Goal: Task Accomplishment & Management: Manage account settings

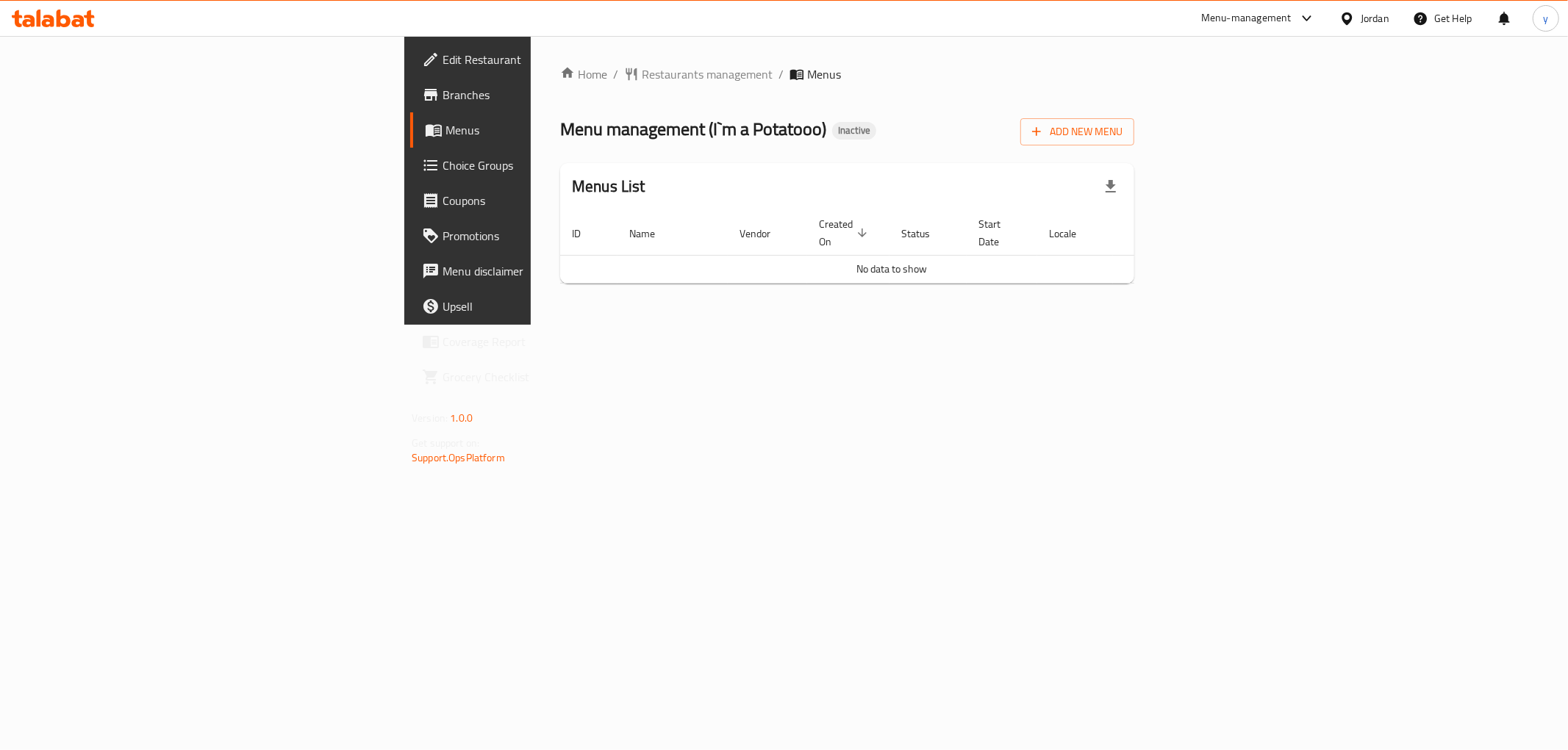
click at [442, 104] on span "Branches" at bounding box center [548, 94] width 212 height 18
click at [1122, 130] on span "Add New Menu" at bounding box center [1077, 132] width 91 height 18
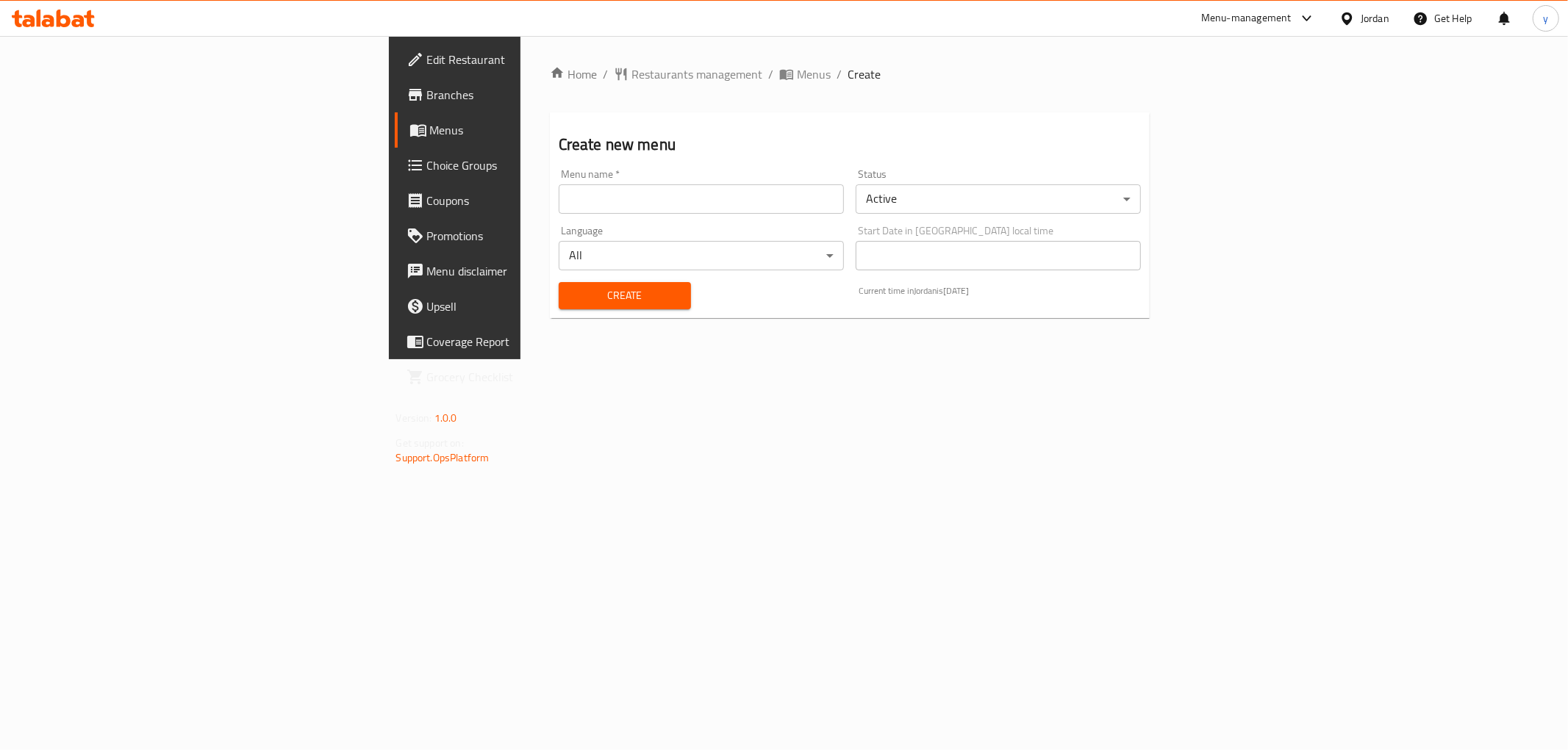
click at [607, 208] on input "text" at bounding box center [701, 199] width 285 height 30
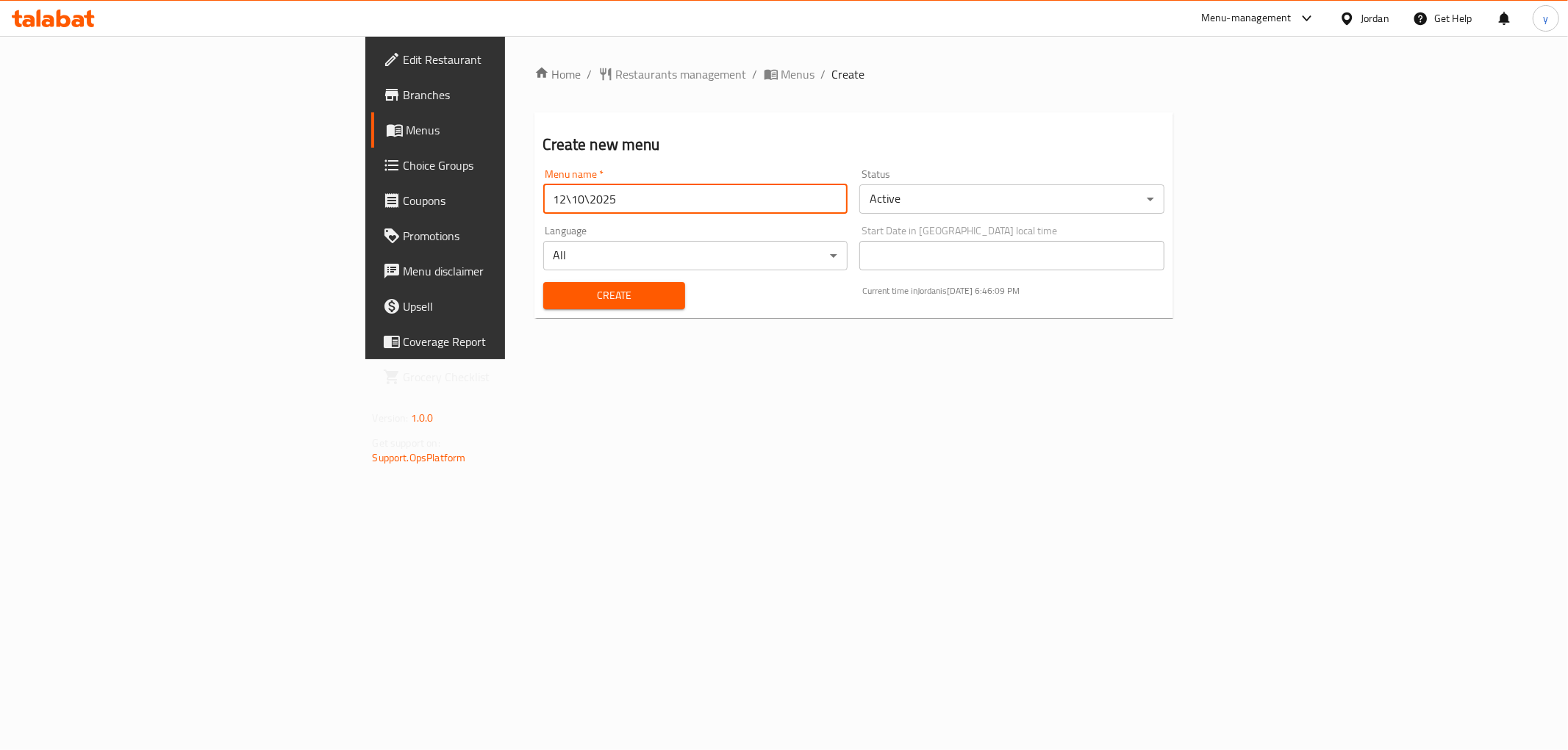
type input "12\10\2025"
click at [555, 304] on span "Create" at bounding box center [614, 295] width 118 height 18
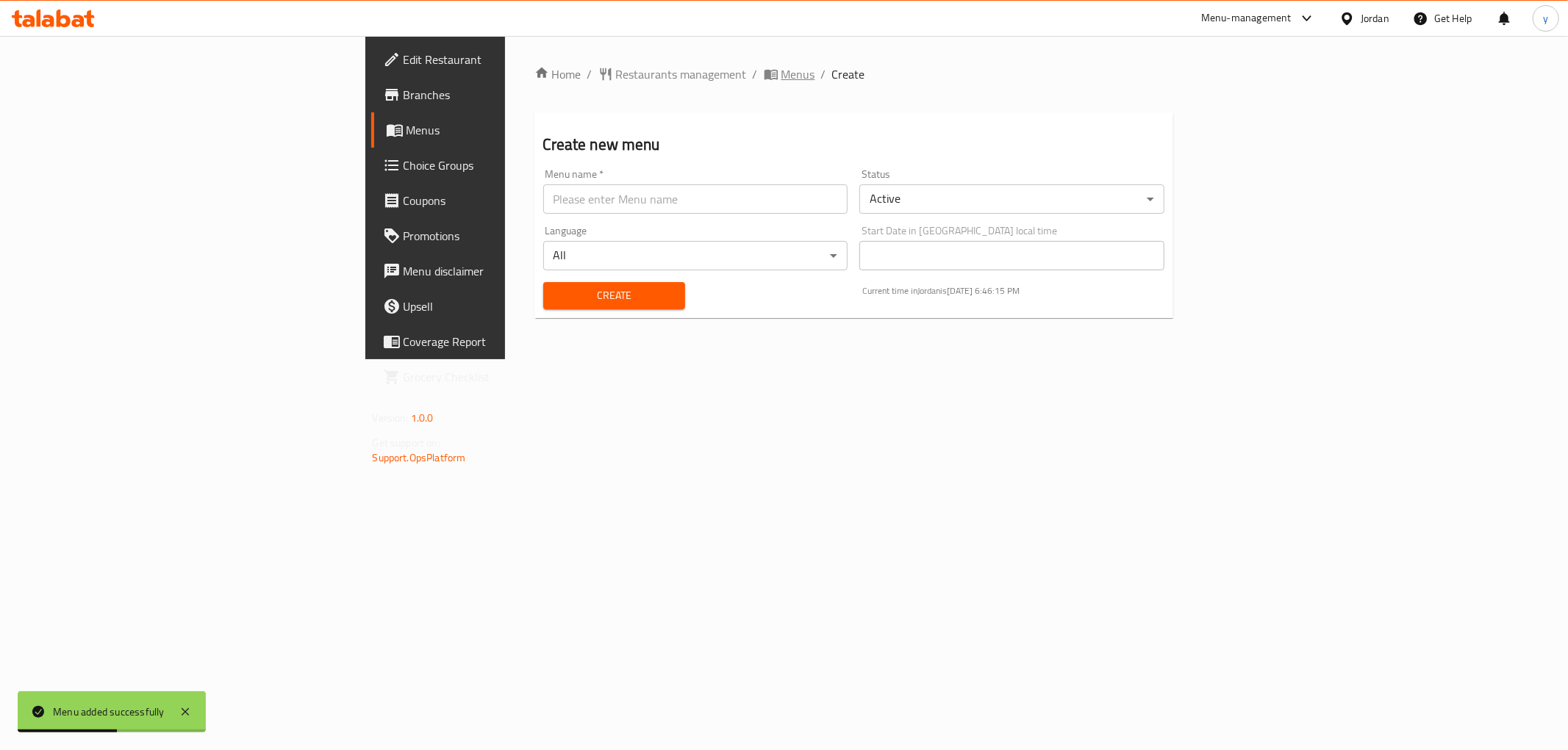
click at [782, 68] on span "Menus" at bounding box center [798, 74] width 33 height 18
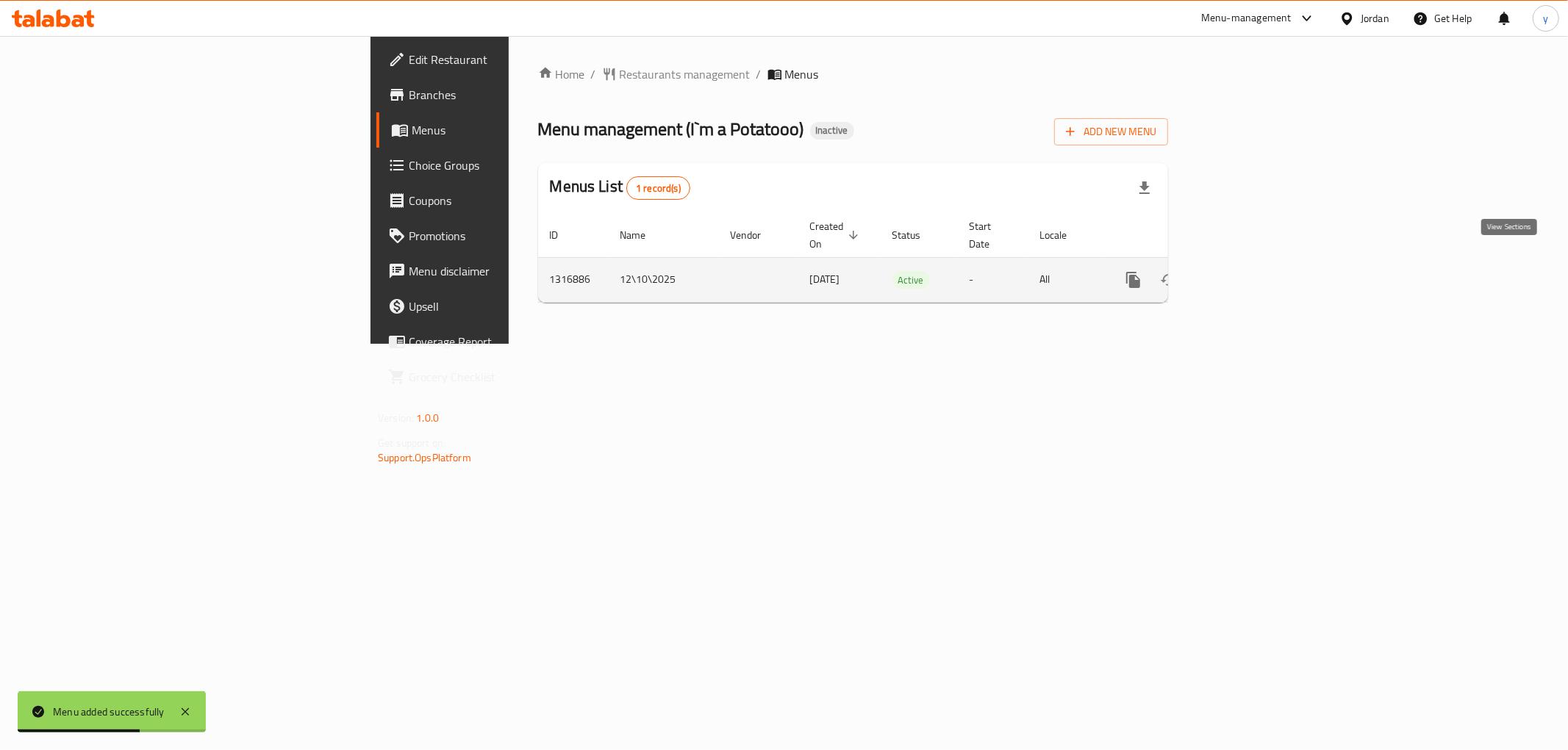
click at [1248, 272] on icon "enhanced table" at bounding box center [1239, 280] width 18 height 18
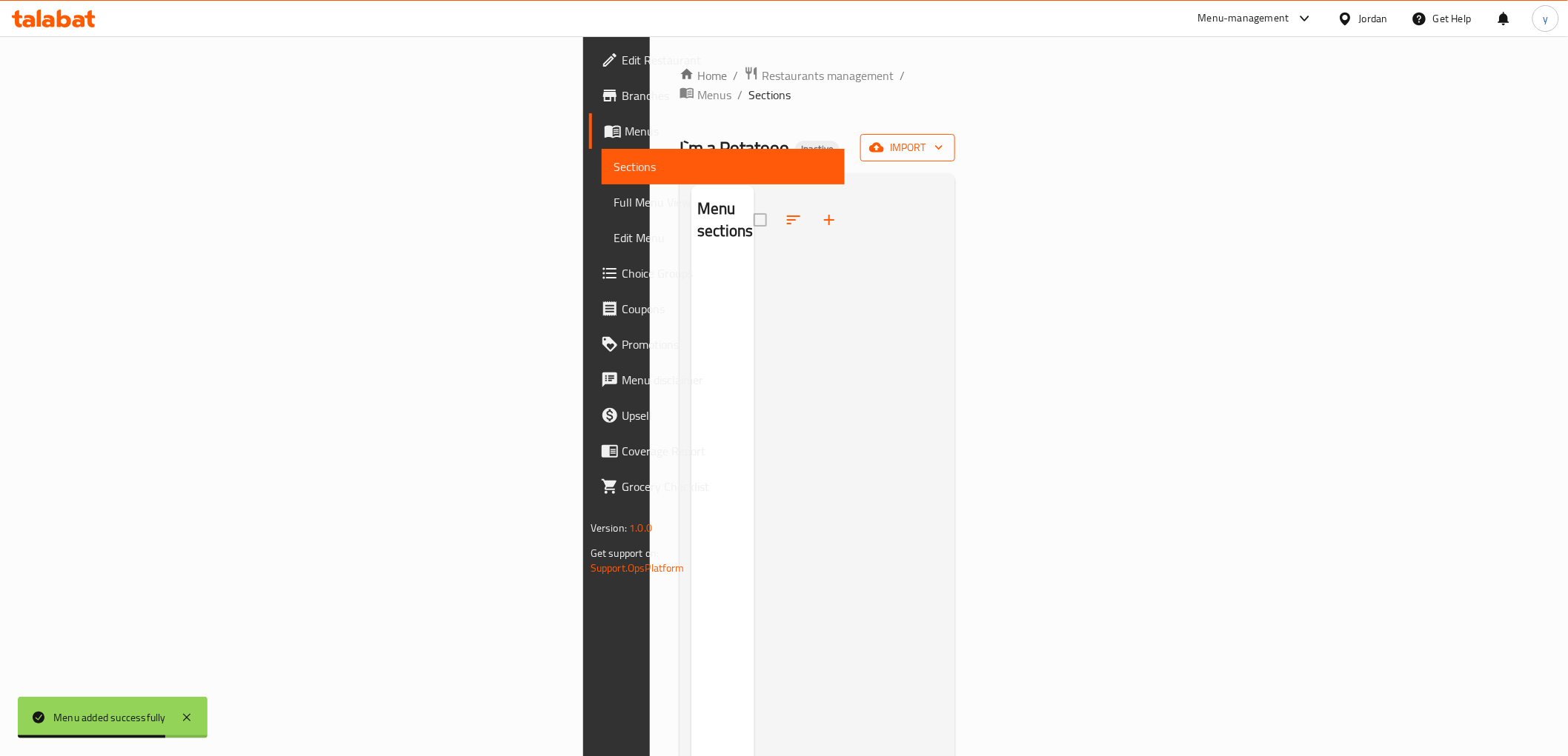
click at [884, 140] on icon "button" at bounding box center [875, 147] width 14 height 14
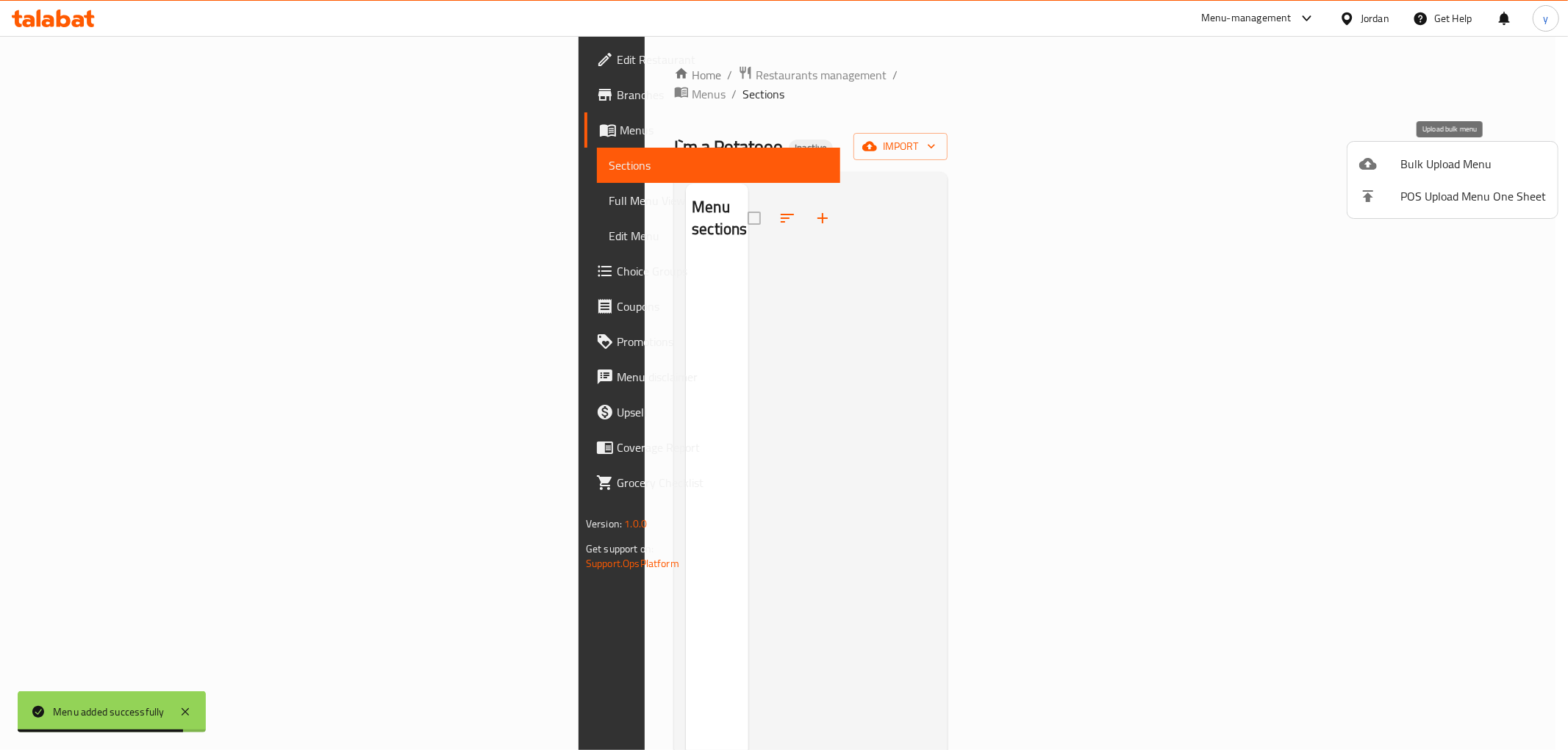
click at [1387, 160] on div at bounding box center [1379, 164] width 41 height 18
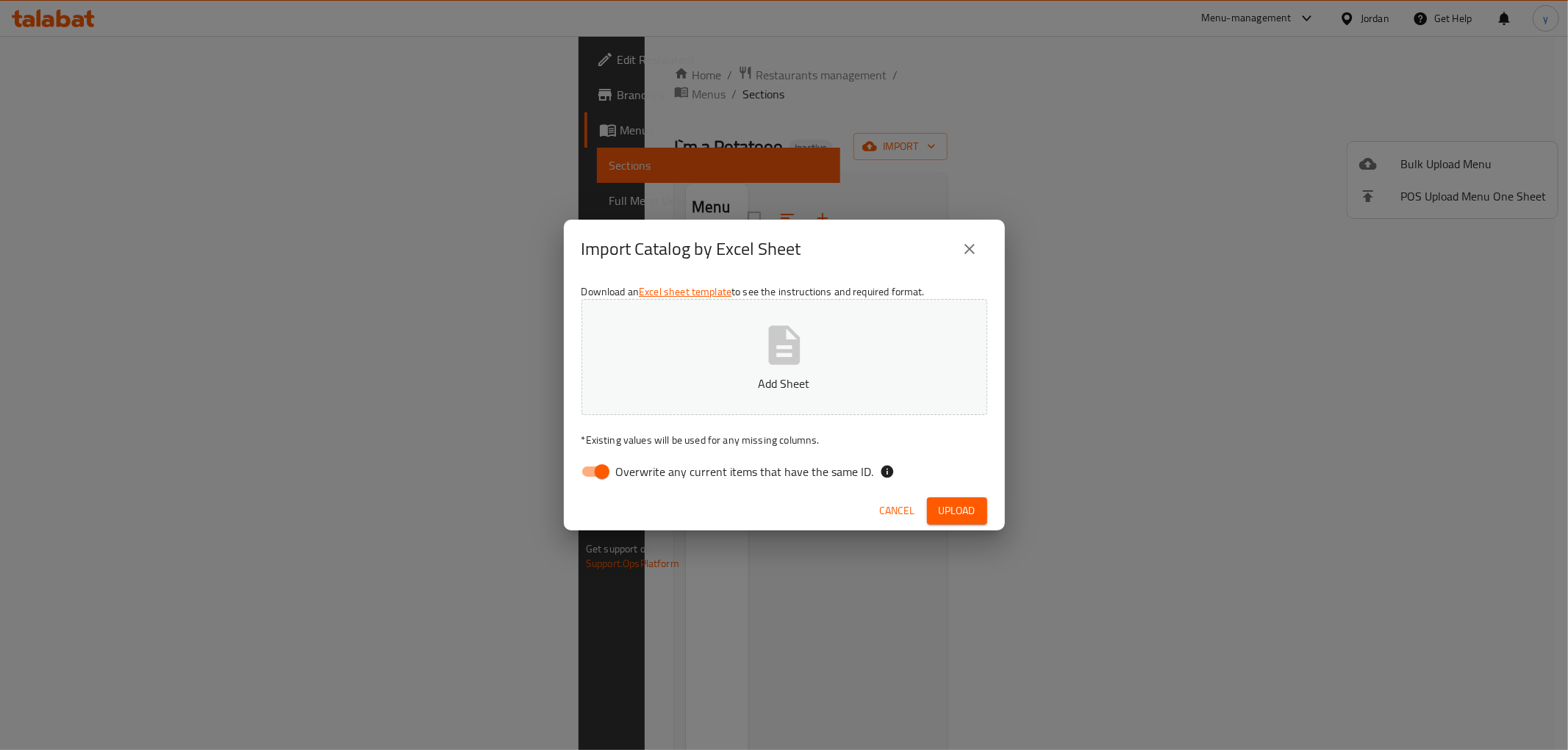
click at [596, 478] on input "Overwrite any current items that have the same ID." at bounding box center [602, 471] width 84 height 28
checkbox input "false"
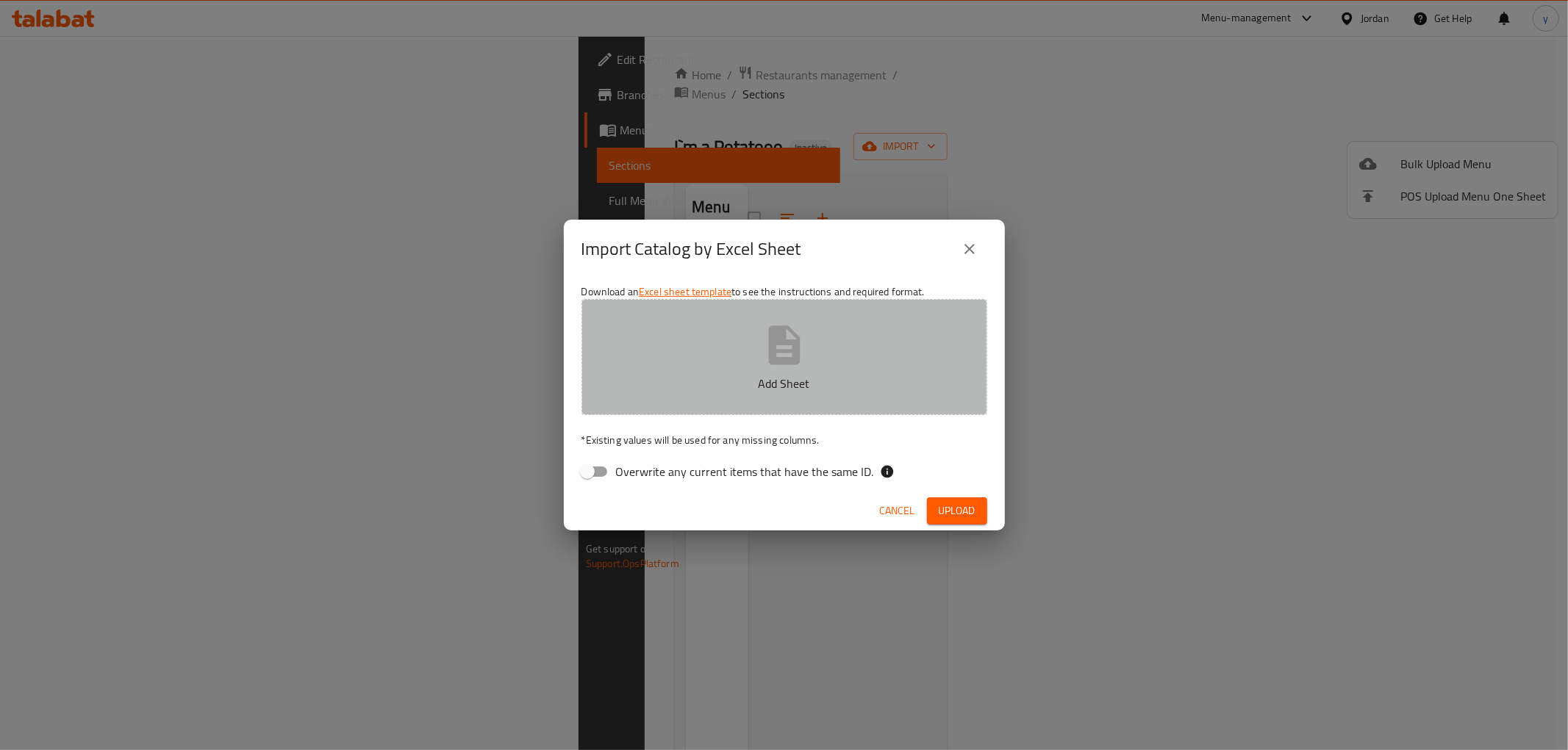
click at [679, 392] on p "Add Sheet" at bounding box center [784, 383] width 360 height 18
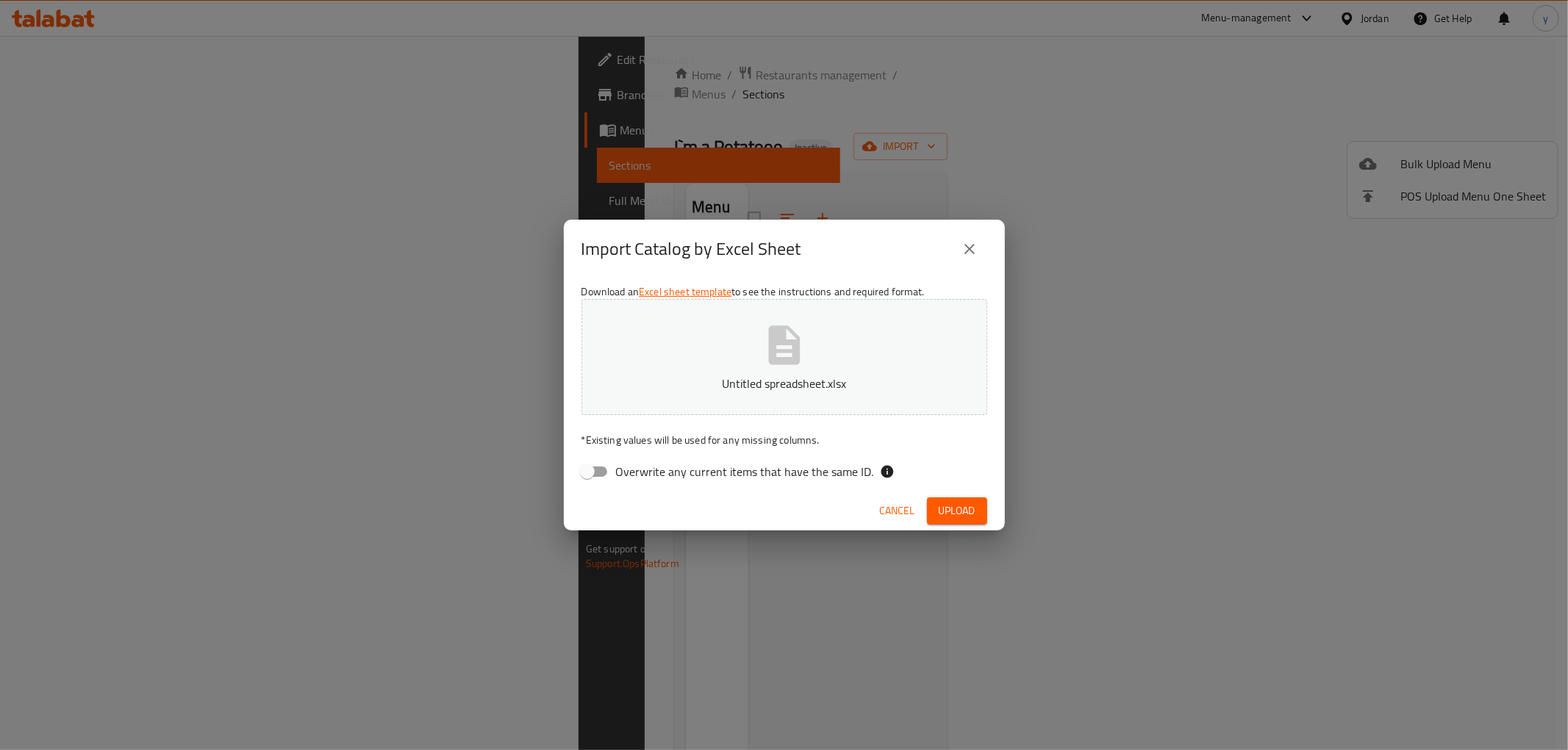
click at [971, 508] on span "Upload" at bounding box center [957, 511] width 37 height 18
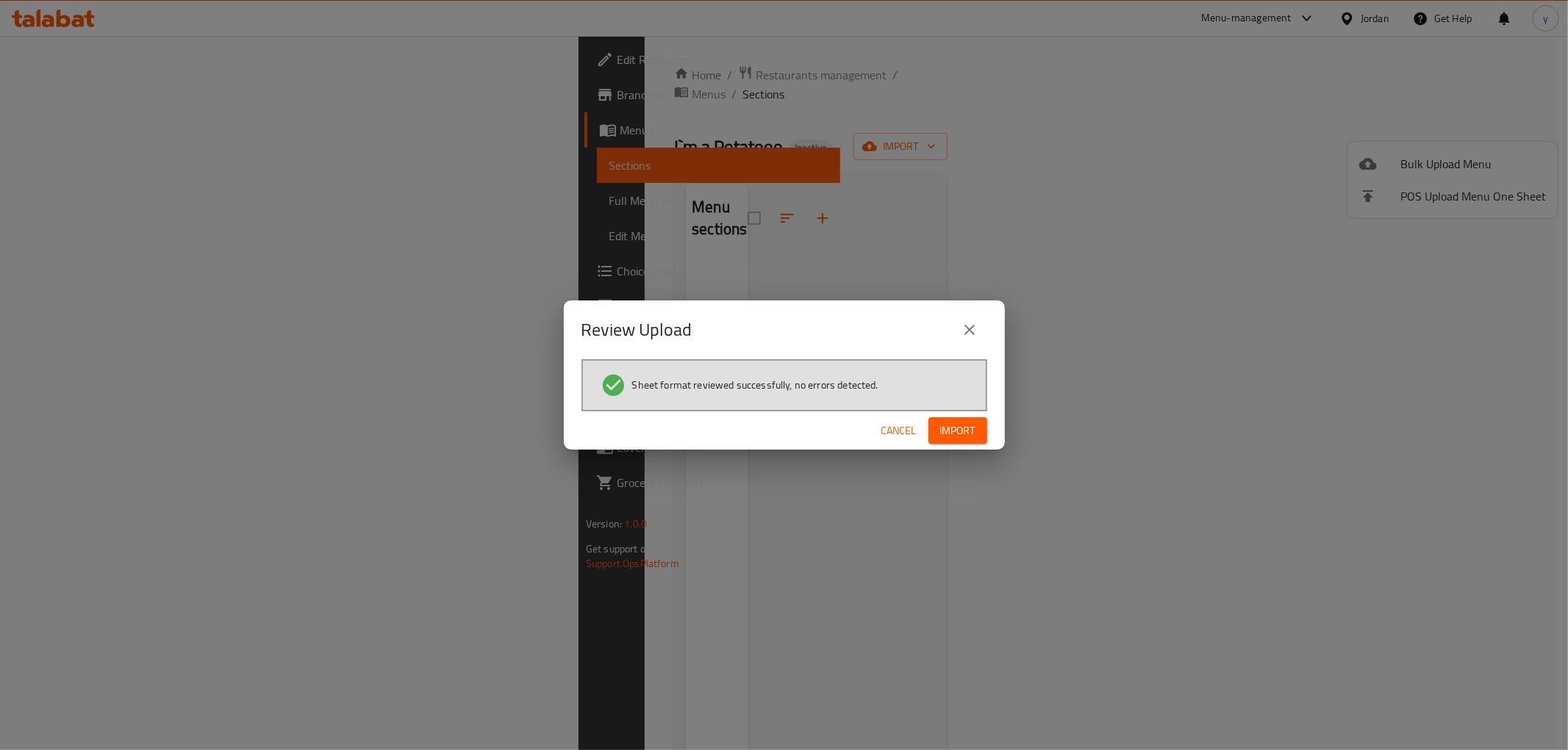
click at [967, 427] on span "Import" at bounding box center [957, 431] width 35 height 18
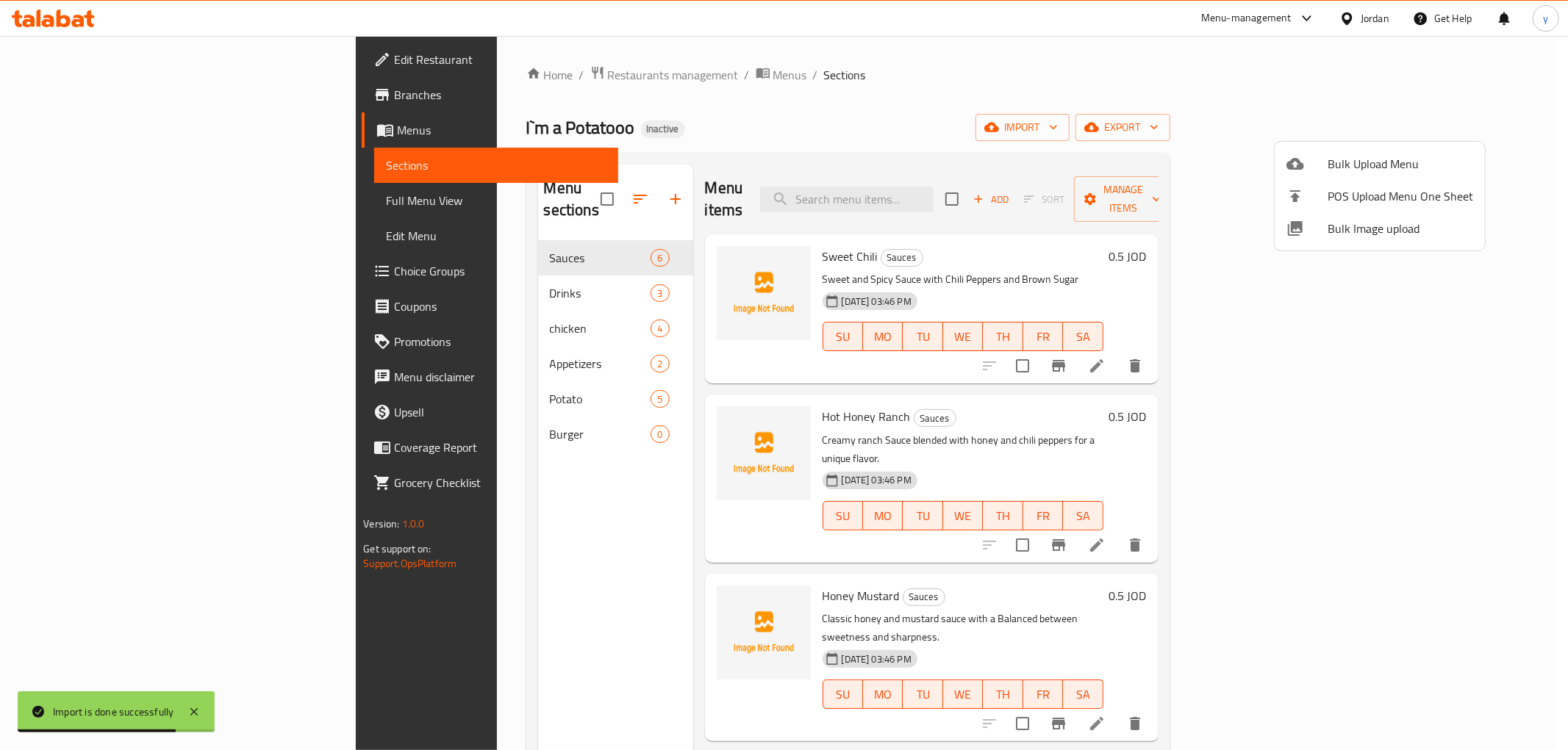
click at [93, 198] on div at bounding box center [784, 375] width 1568 height 750
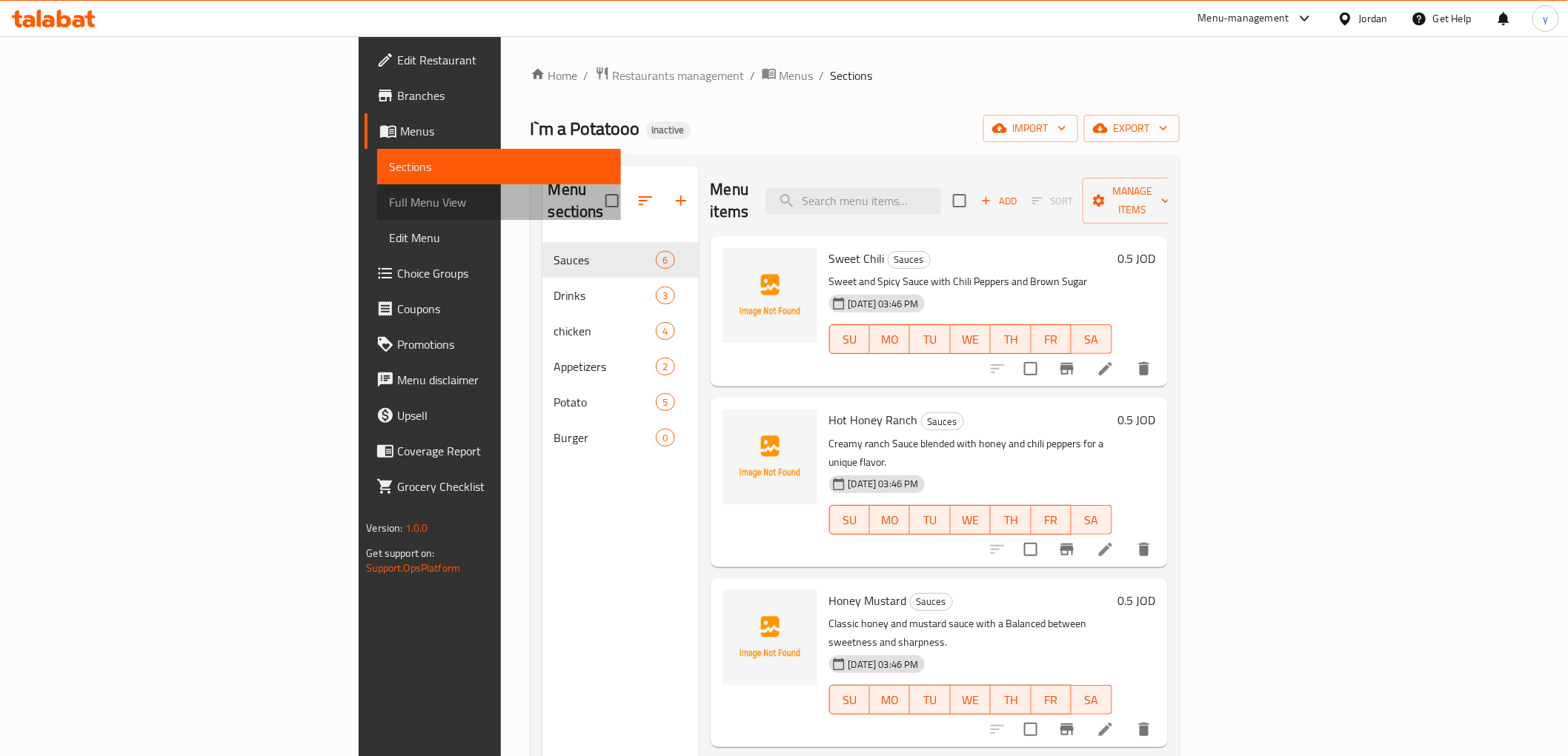
click at [389, 196] on span "Full Menu View" at bounding box center [499, 202] width 219 height 18
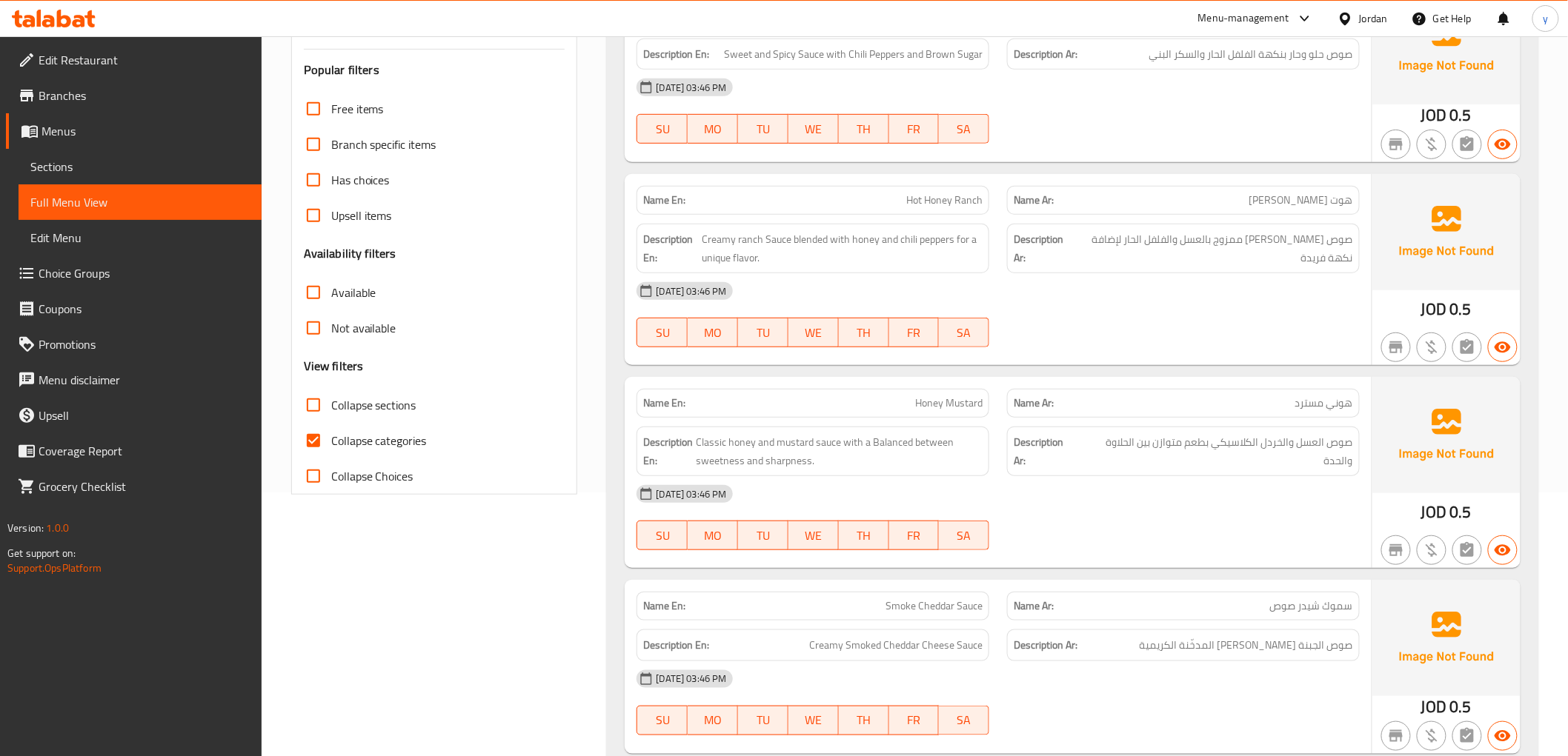
scroll to position [411, 0]
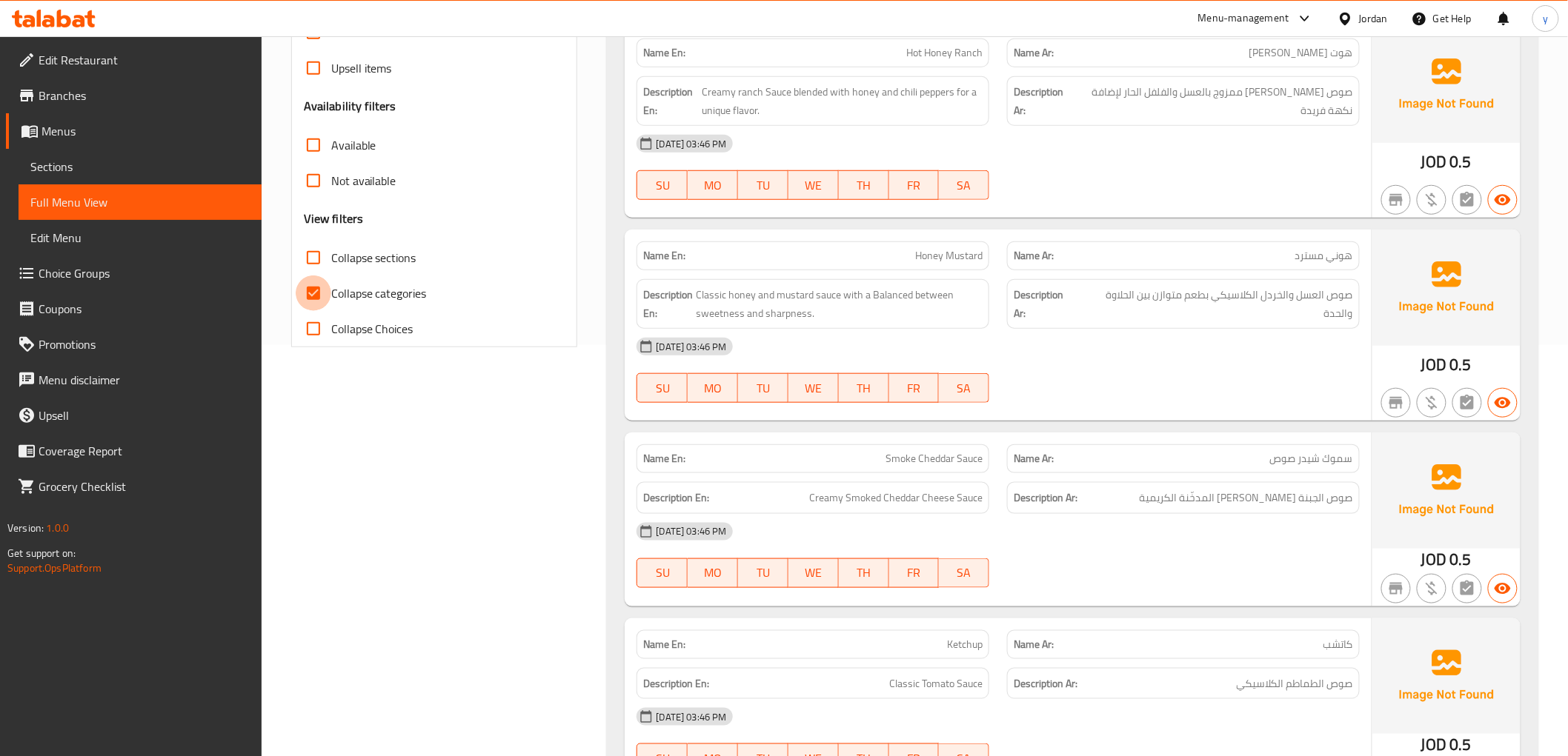
click at [311, 297] on input "Collapse categories" at bounding box center [313, 293] width 36 height 36
checkbox input "false"
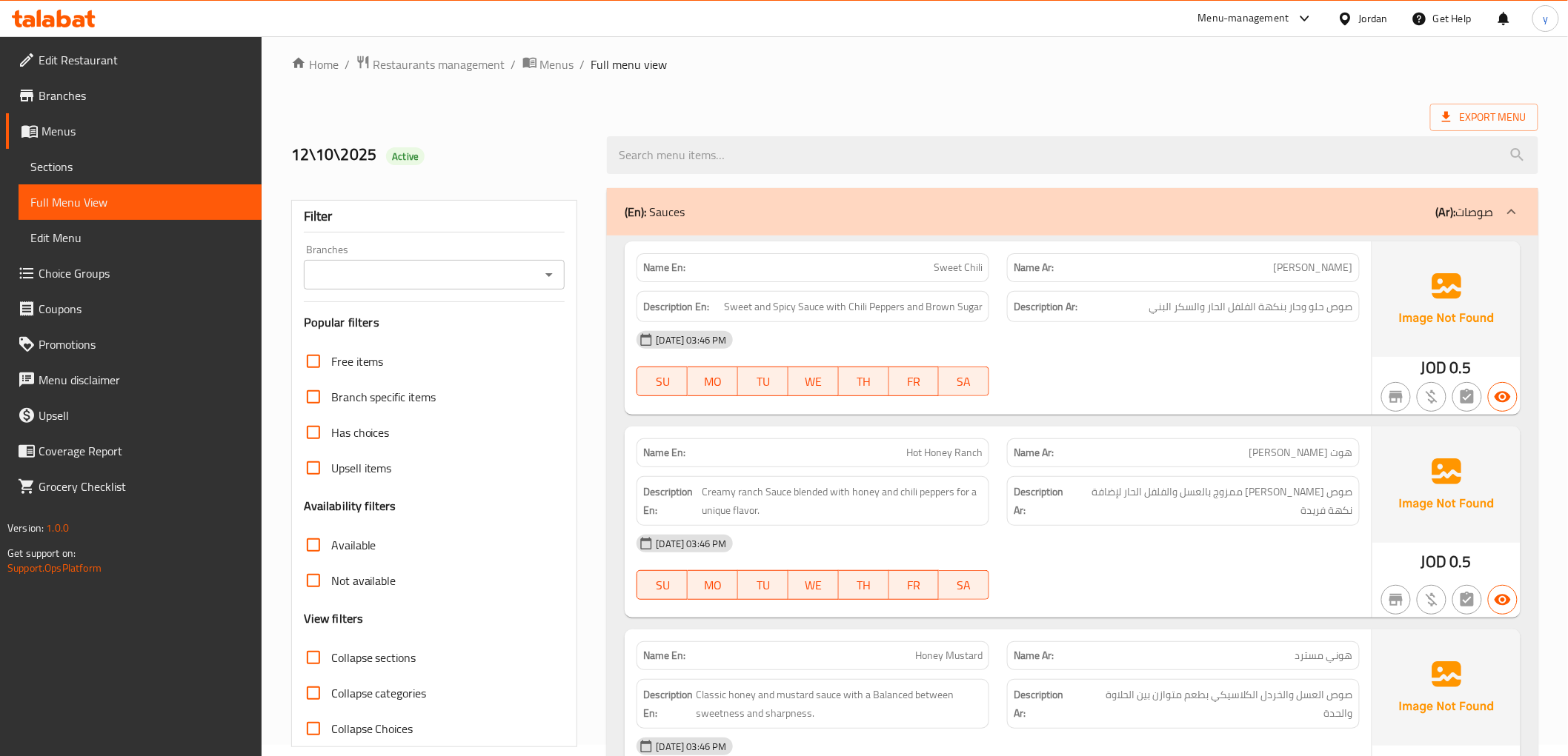
scroll to position [0, 0]
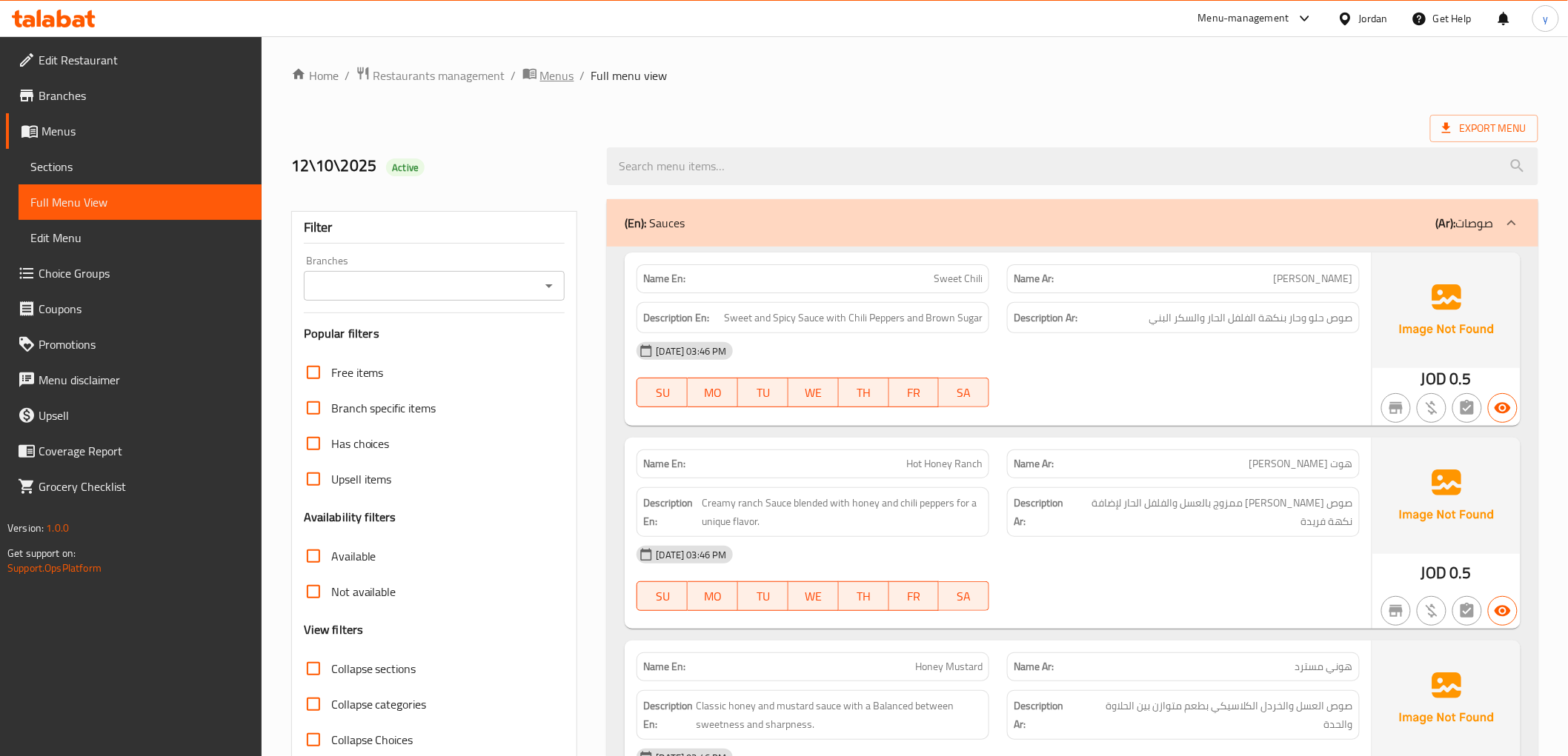
click at [558, 66] on span "Menus" at bounding box center [556, 75] width 34 height 18
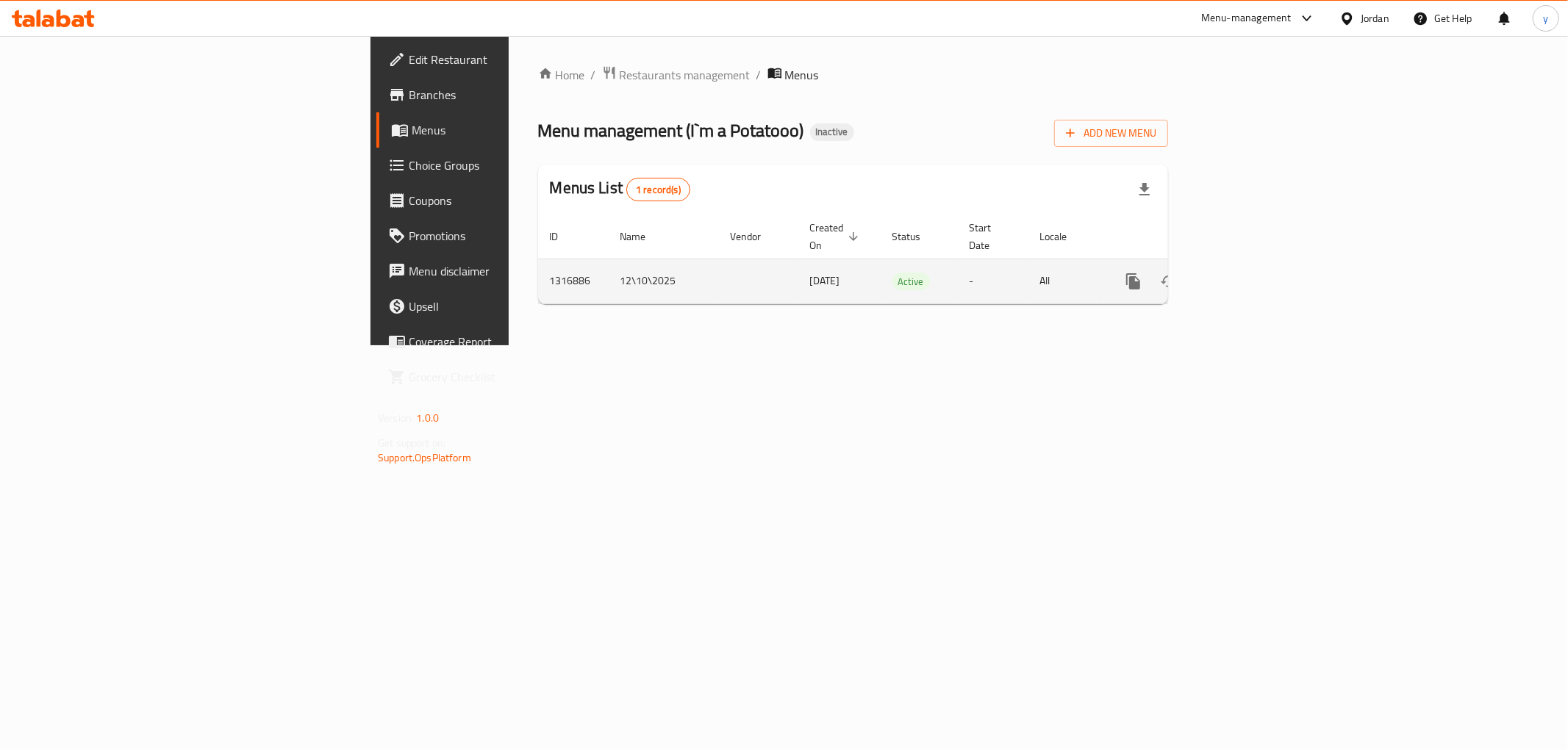
click at [1209, 274] on icon "enhanced table" at bounding box center [1204, 281] width 10 height 13
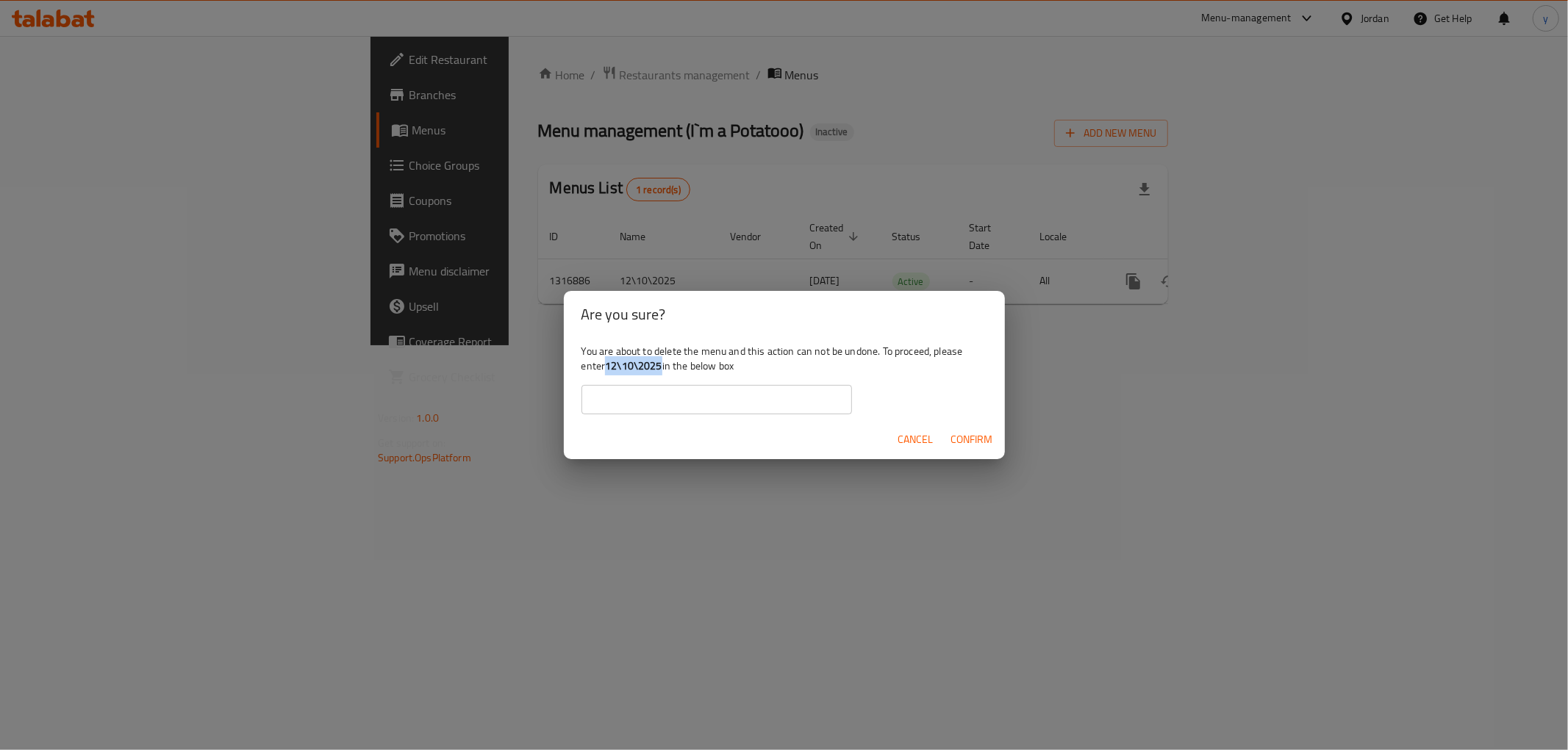
drag, startPoint x: 610, startPoint y: 364, endPoint x: 662, endPoint y: 369, distance: 52.2
click at [662, 369] on b "12\10\2025" at bounding box center [634, 366] width 57 height 19
copy b "12\10\2025"
click at [666, 393] on input "text" at bounding box center [717, 399] width 271 height 30
paste input "12\10\2025"
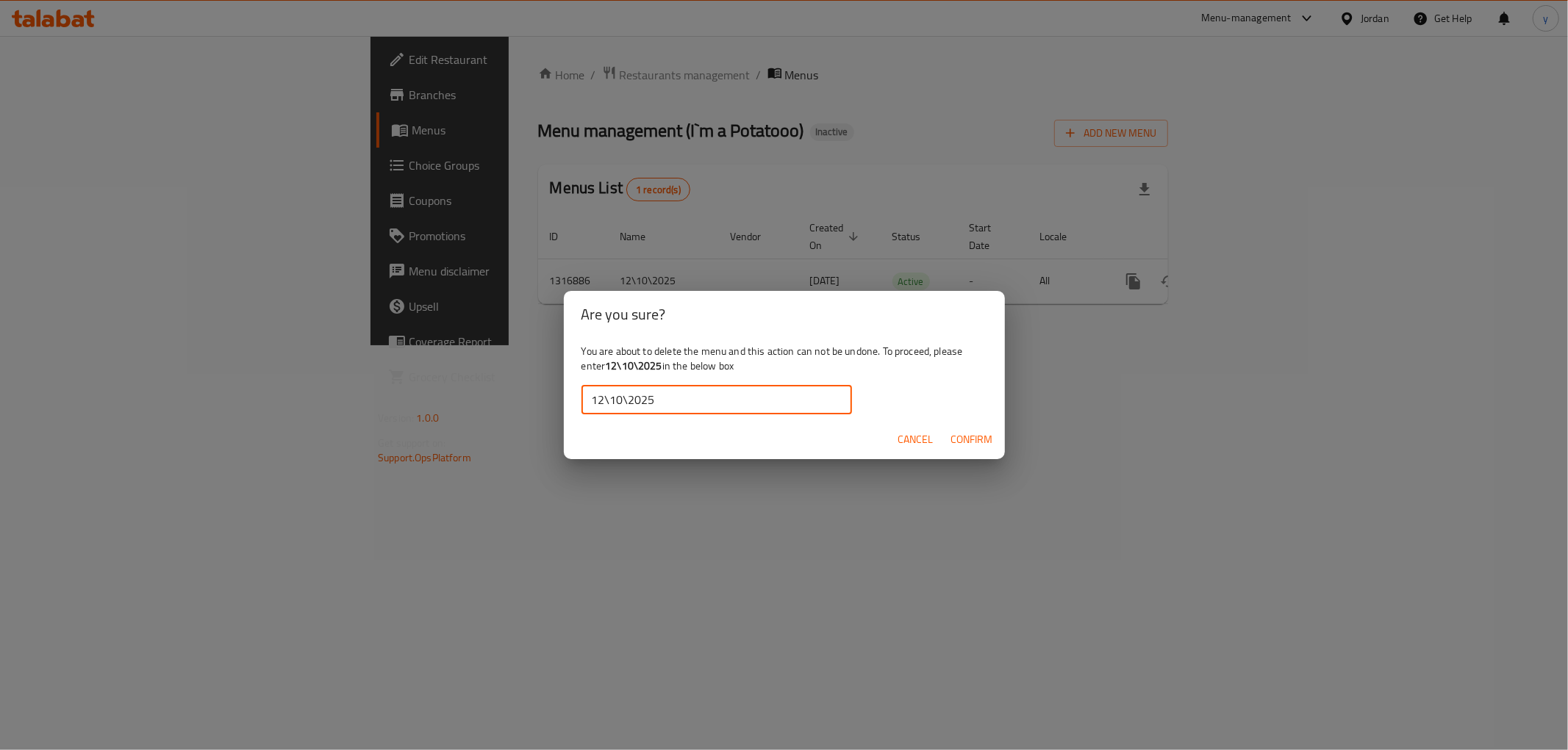
type input "12\10\2025"
click at [960, 436] on span "Confirm" at bounding box center [972, 439] width 42 height 18
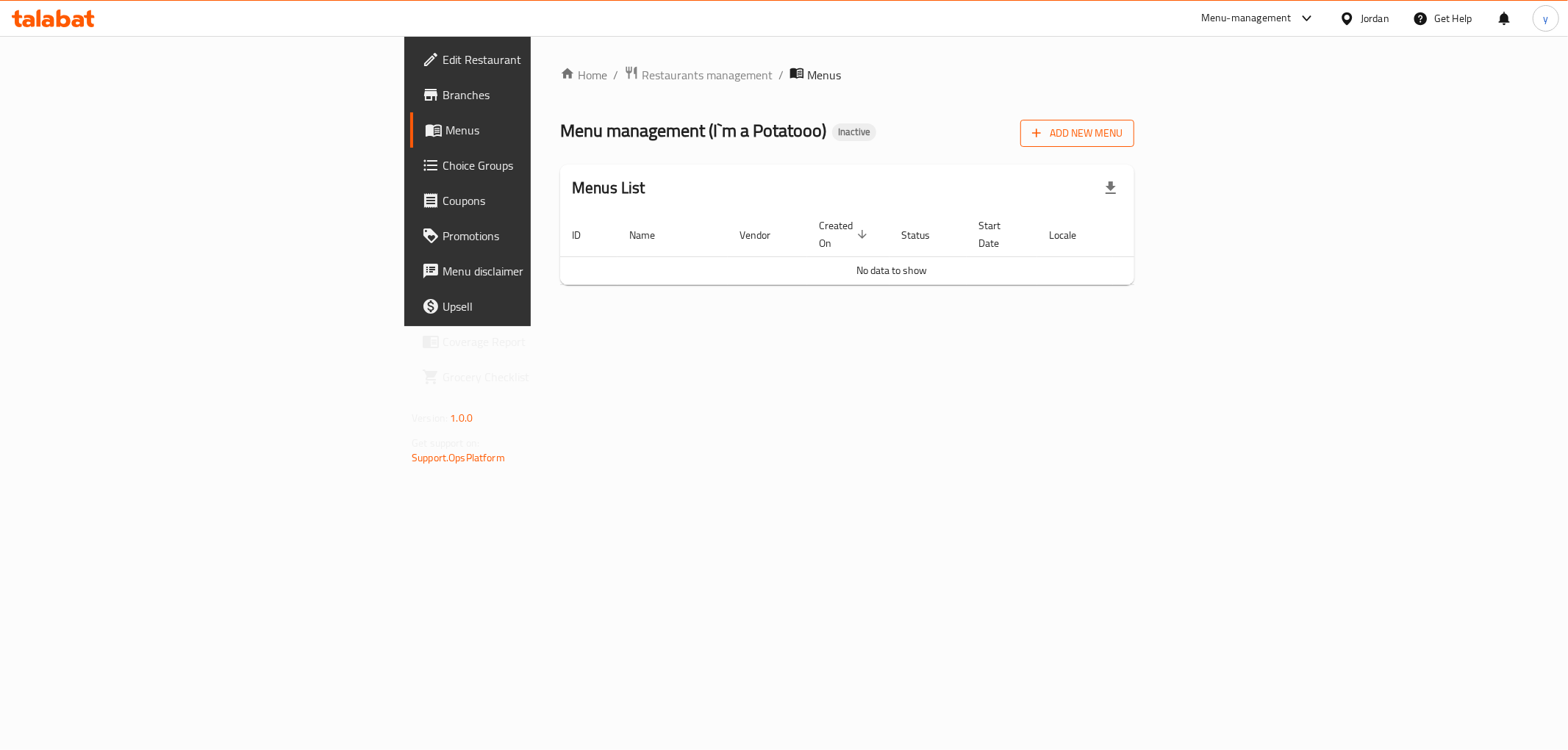
click at [1122, 134] on span "Add New Menu" at bounding box center [1077, 132] width 91 height 18
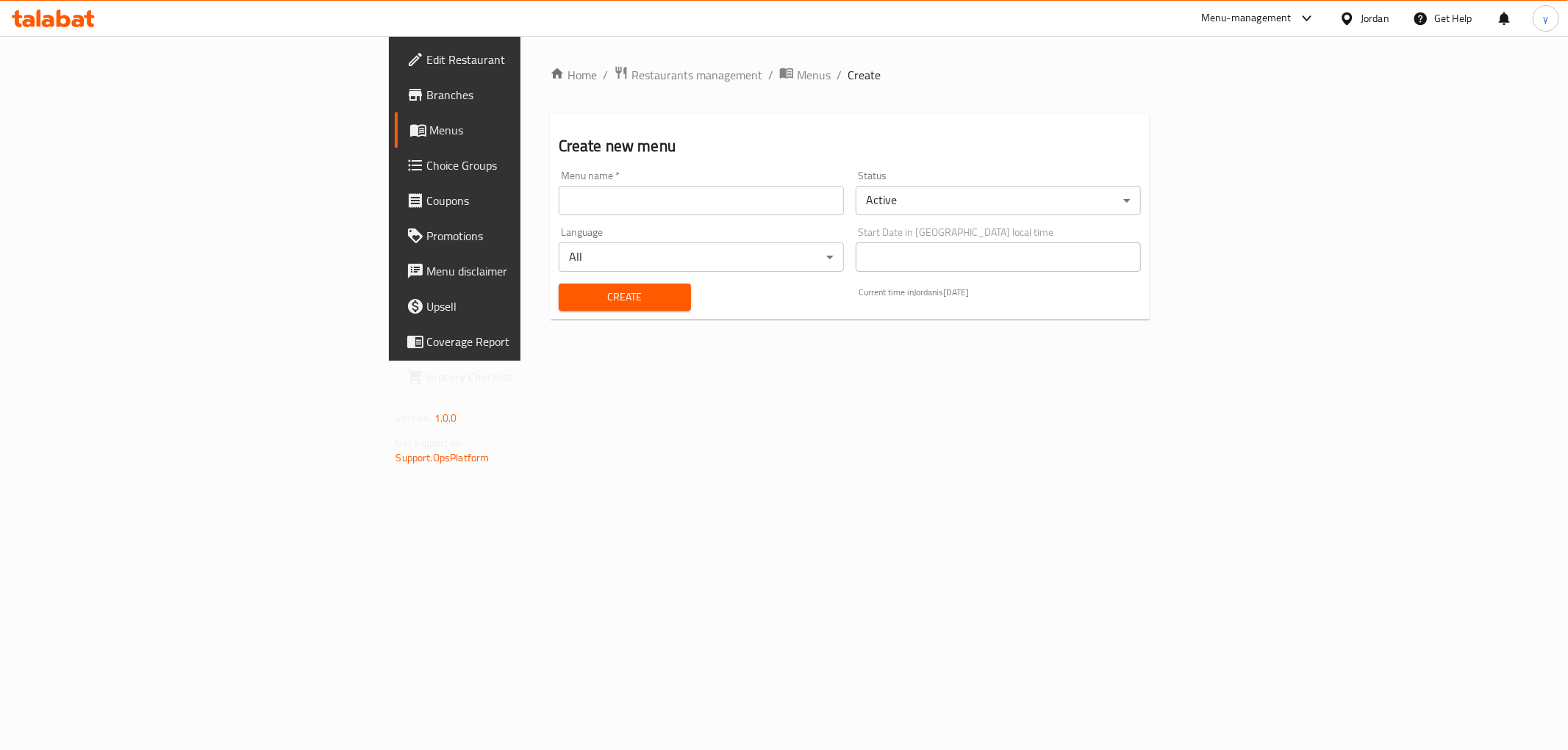
click at [559, 200] on input "text" at bounding box center [701, 200] width 285 height 30
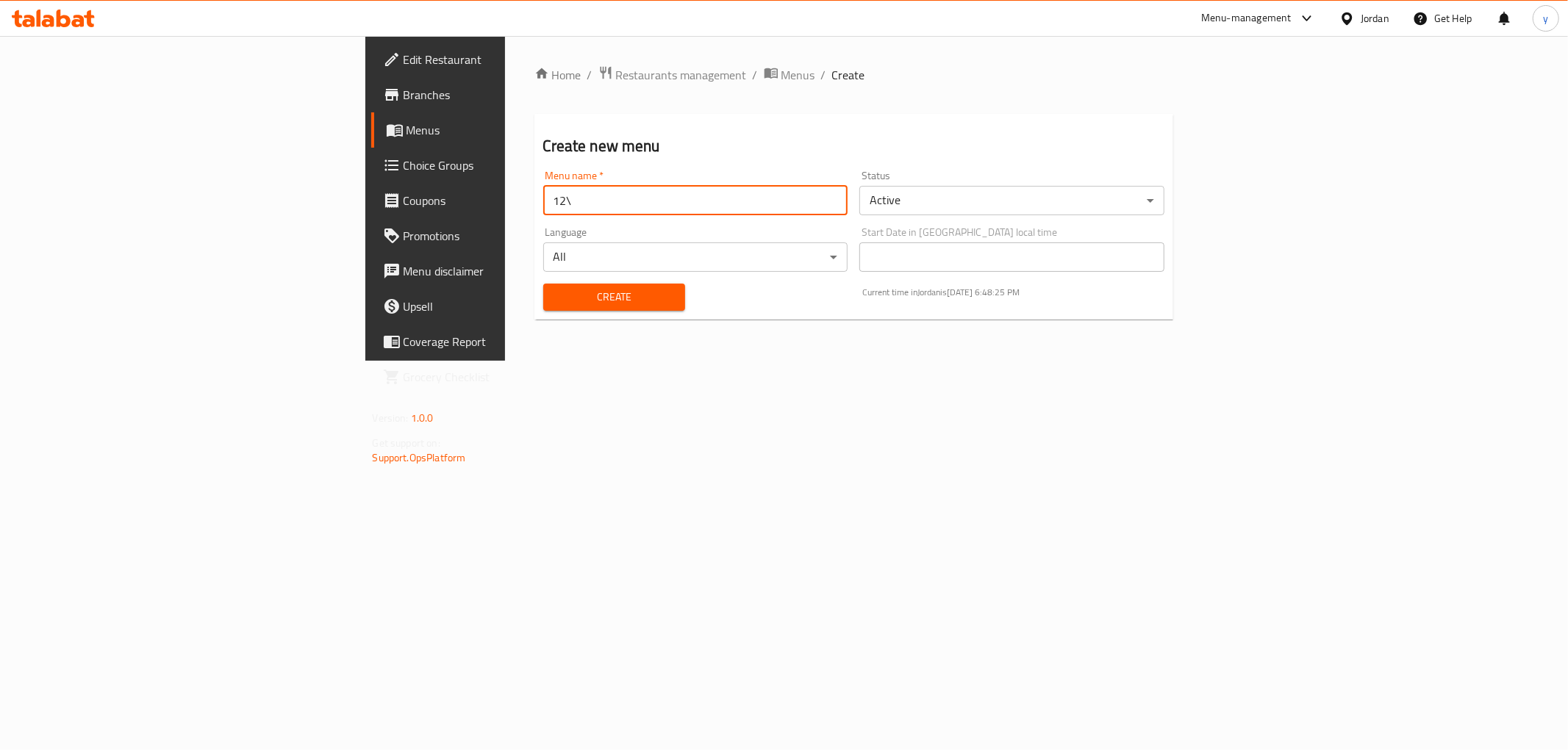
type input "12\10\2025"
click at [555, 302] on span "Create" at bounding box center [614, 296] width 118 height 18
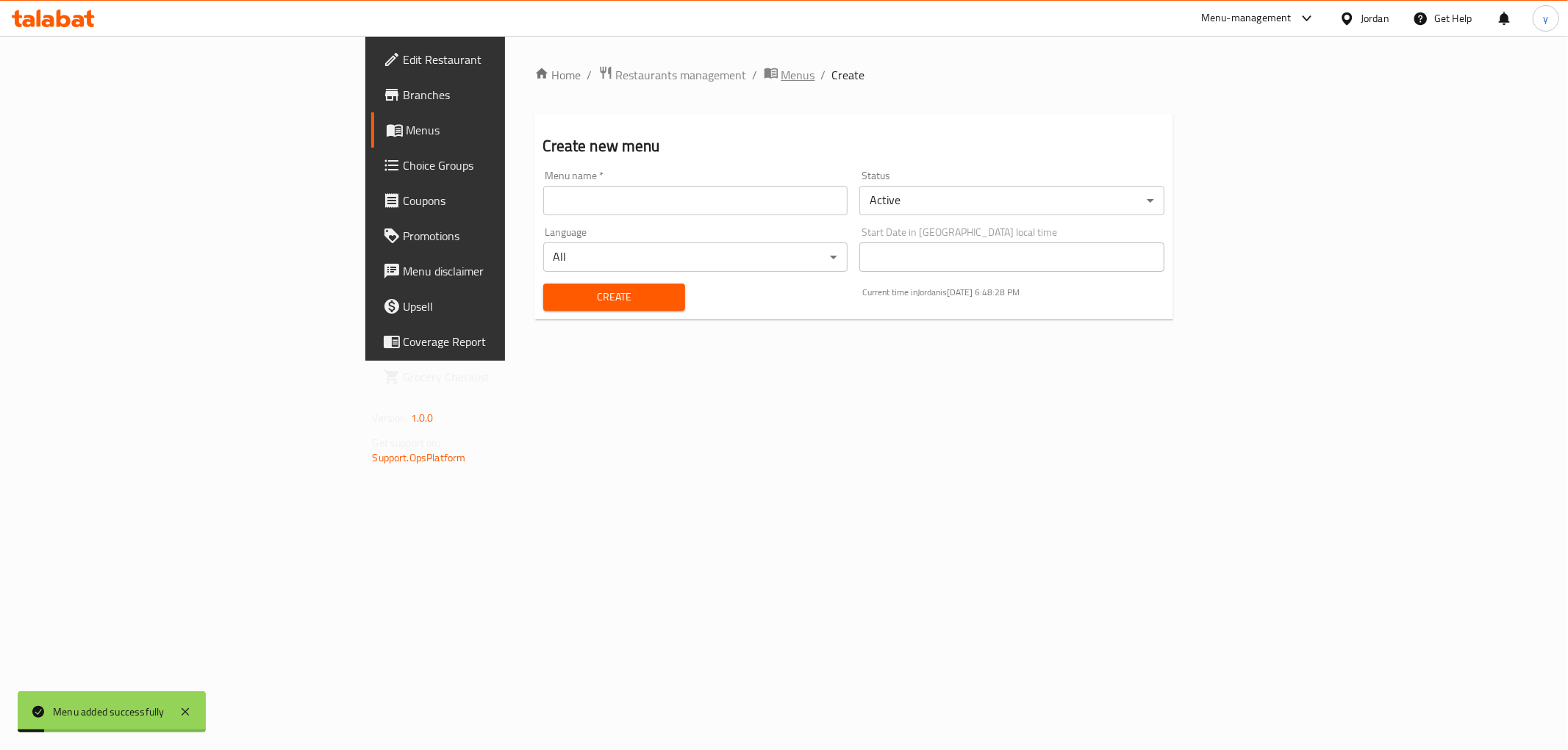
click at [782, 71] on span "Menus" at bounding box center [798, 74] width 33 height 18
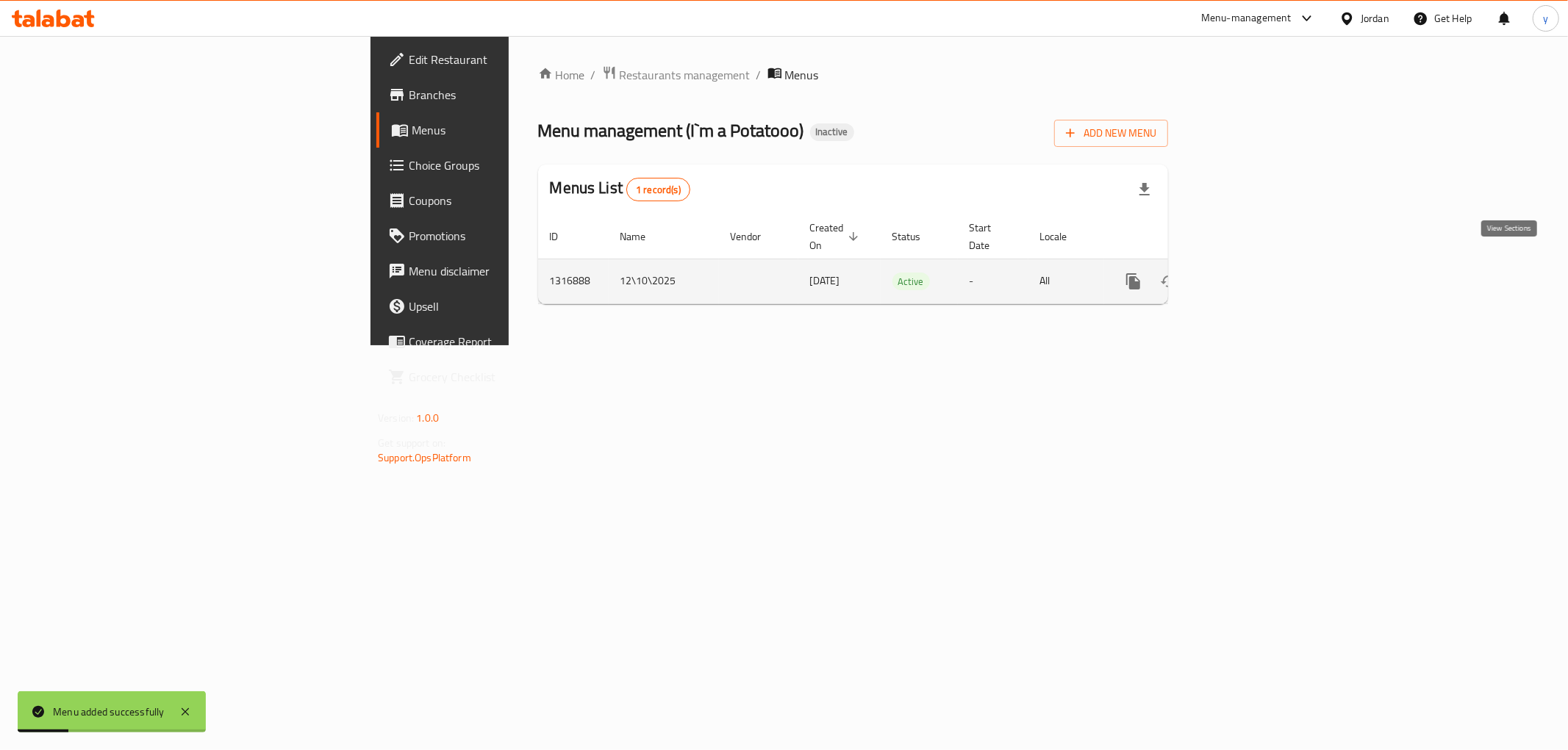
click at [1248, 273] on icon "enhanced table" at bounding box center [1239, 281] width 18 height 18
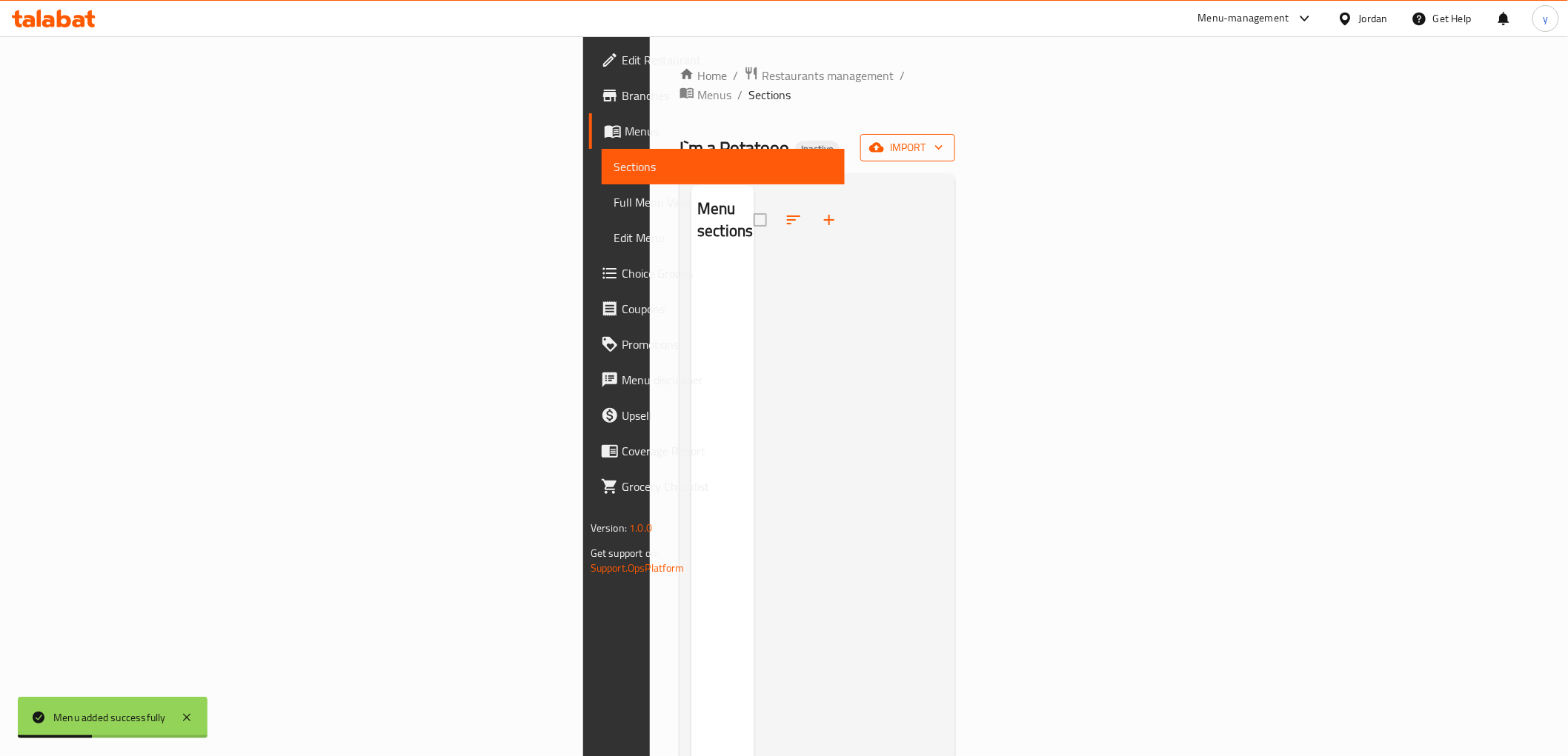
click at [943, 138] on span "import" at bounding box center [908, 147] width 71 height 18
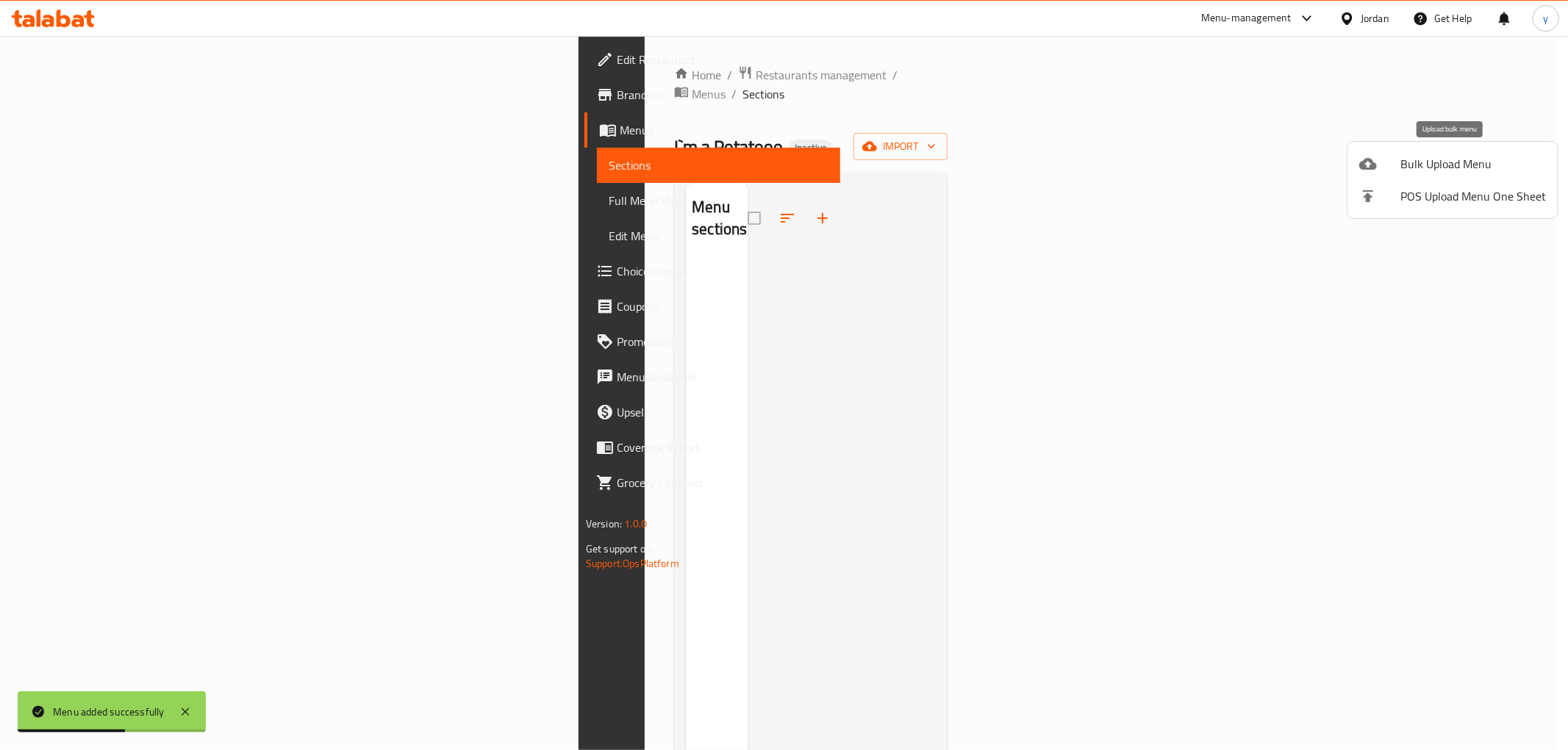
click at [1400, 163] on span "Bulk Upload Menu" at bounding box center [1473, 164] width 146 height 18
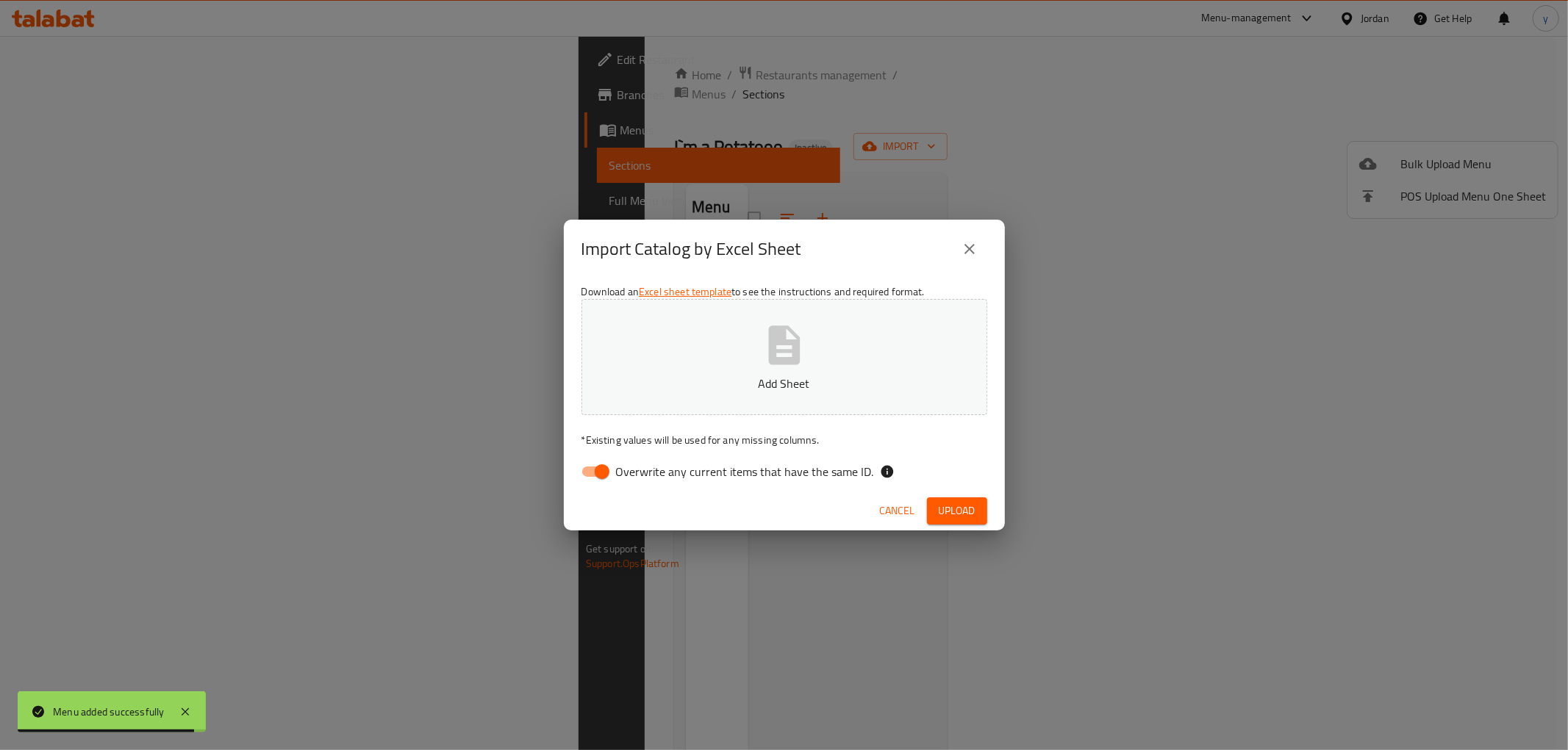
click at [590, 467] on input "Overwrite any current items that have the same ID." at bounding box center [602, 471] width 84 height 28
checkbox input "false"
click at [982, 502] on button "Upload" at bounding box center [956, 511] width 60 height 28
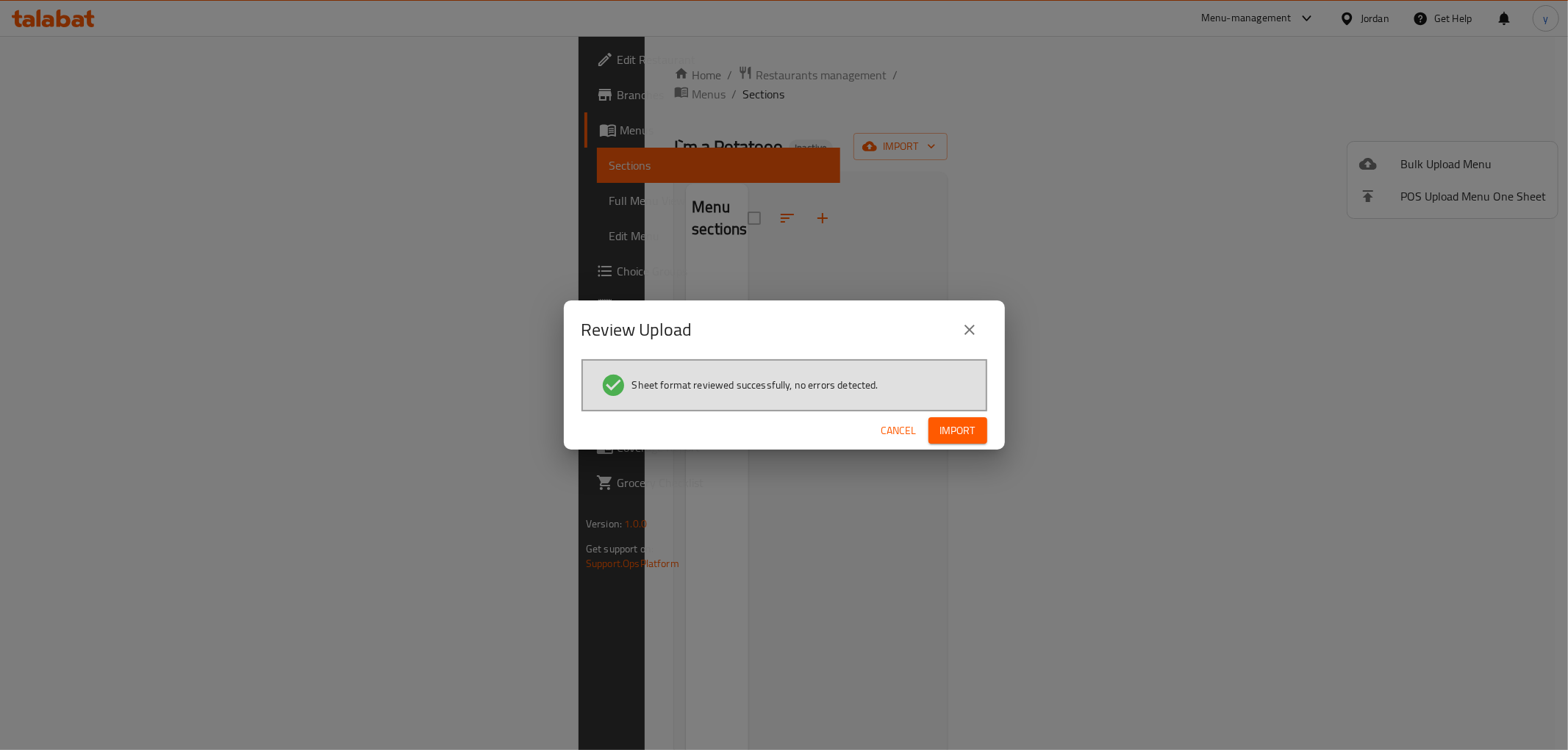
click at [985, 444] on div "Cancel Import" at bounding box center [784, 431] width 441 height 39
click at [967, 435] on span "Import" at bounding box center [957, 431] width 35 height 18
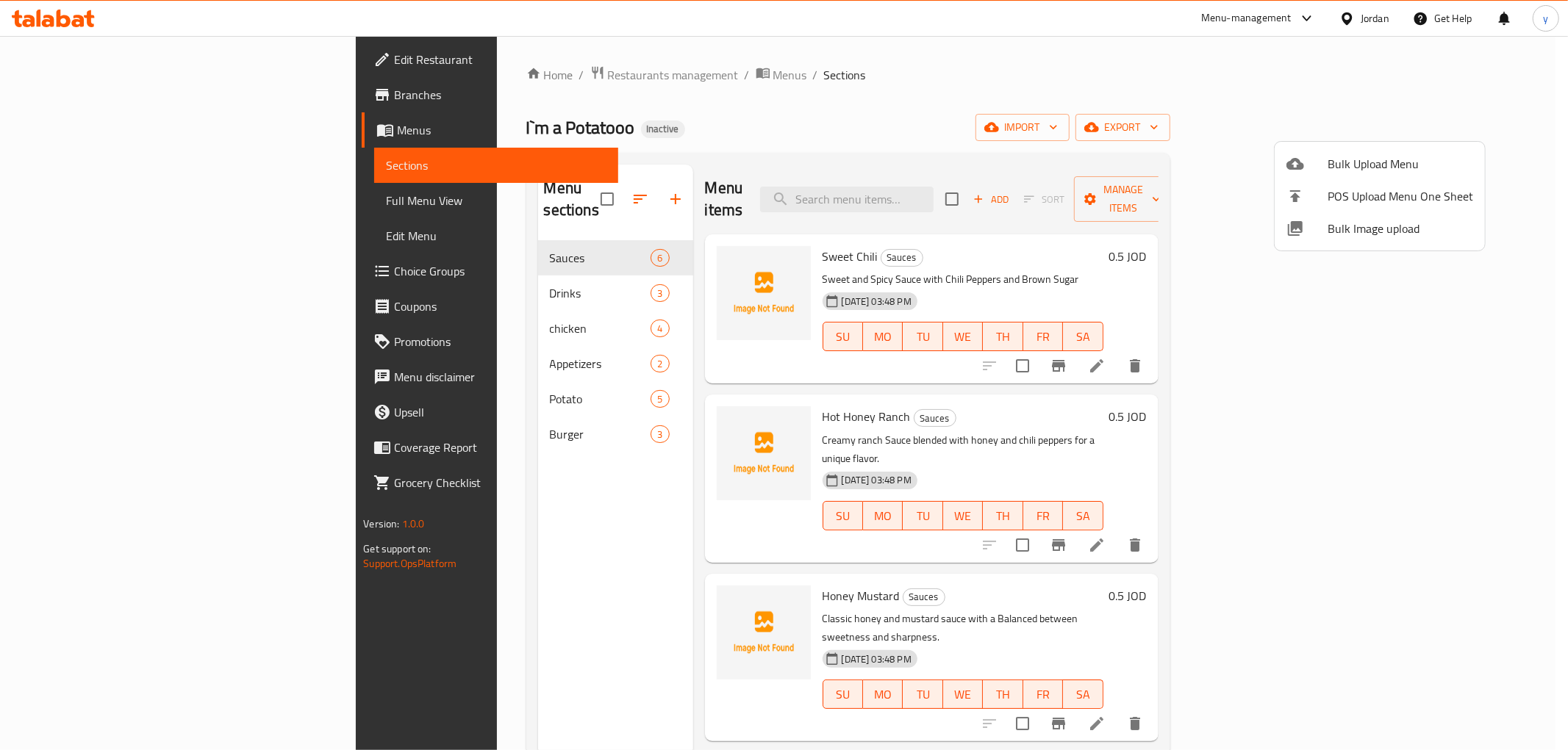
click at [82, 204] on div at bounding box center [784, 375] width 1568 height 750
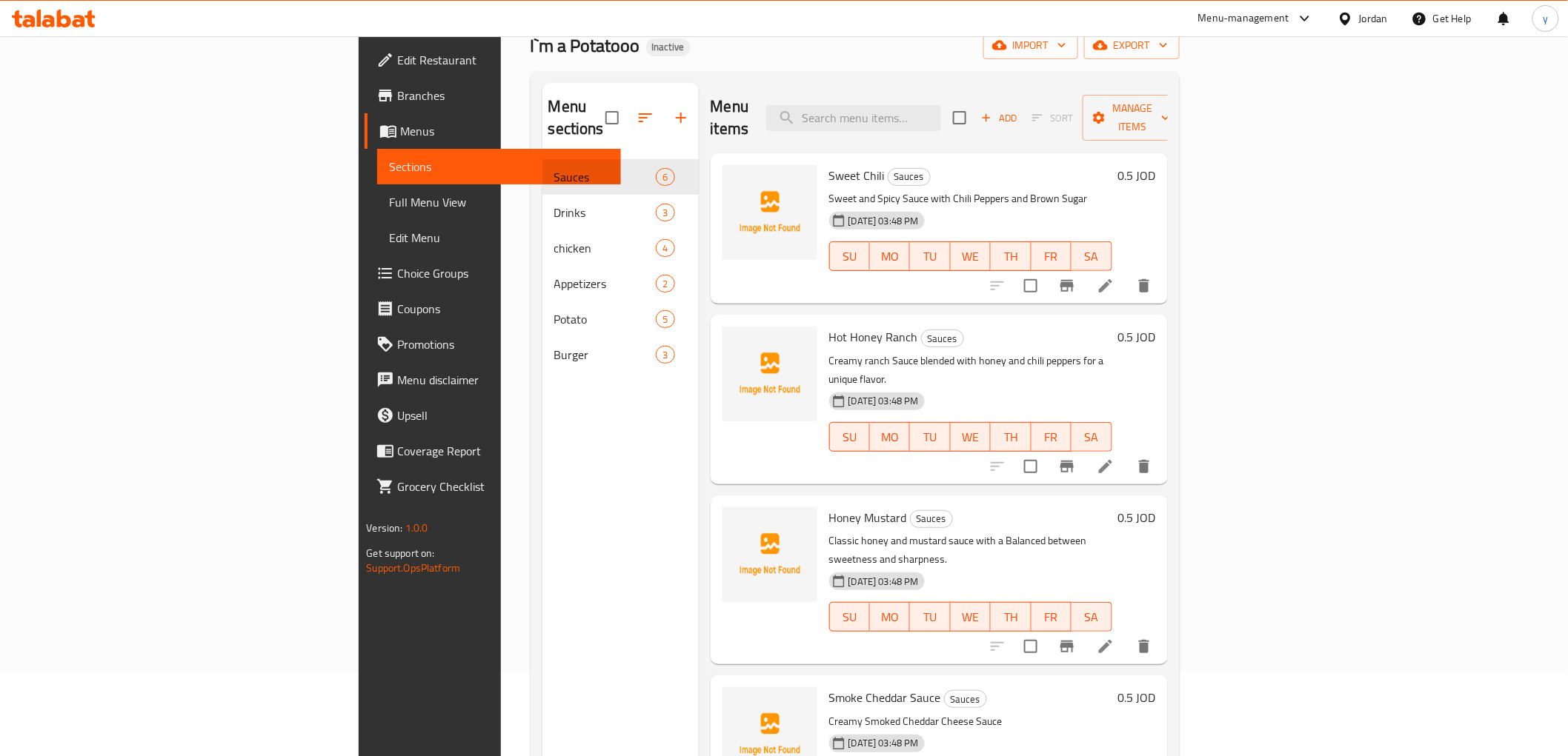
scroll to position [207, 0]
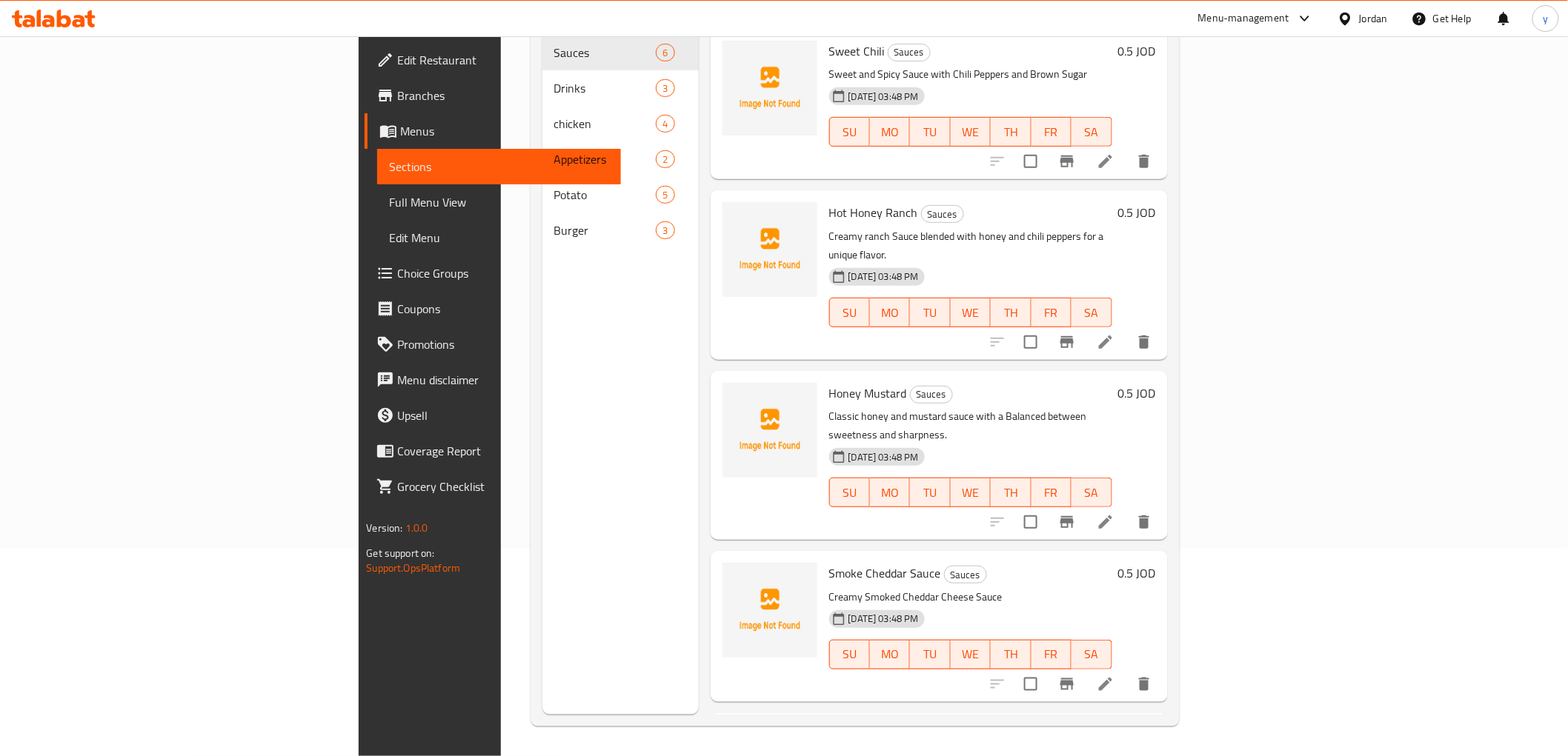
click at [389, 210] on span "Full Menu View" at bounding box center [499, 202] width 219 height 18
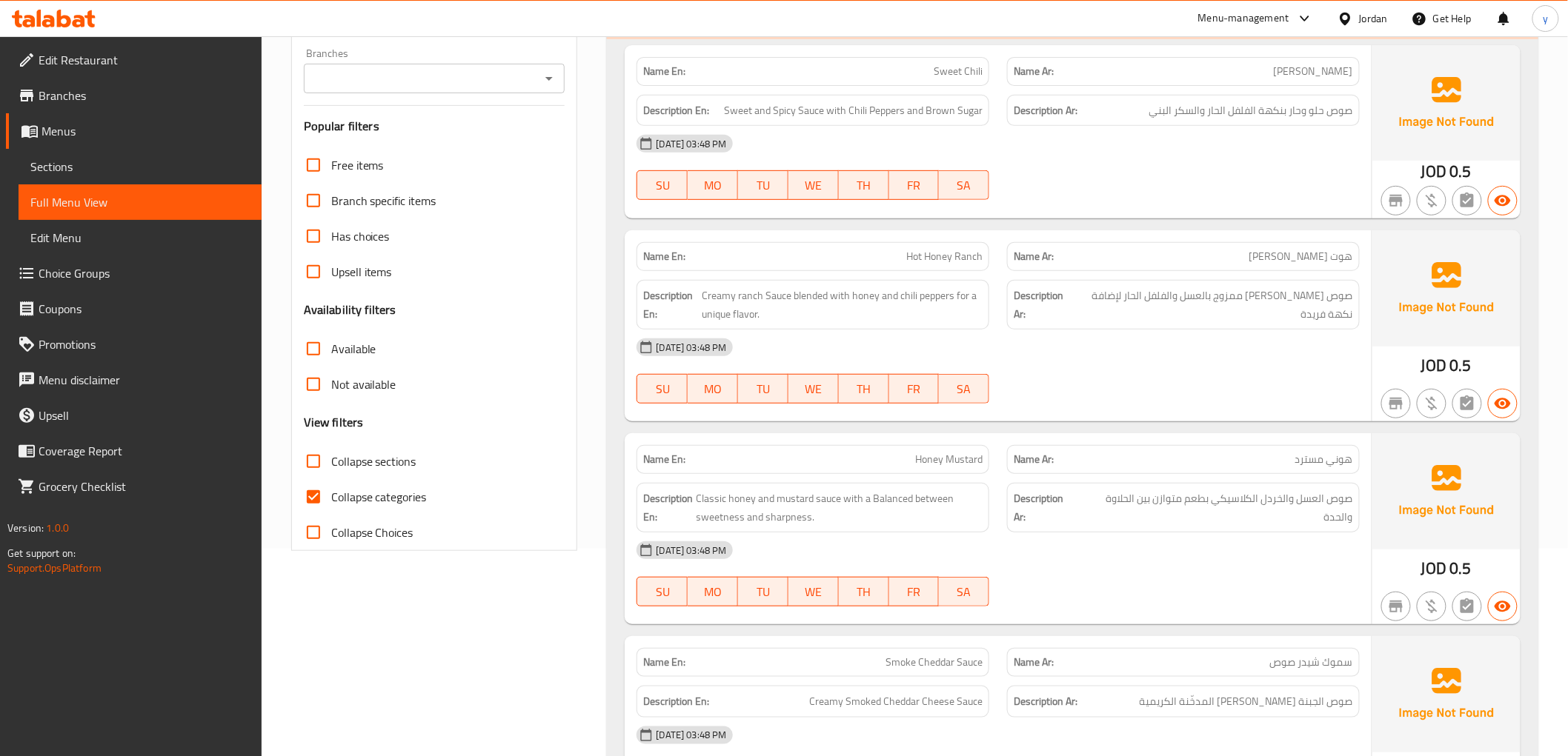
click at [320, 489] on input "Collapse categories" at bounding box center [313, 497] width 36 height 36
click at [311, 499] on input "Collapse categories" at bounding box center [313, 497] width 36 height 36
checkbox input "false"
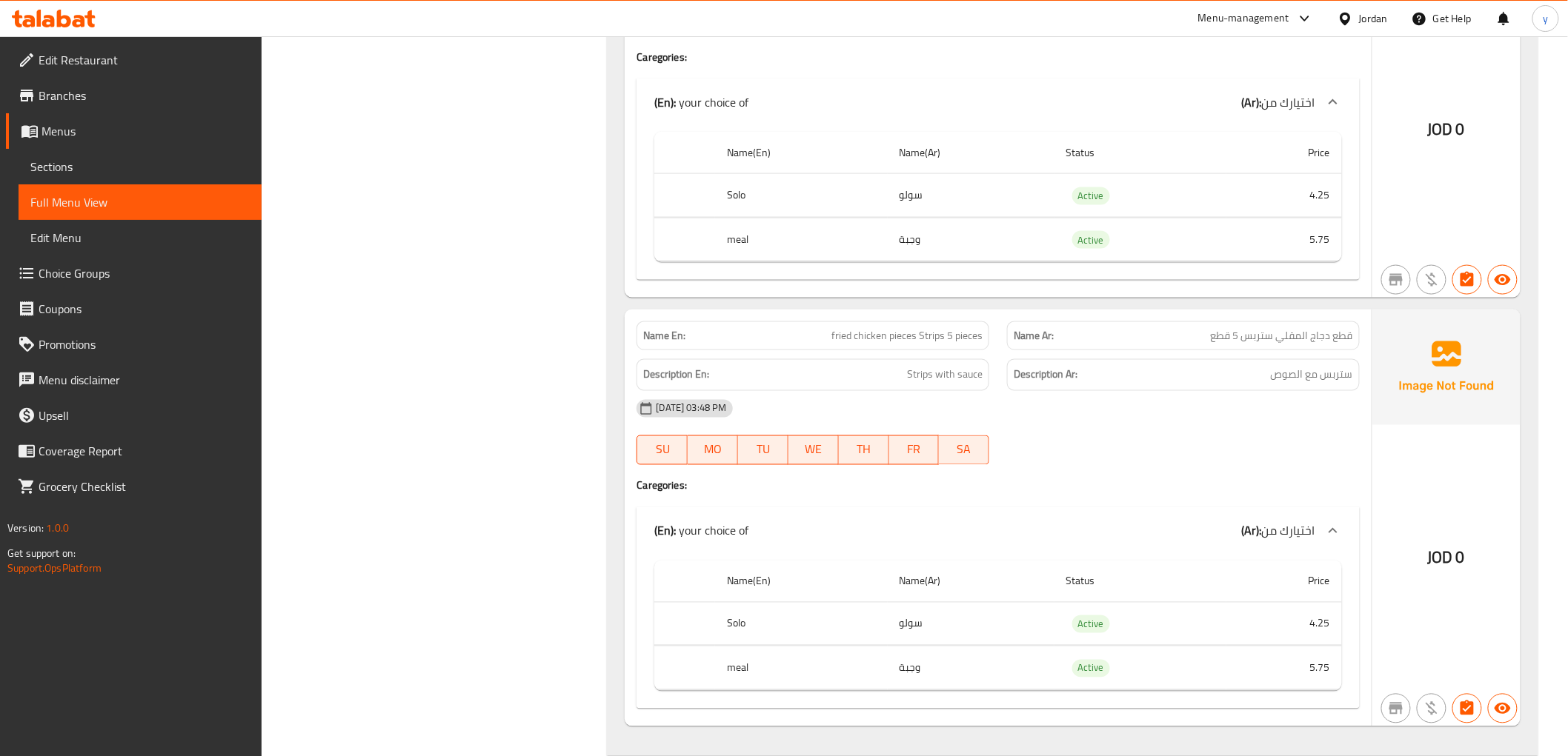
scroll to position [2867, 0]
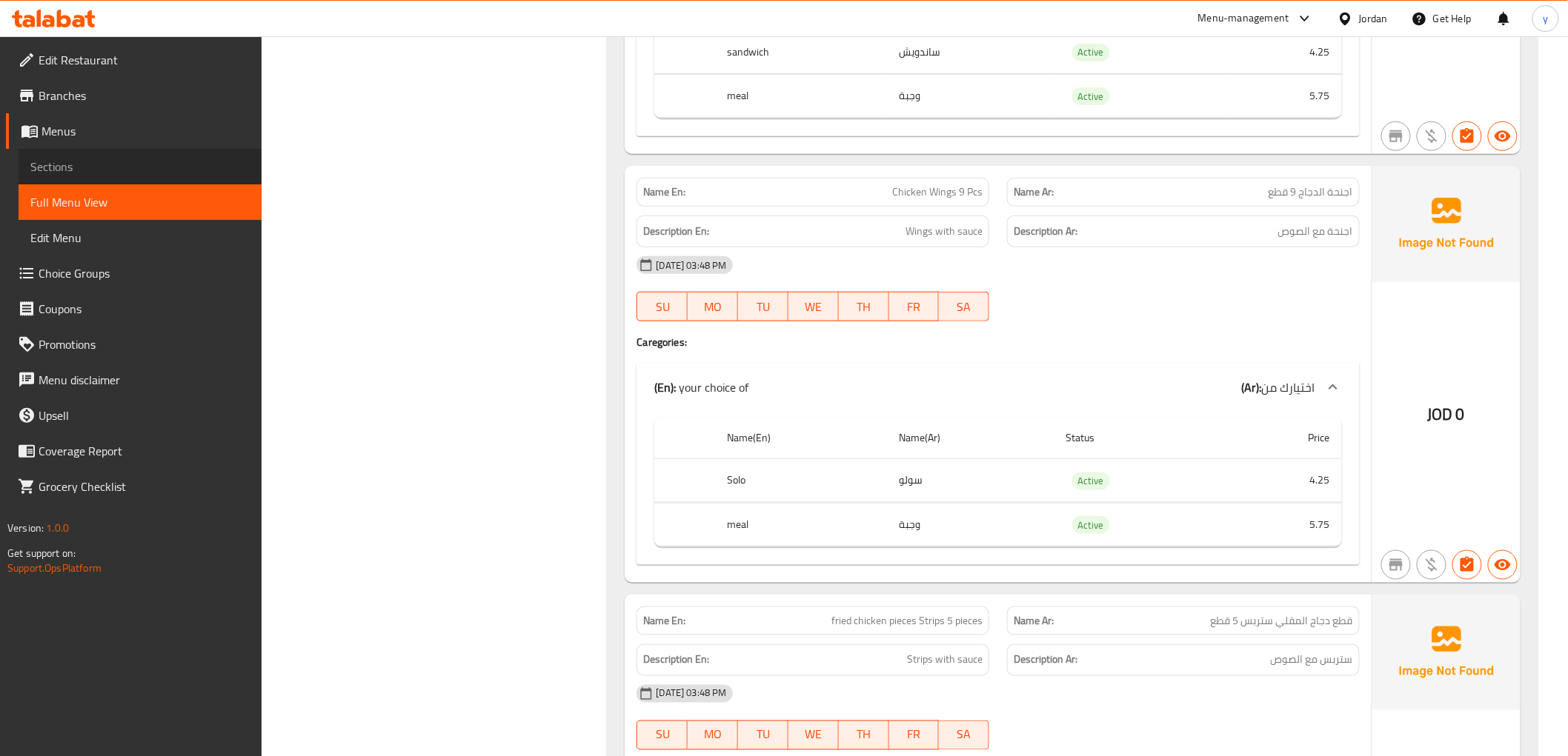
click at [69, 163] on span "Sections" at bounding box center [140, 166] width 219 height 18
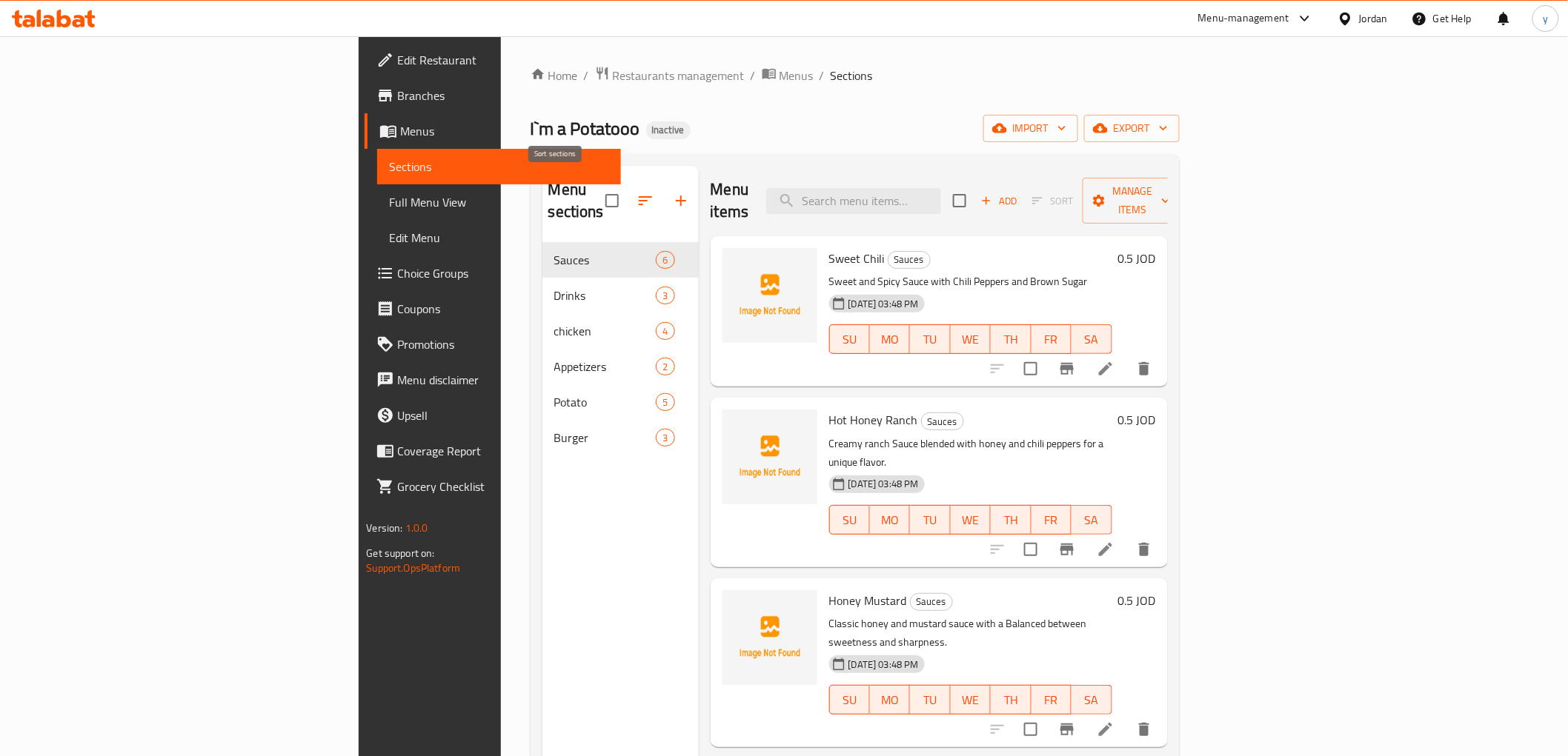
click at [636, 192] on icon "button" at bounding box center [645, 201] width 18 height 18
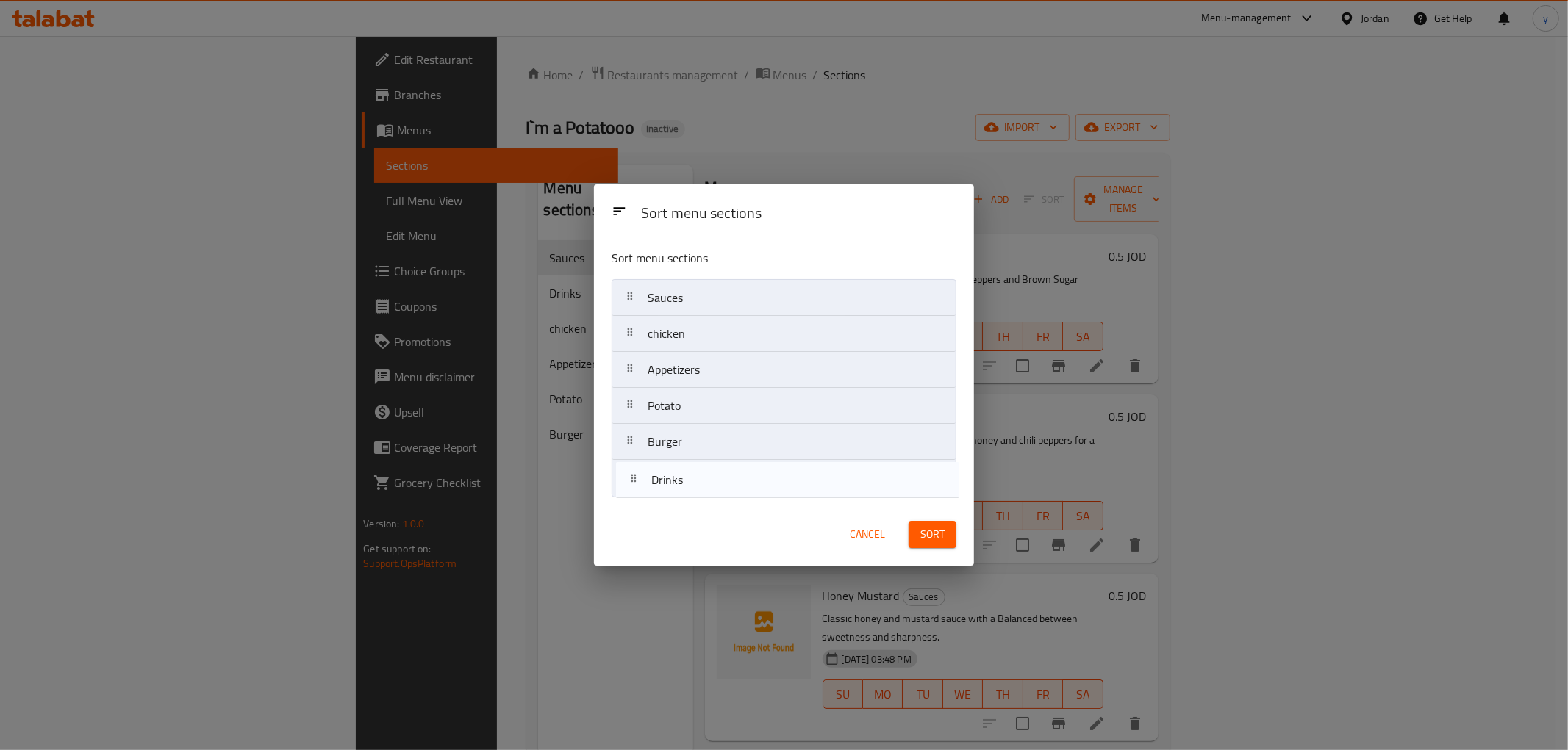
drag, startPoint x: 687, startPoint y: 342, endPoint x: 691, endPoint y: 495, distance: 153.1
click at [691, 495] on nav "Sauces Drinks chicken Appetizers Potato Burger" at bounding box center [784, 388] width 345 height 217
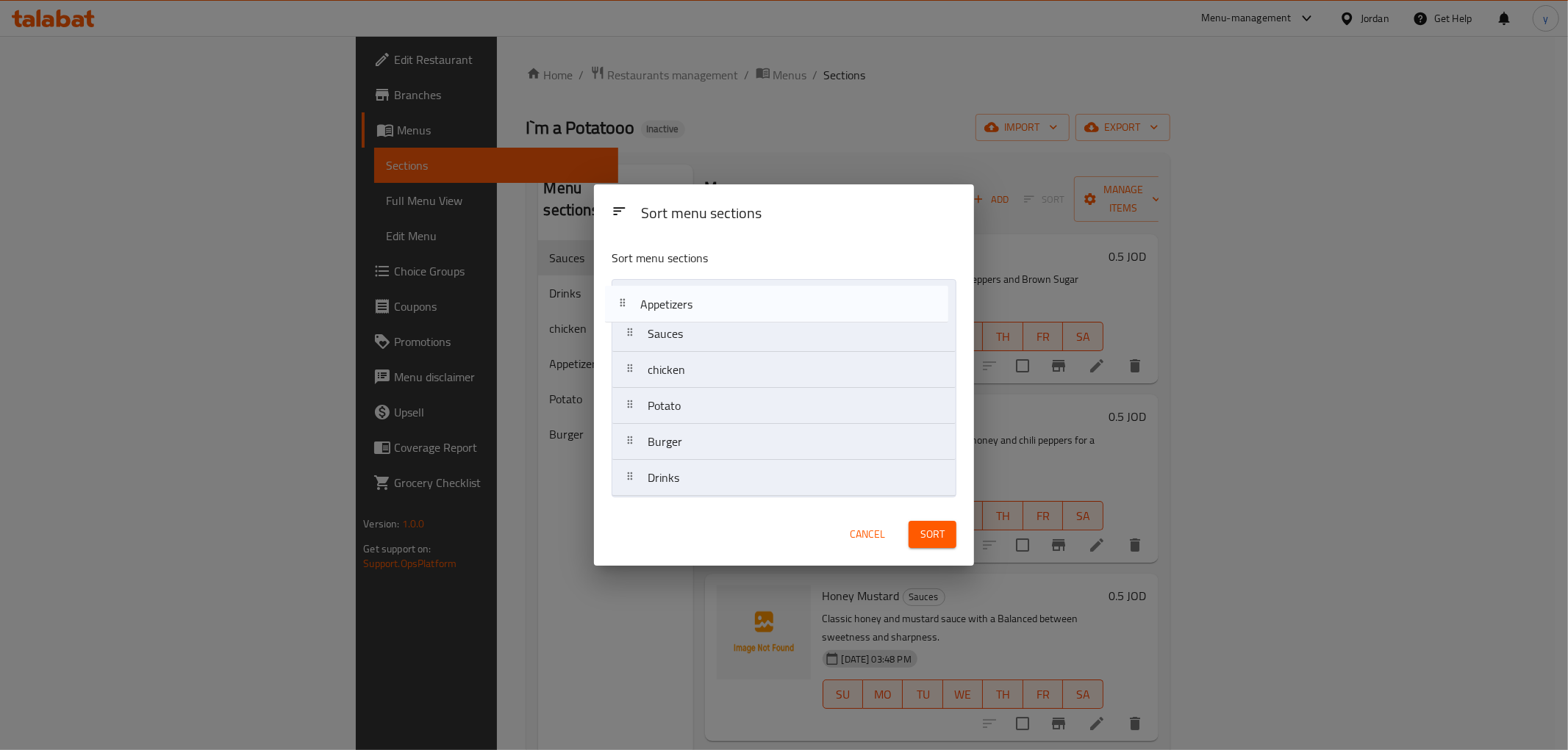
drag, startPoint x: 718, startPoint y: 383, endPoint x: 711, endPoint y: 313, distance: 70.3
click at [711, 313] on nav "Sauces chicken Appetizers Potato Burger Drinks" at bounding box center [784, 388] width 345 height 217
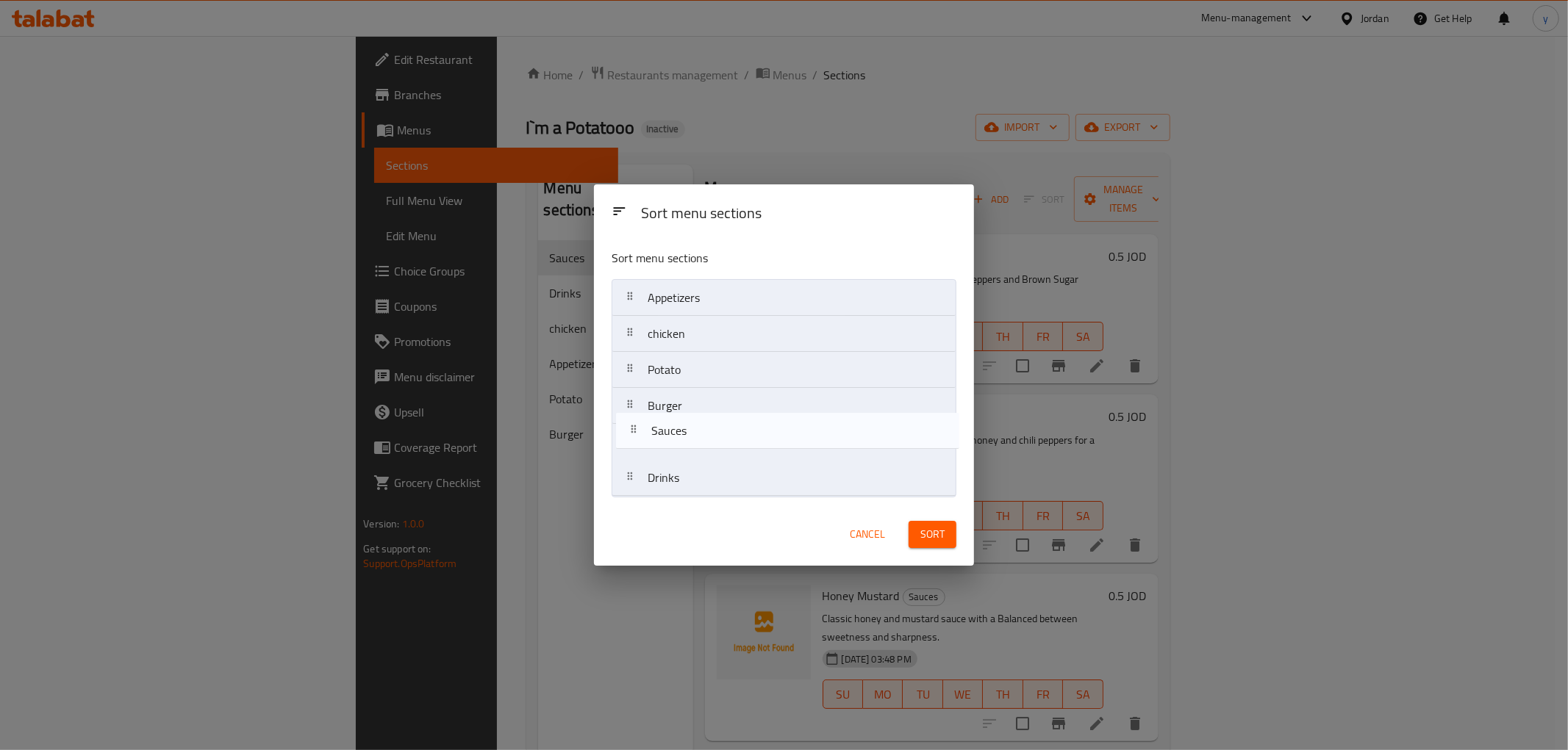
drag, startPoint x: 700, startPoint y: 335, endPoint x: 703, endPoint y: 439, distance: 104.0
click at [703, 439] on nav "Appetizers Sauces chicken Potato Burger Drinks" at bounding box center [784, 388] width 345 height 217
drag, startPoint x: 703, startPoint y: 423, endPoint x: 701, endPoint y: 393, distance: 30.1
click at [701, 393] on nav "Appetizers chicken Potato Burger Sauces Drinks" at bounding box center [784, 388] width 345 height 217
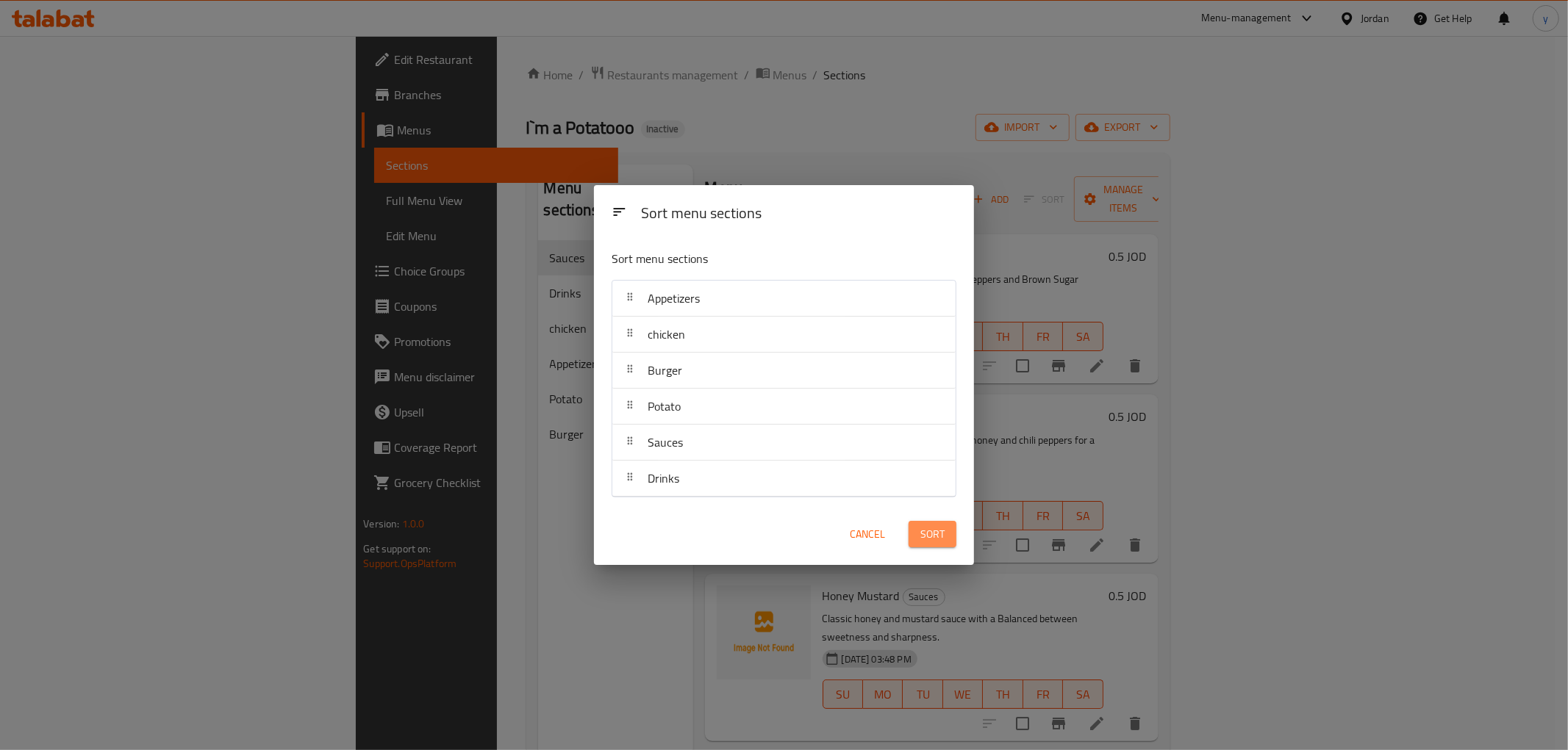
click at [927, 535] on span "Sort" at bounding box center [931, 534] width 24 height 18
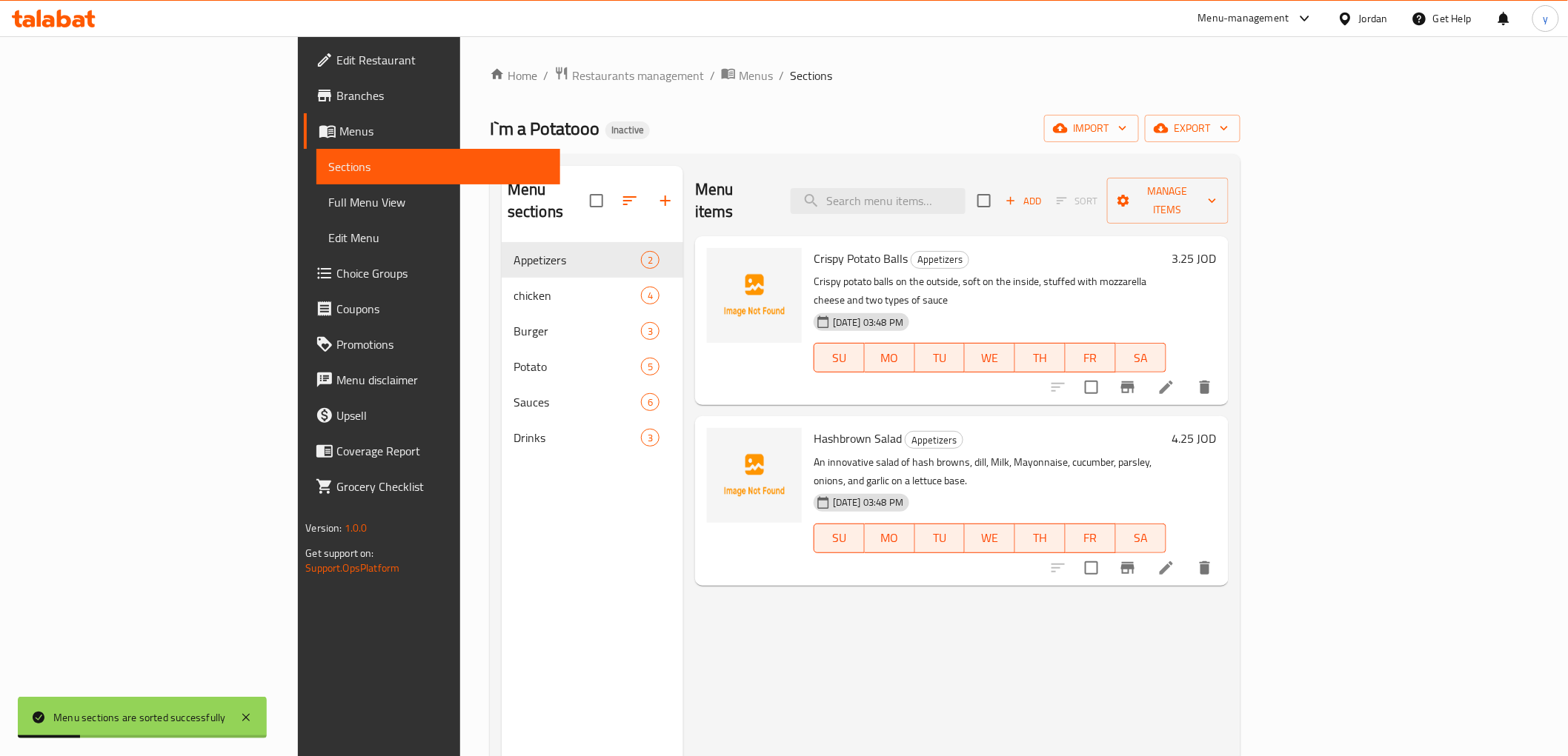
click at [329, 204] on span "Full Menu View" at bounding box center [438, 202] width 219 height 18
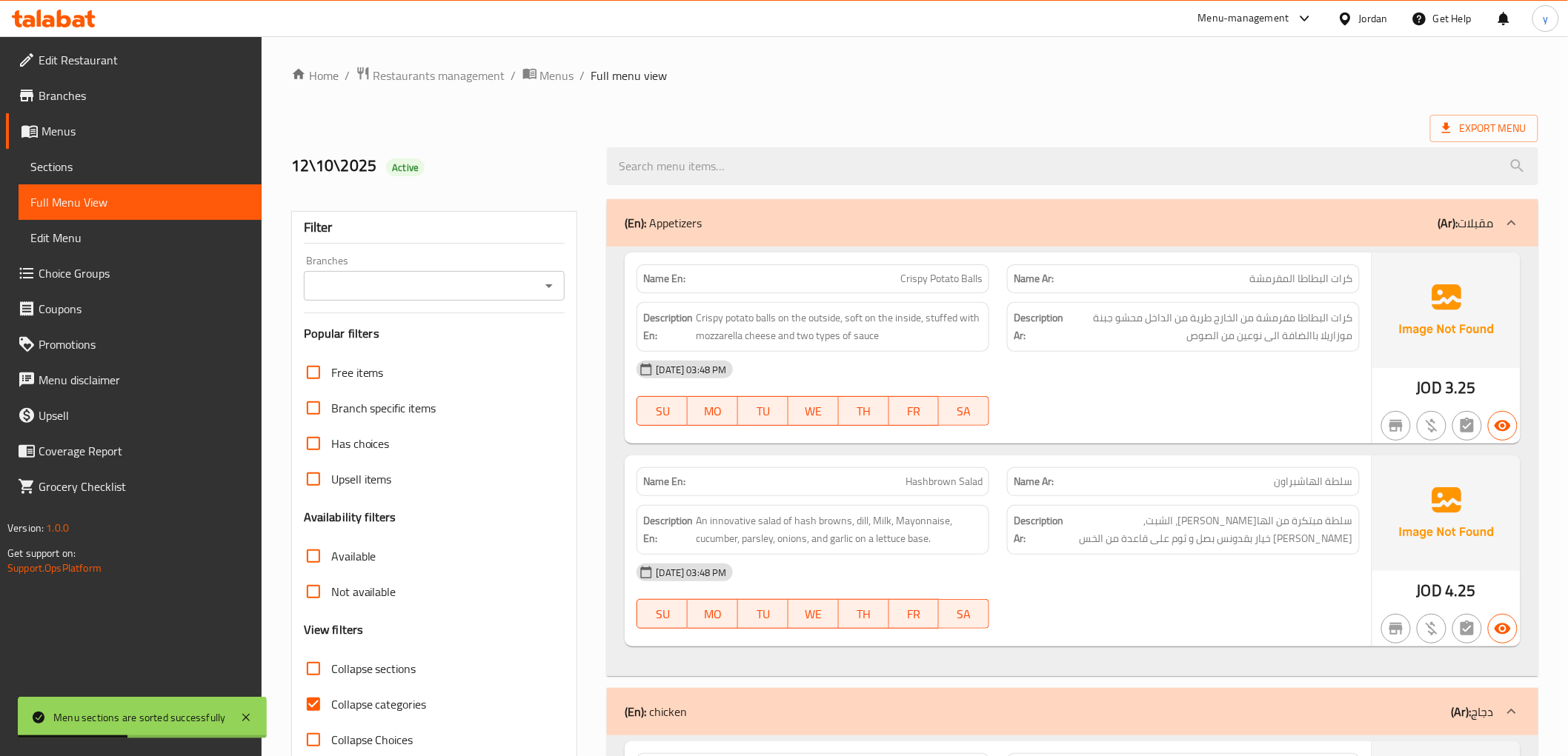
click at [307, 698] on input "Collapse categories" at bounding box center [313, 704] width 36 height 36
checkbox input "false"
click at [739, 141] on div at bounding box center [1071, 166] width 948 height 56
click at [57, 167] on span "Sections" at bounding box center [140, 166] width 219 height 18
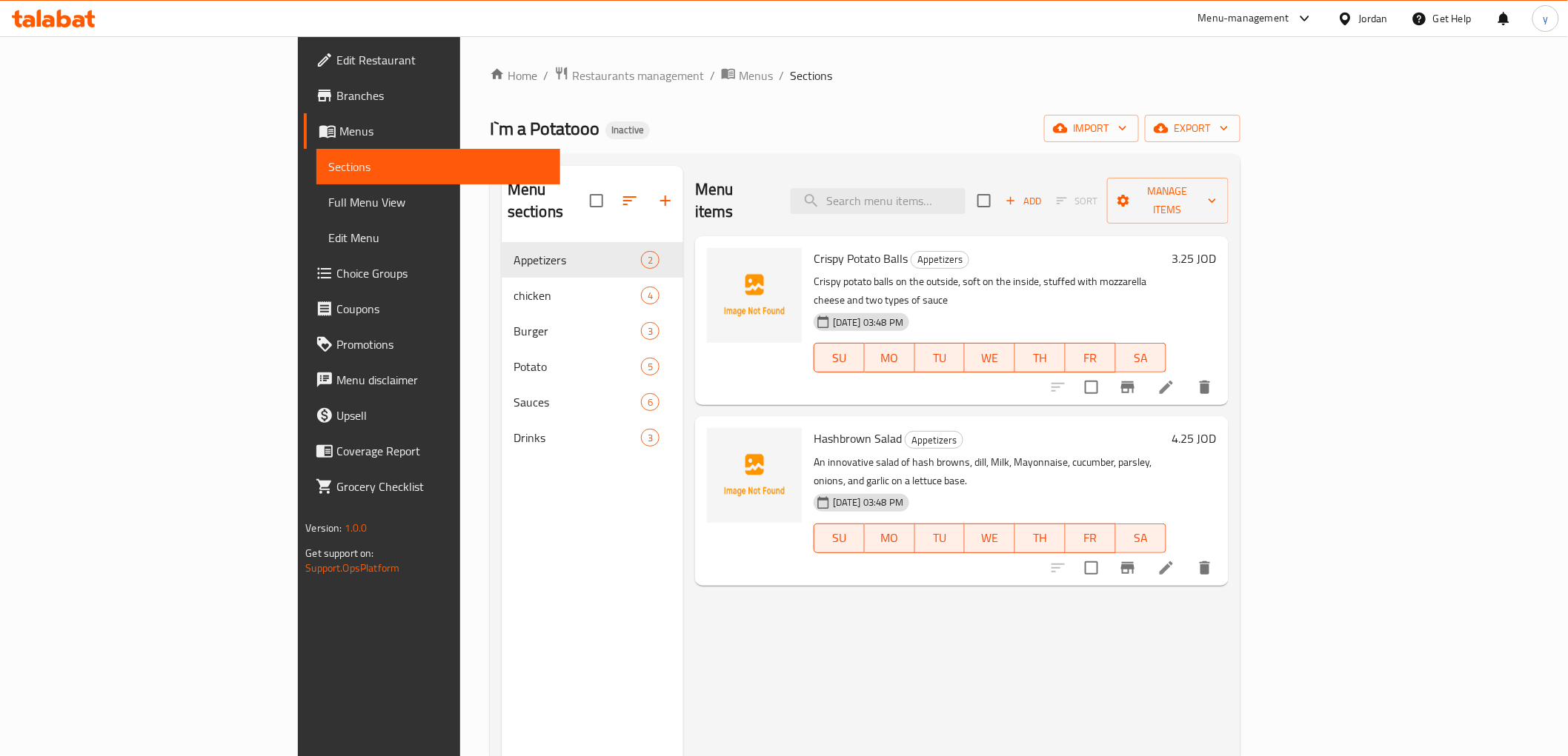
click at [1187, 374] on li at bounding box center [1165, 387] width 41 height 27
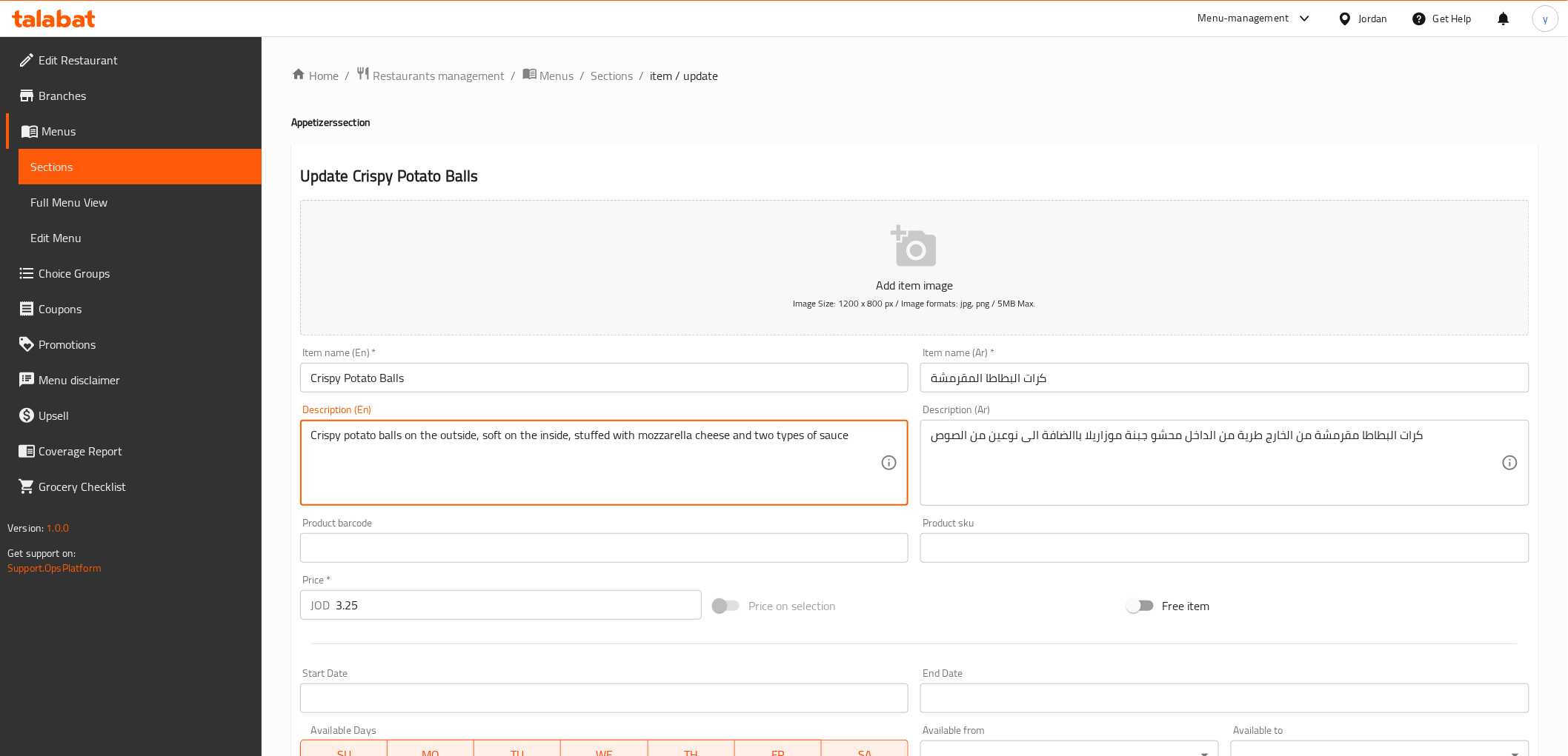
drag, startPoint x: 504, startPoint y: 440, endPoint x: 534, endPoint y: 453, distance: 32.7
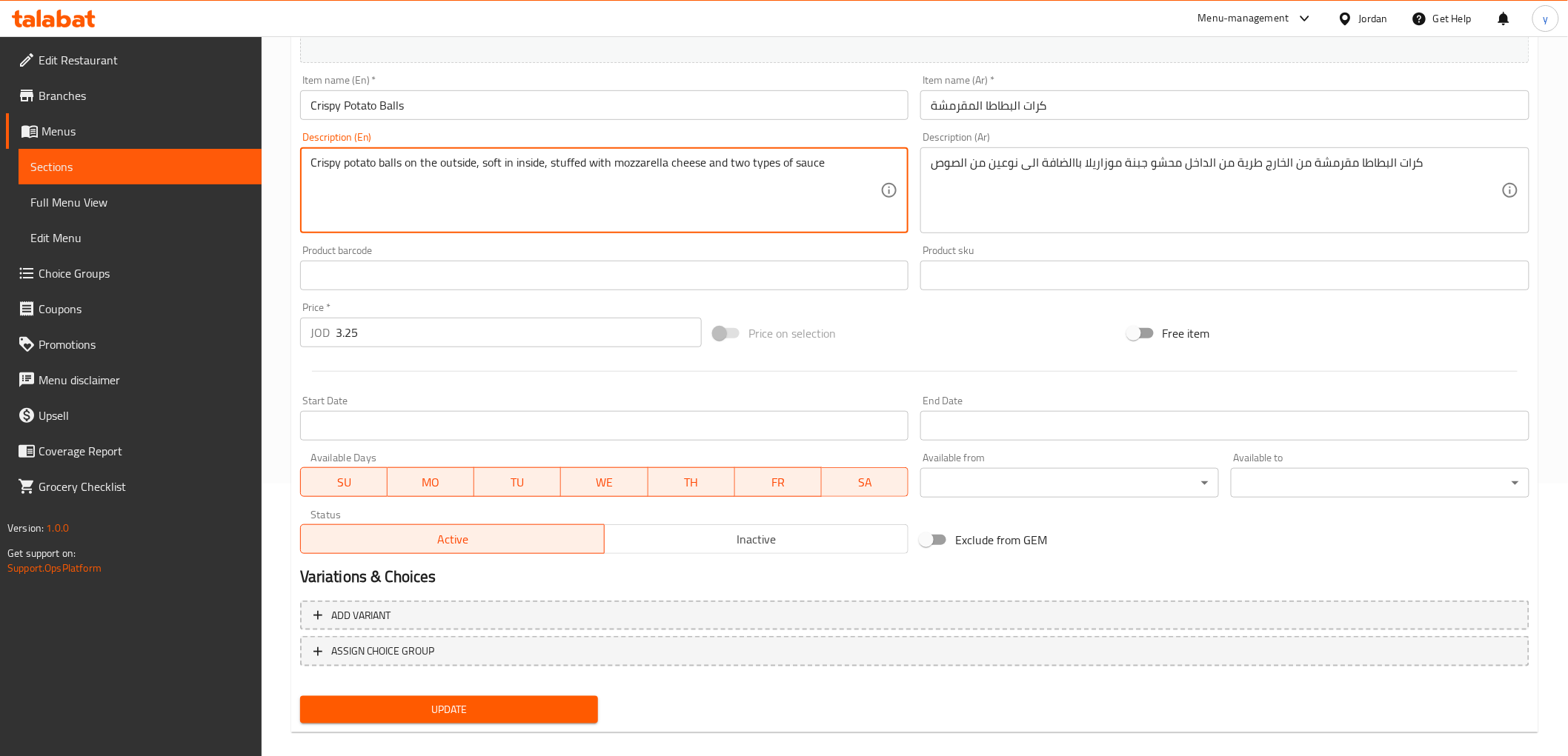
scroll to position [287, 0]
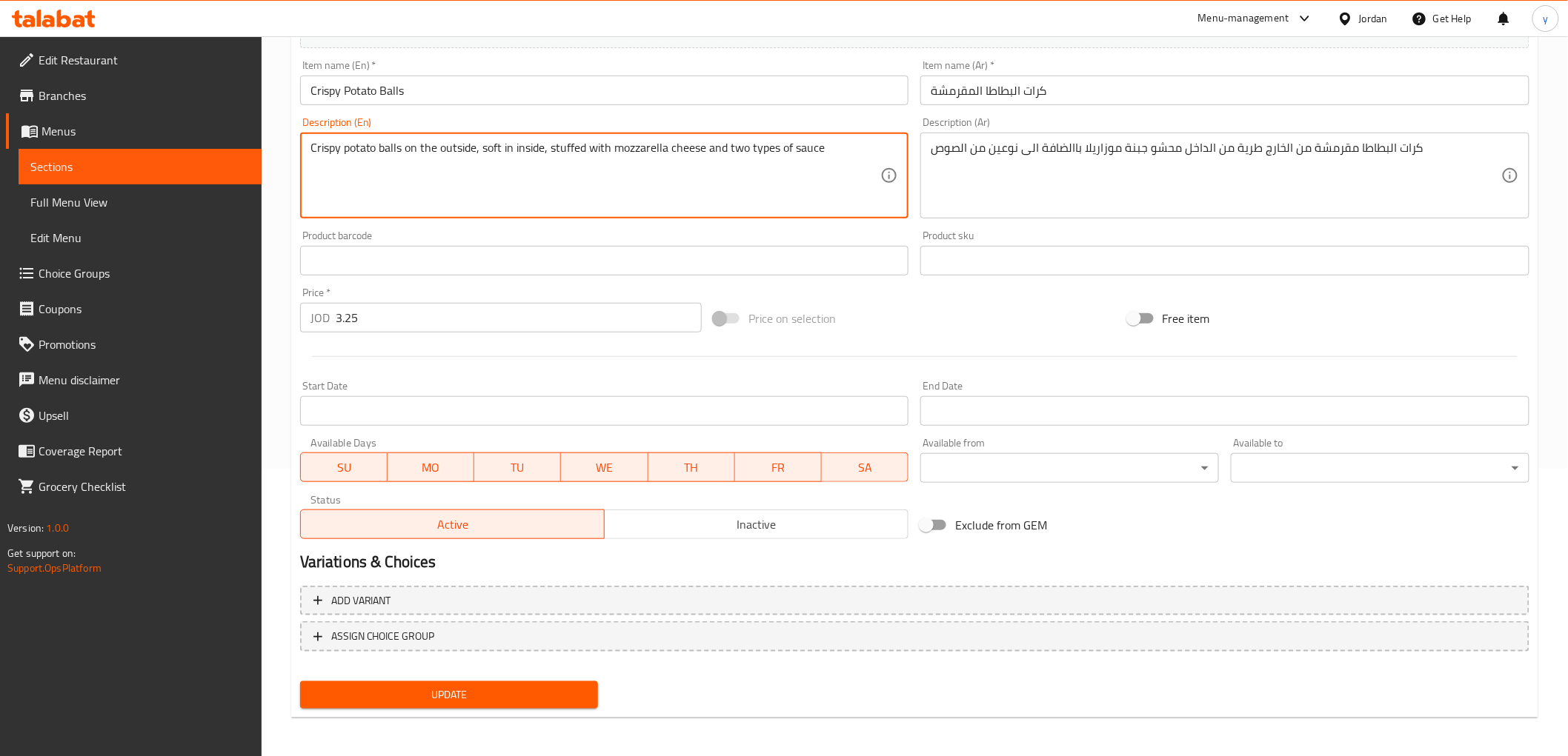
type textarea "Crispy potato balls on the outside, soft in inside, stuffed with mozzarella che…"
click at [533, 688] on span "Update" at bounding box center [450, 695] width 275 height 18
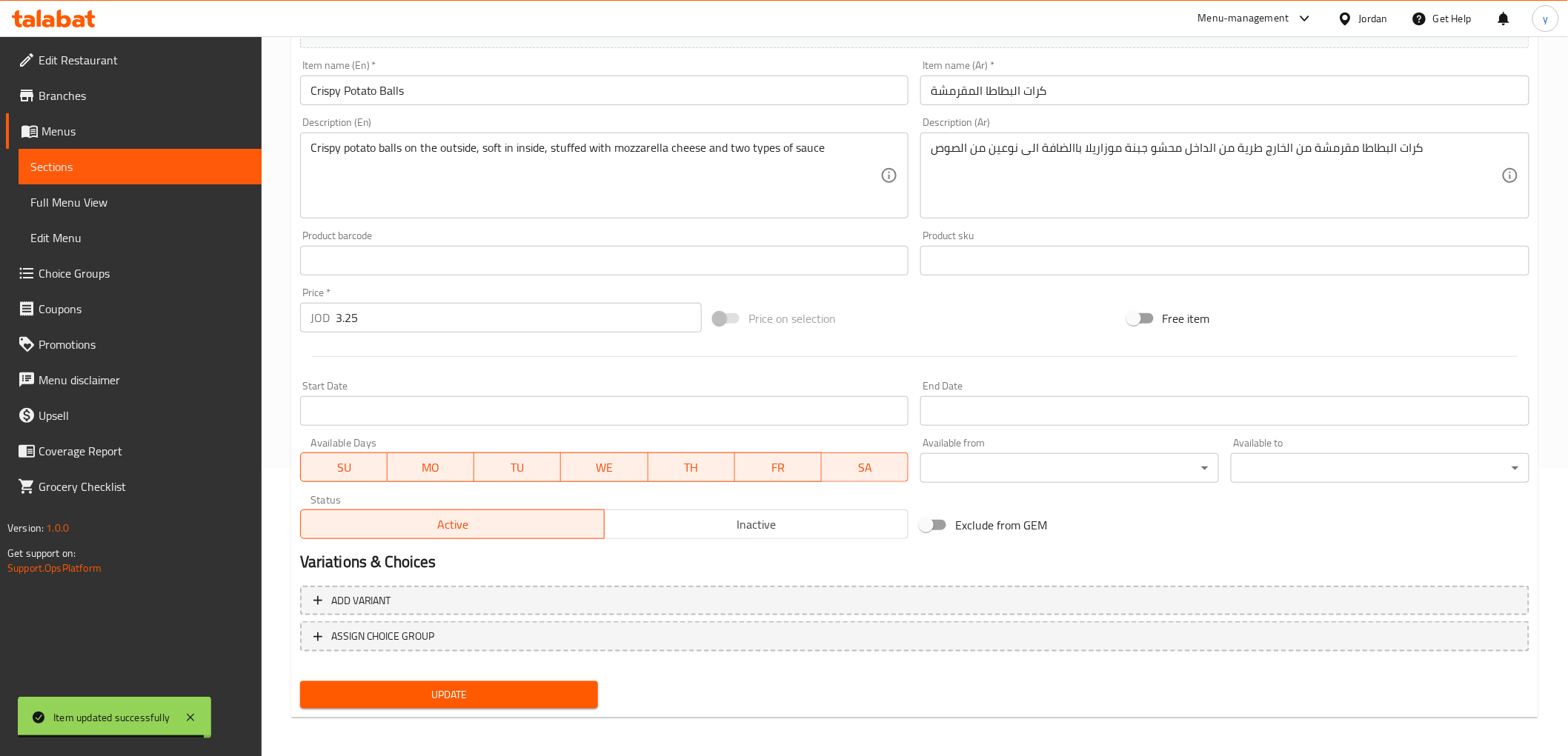
click at [75, 166] on span "Sections" at bounding box center [140, 166] width 219 height 18
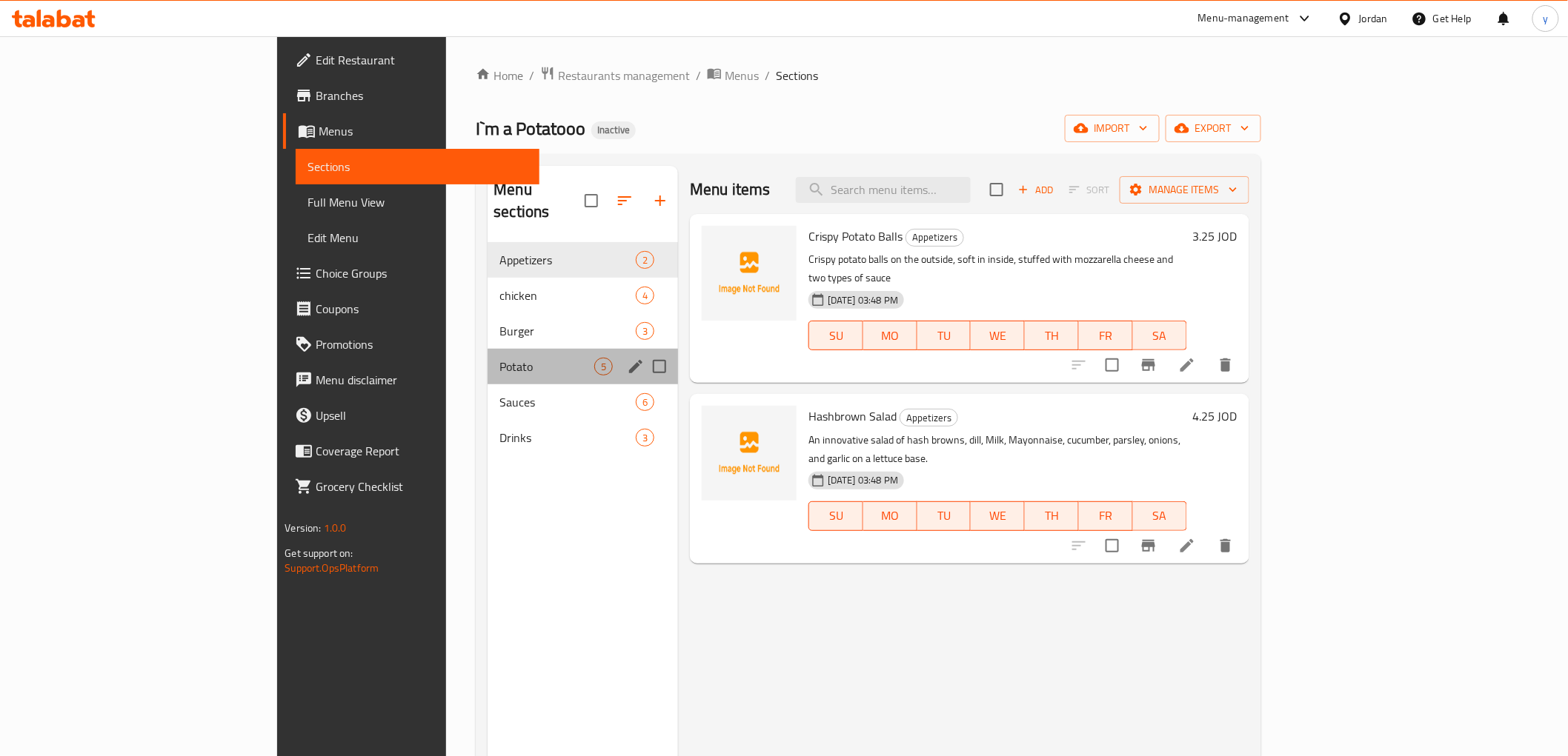
click at [487, 356] on div "Potato 5" at bounding box center [582, 366] width 190 height 36
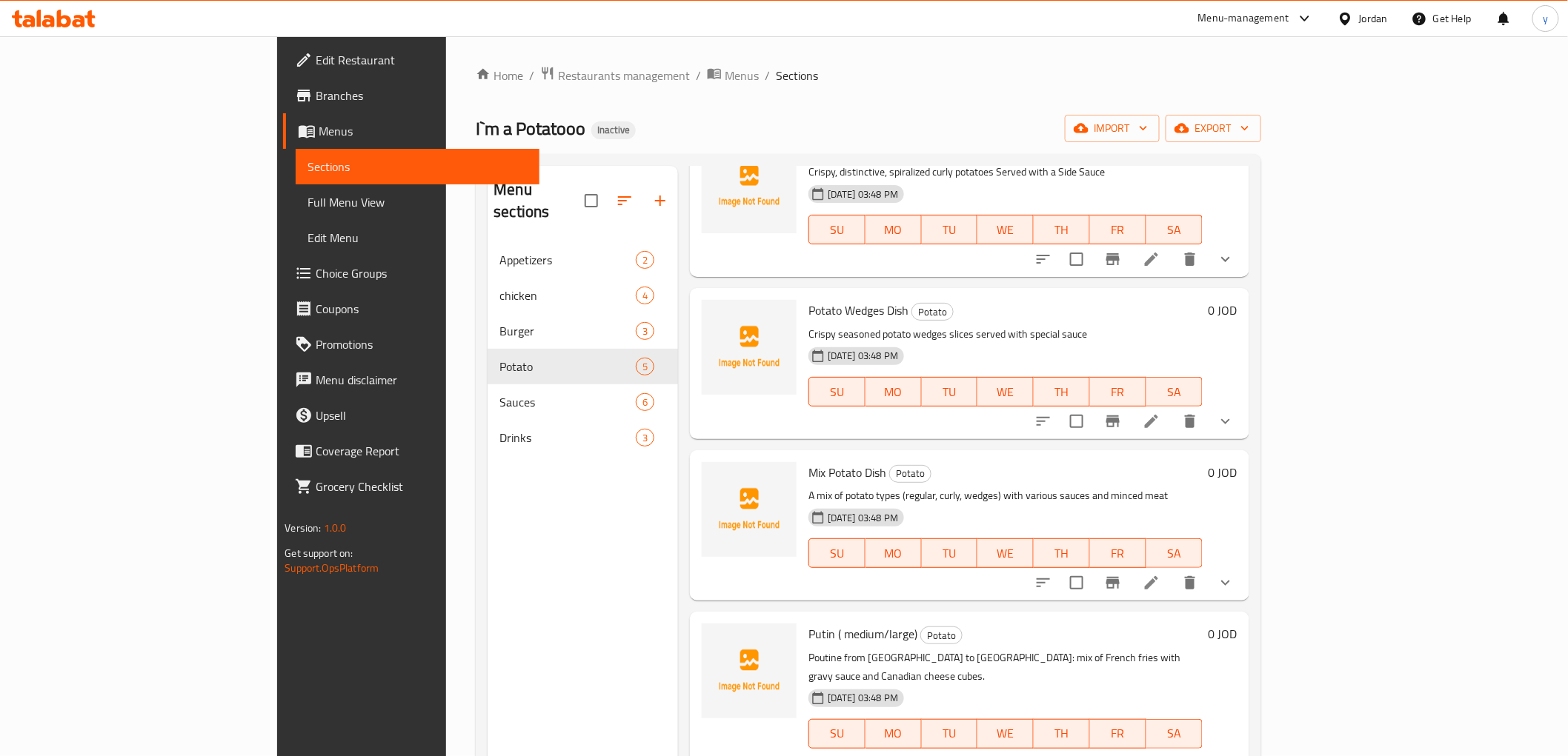
scroll to position [89, 0]
click at [1160, 256] on icon at bounding box center [1151, 257] width 18 height 18
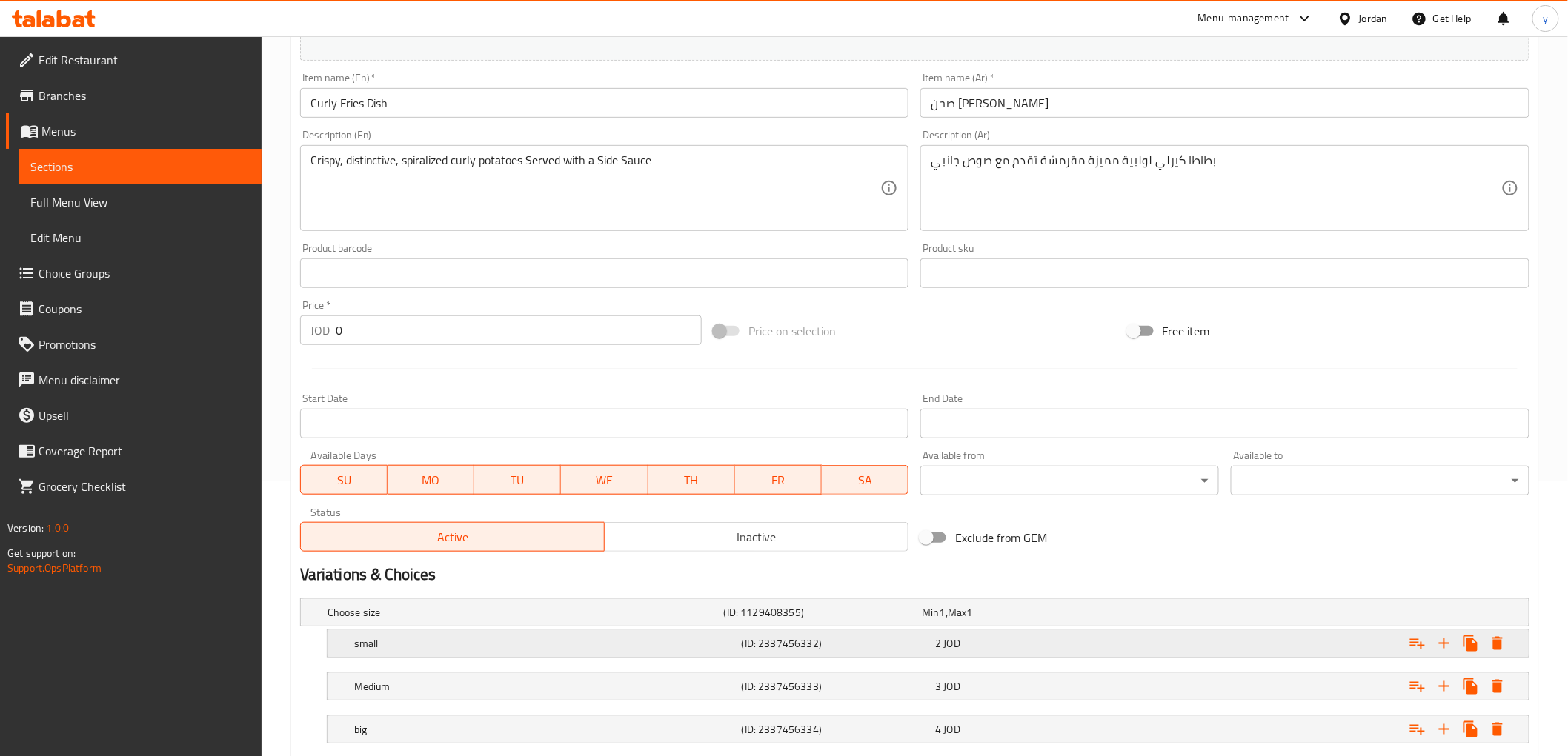
scroll to position [367, 0]
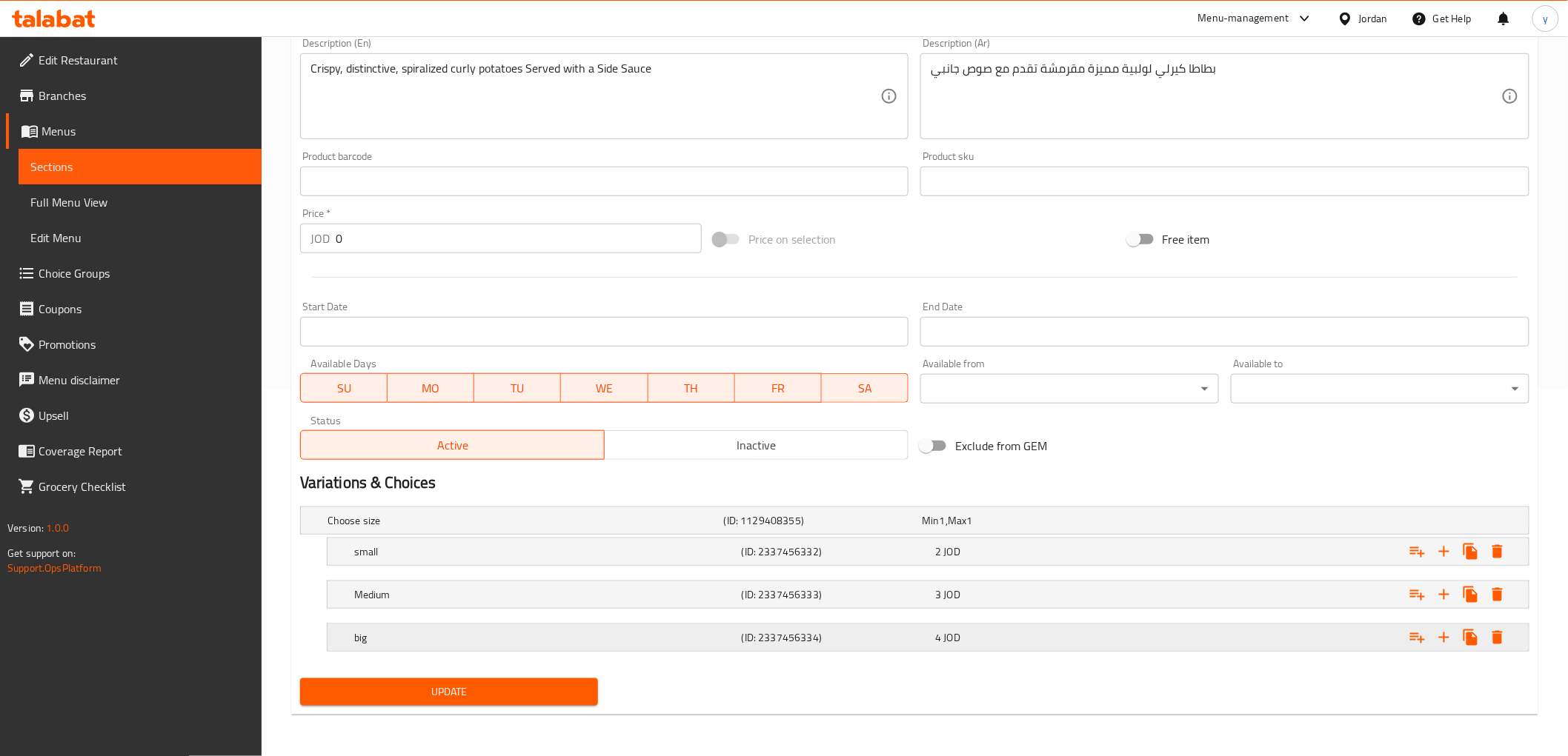
click at [815, 634] on h5 "(ID: 2337456334)" at bounding box center [836, 637] width 188 height 14
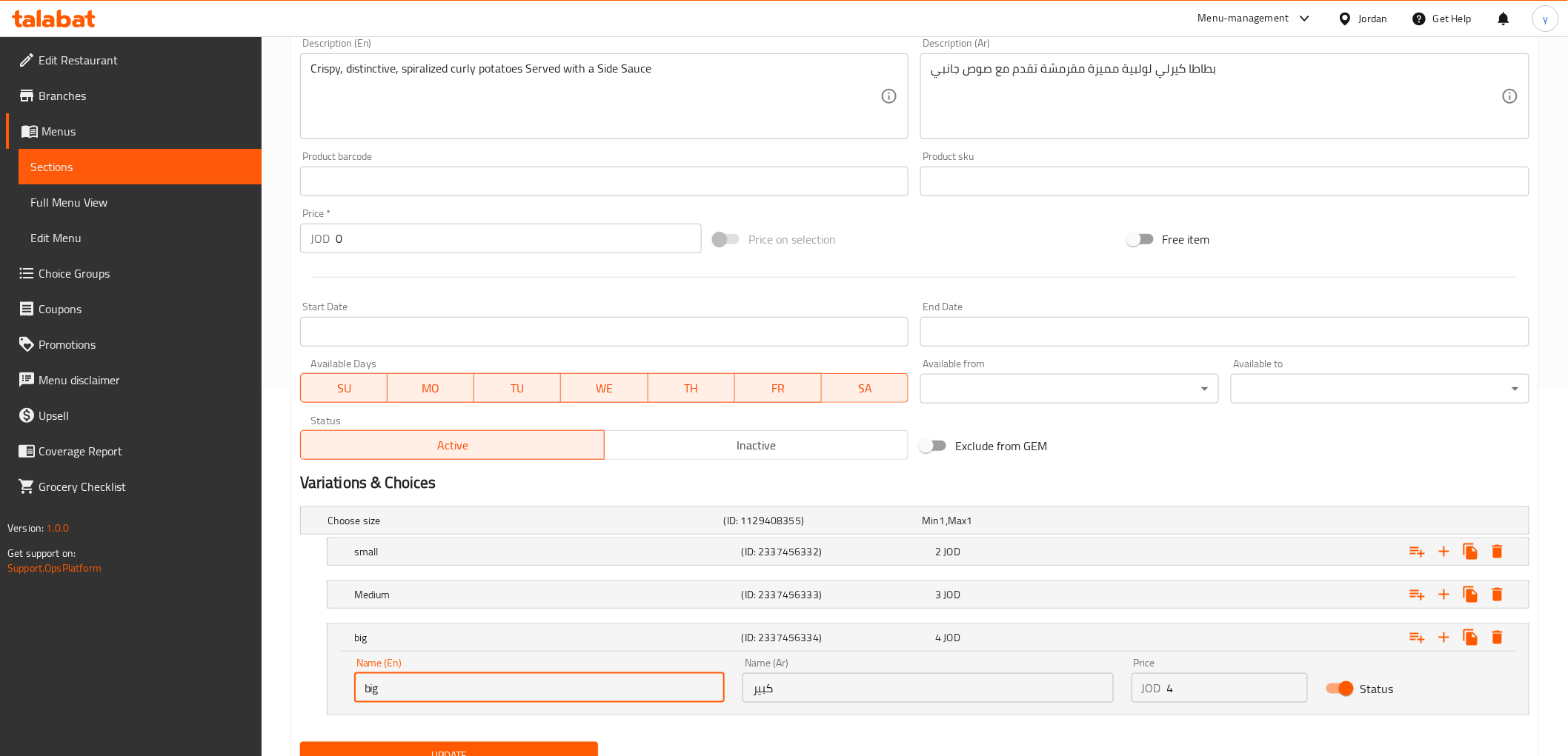
click at [312, 694] on div "big (ID: 2337456334) 4 JOD Name (En) big Name (En) Name (Ar) كبير Name (Ar) Pri…" at bounding box center [914, 670] width 1229 height 92
click at [93, 271] on span "Choice Groups" at bounding box center [144, 273] width 211 height 18
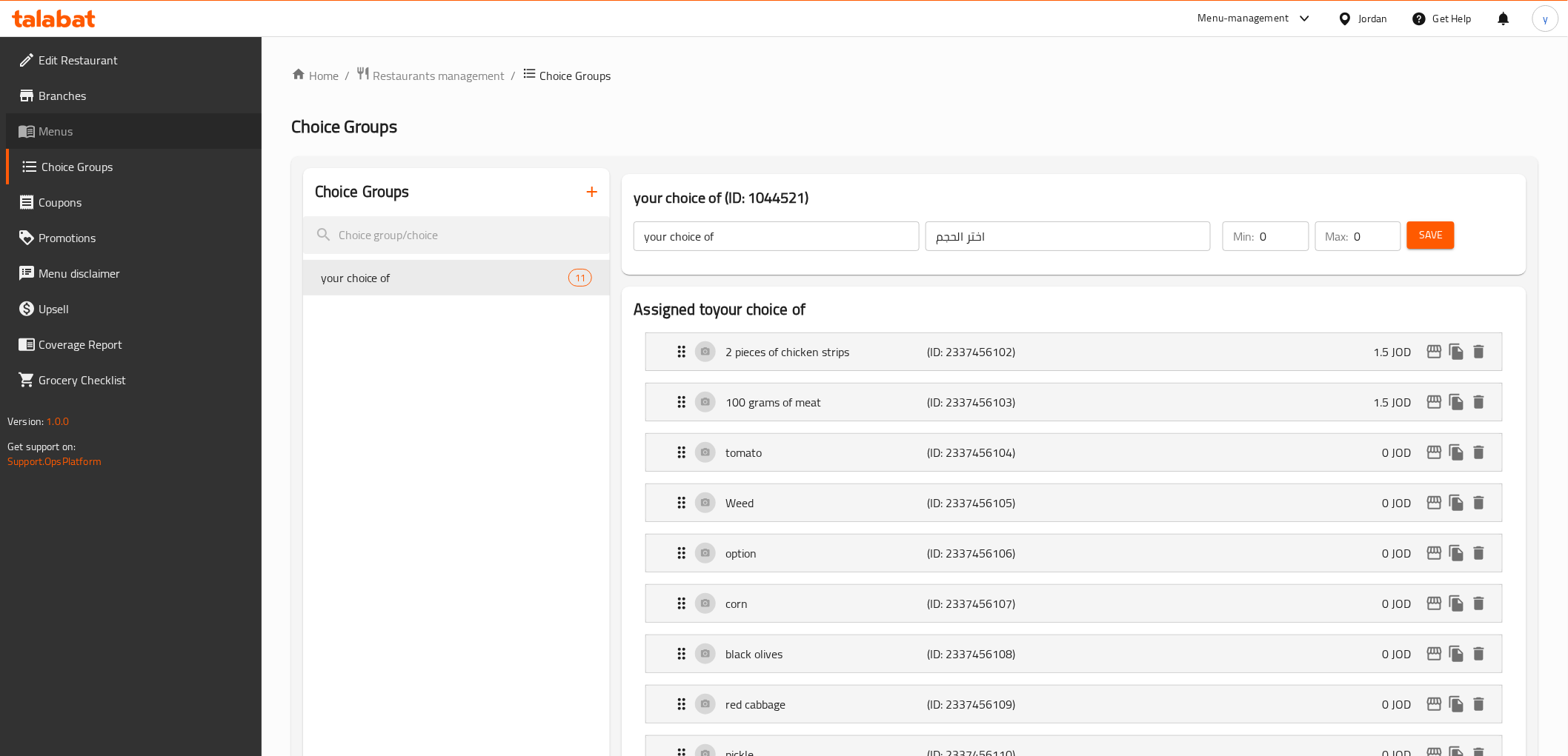
click at [64, 122] on span "Menus" at bounding box center [144, 131] width 211 height 18
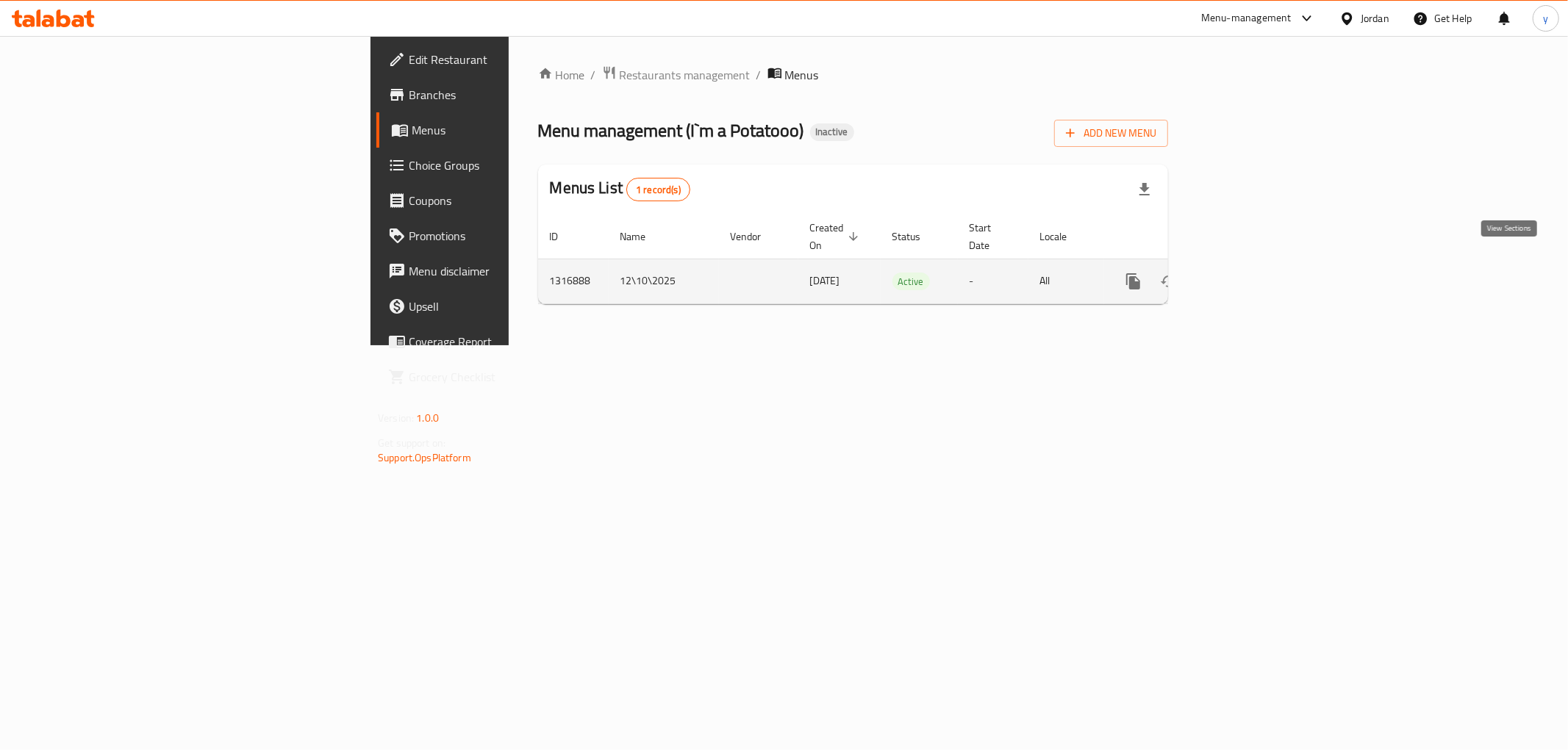
click at [1248, 273] on icon "enhanced table" at bounding box center [1239, 281] width 18 height 18
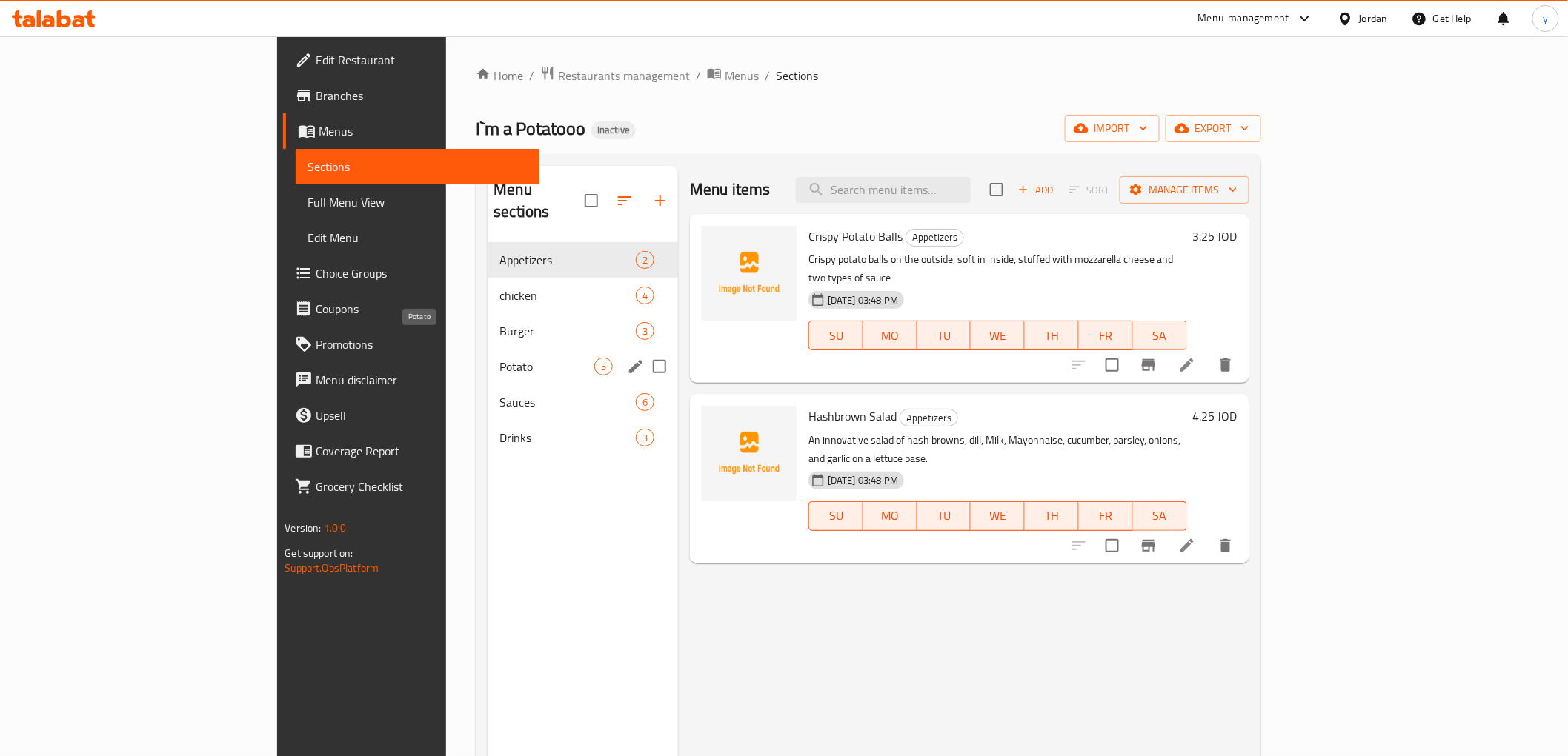
click at [500, 357] on span "Potato" at bounding box center [547, 366] width 95 height 18
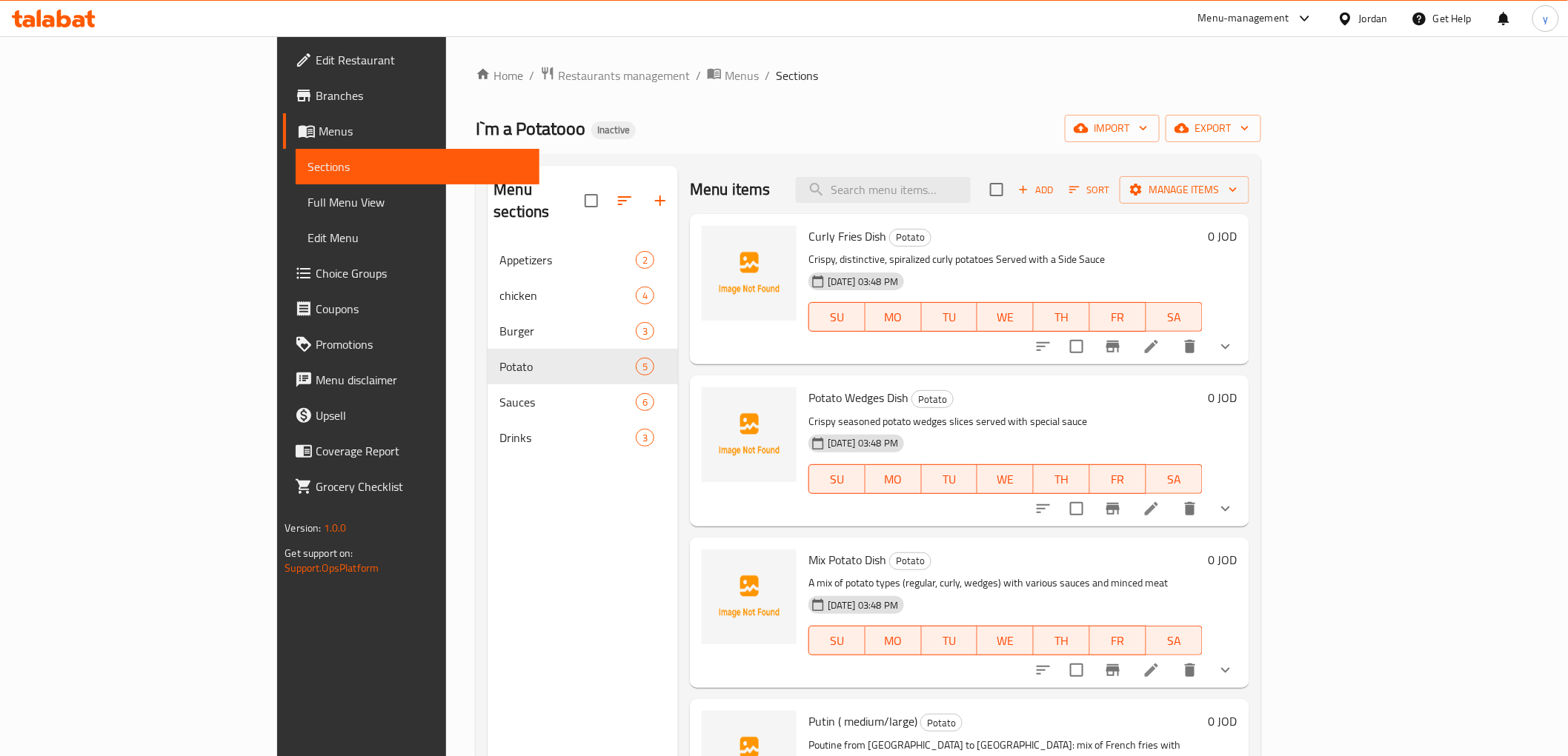
click at [1172, 350] on li at bounding box center [1151, 347] width 41 height 27
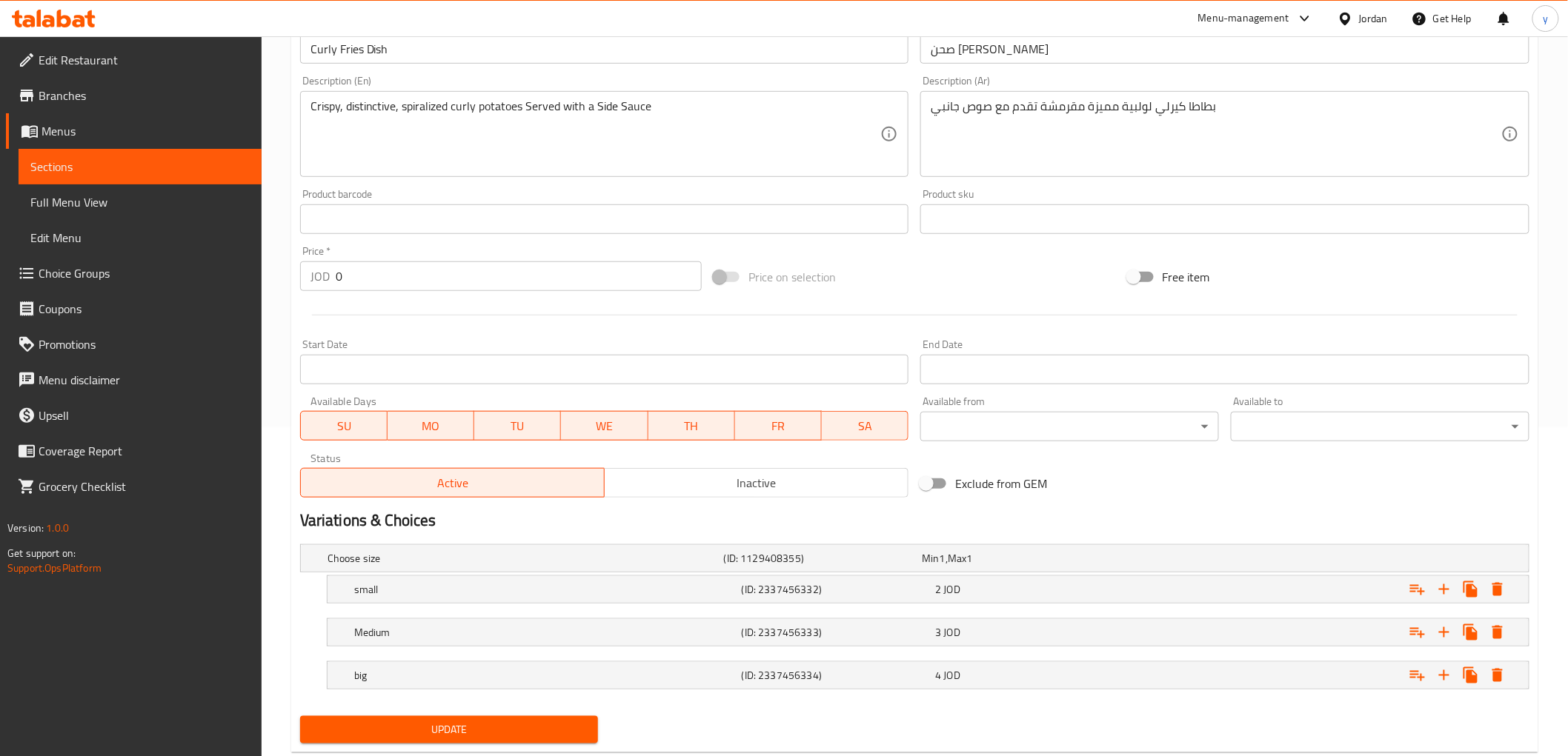
scroll to position [367, 0]
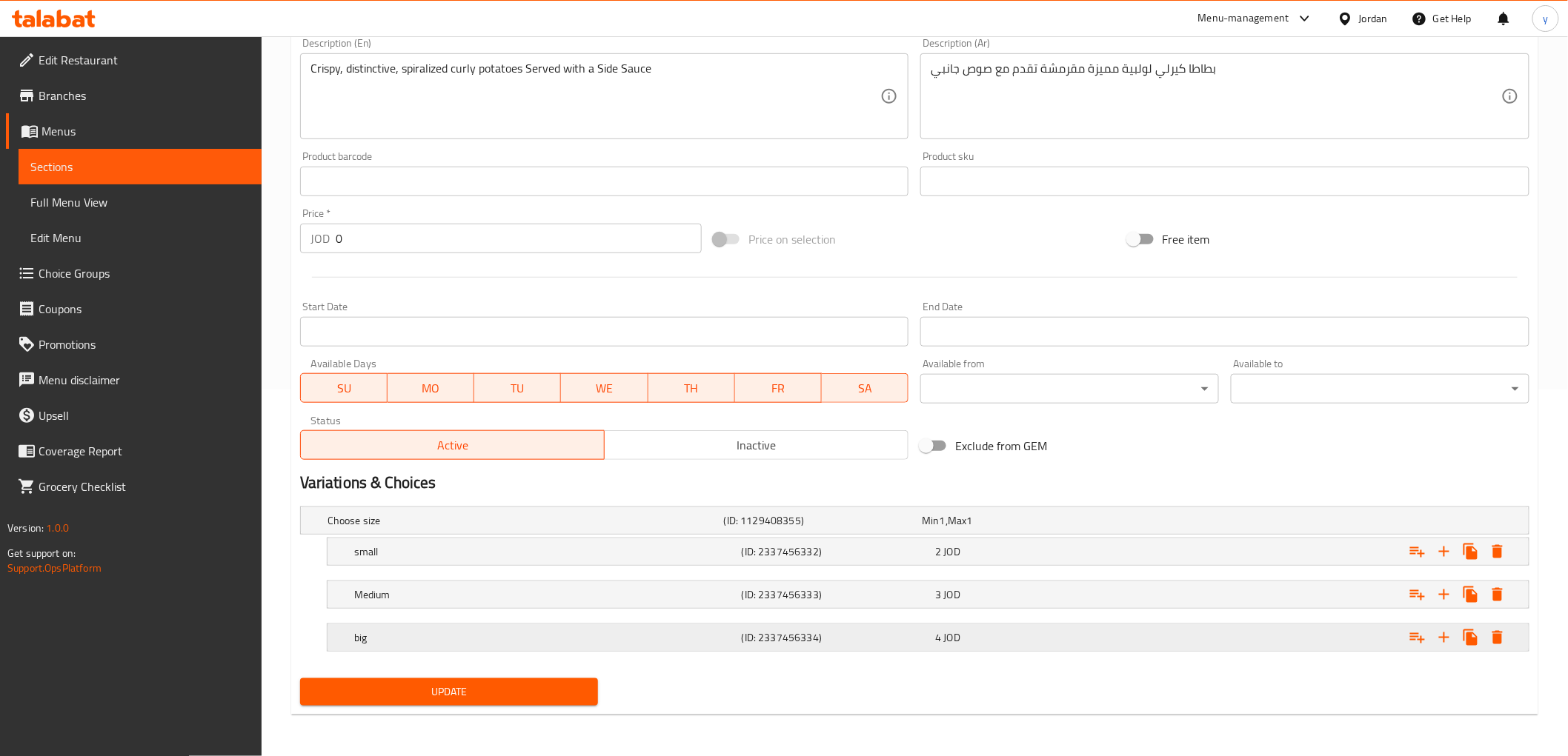
click at [442, 630] on h5 "big" at bounding box center [545, 637] width 381 height 14
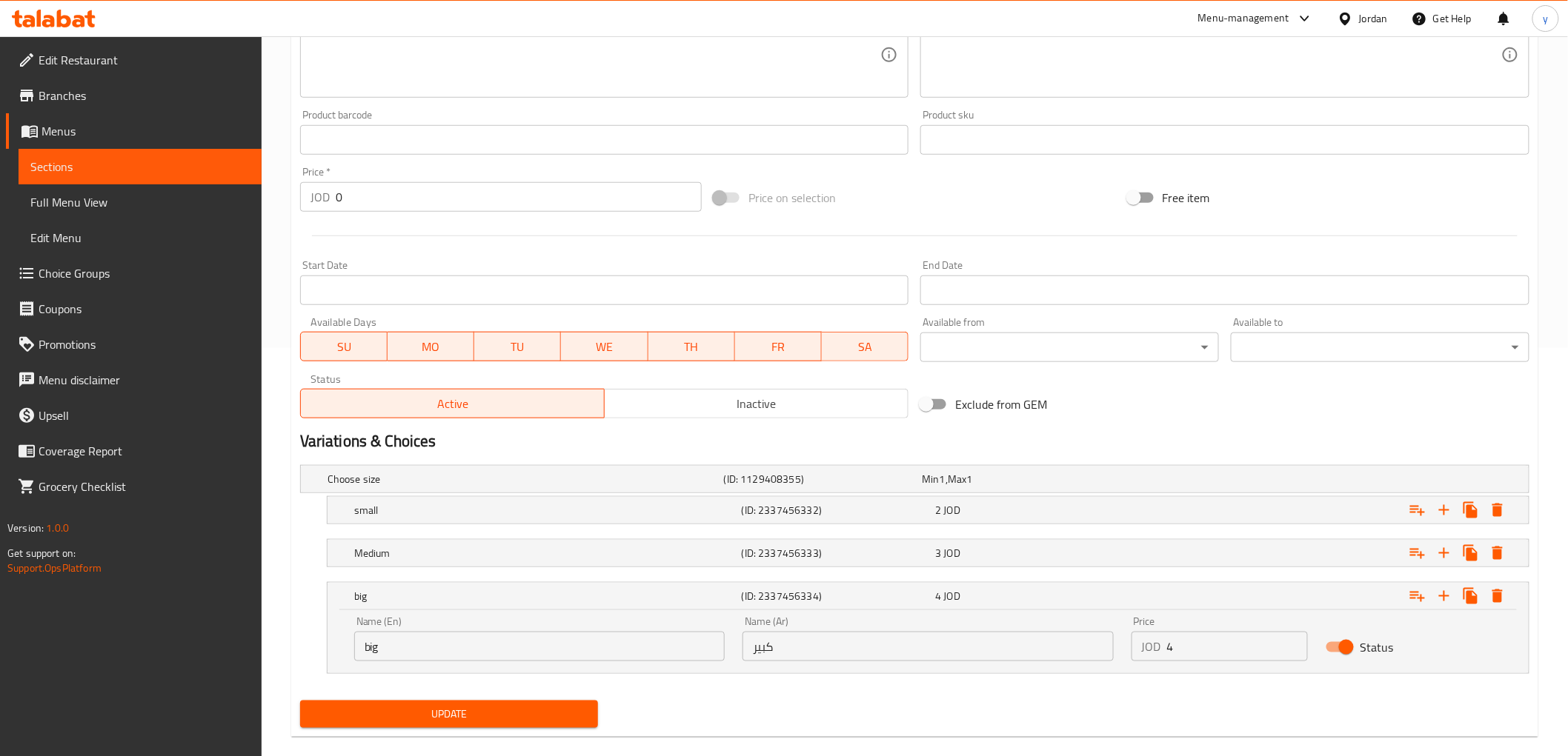
scroll to position [430, 0]
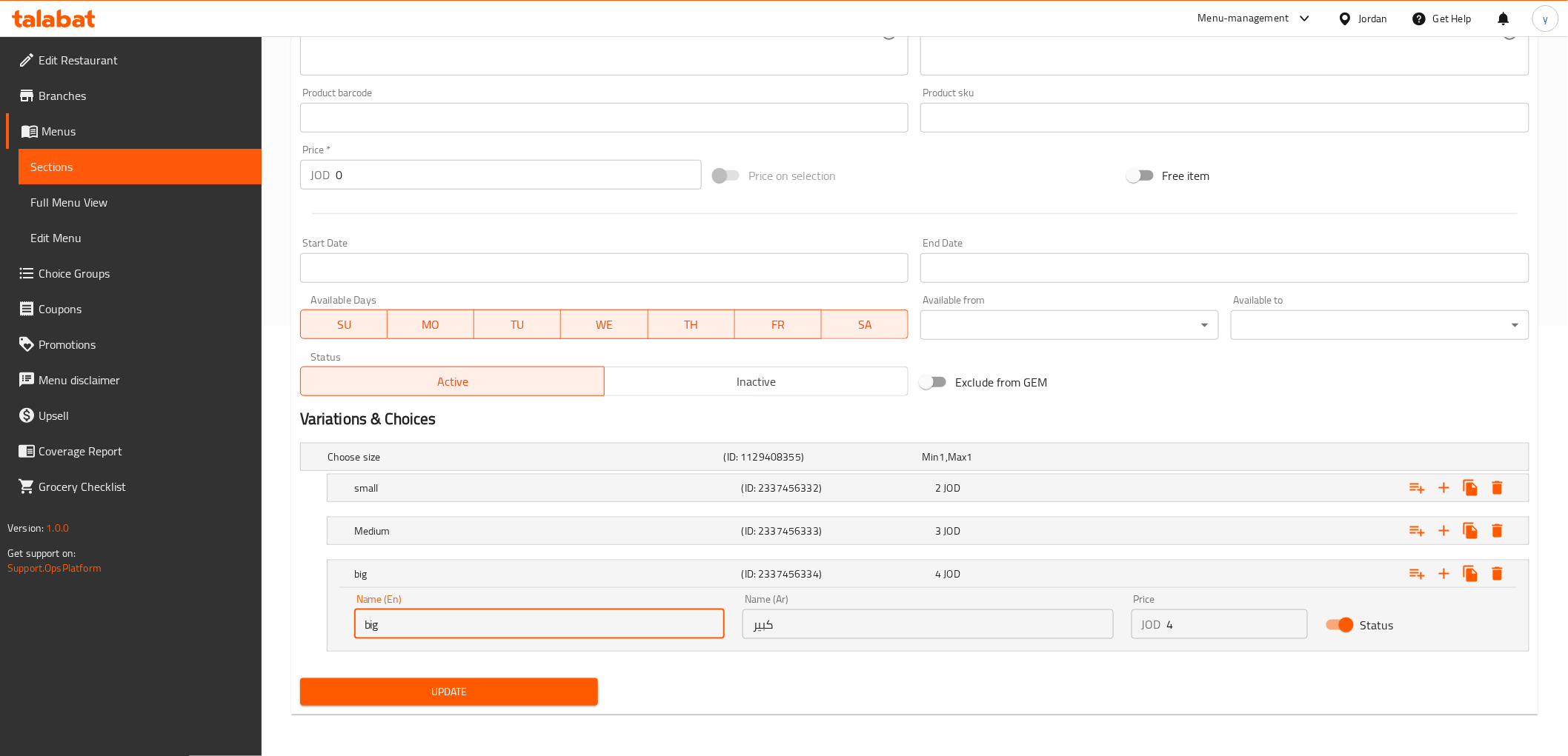
drag, startPoint x: 396, startPoint y: 623, endPoint x: 345, endPoint y: 622, distance: 51.0
click at [345, 622] on div "Name (En) big Name (En)" at bounding box center [539, 617] width 388 height 63
type input "م"
type input "large"
click at [487, 693] on span "Update" at bounding box center [450, 692] width 275 height 18
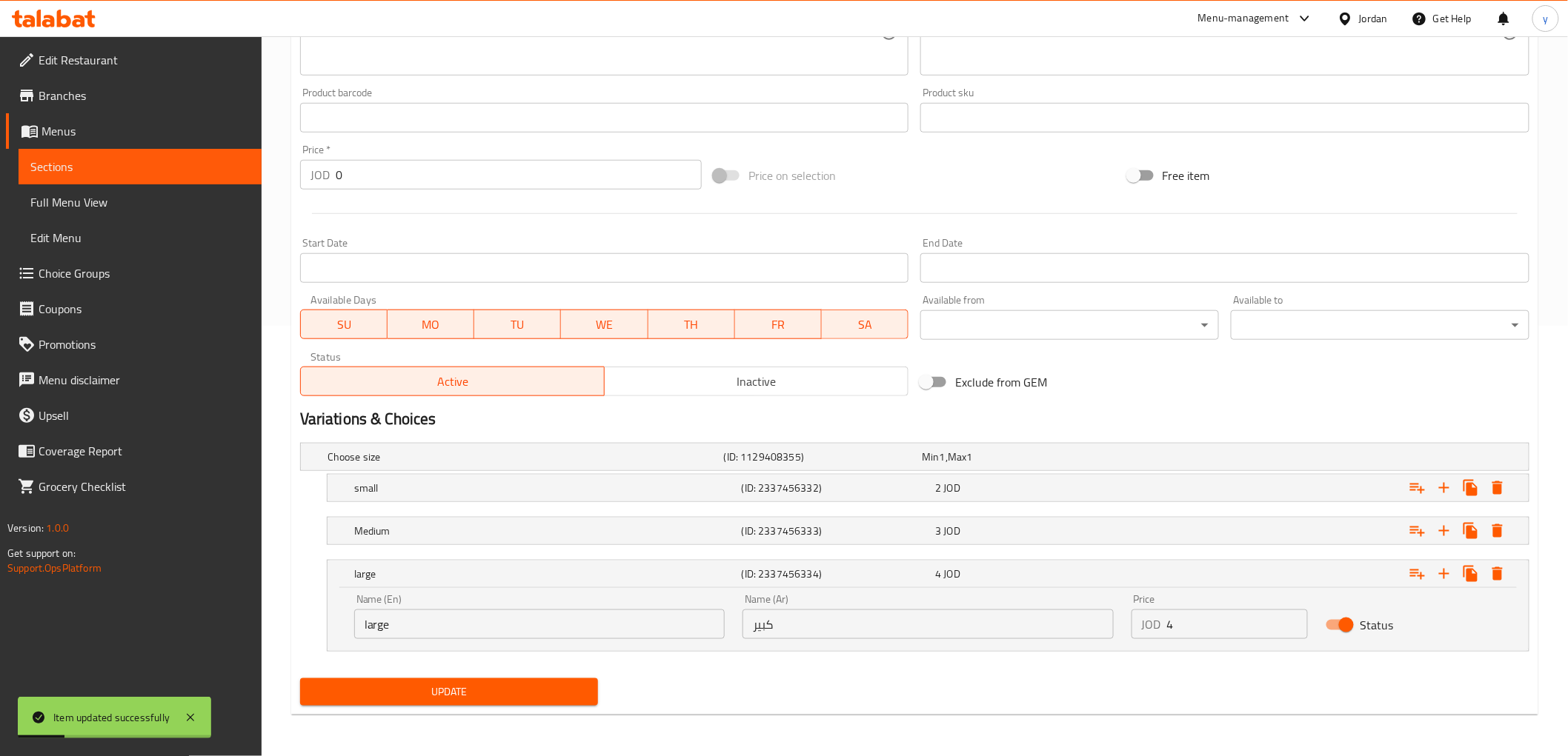
click at [69, 170] on span "Sections" at bounding box center [140, 166] width 219 height 18
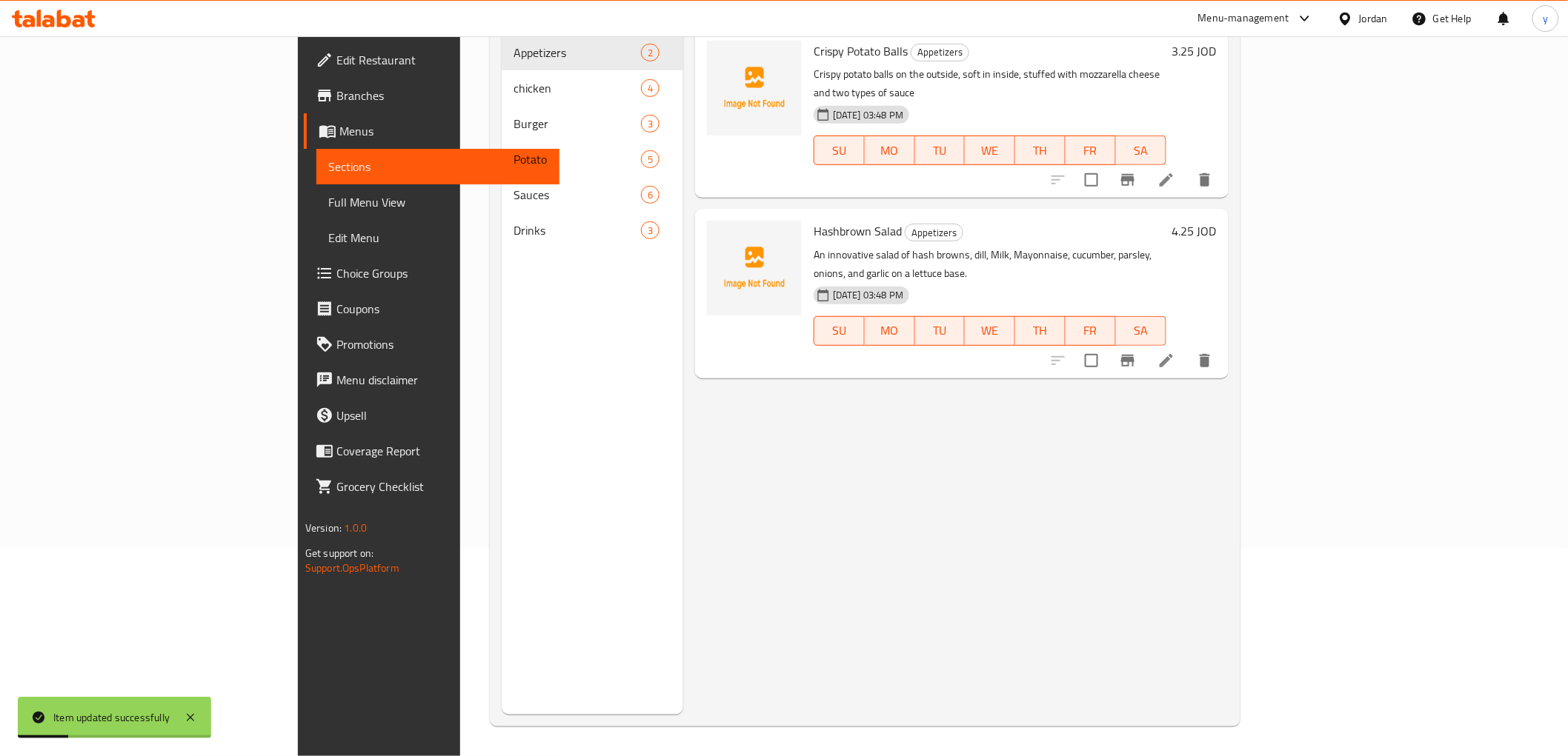
scroll to position [207, 0]
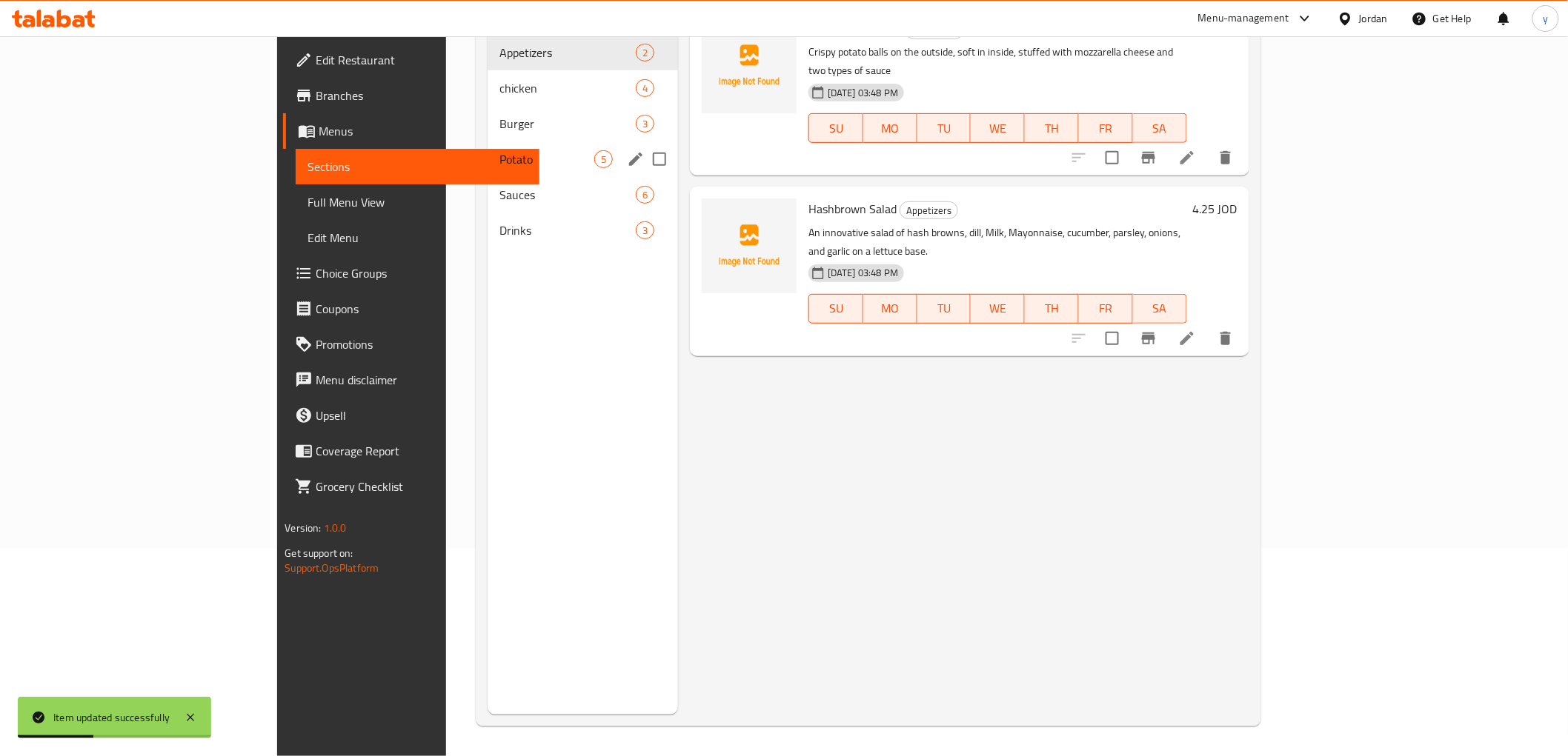
click at [487, 148] on div "Potato 5" at bounding box center [582, 159] width 190 height 36
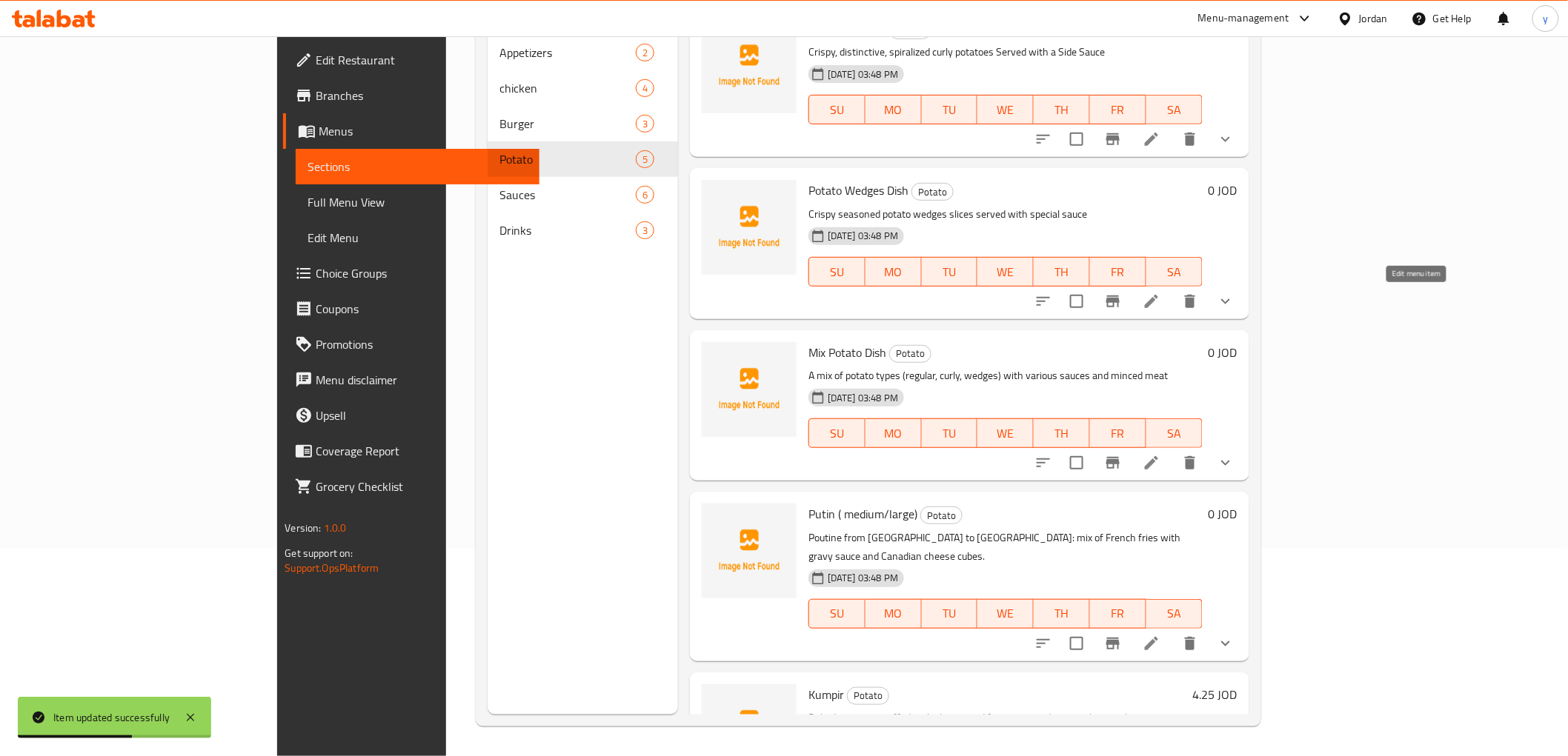
click at [1160, 293] on icon at bounding box center [1151, 302] width 18 height 18
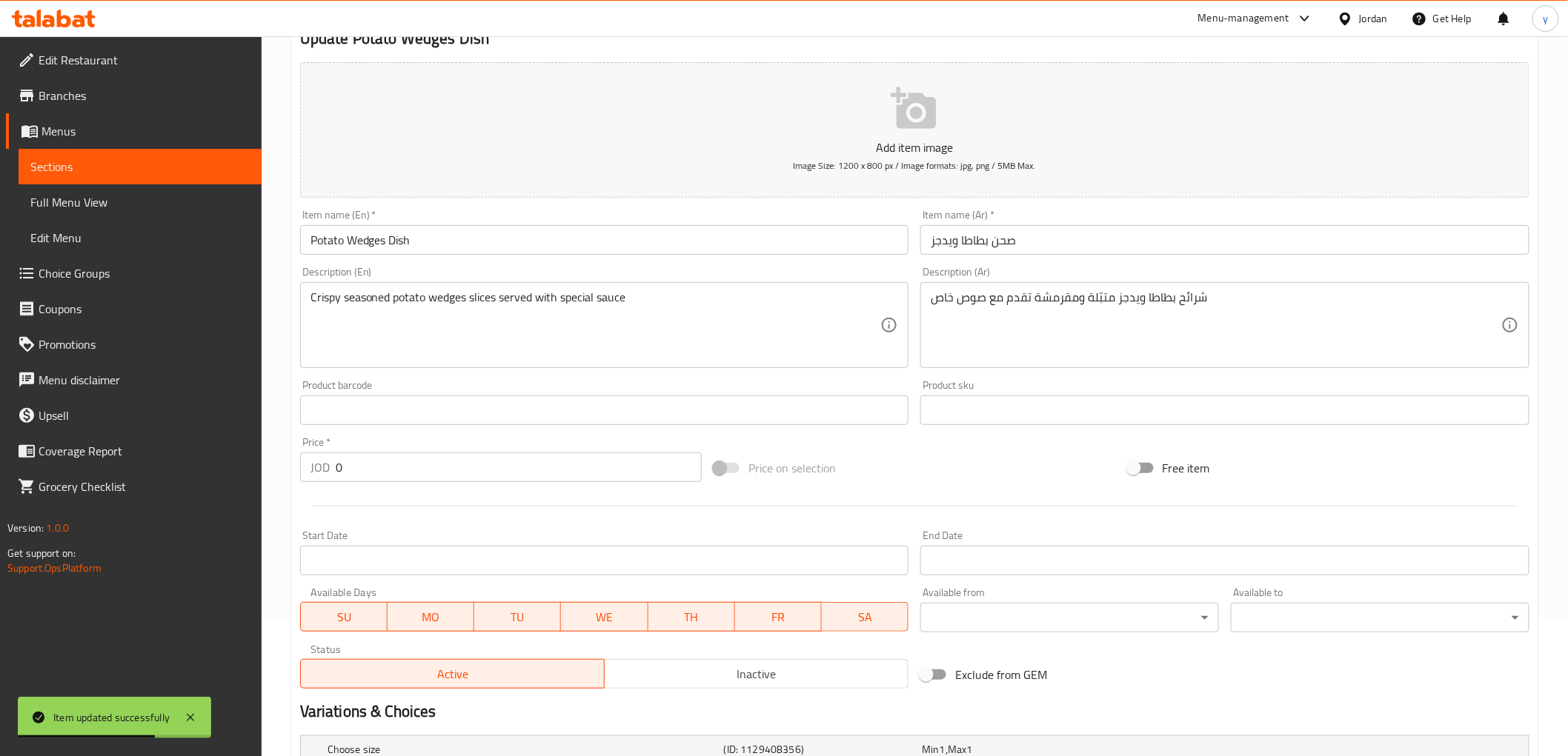
scroll to position [367, 0]
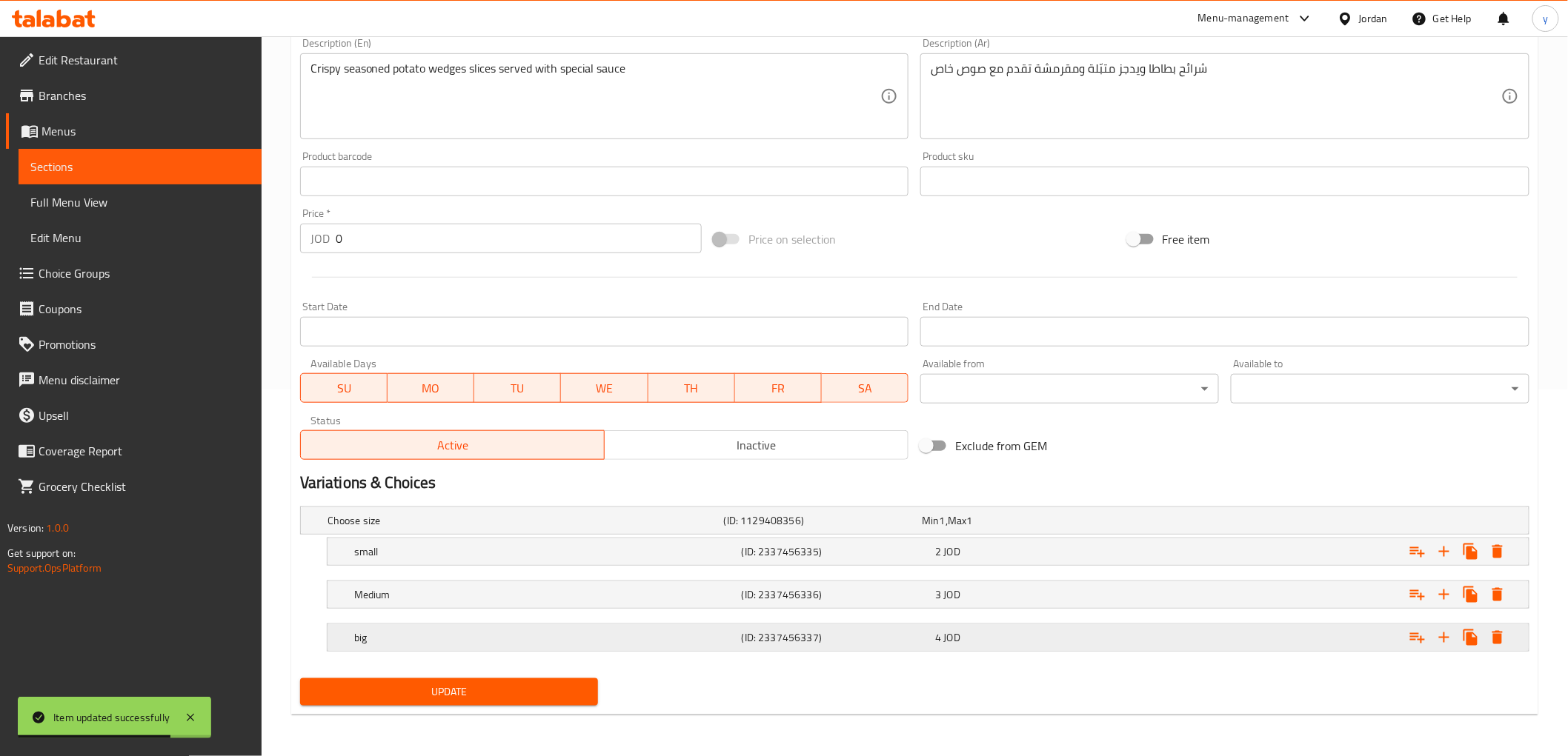
click at [417, 637] on h5 "big" at bounding box center [545, 637] width 381 height 14
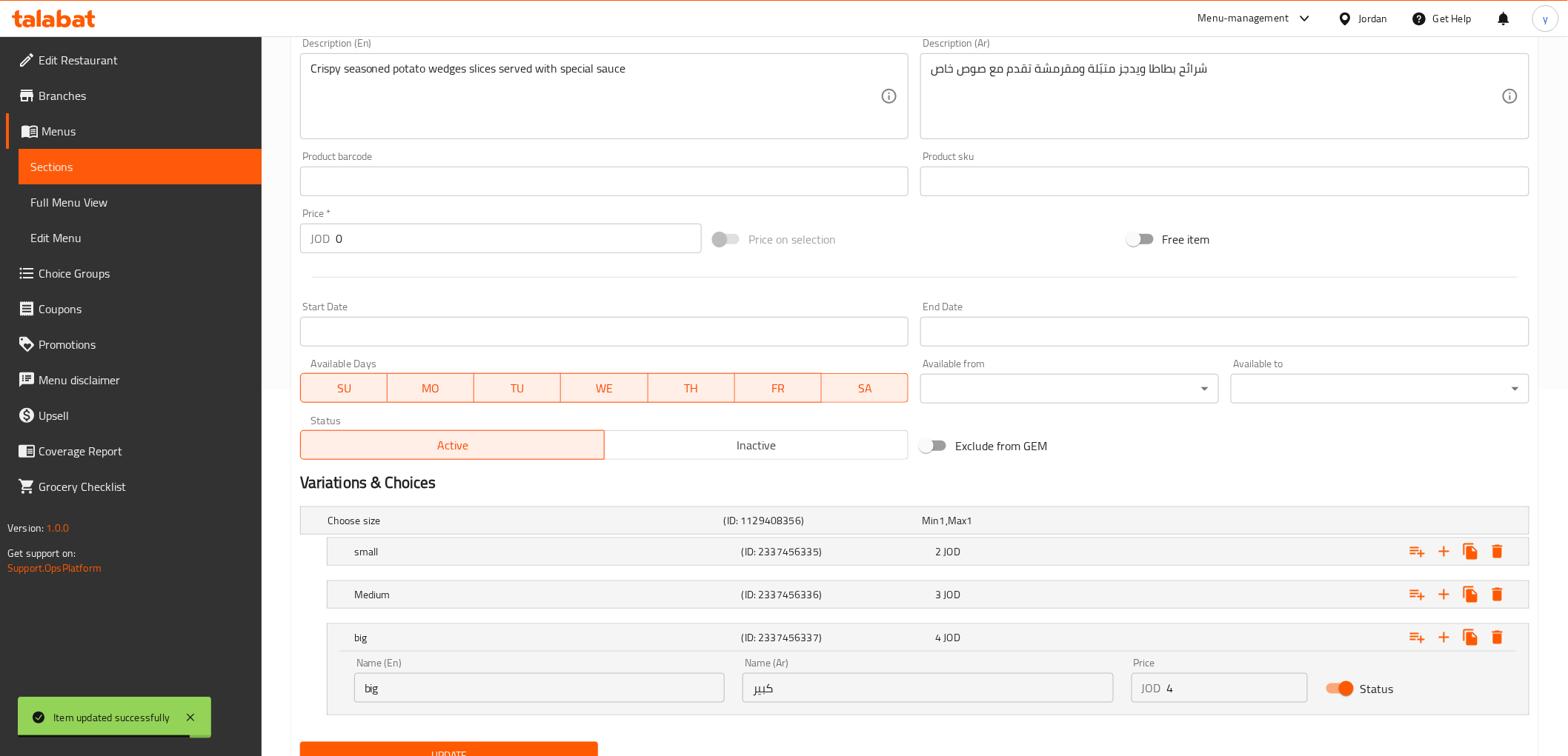
click at [383, 697] on input "big" at bounding box center [540, 688] width 371 height 30
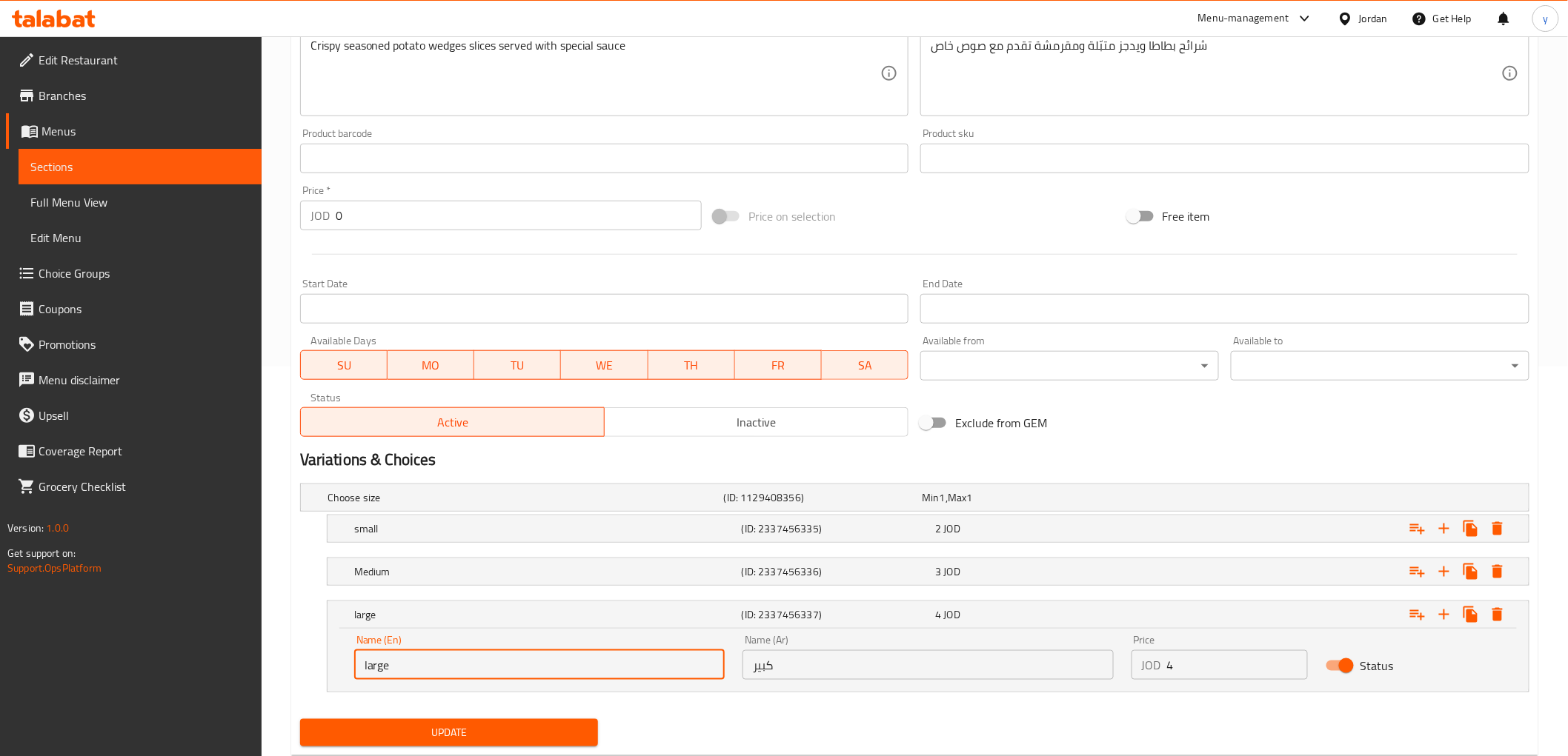
scroll to position [430, 0]
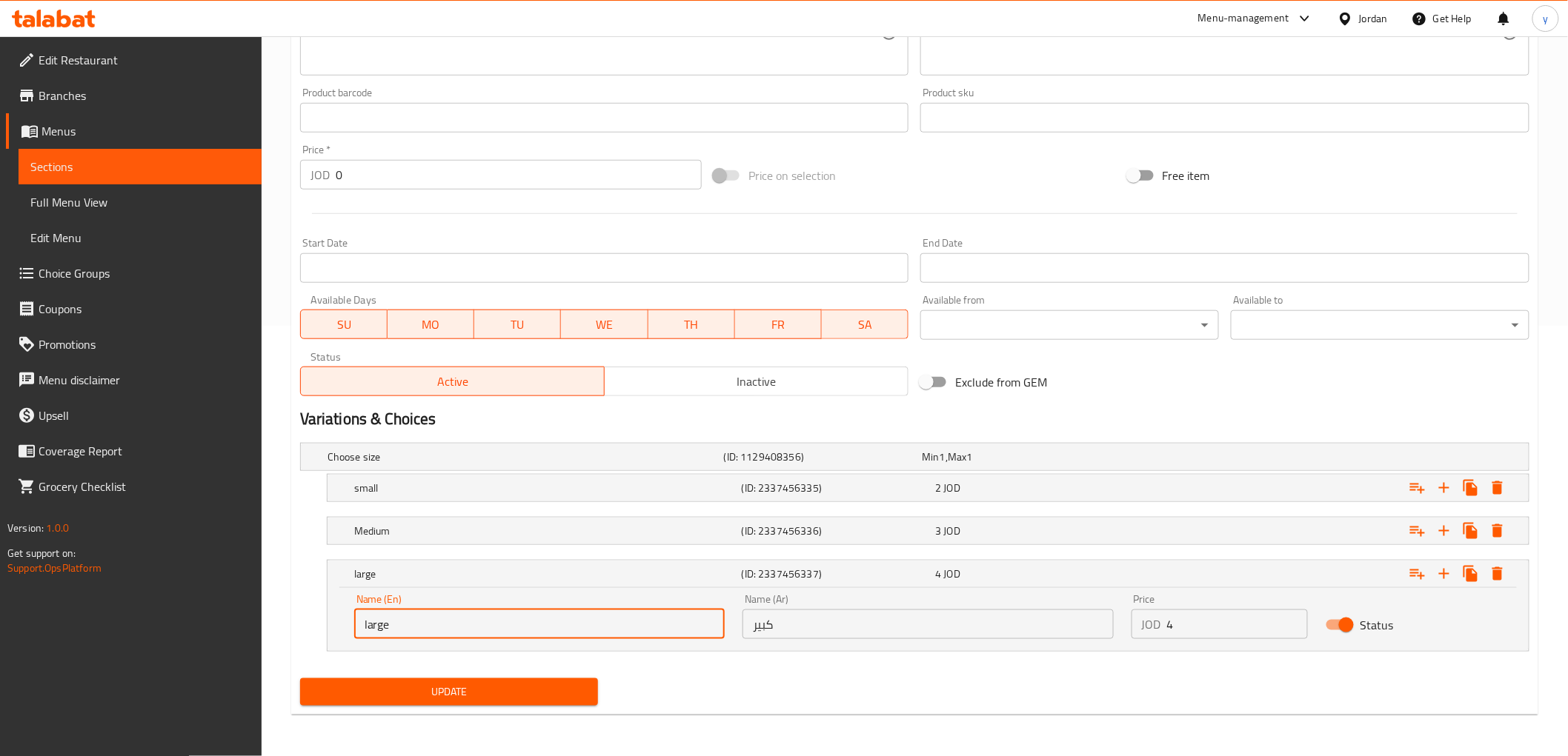
type input "large"
click at [462, 687] on span "Update" at bounding box center [450, 692] width 275 height 18
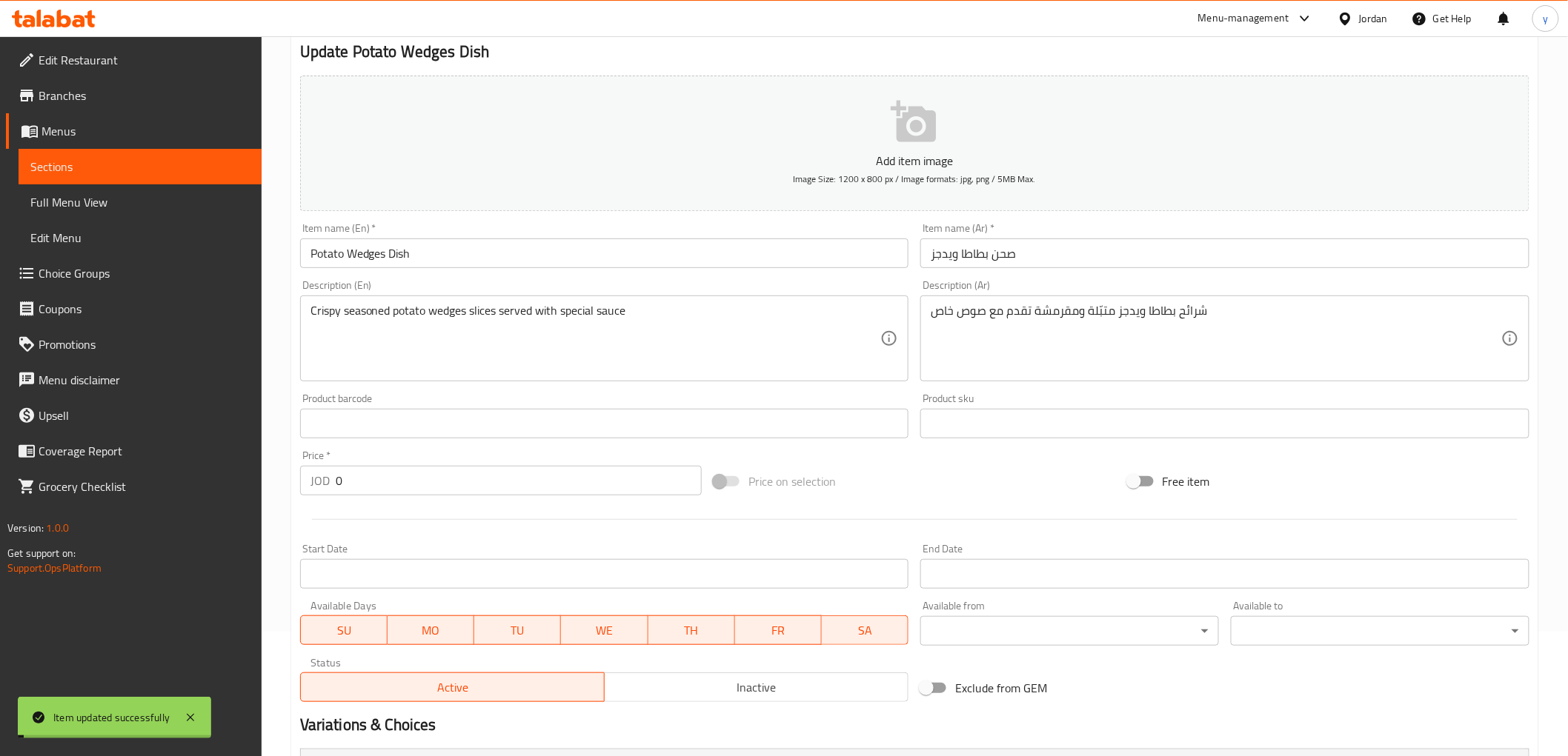
scroll to position [0, 0]
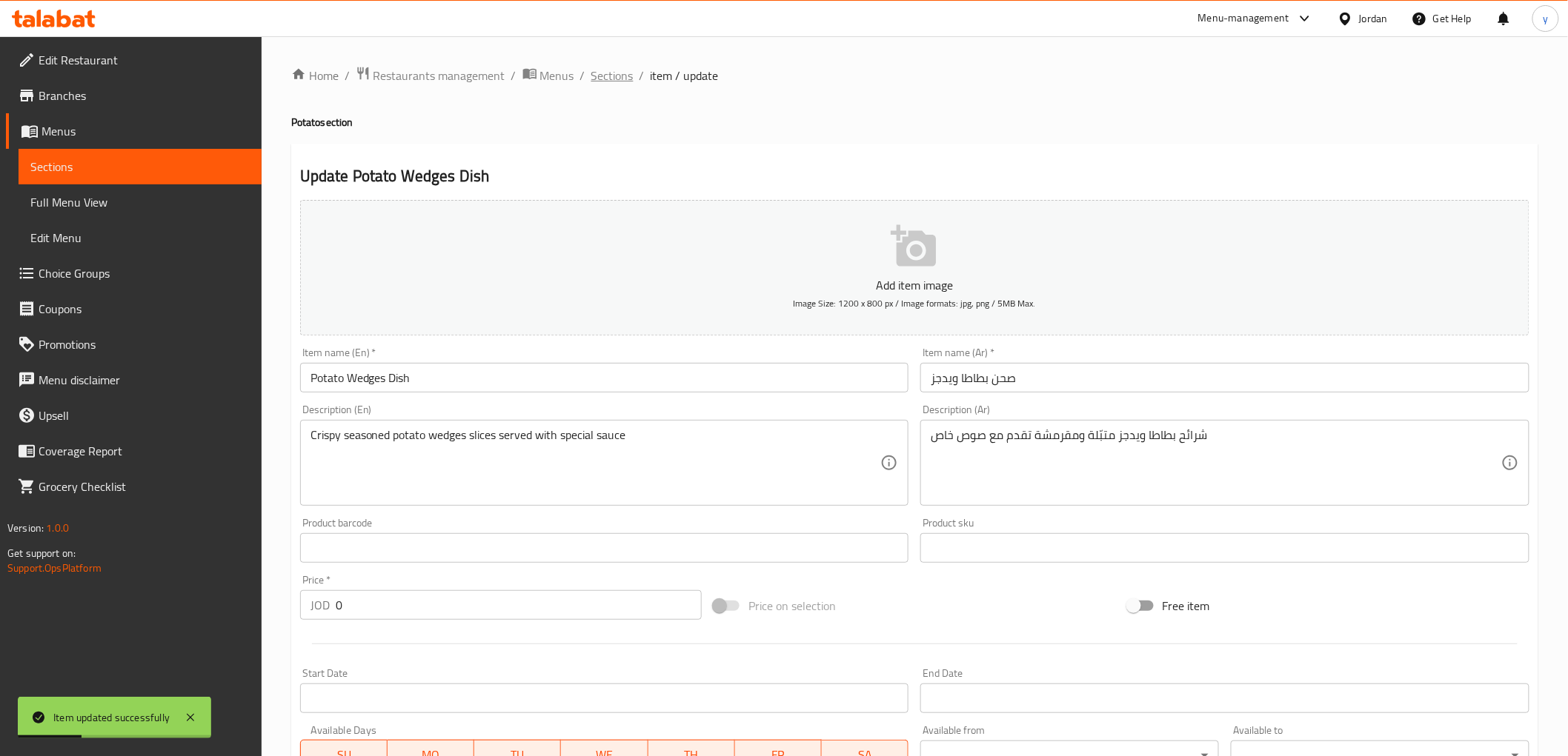
click at [625, 73] on span "Sections" at bounding box center [612, 75] width 42 height 18
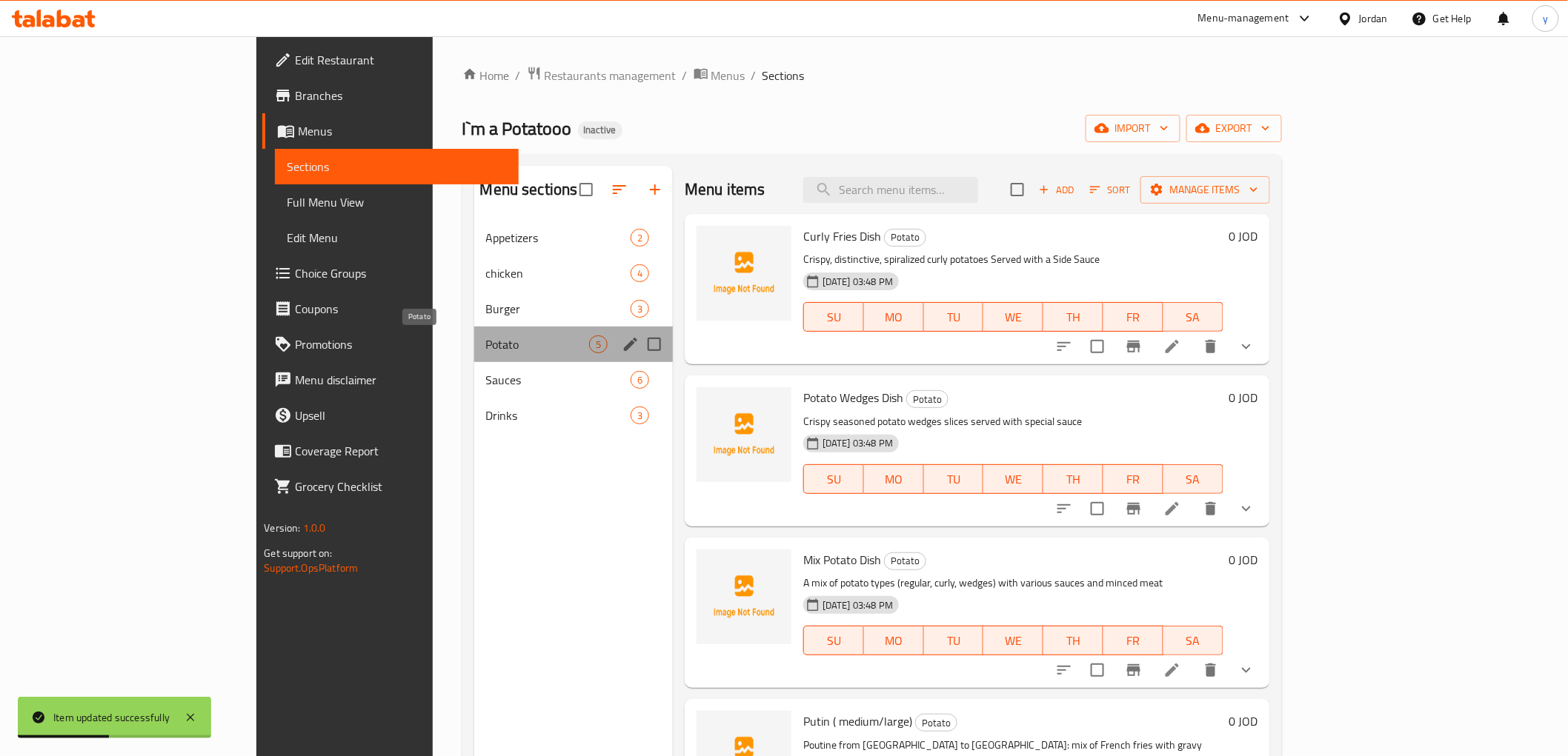
click at [486, 350] on span "Potato" at bounding box center [537, 344] width 103 height 18
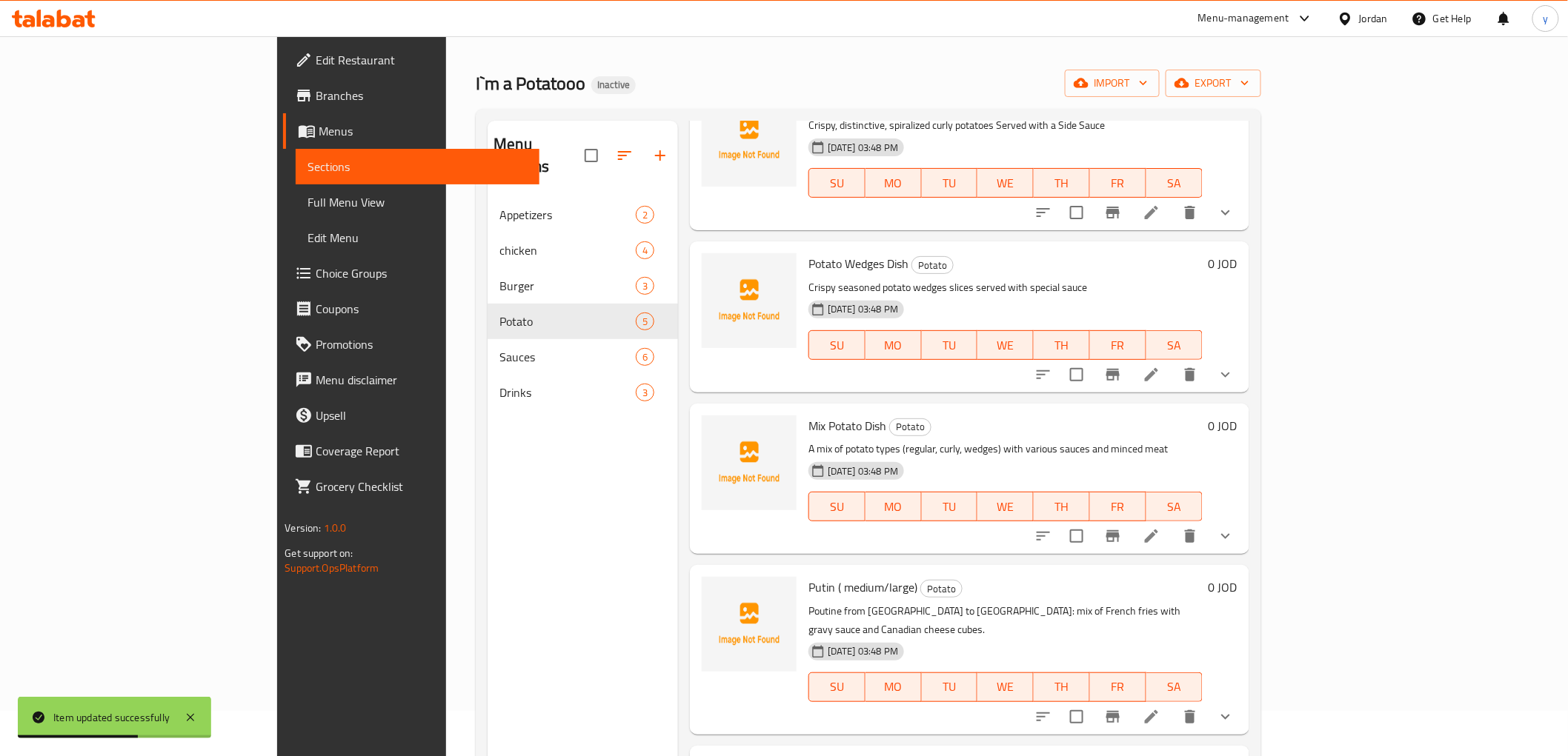
scroll to position [83, 0]
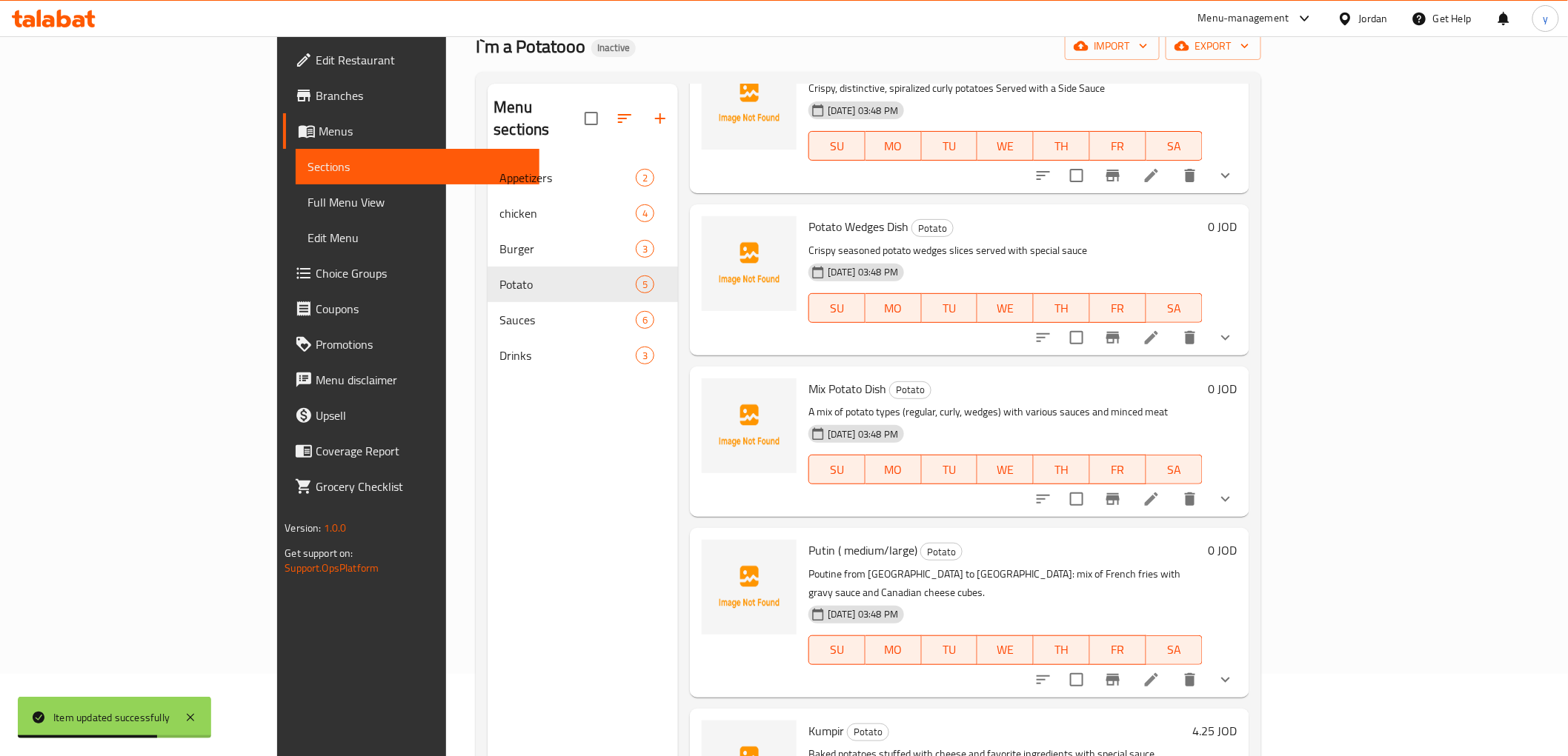
click at [1172, 500] on li at bounding box center [1151, 500] width 41 height 27
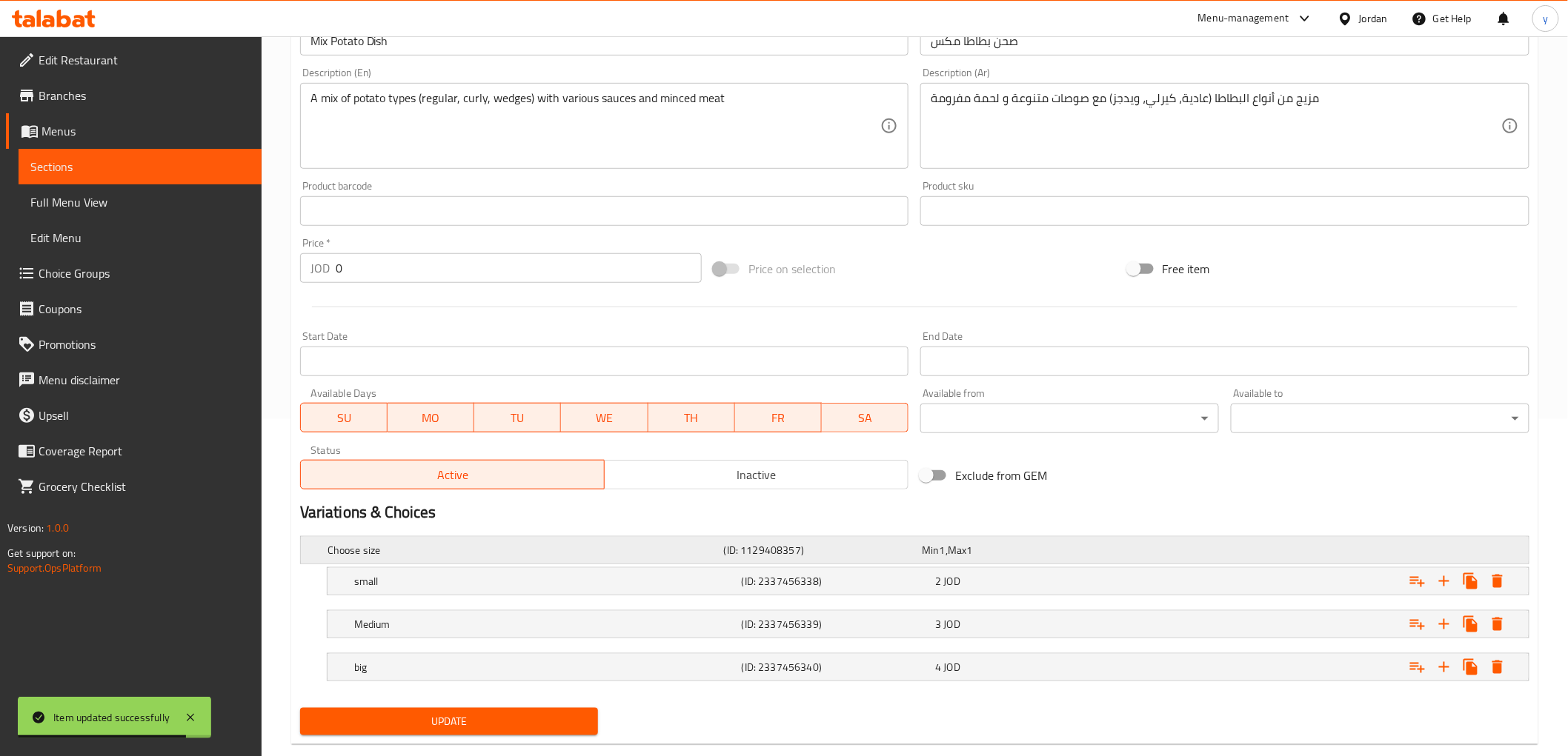
scroll to position [367, 0]
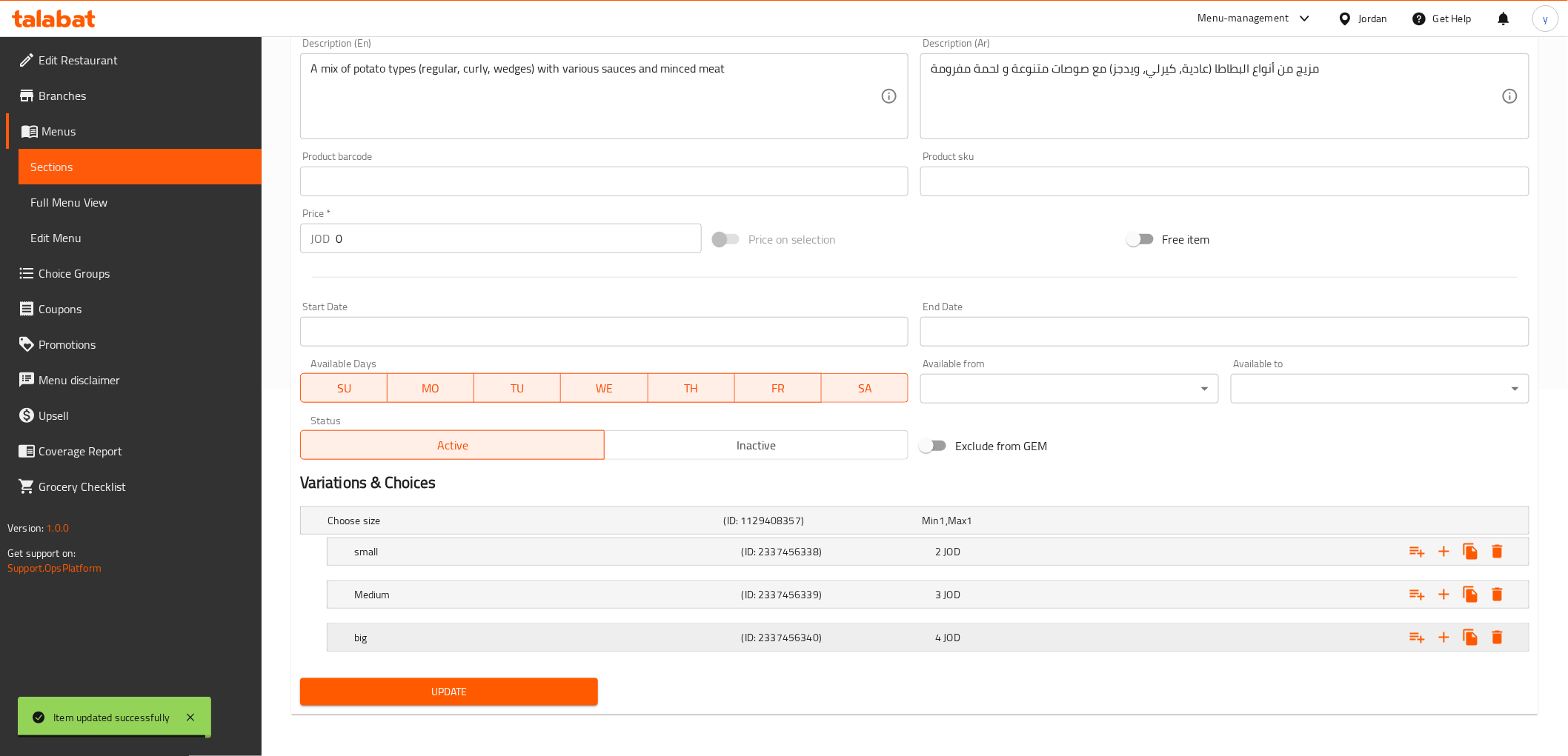
click at [453, 639] on h5 "big" at bounding box center [545, 637] width 381 height 14
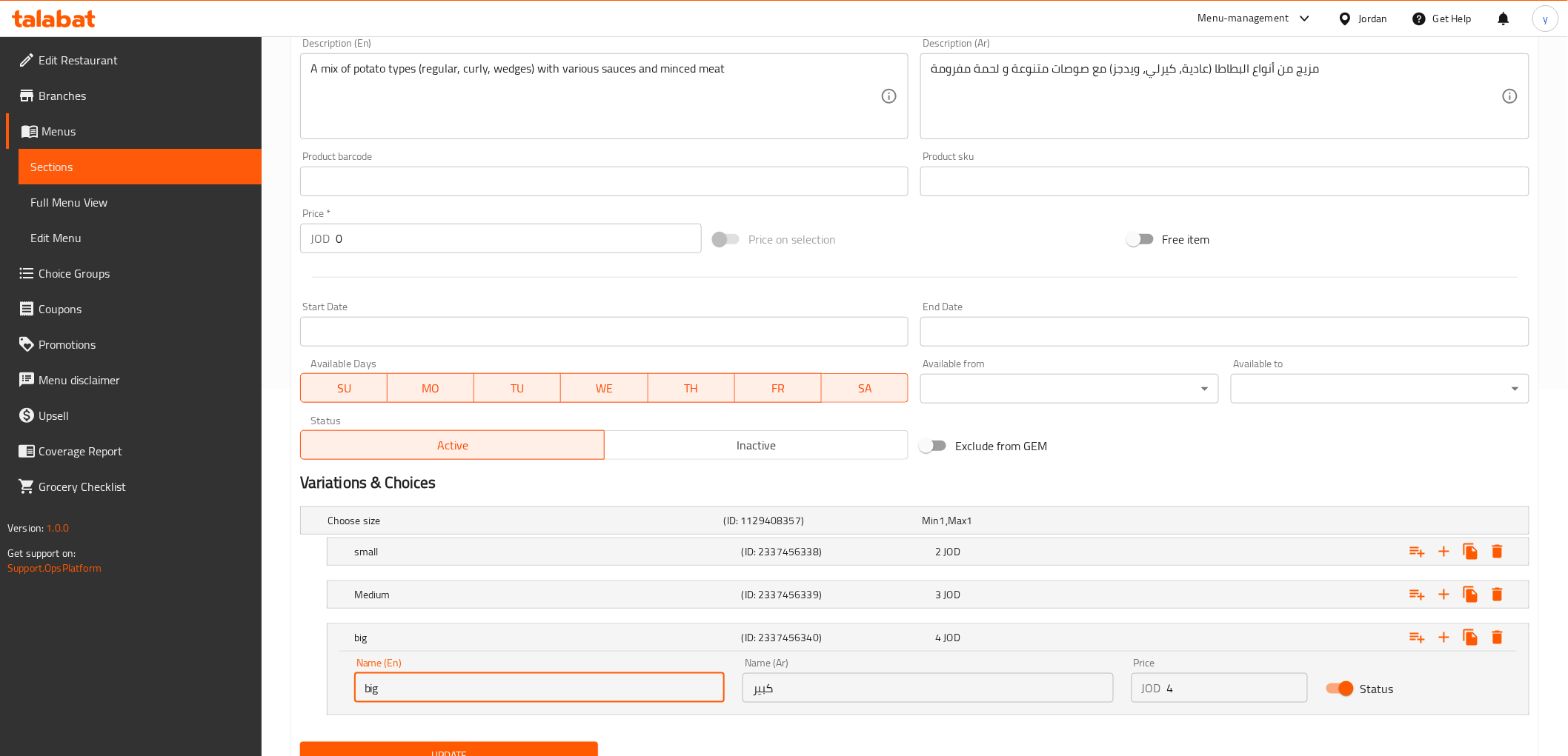
drag, startPoint x: 389, startPoint y: 689, endPoint x: 349, endPoint y: 694, distance: 40.3
click at [349, 694] on div "Name (En) big Name (En)" at bounding box center [539, 680] width 388 height 63
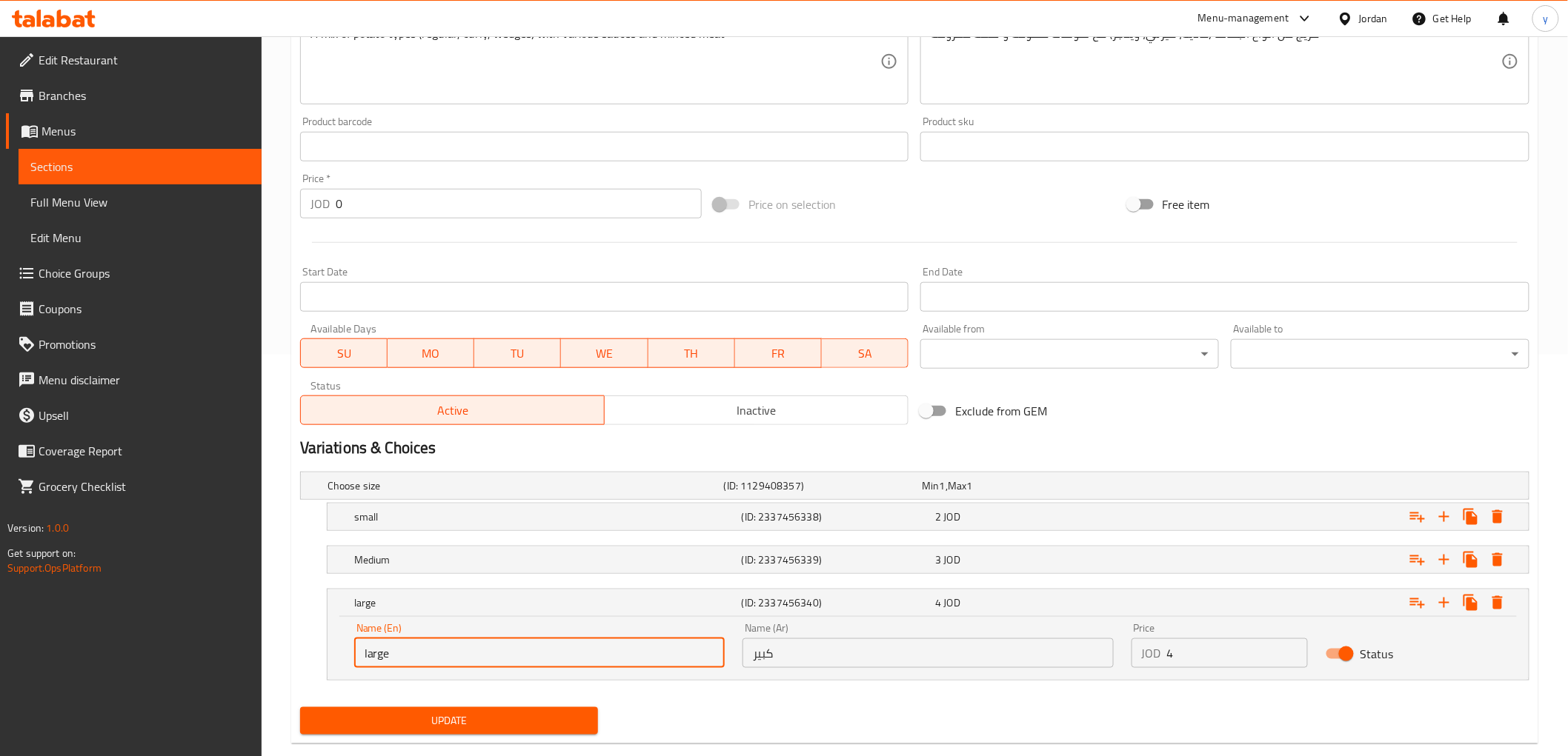
scroll to position [430, 0]
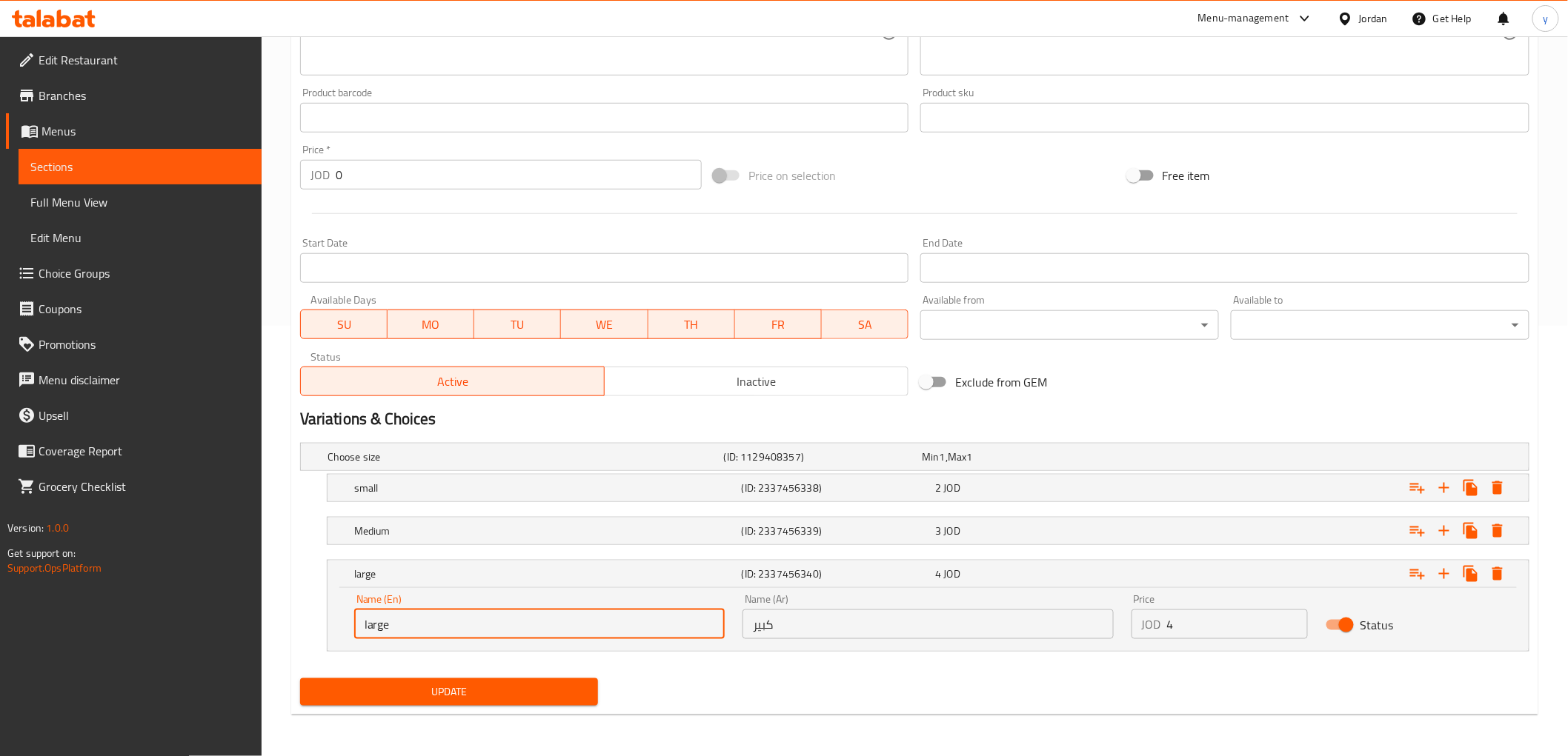
type input "large"
click at [459, 694] on span "Update" at bounding box center [450, 692] width 275 height 18
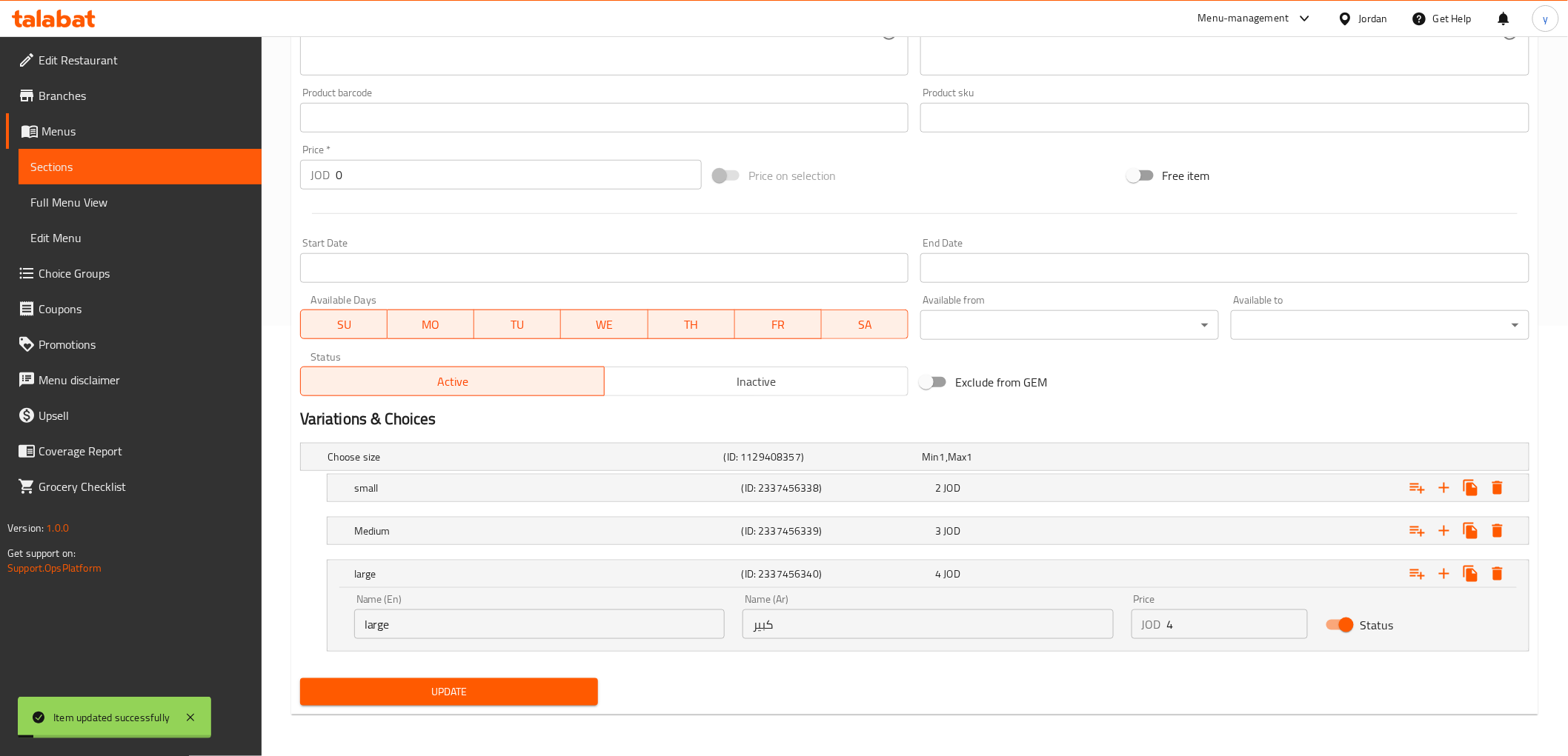
click at [280, 549] on div "Home / Restaurants management / Menus / Sections / item / update Potato section…" at bounding box center [914, 181] width 1306 height 1150
click at [1154, 413] on h2 "Variations & Choices" at bounding box center [914, 419] width 1229 height 22
click at [58, 163] on span "Sections" at bounding box center [140, 166] width 219 height 18
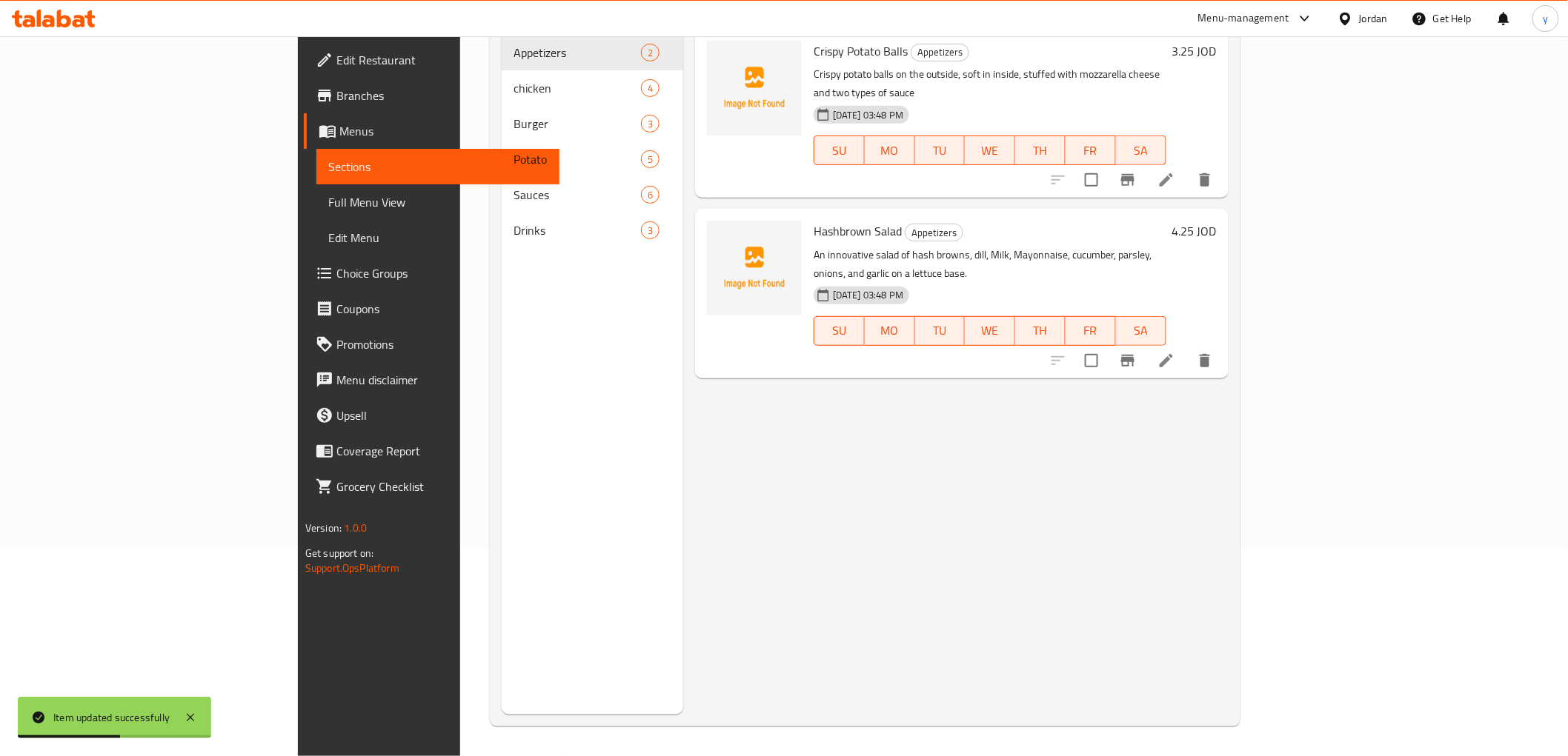
scroll to position [207, 0]
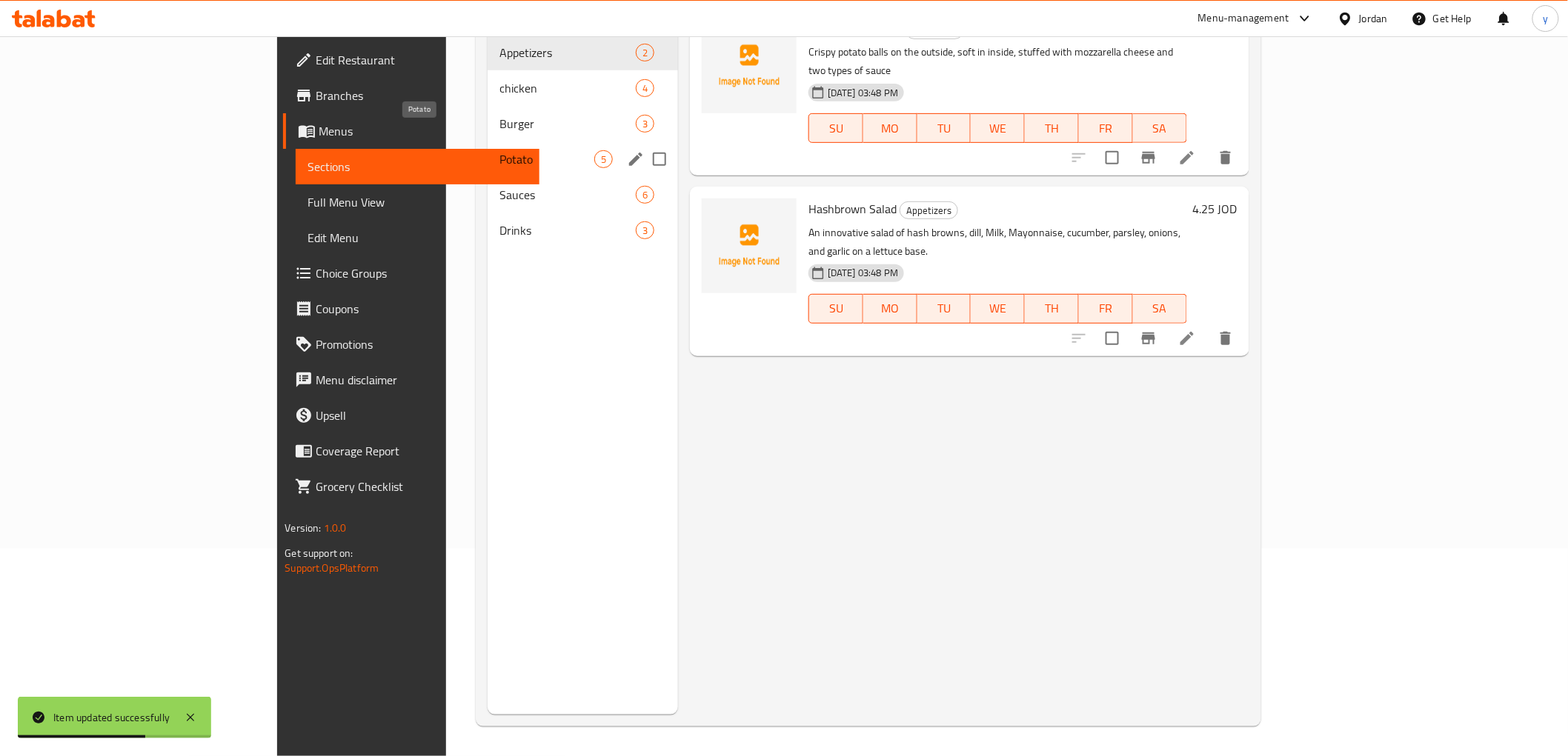
click at [500, 151] on span "Potato" at bounding box center [547, 159] width 95 height 18
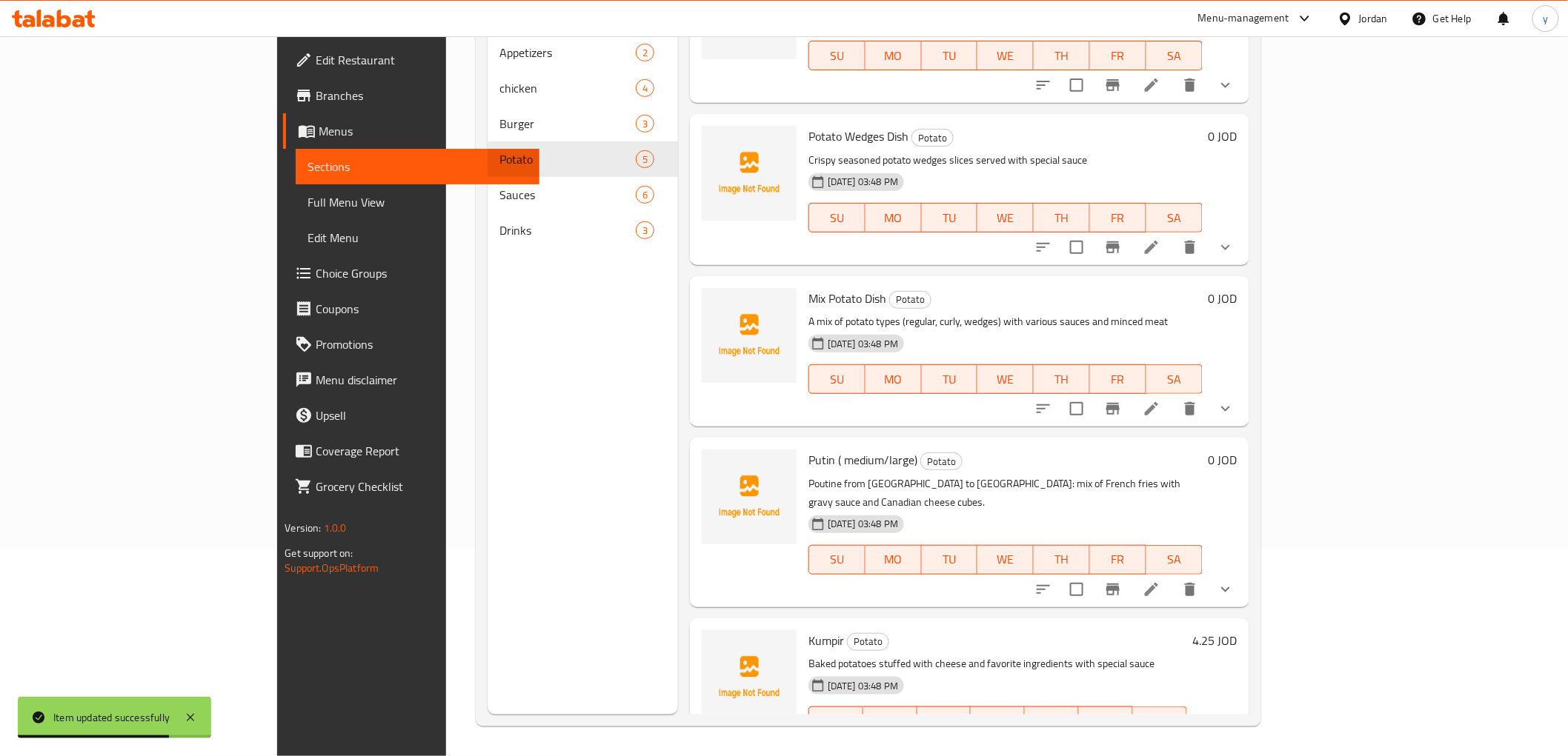
scroll to position [89, 0]
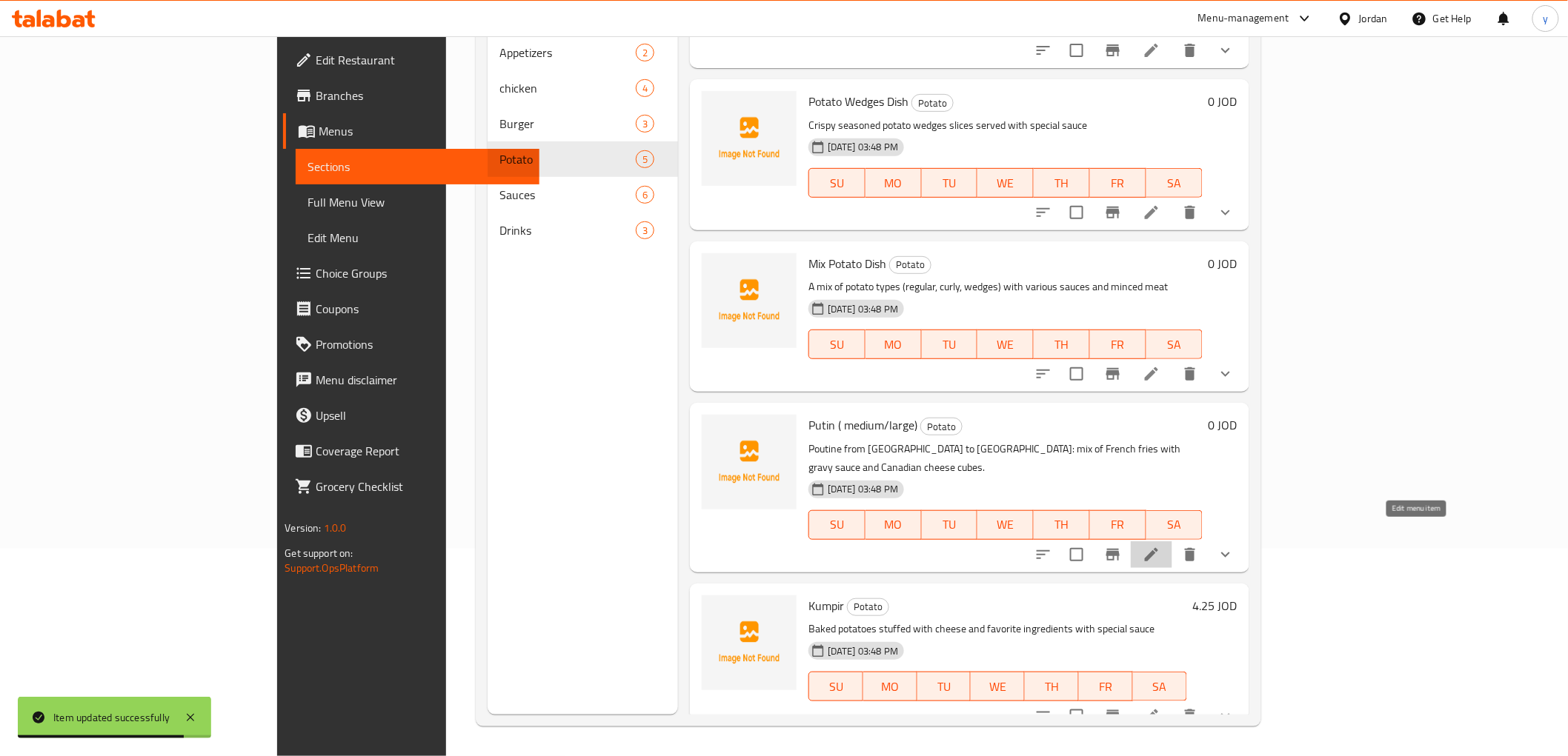
click at [1160, 546] on icon at bounding box center [1151, 554] width 18 height 18
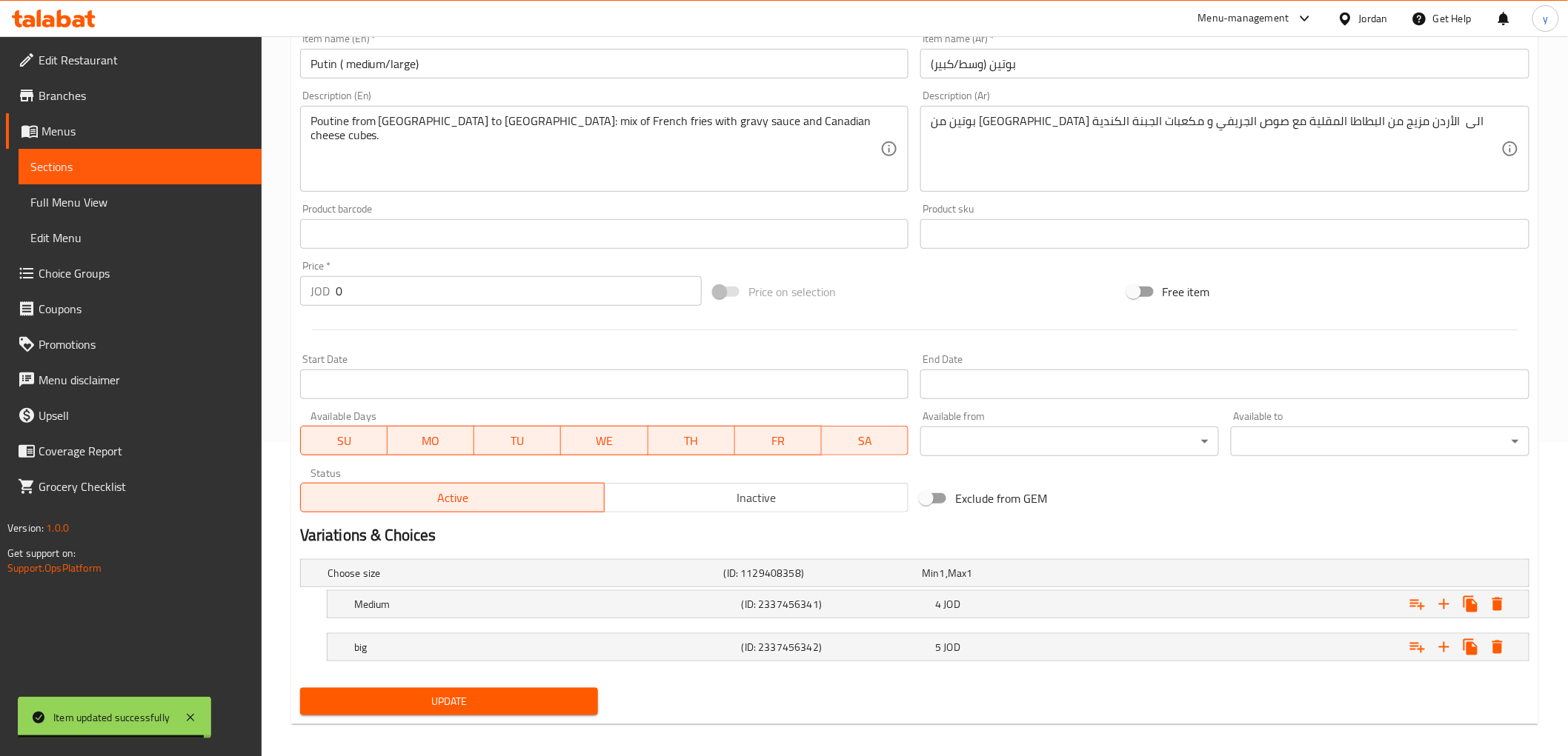
scroll to position [323, 0]
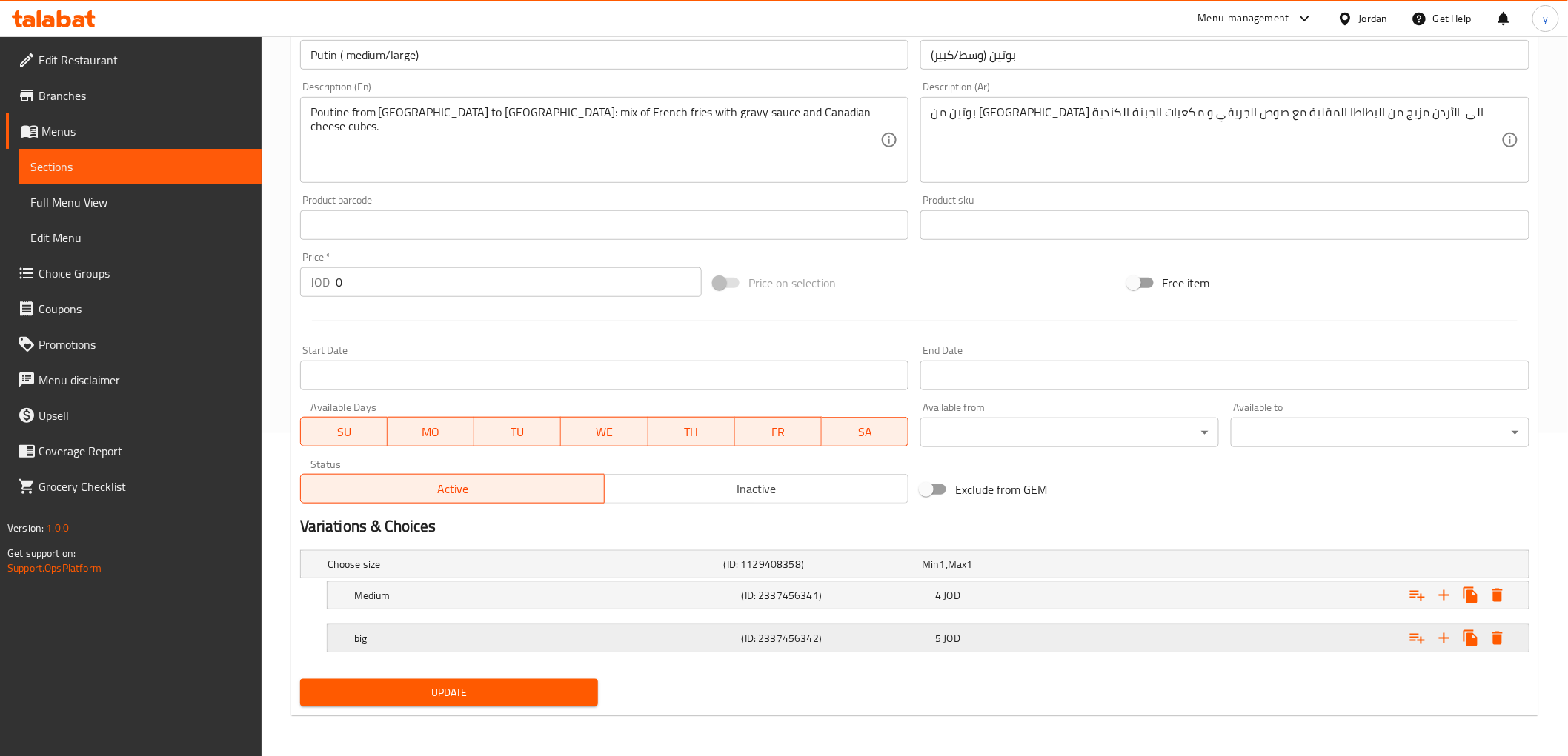
click at [476, 629] on div "big" at bounding box center [544, 639] width 387 height 21
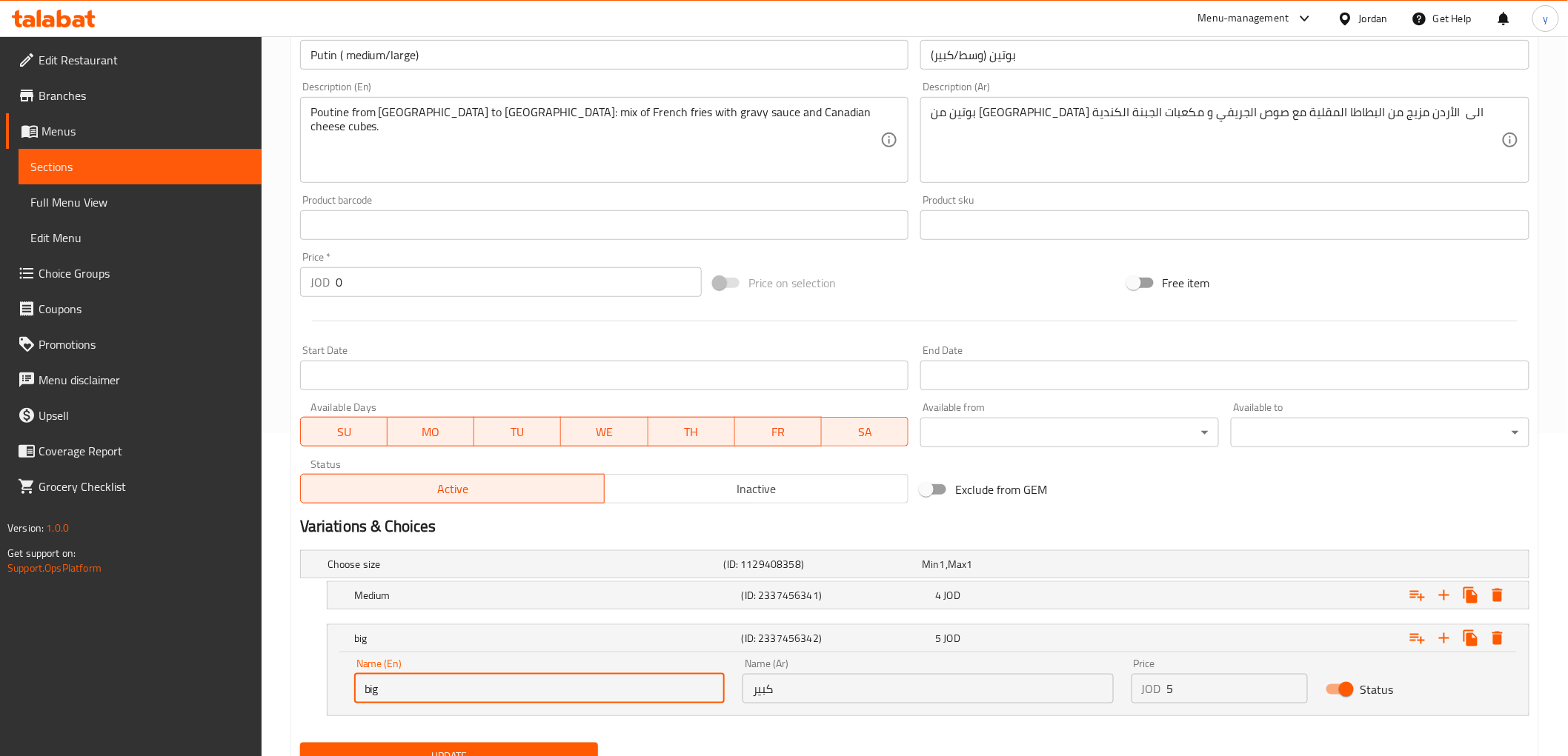
drag, startPoint x: 387, startPoint y: 691, endPoint x: 331, endPoint y: 694, distance: 56.1
click at [331, 694] on div "Name (En) big Name (En) Name (Ar) كبير Name (Ar) Price JOD 5 Price Status" at bounding box center [928, 684] width 1201 height 63
type input "Large"
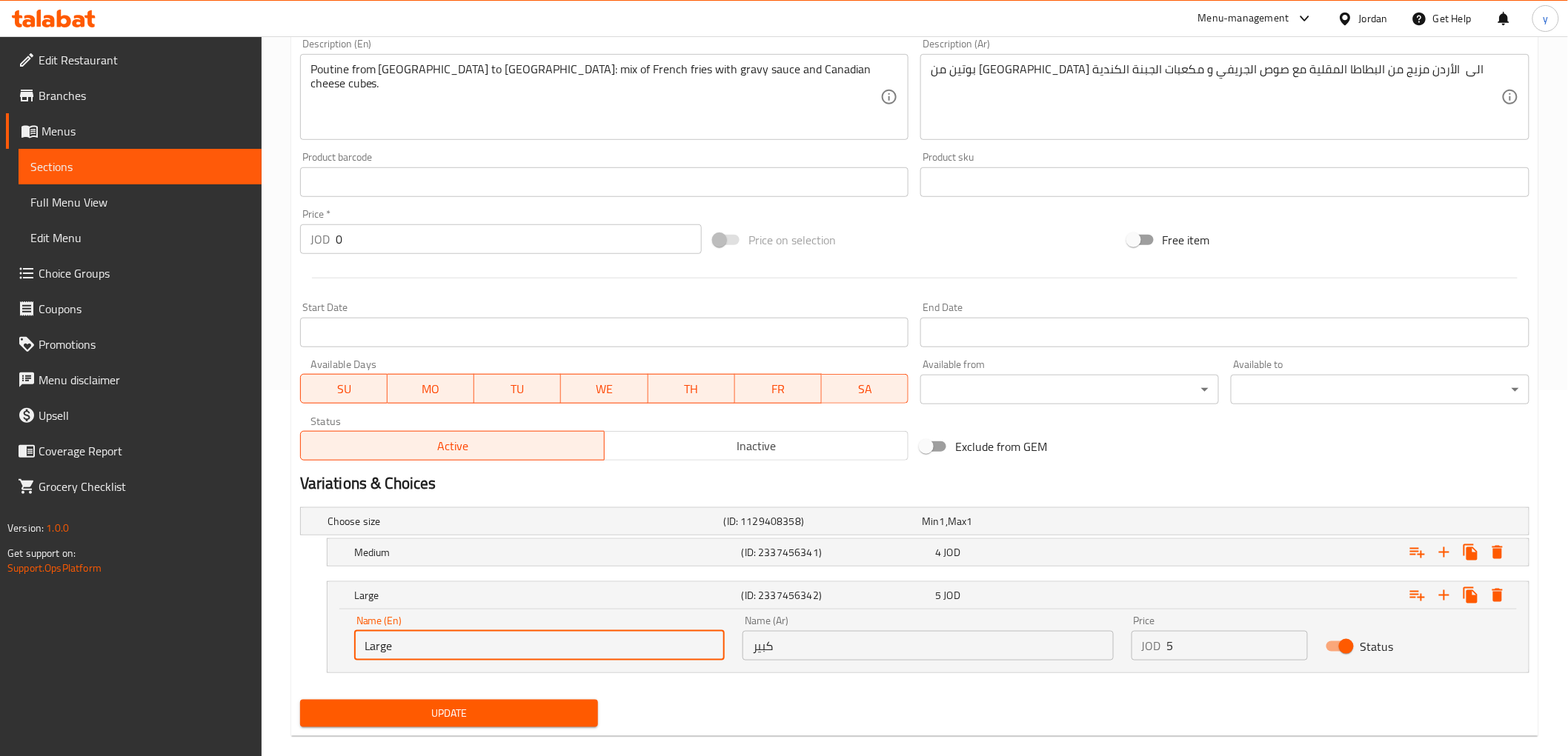
scroll to position [387, 0]
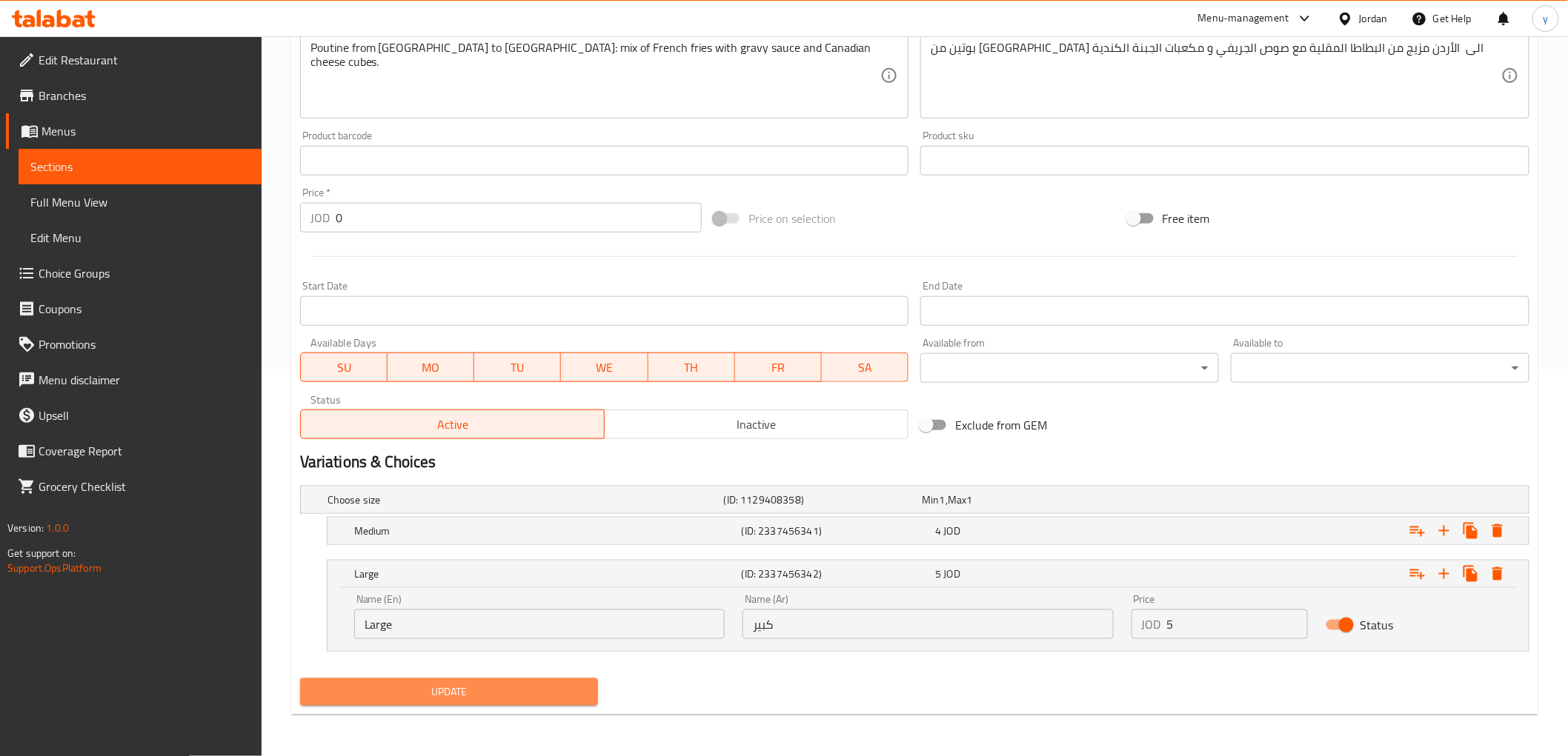
click at [470, 683] on span "Update" at bounding box center [450, 692] width 275 height 18
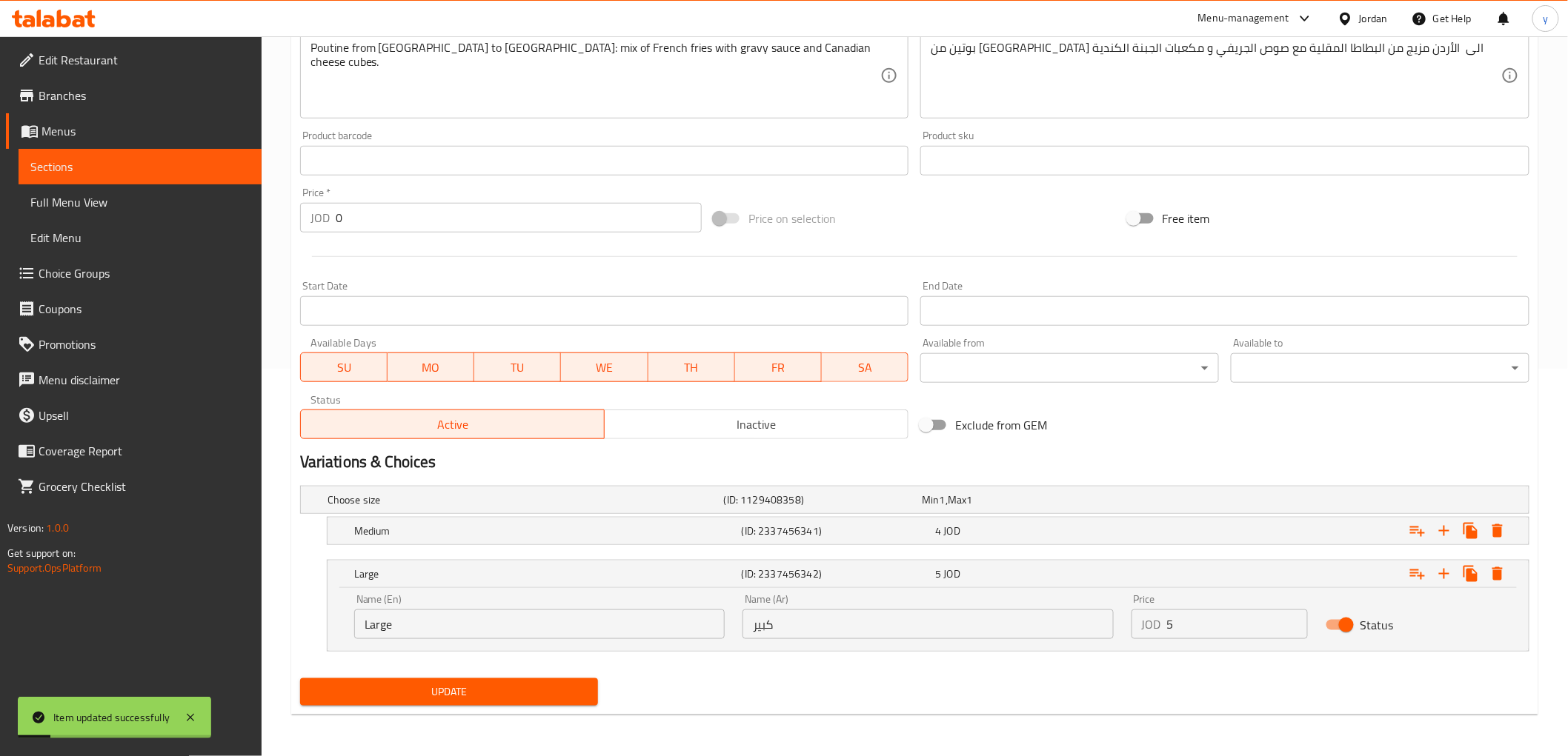
click at [65, 166] on span "Sections" at bounding box center [140, 166] width 219 height 18
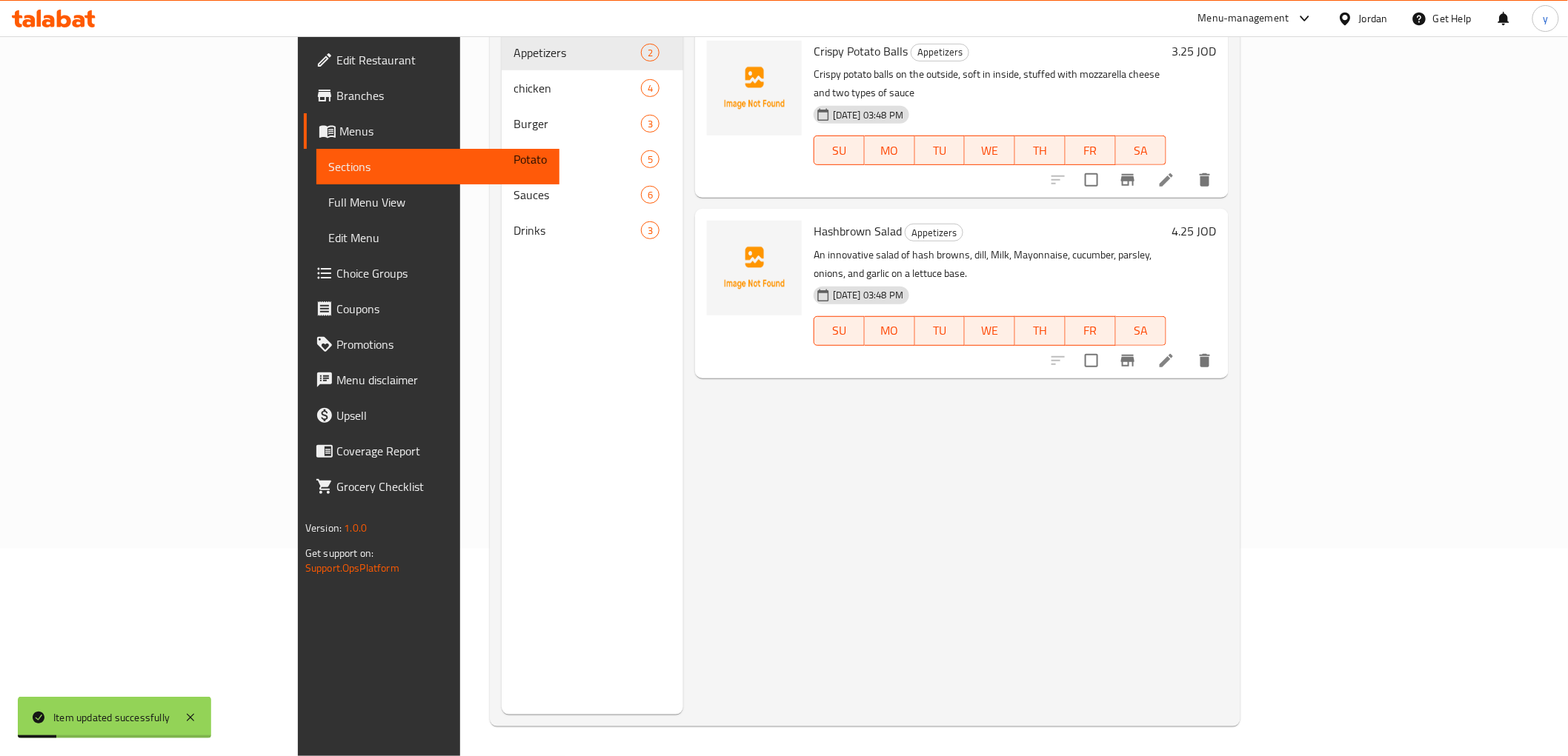
scroll to position [207, 0]
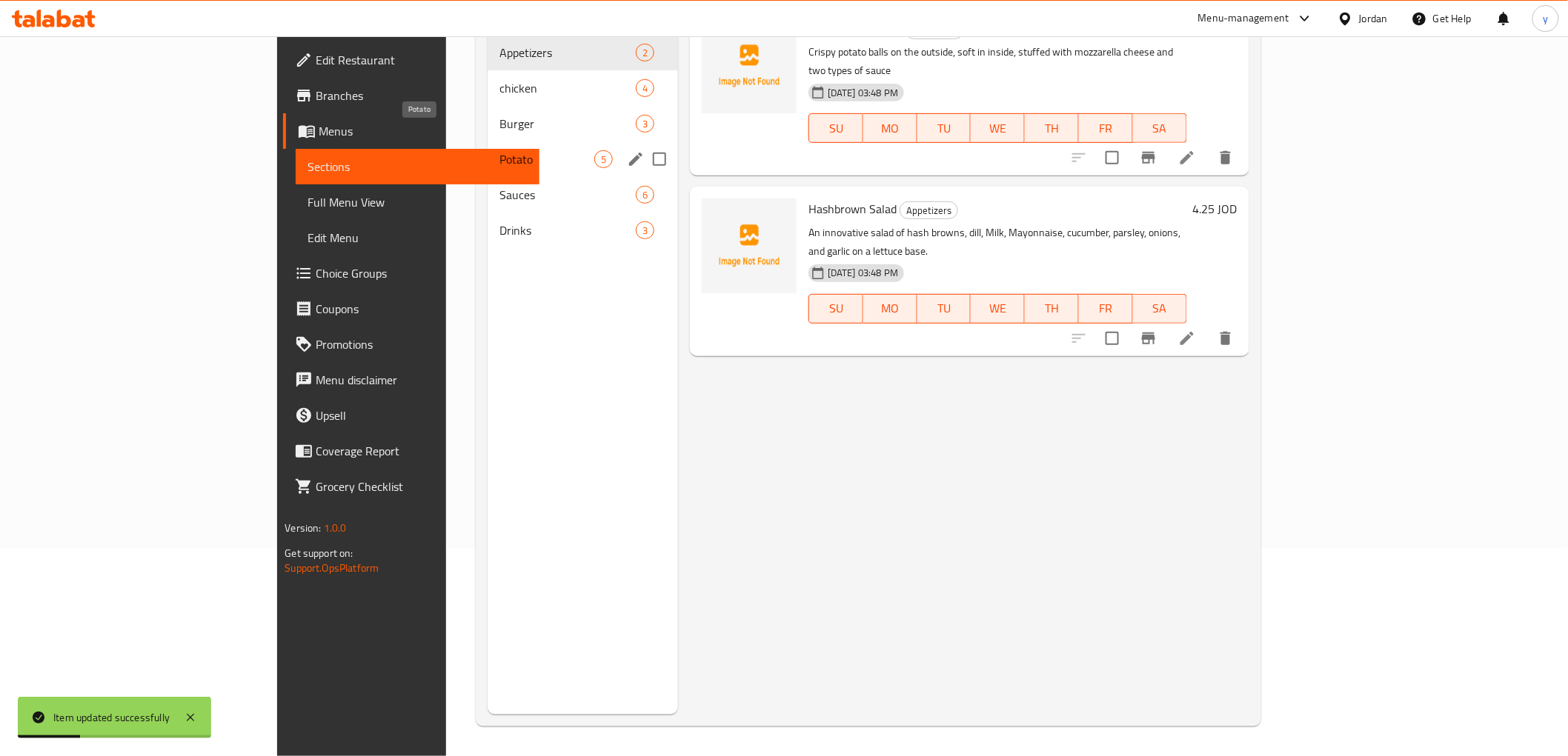
click at [500, 151] on span "Potato" at bounding box center [547, 159] width 95 height 18
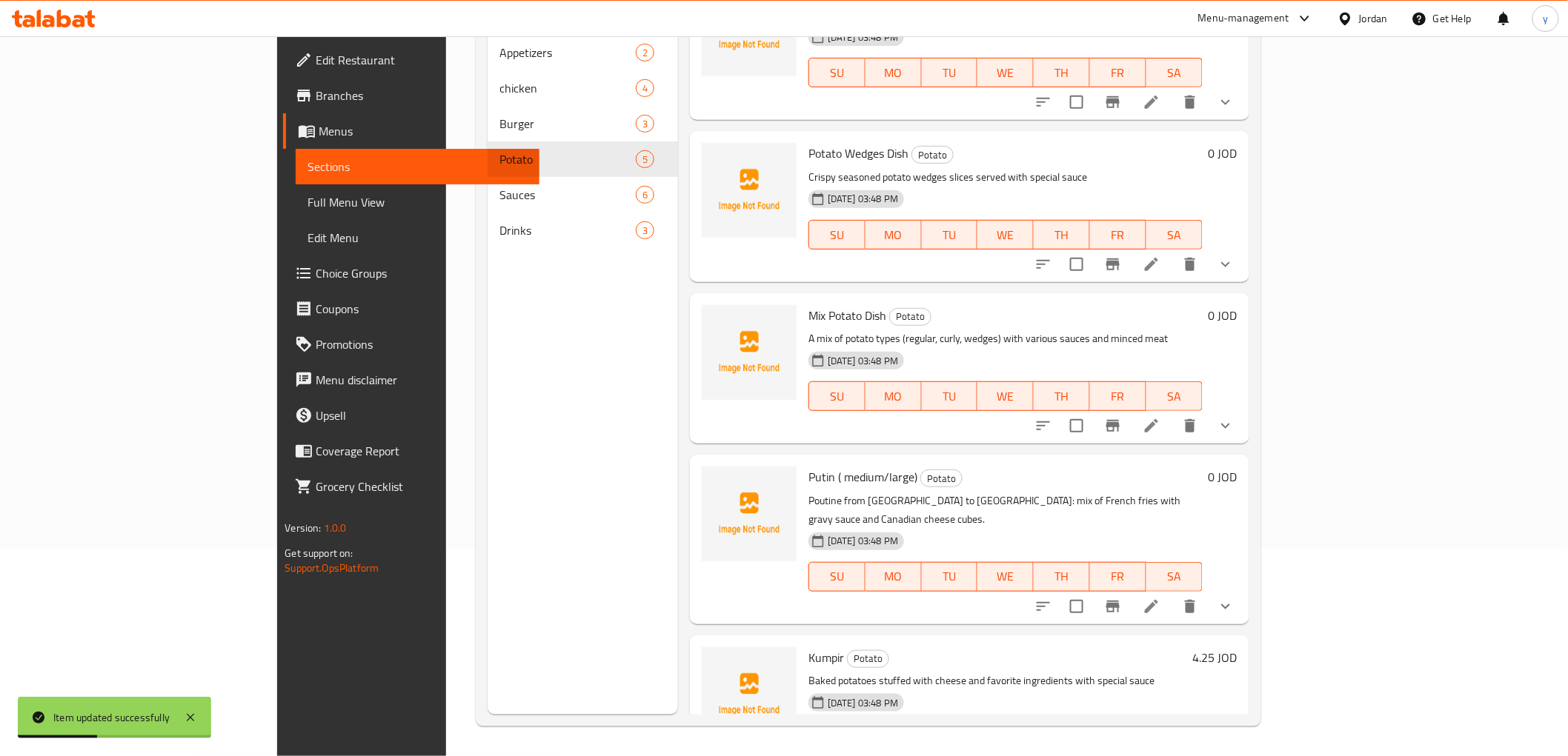
scroll to position [89, 0]
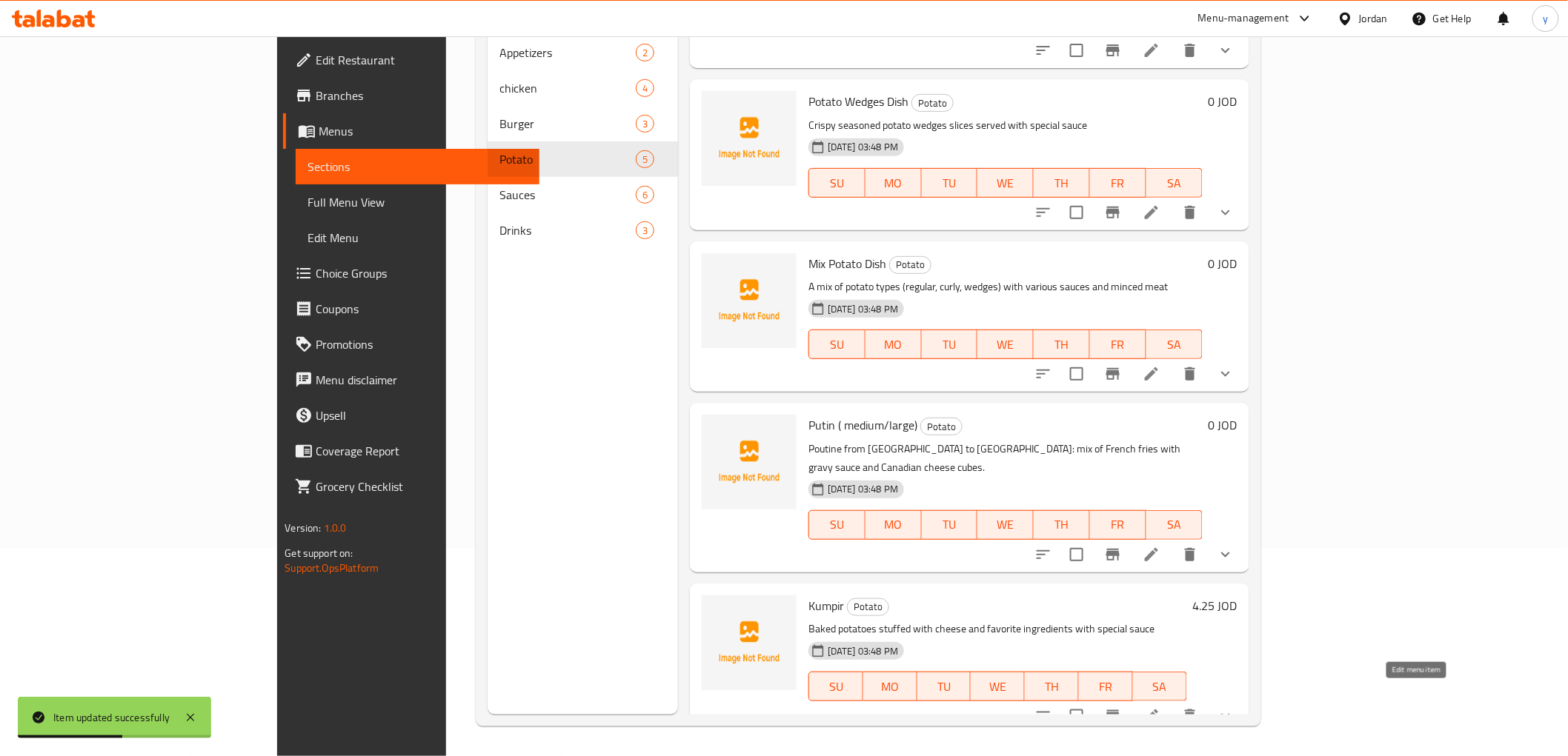
click at [1158, 710] on icon at bounding box center [1151, 717] width 13 height 13
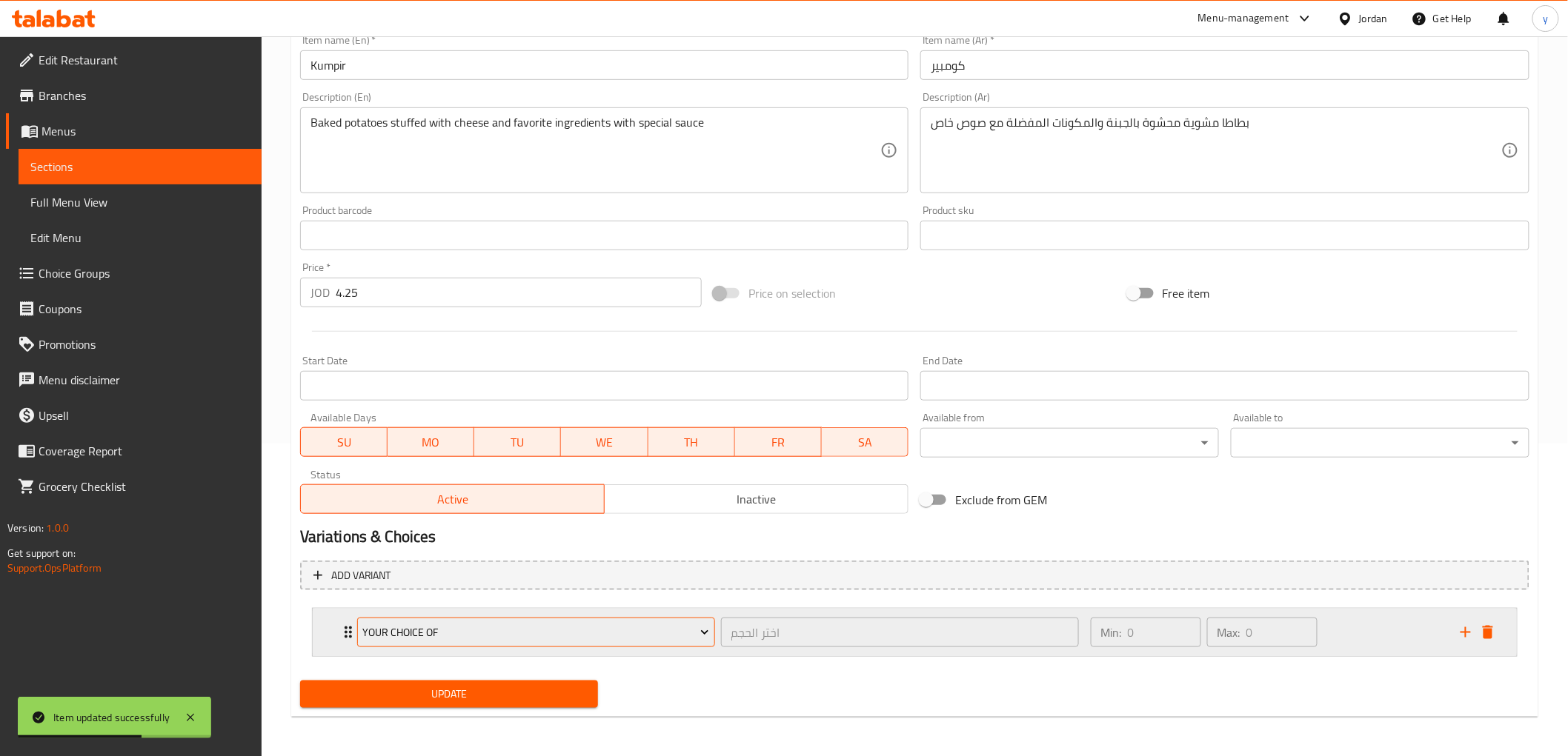
scroll to position [313, 0]
click at [339, 632] on icon "Expand" at bounding box center [348, 631] width 18 height 18
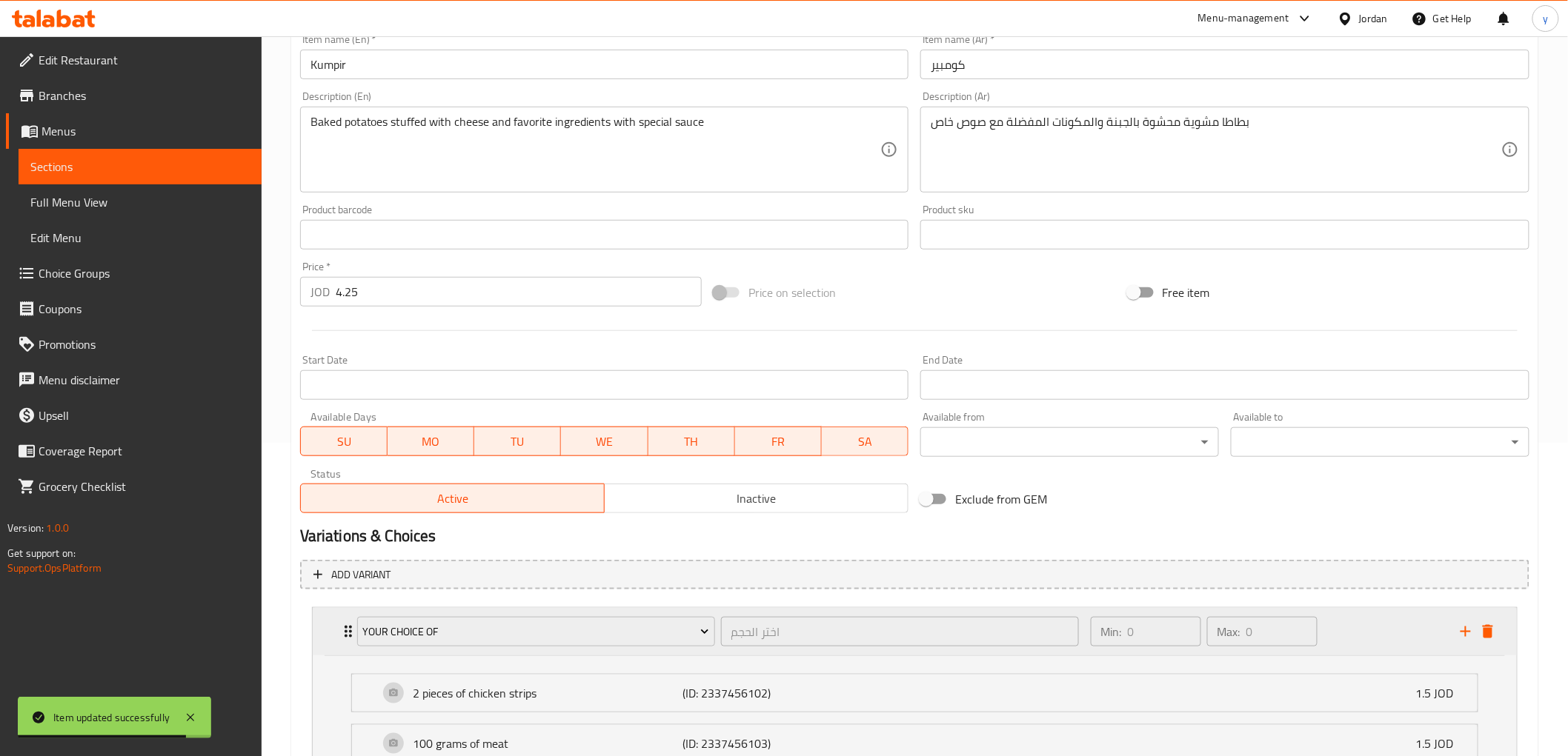
scroll to position [477, 0]
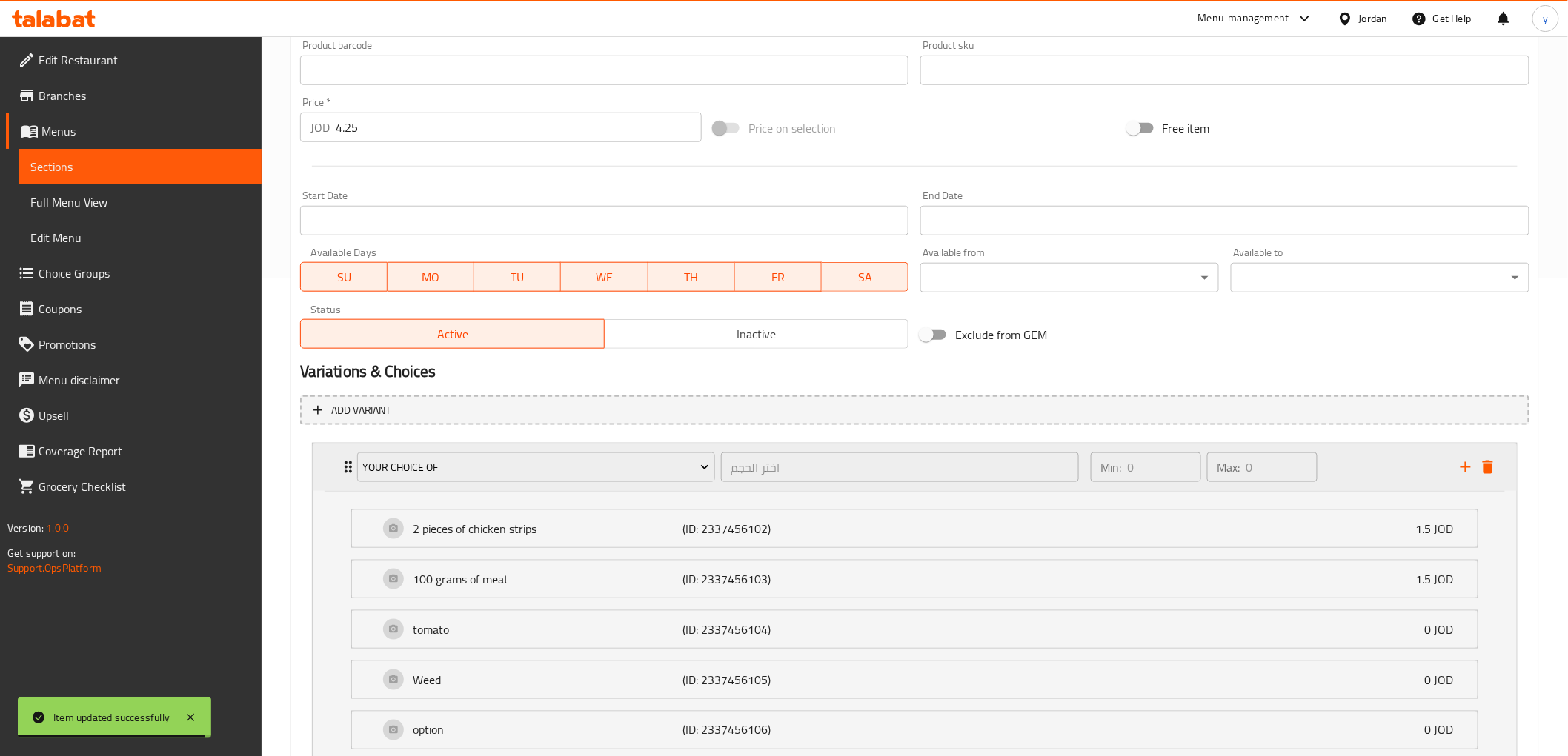
click at [348, 476] on div "your choice of اختر الحجم ​" at bounding box center [718, 467] width 740 height 47
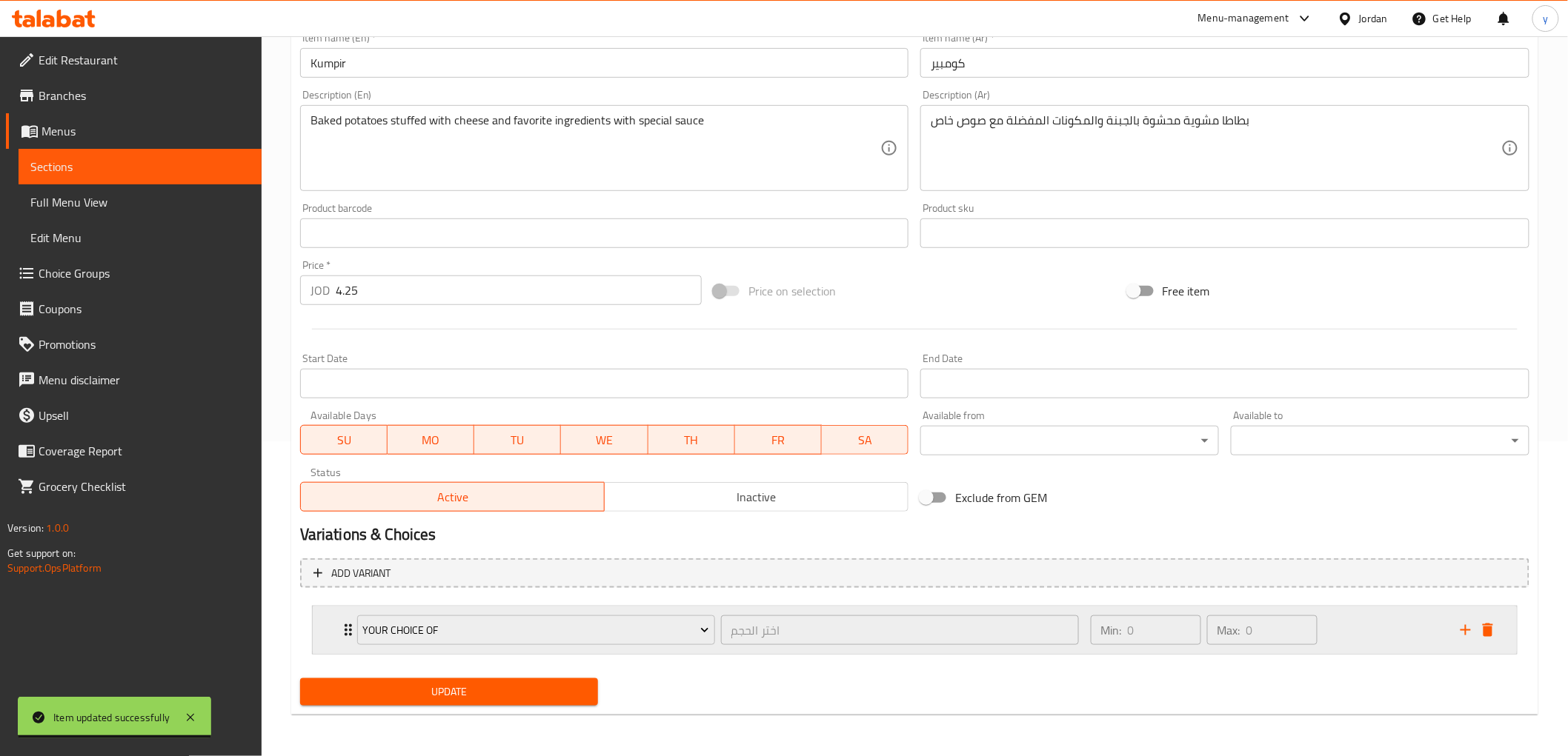
scroll to position [313, 0]
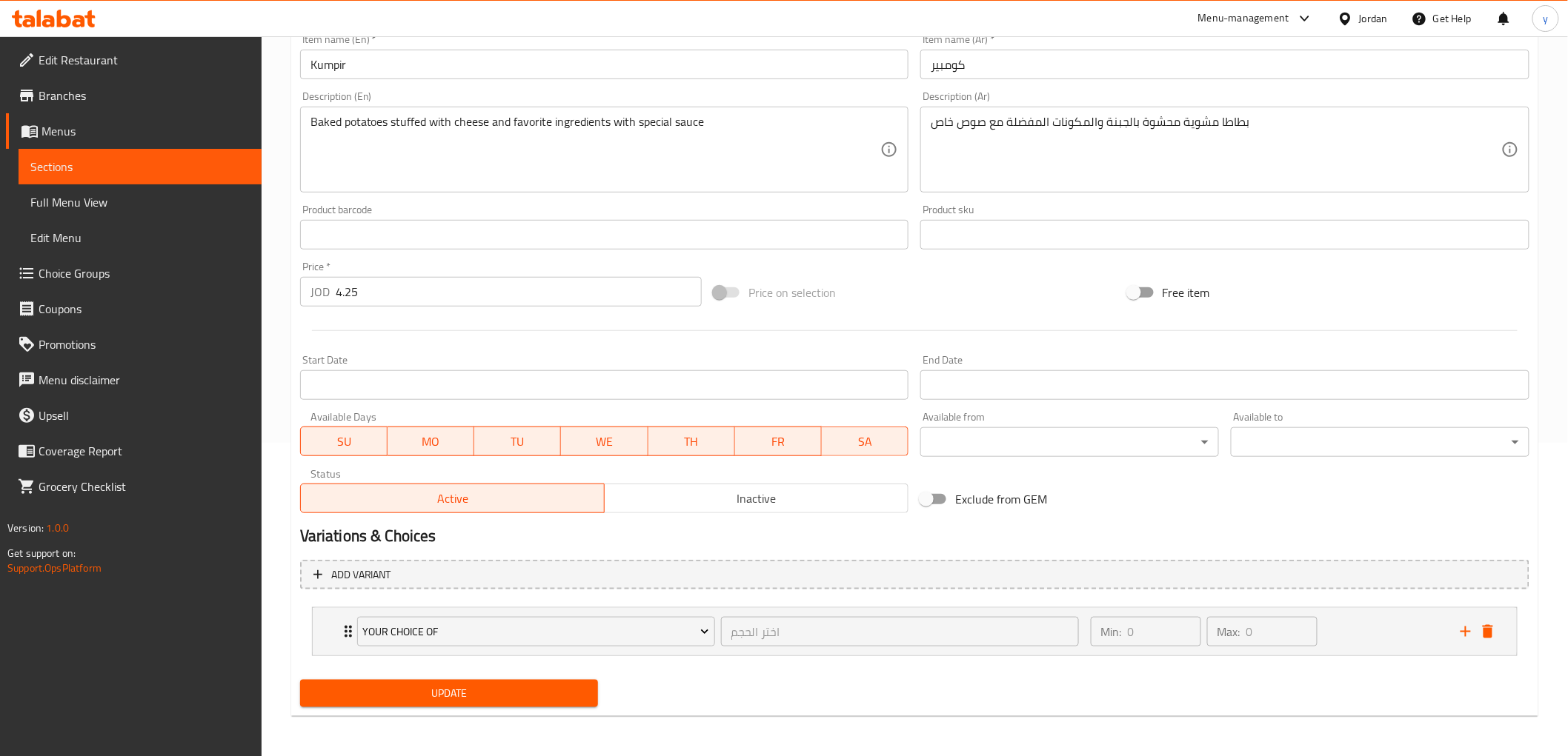
drag, startPoint x: 68, startPoint y: 164, endPoint x: 98, endPoint y: 173, distance: 31.3
click at [68, 164] on span "Sections" at bounding box center [140, 166] width 219 height 18
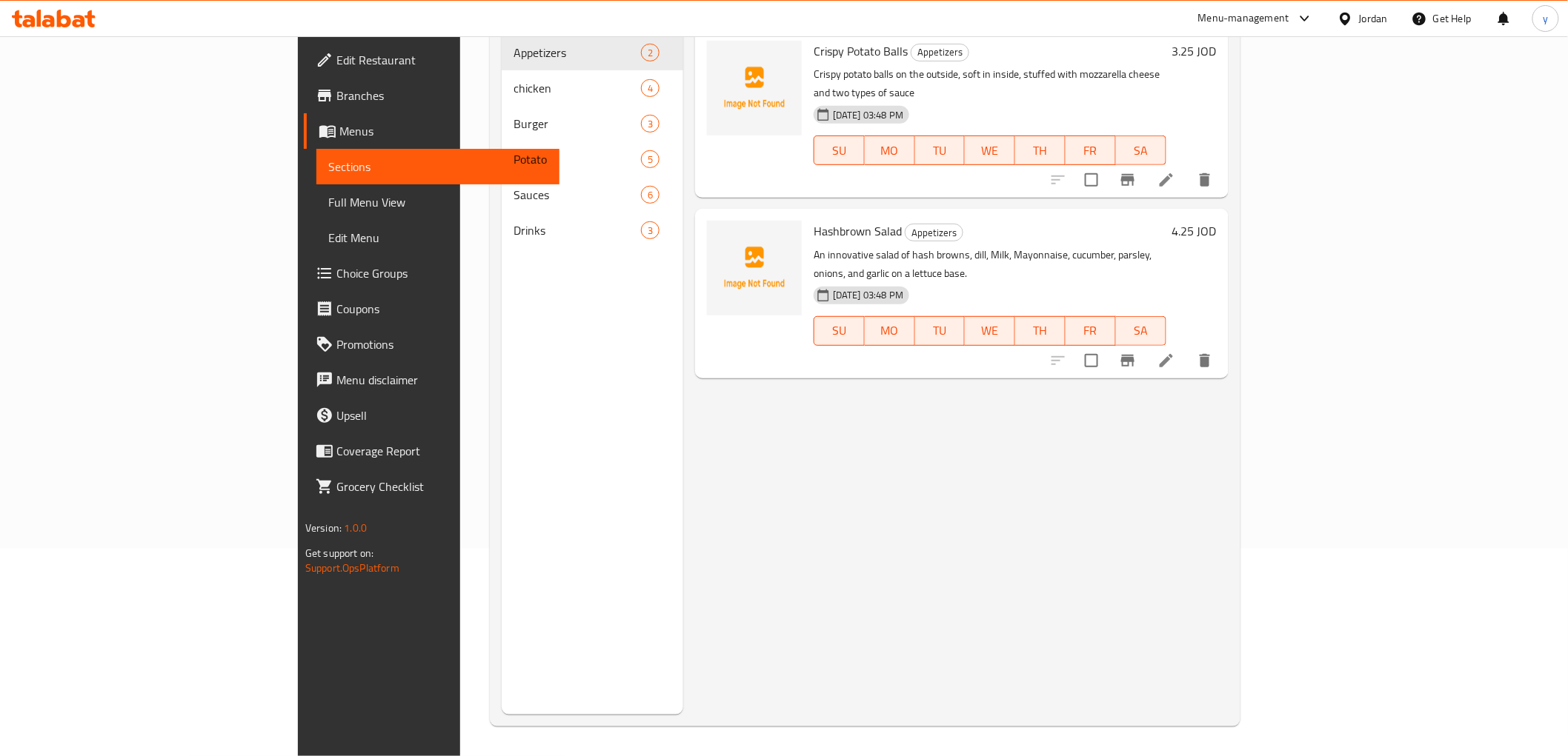
scroll to position [207, 0]
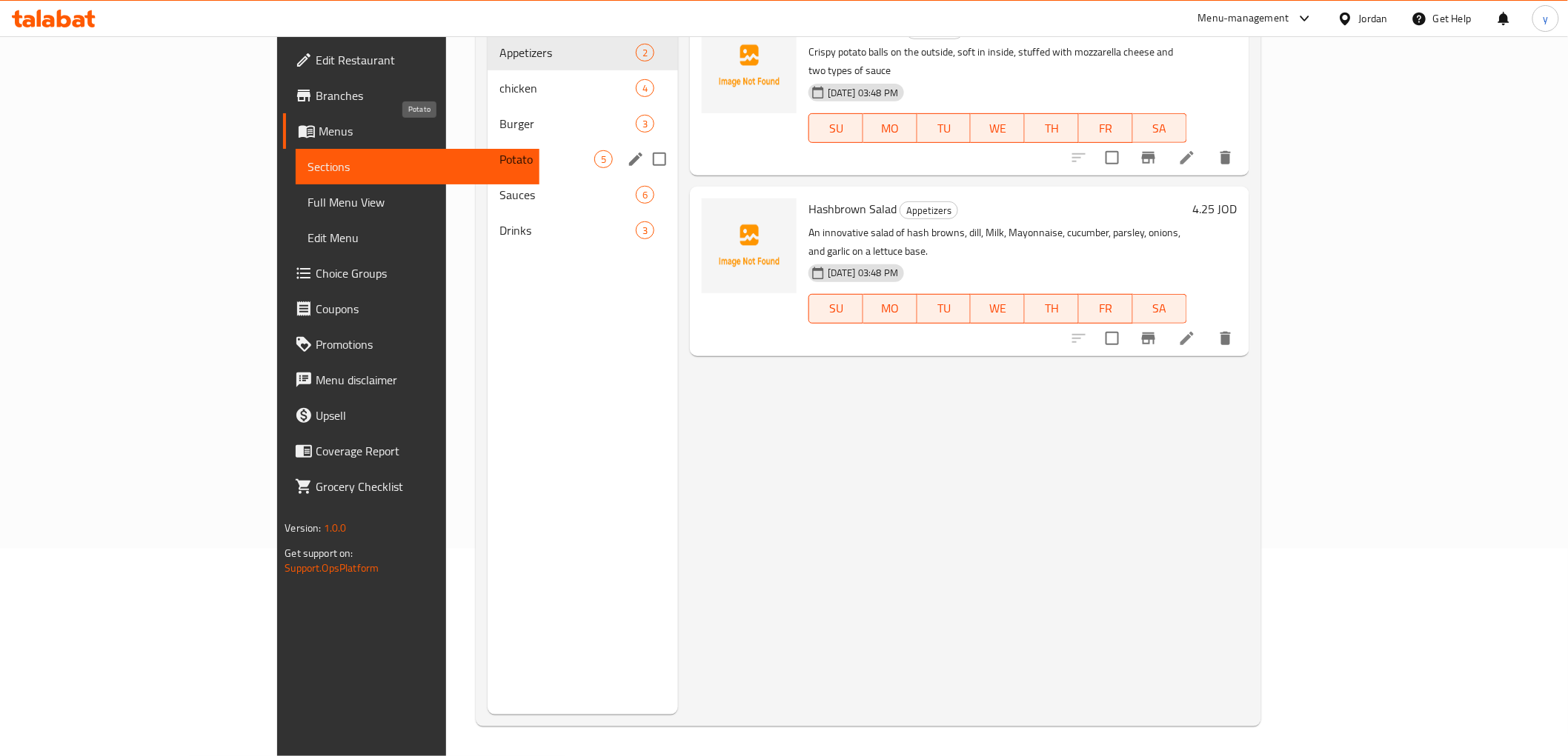
click at [500, 151] on span "Potato" at bounding box center [547, 159] width 95 height 18
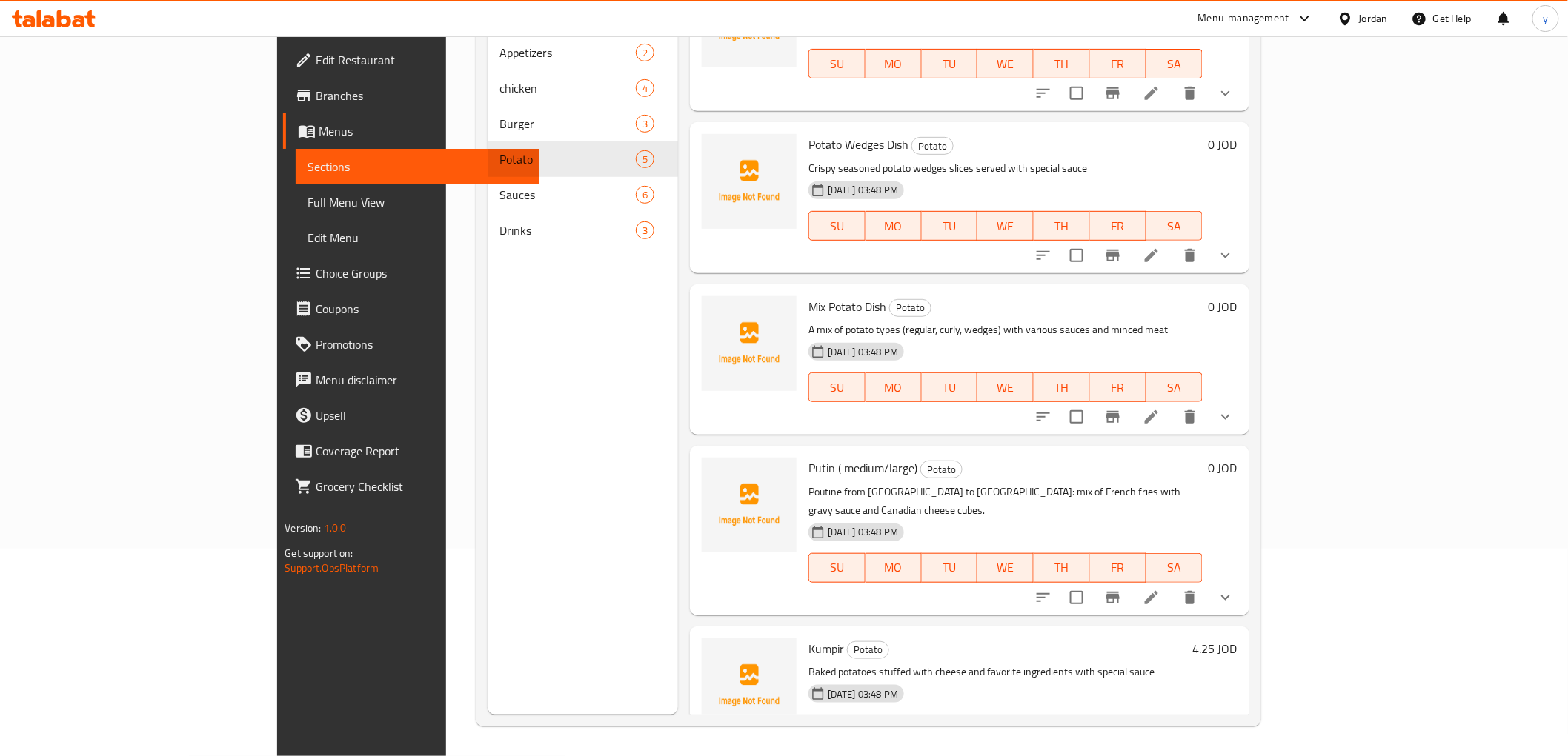
scroll to position [89, 0]
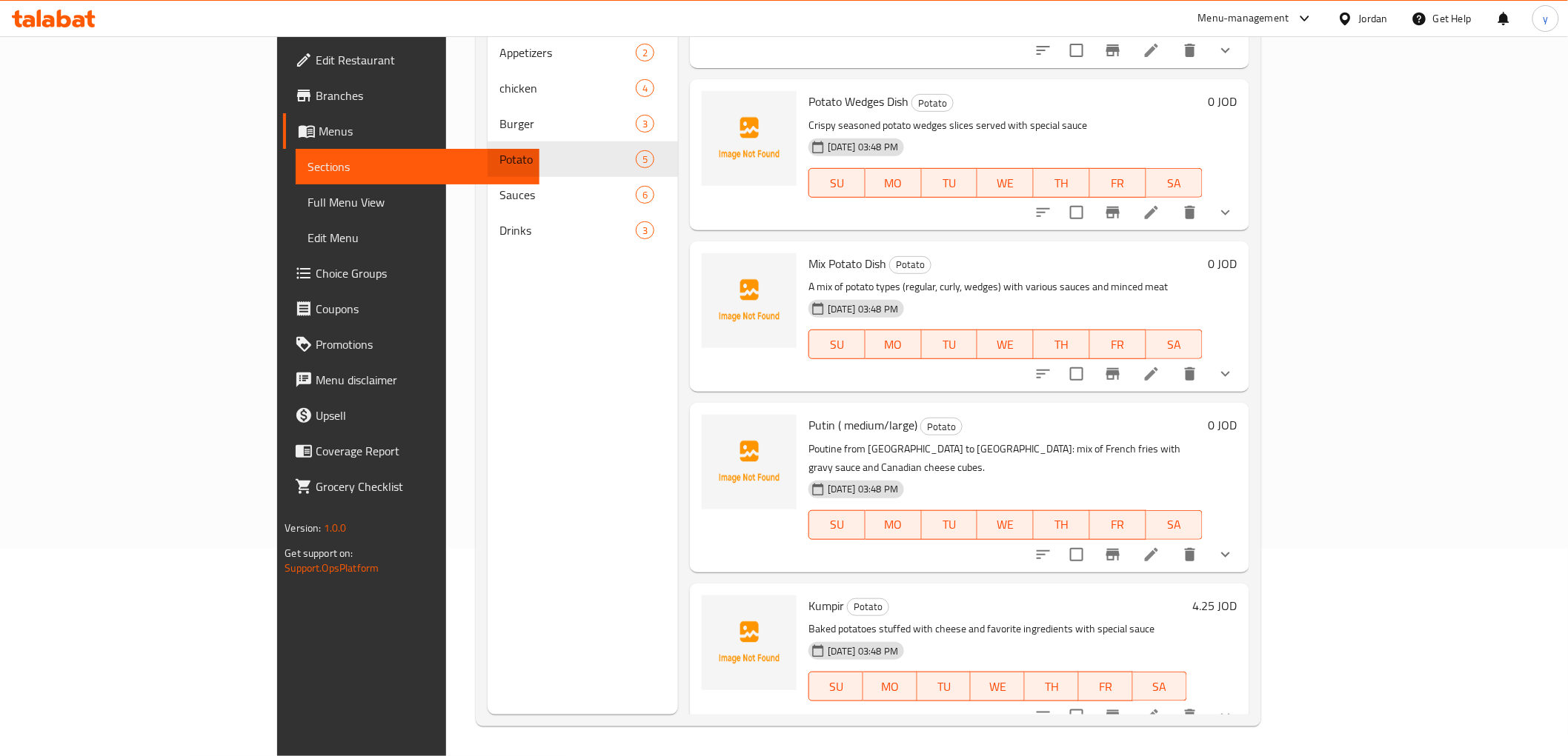
click at [1172, 542] on li at bounding box center [1151, 555] width 41 height 27
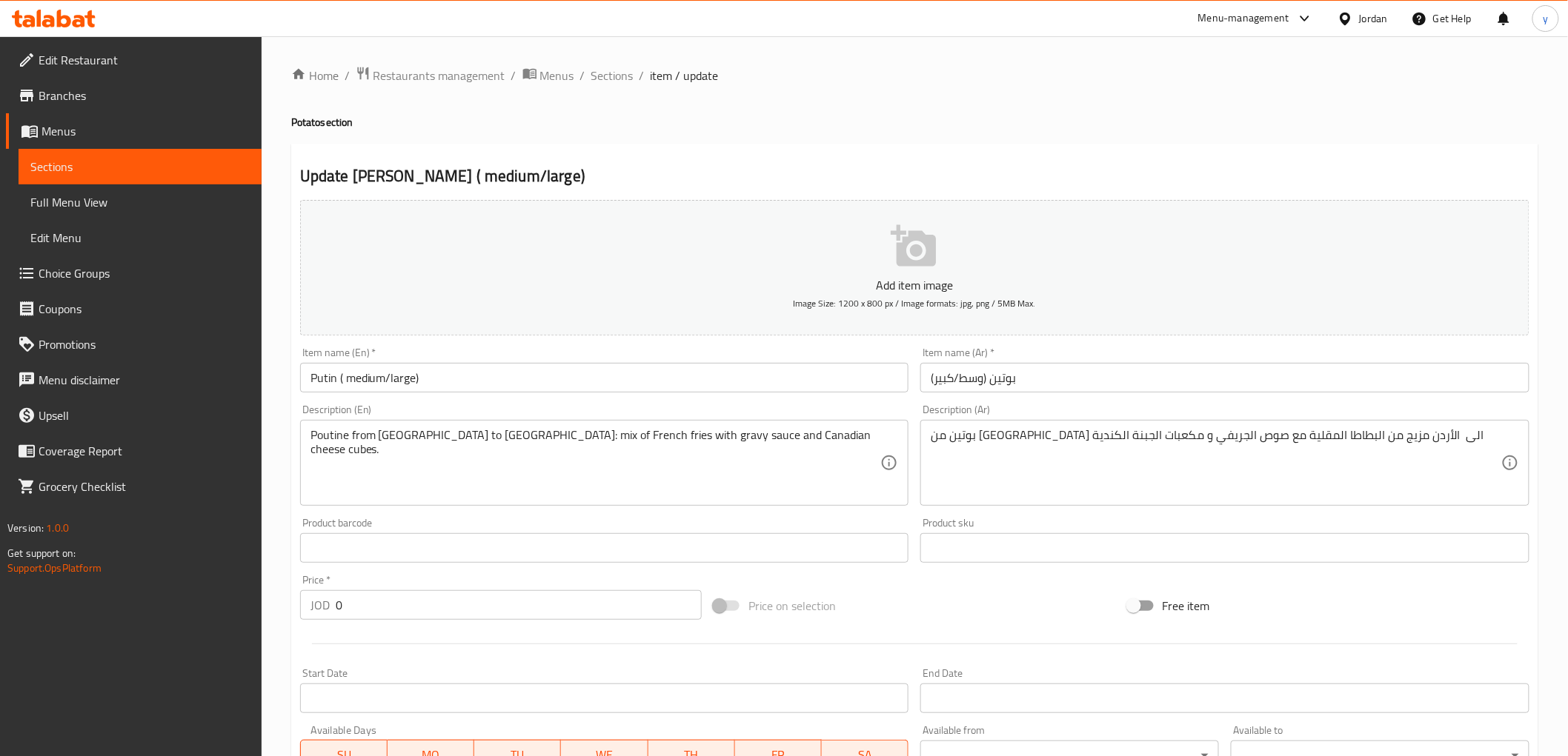
click at [83, 161] on span "Sections" at bounding box center [140, 166] width 219 height 18
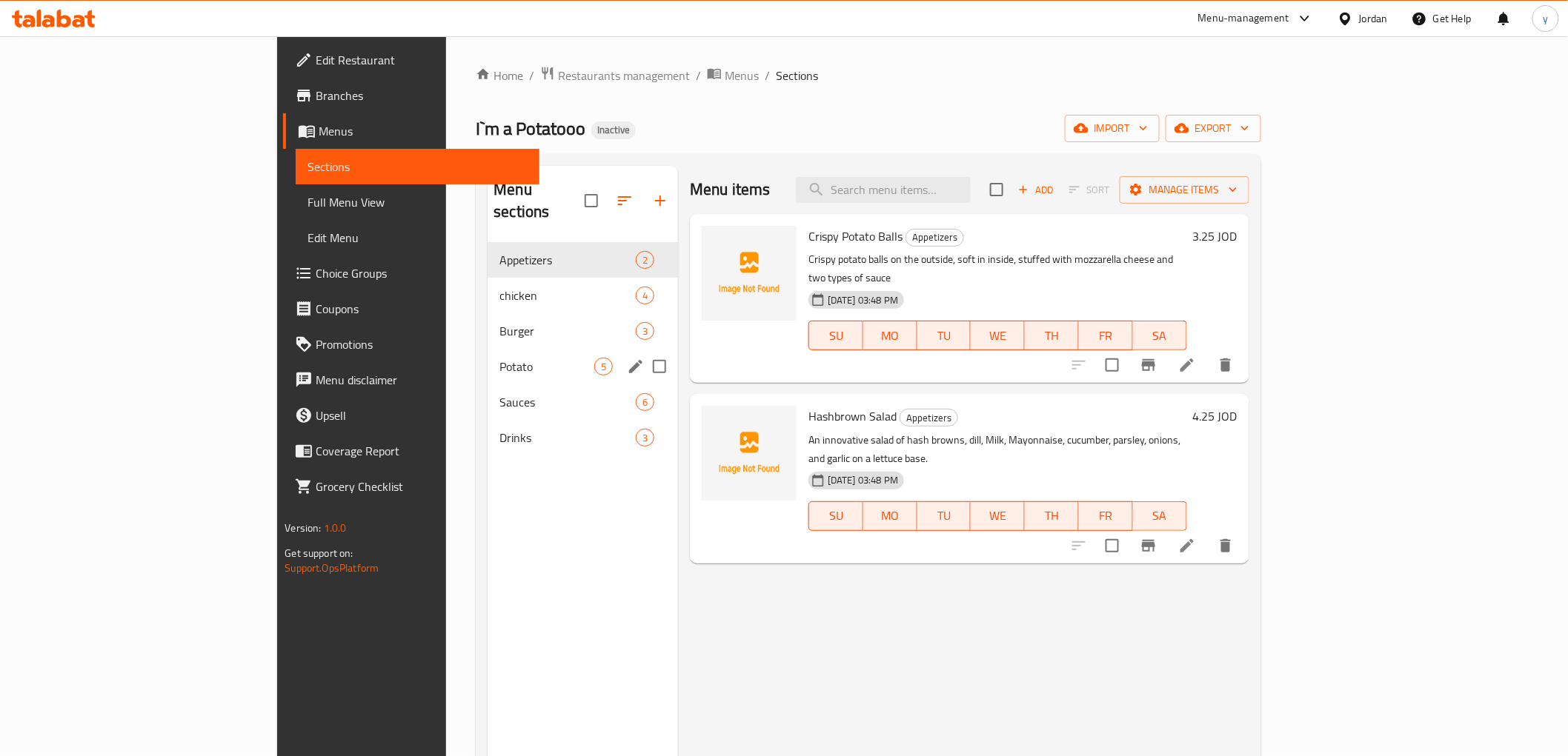
click at [487, 355] on div "Potato 5" at bounding box center [582, 366] width 190 height 36
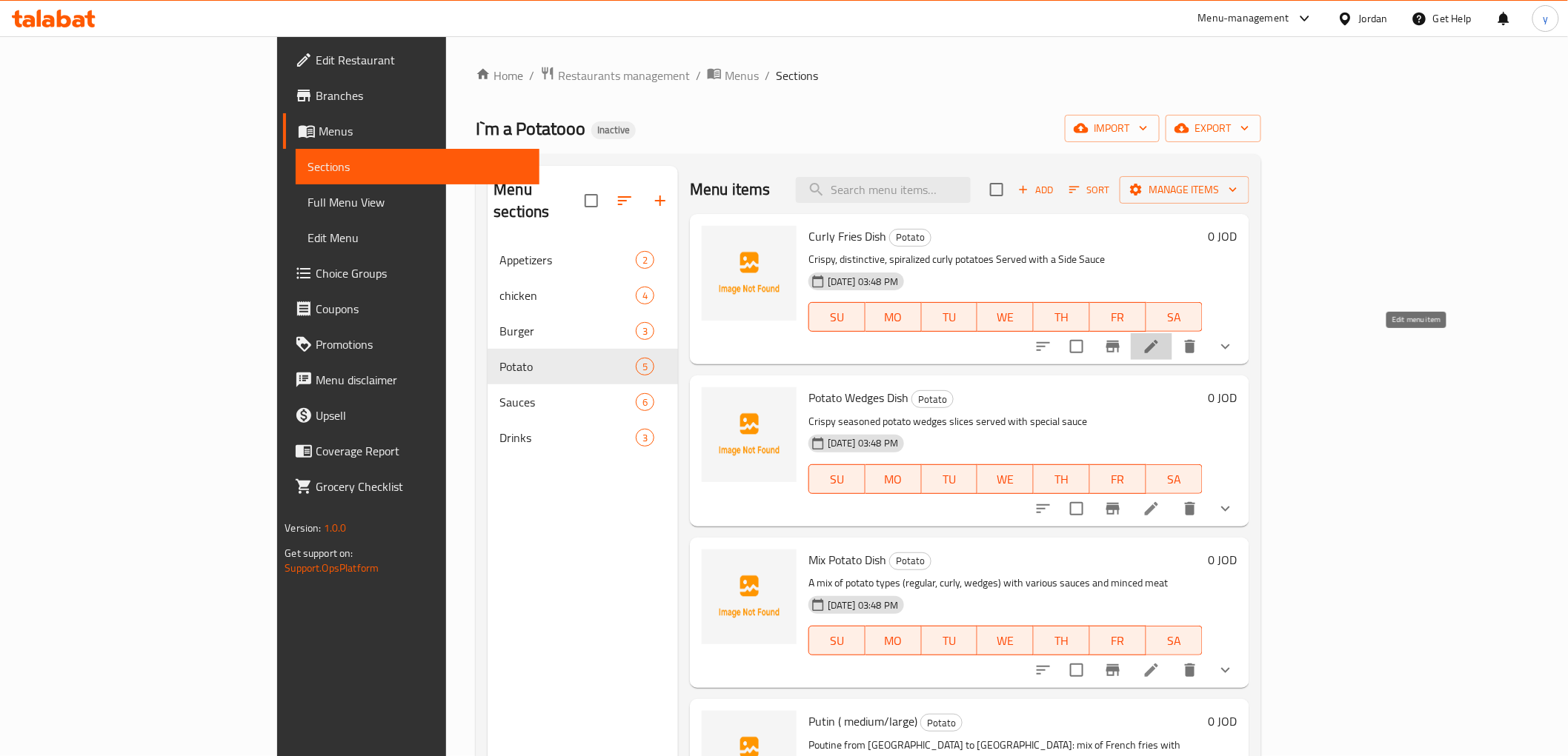
click at [1158, 349] on icon at bounding box center [1151, 347] width 13 height 13
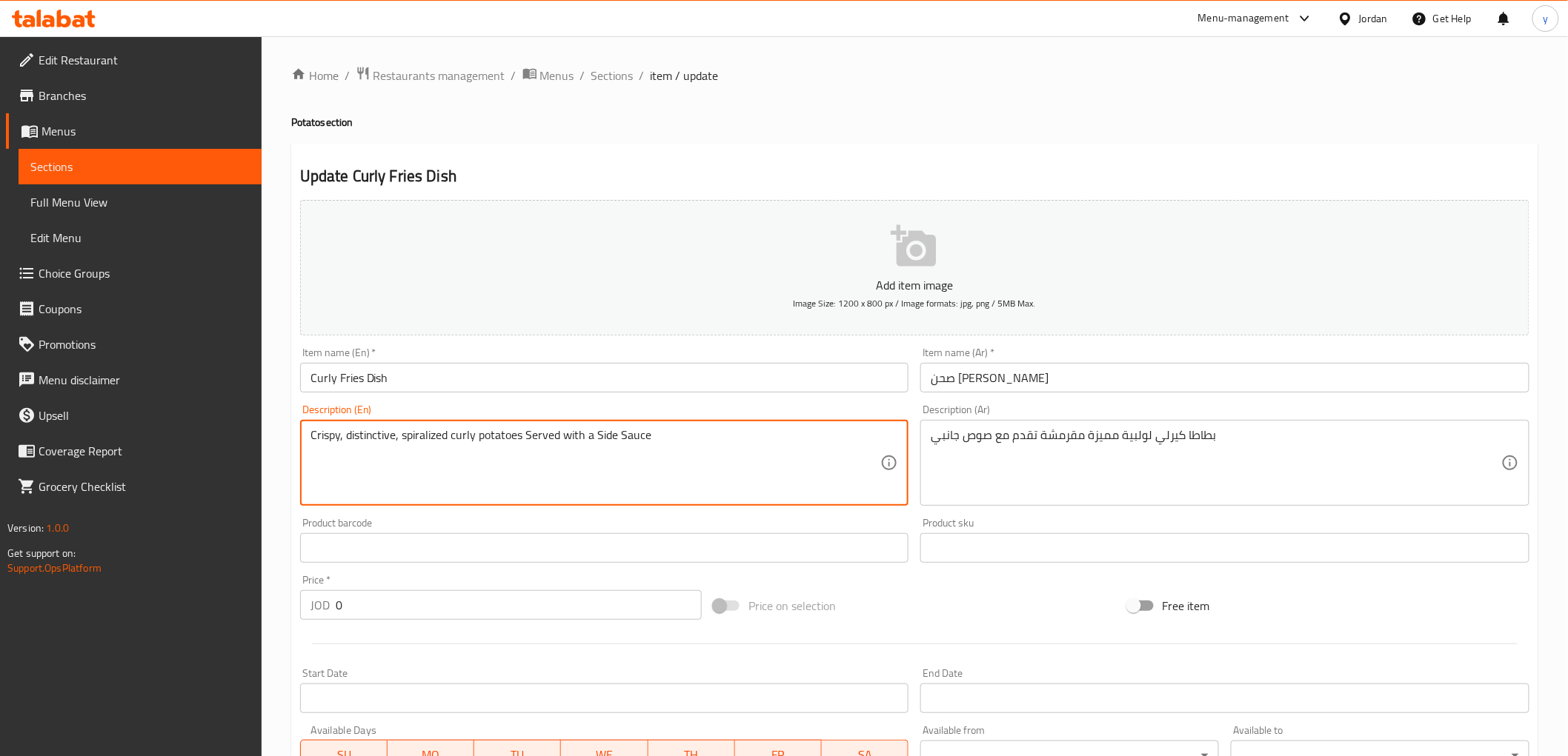
click at [432, 438] on textarea "Crispy, distinctive, spiralized curly potatoes Served with a Side Sauce" at bounding box center [596, 463] width 571 height 70
click at [102, 173] on span "Sections" at bounding box center [140, 166] width 219 height 18
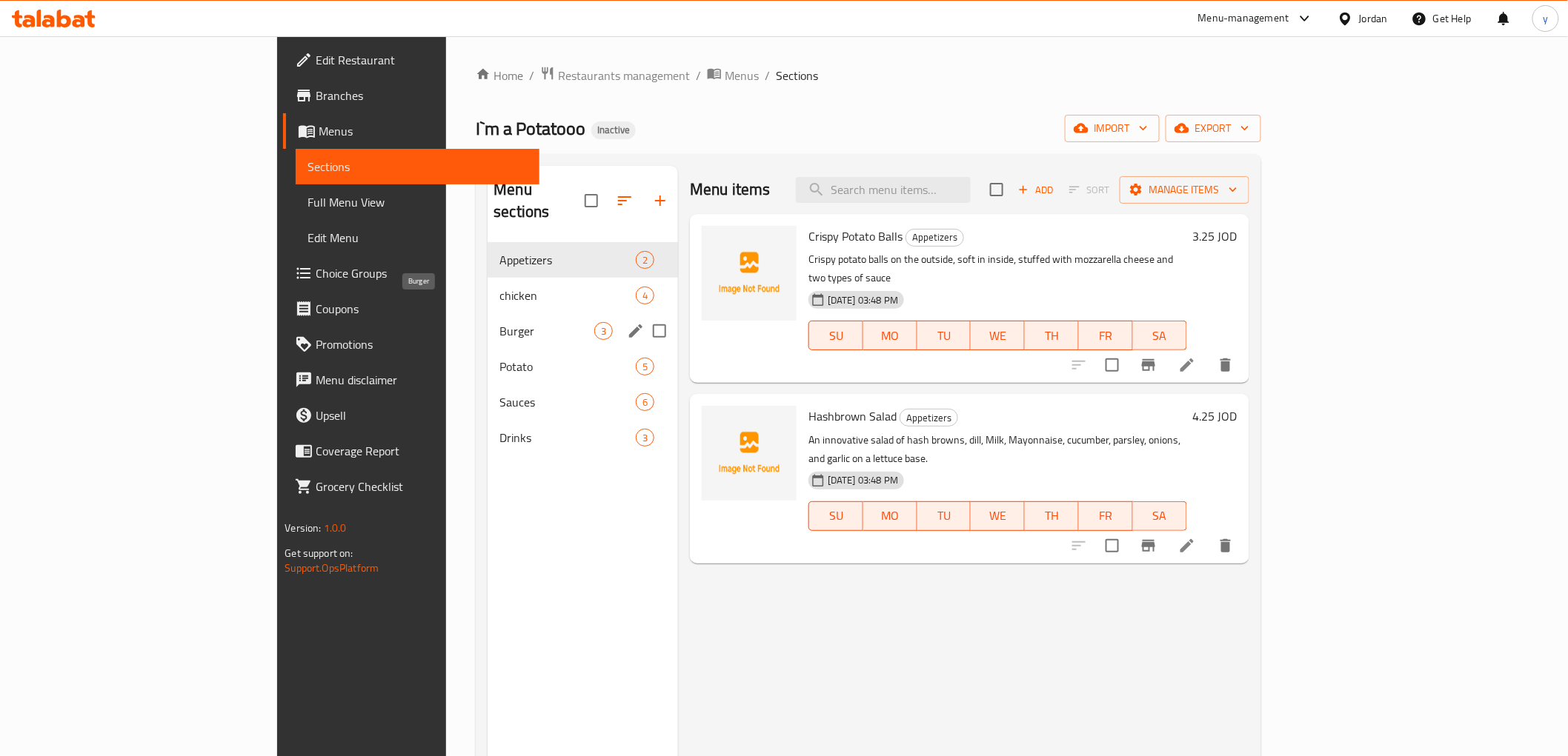
click at [500, 322] on span "Burger" at bounding box center [547, 330] width 95 height 18
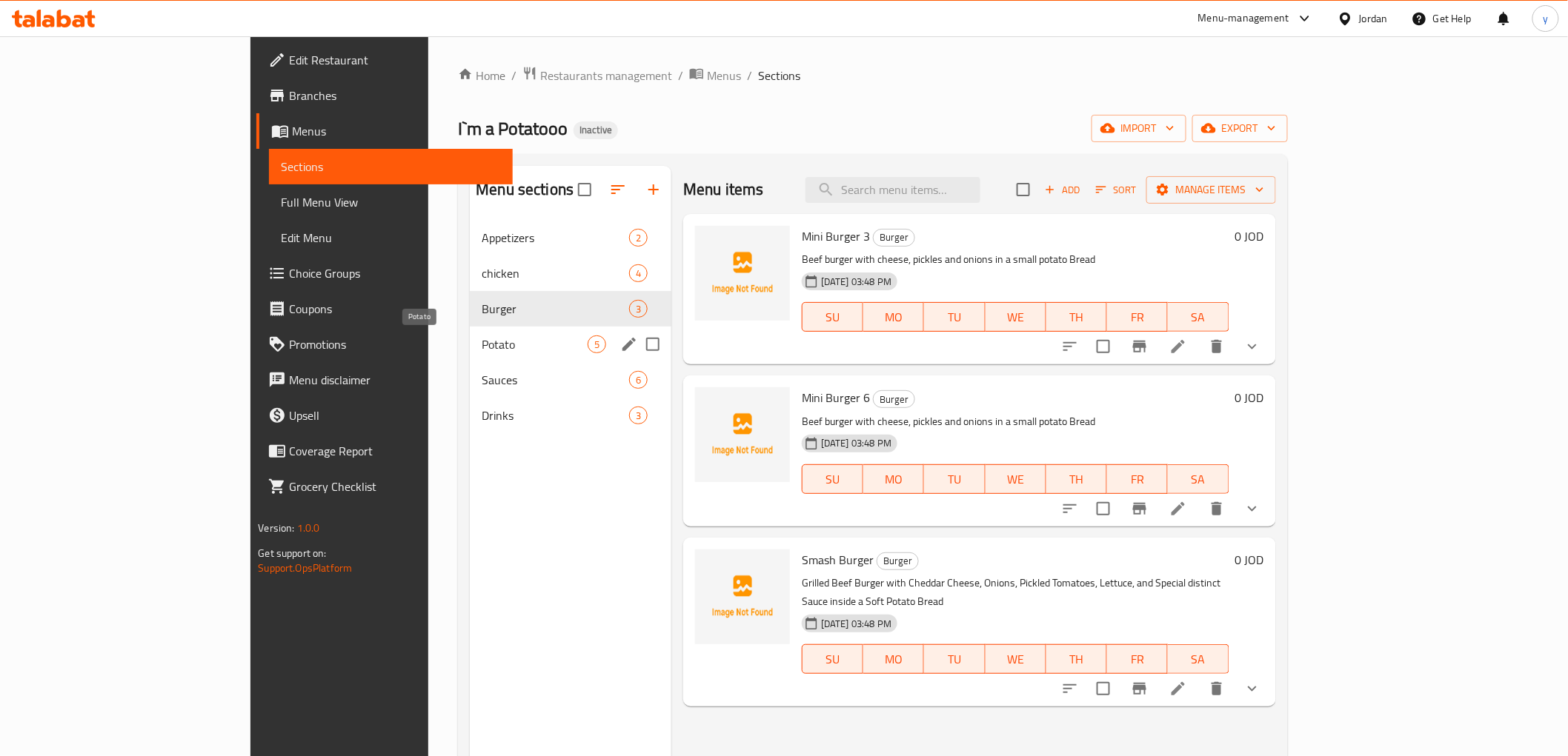
click at [481, 347] on span "Potato" at bounding box center [534, 344] width 106 height 18
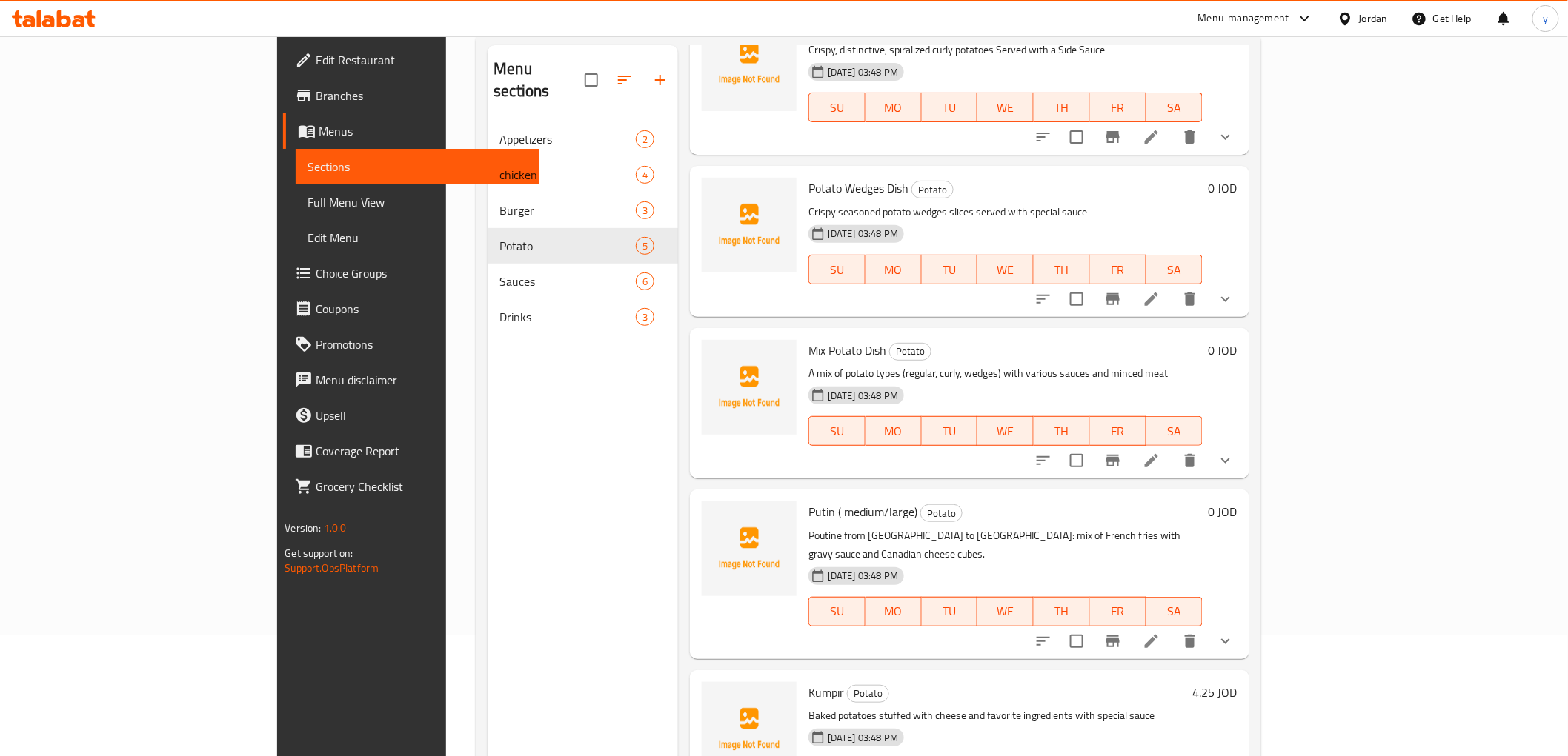
scroll to position [207, 0]
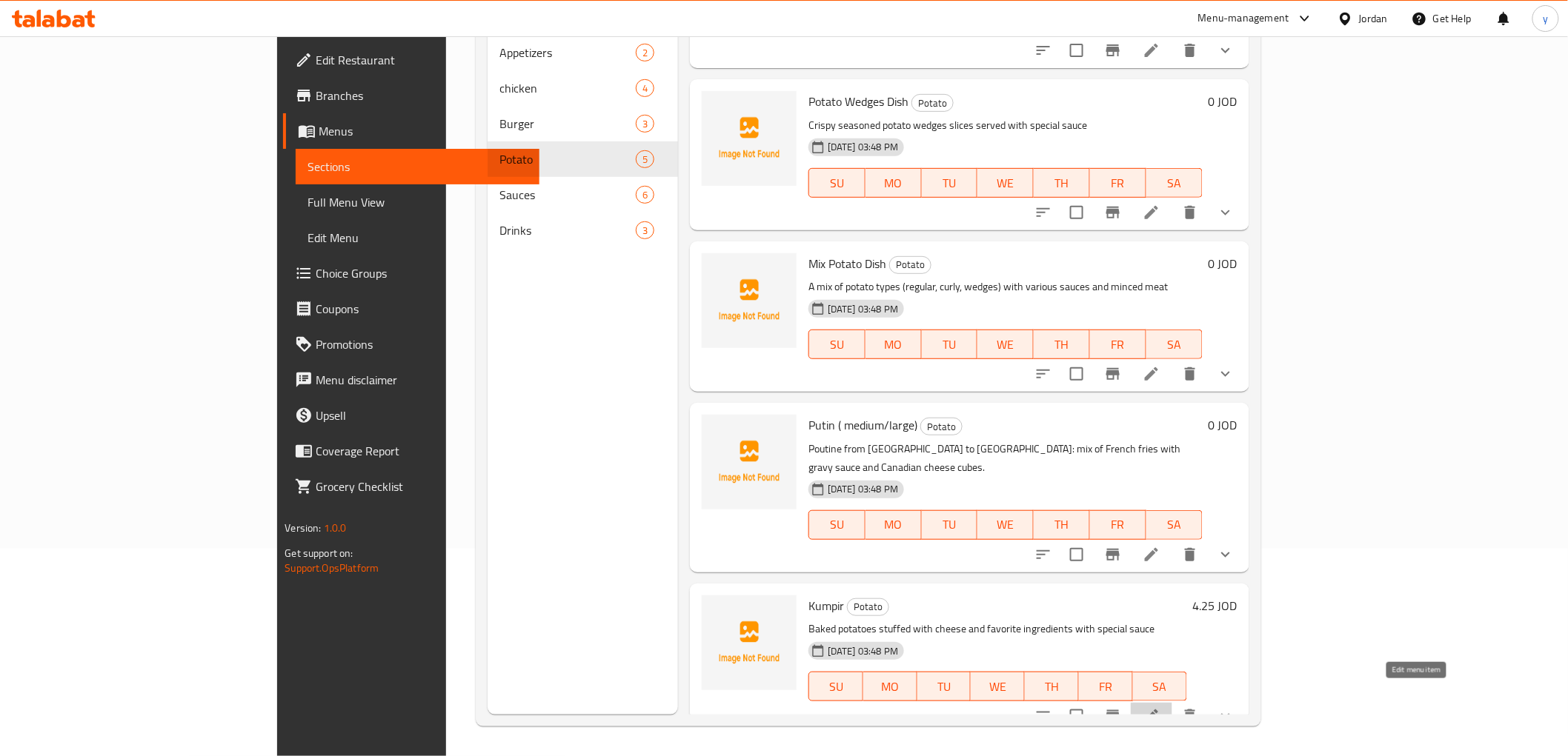
click at [1160, 707] on icon at bounding box center [1151, 716] width 18 height 18
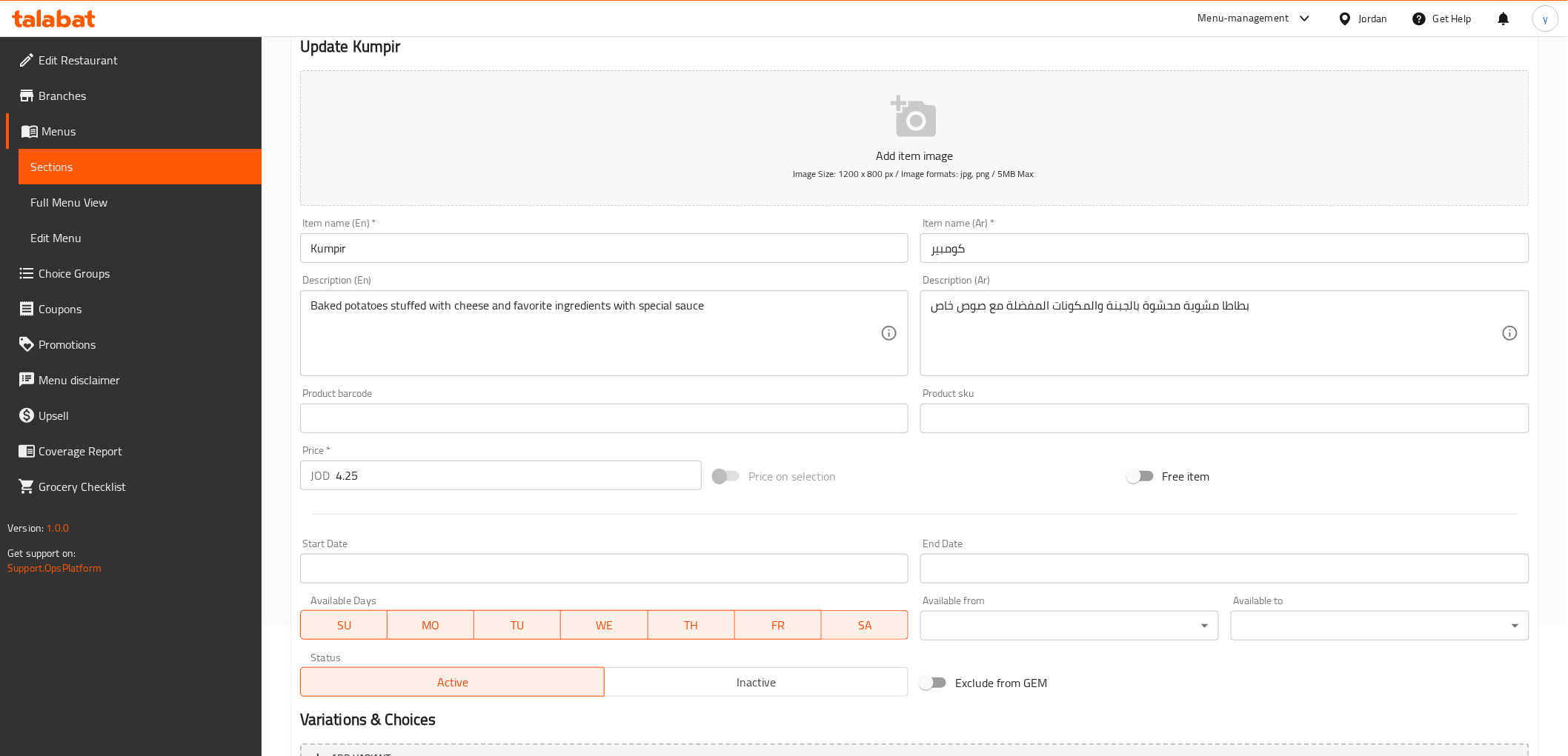
scroll to position [313, 0]
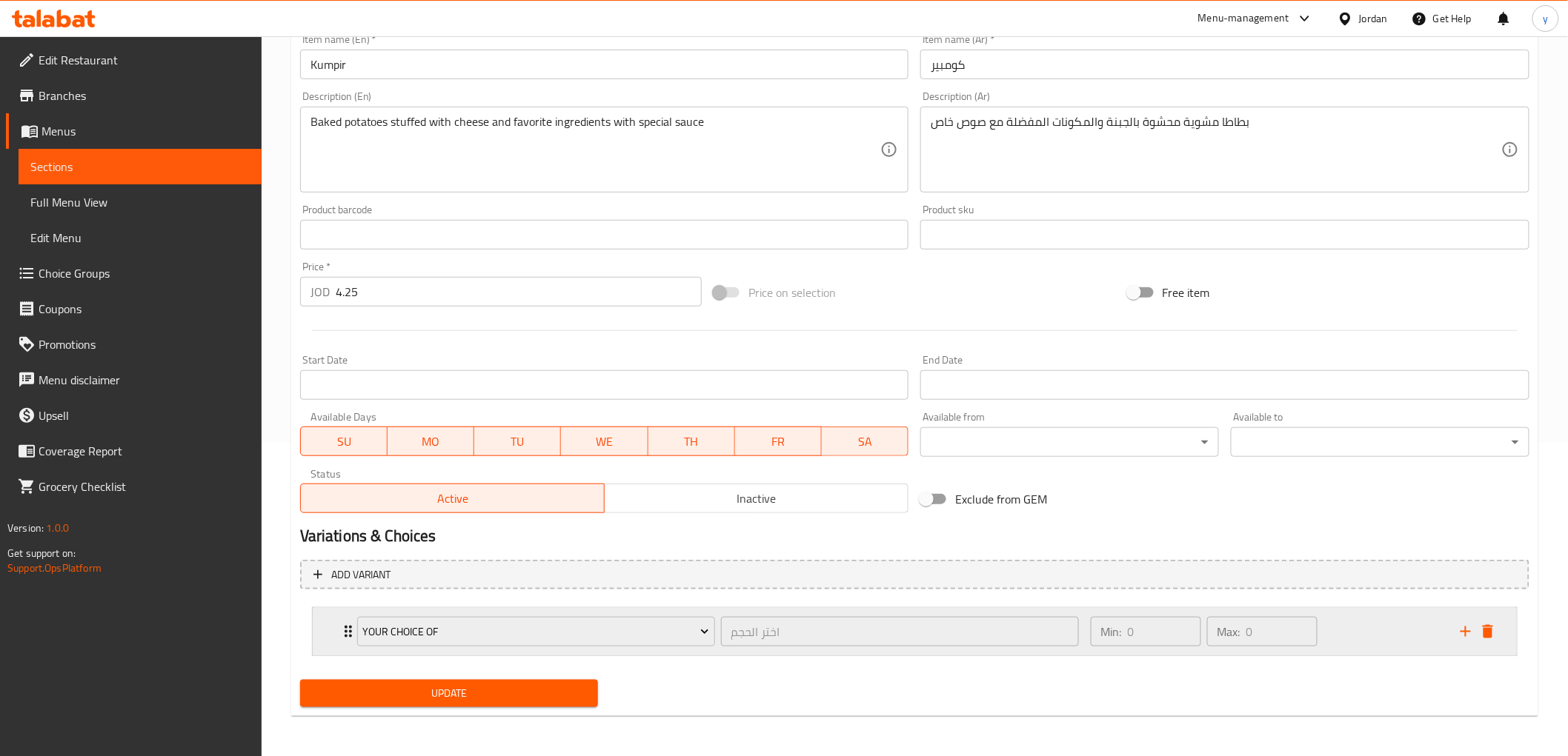
click at [349, 626] on div "your choice of اختر الحجم ​" at bounding box center [718, 631] width 740 height 47
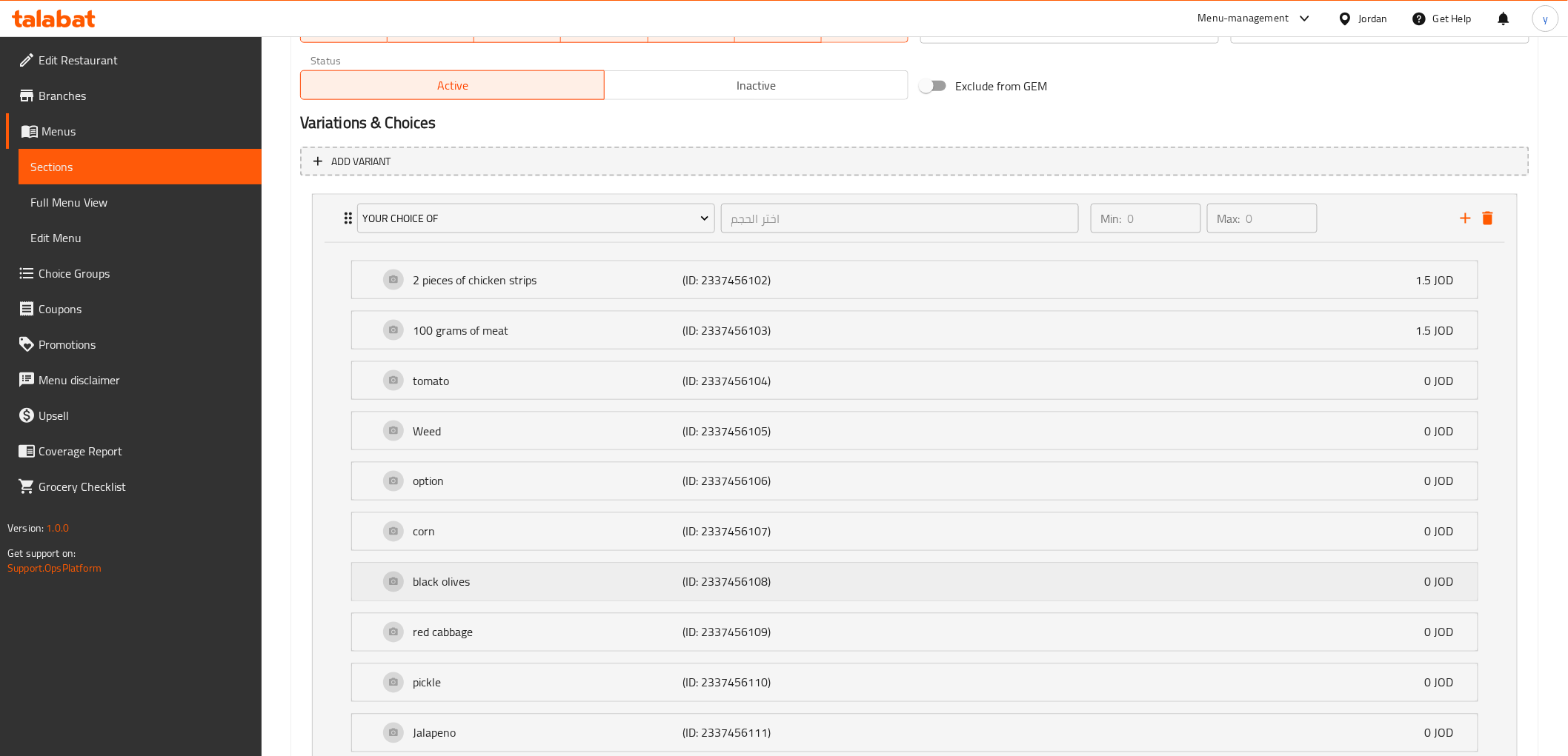
scroll to position [807, 0]
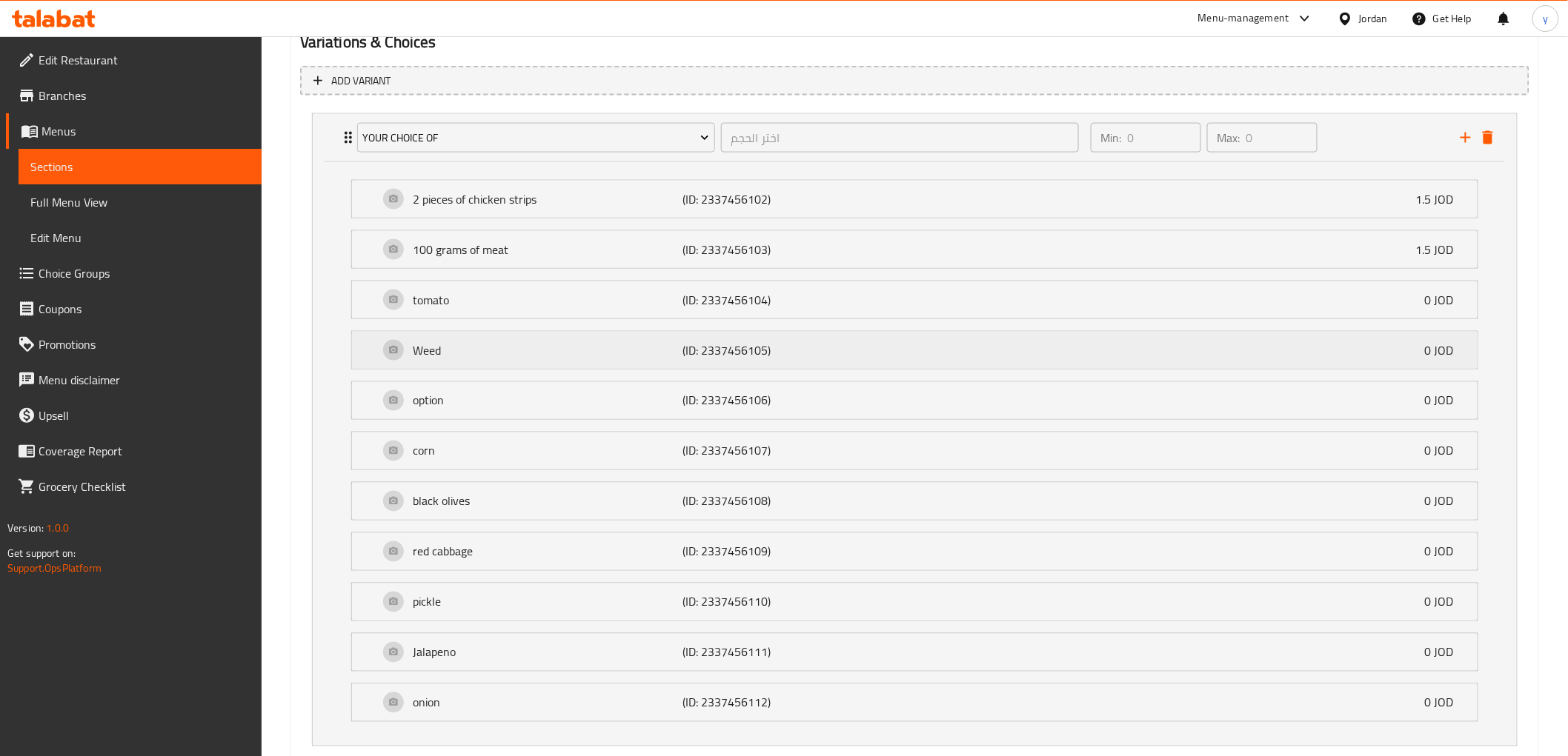
click at [527, 355] on p "Weed" at bounding box center [548, 350] width 270 height 18
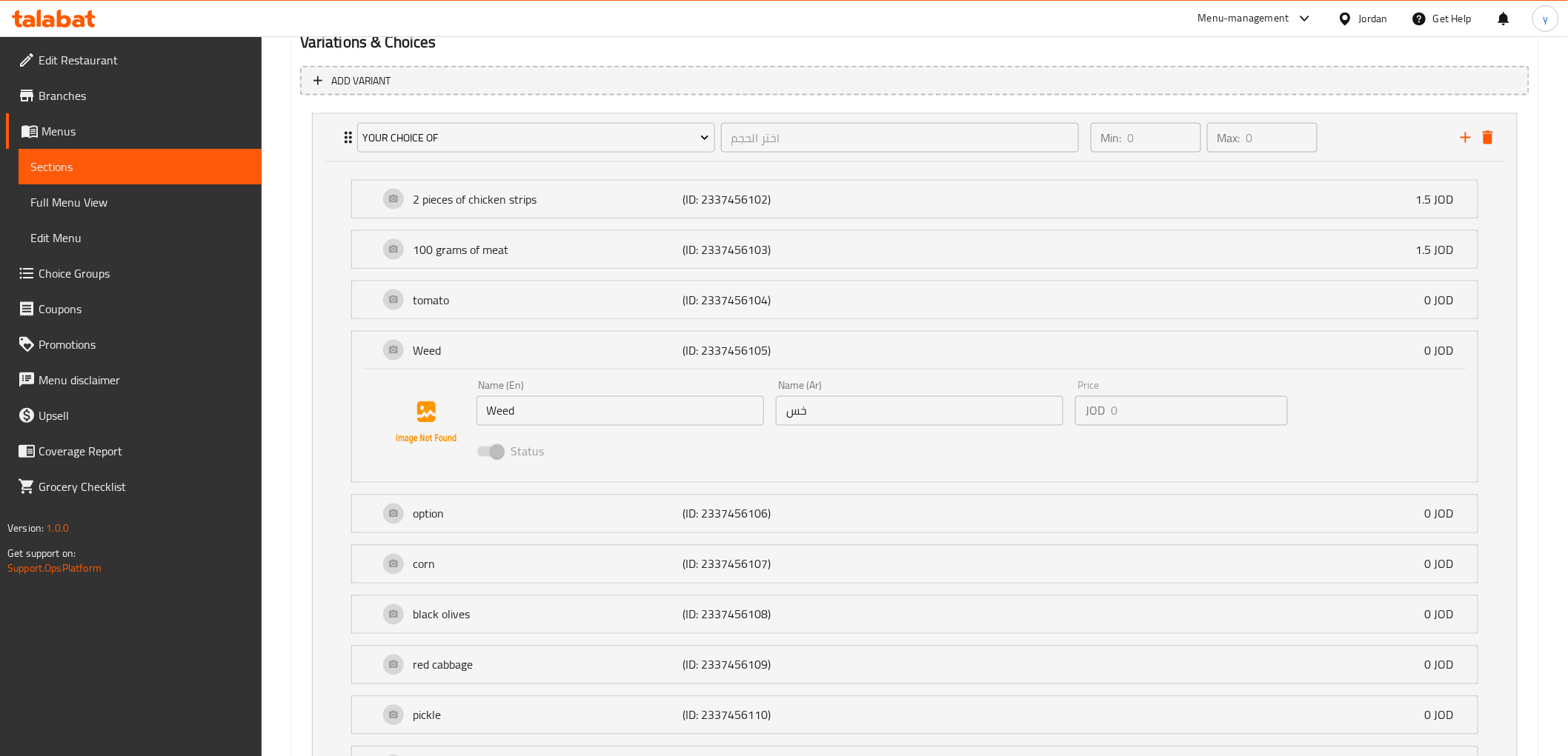
click at [604, 409] on input "Weed" at bounding box center [620, 411] width 287 height 30
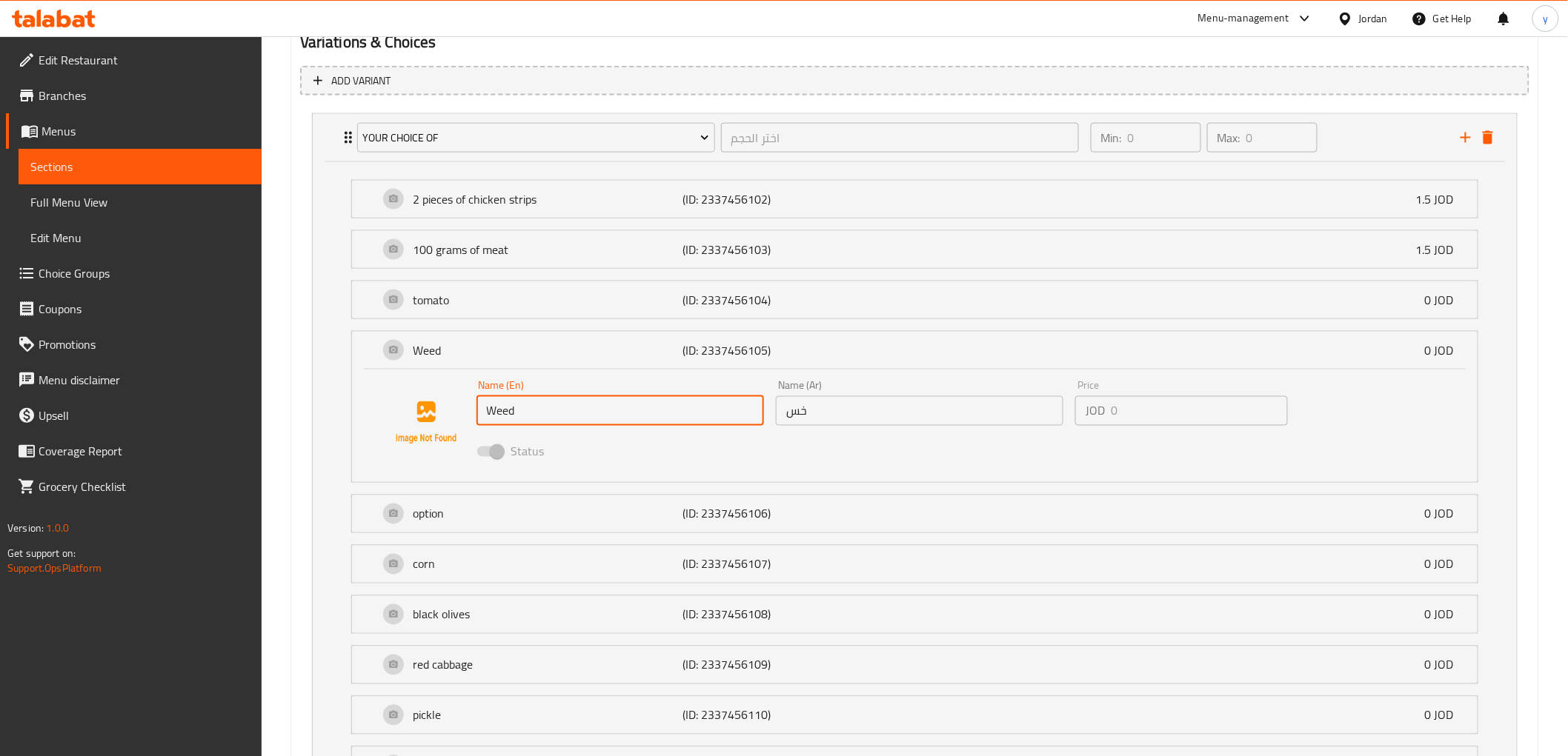
click at [604, 409] on input "Weed" at bounding box center [620, 411] width 287 height 30
click at [565, 401] on input "Weed" at bounding box center [620, 411] width 287 height 30
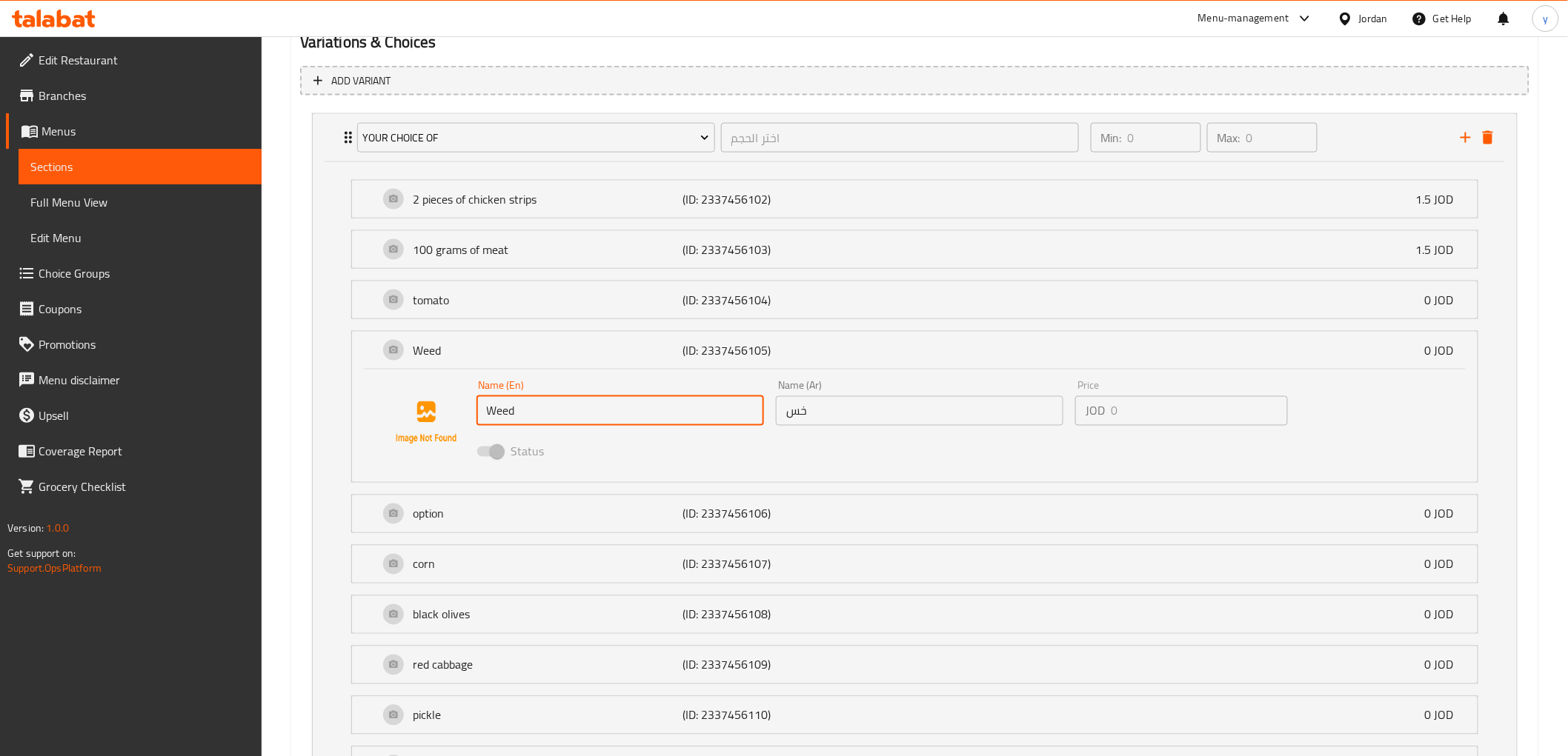
click at [565, 401] on input "Weed" at bounding box center [620, 411] width 287 height 30
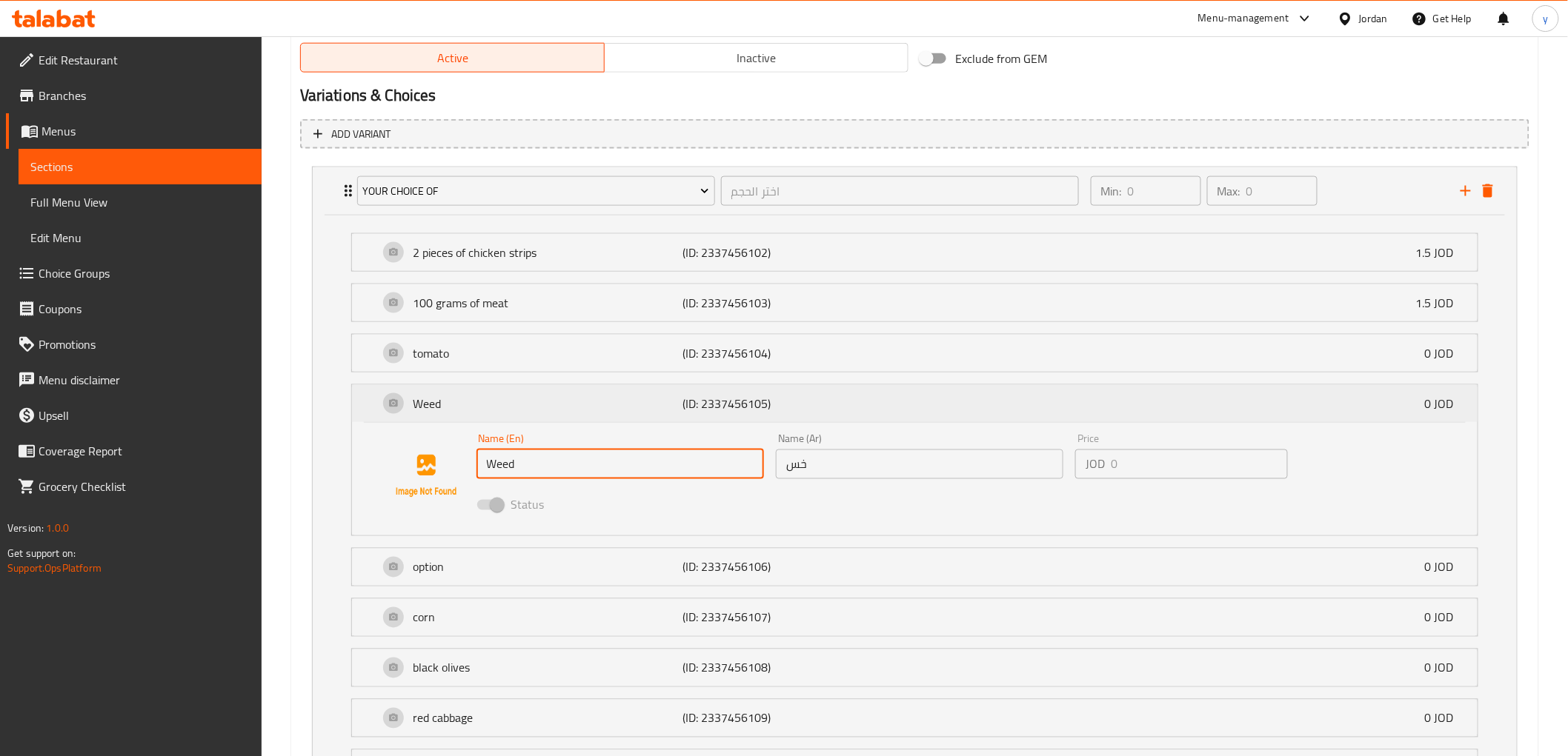
scroll to position [724, 0]
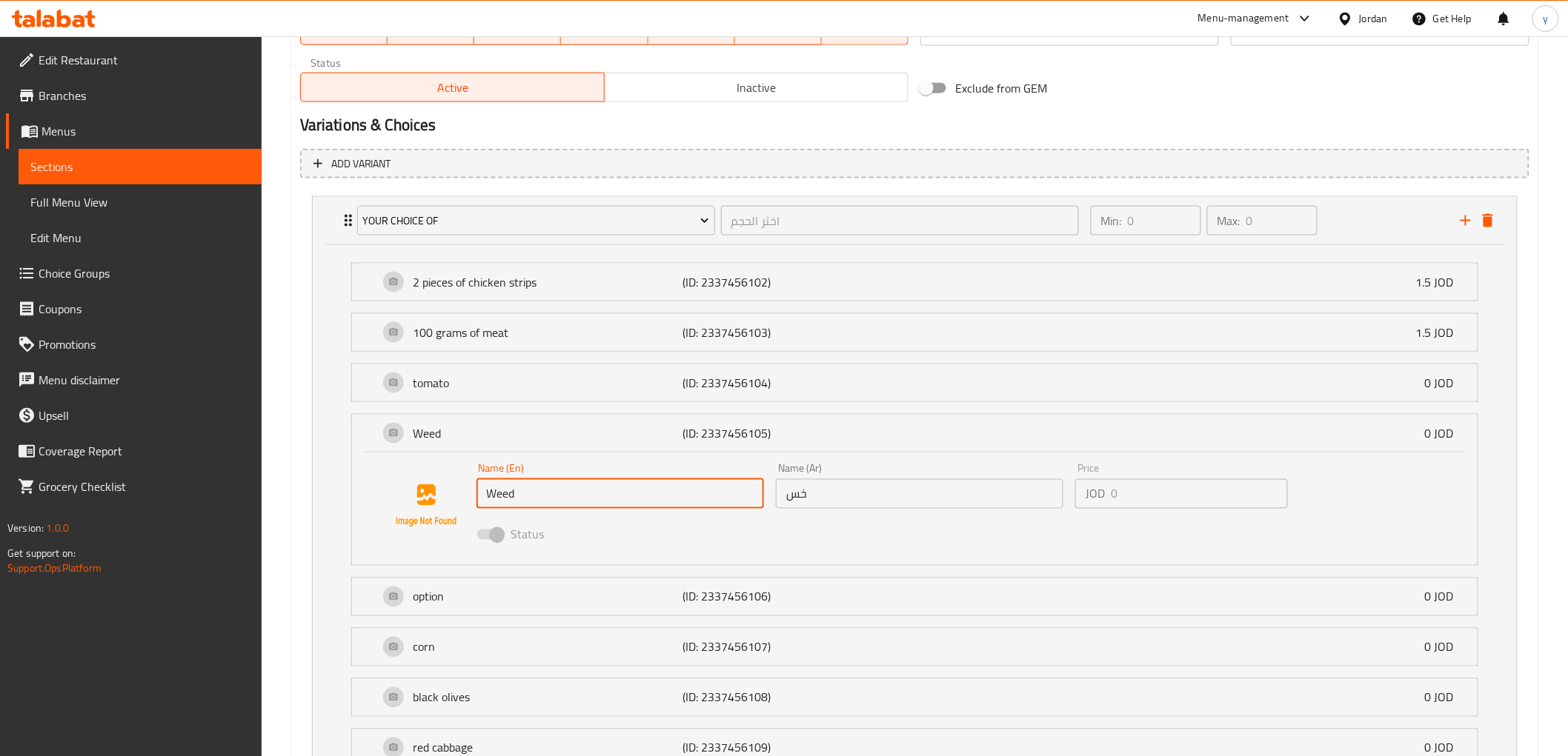
click at [536, 494] on input "Weed" at bounding box center [620, 494] width 287 height 30
click at [102, 269] on span "Choice Groups" at bounding box center [144, 273] width 211 height 18
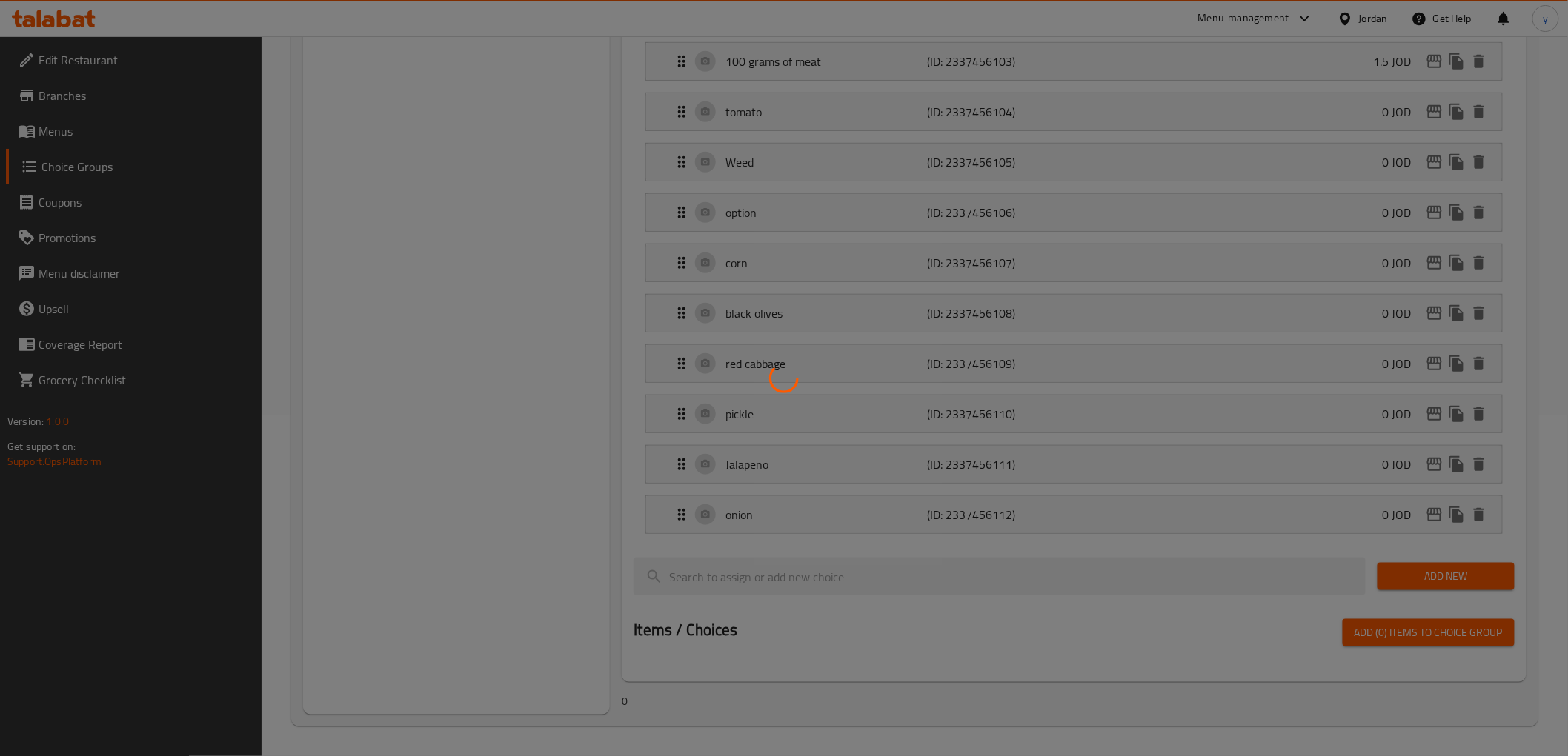
scroll to position [209, 0]
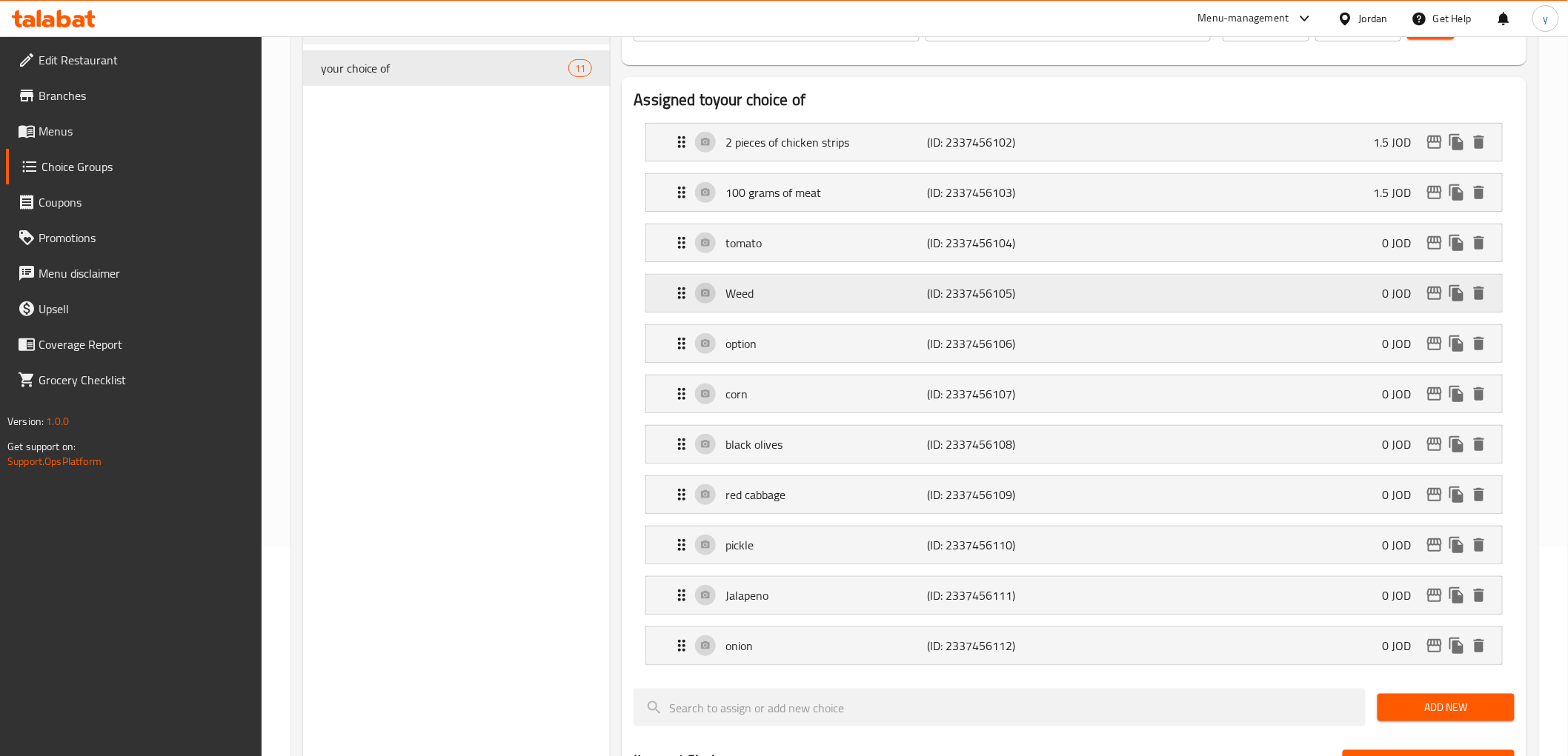
click at [753, 284] on p "Weed" at bounding box center [826, 293] width 202 height 18
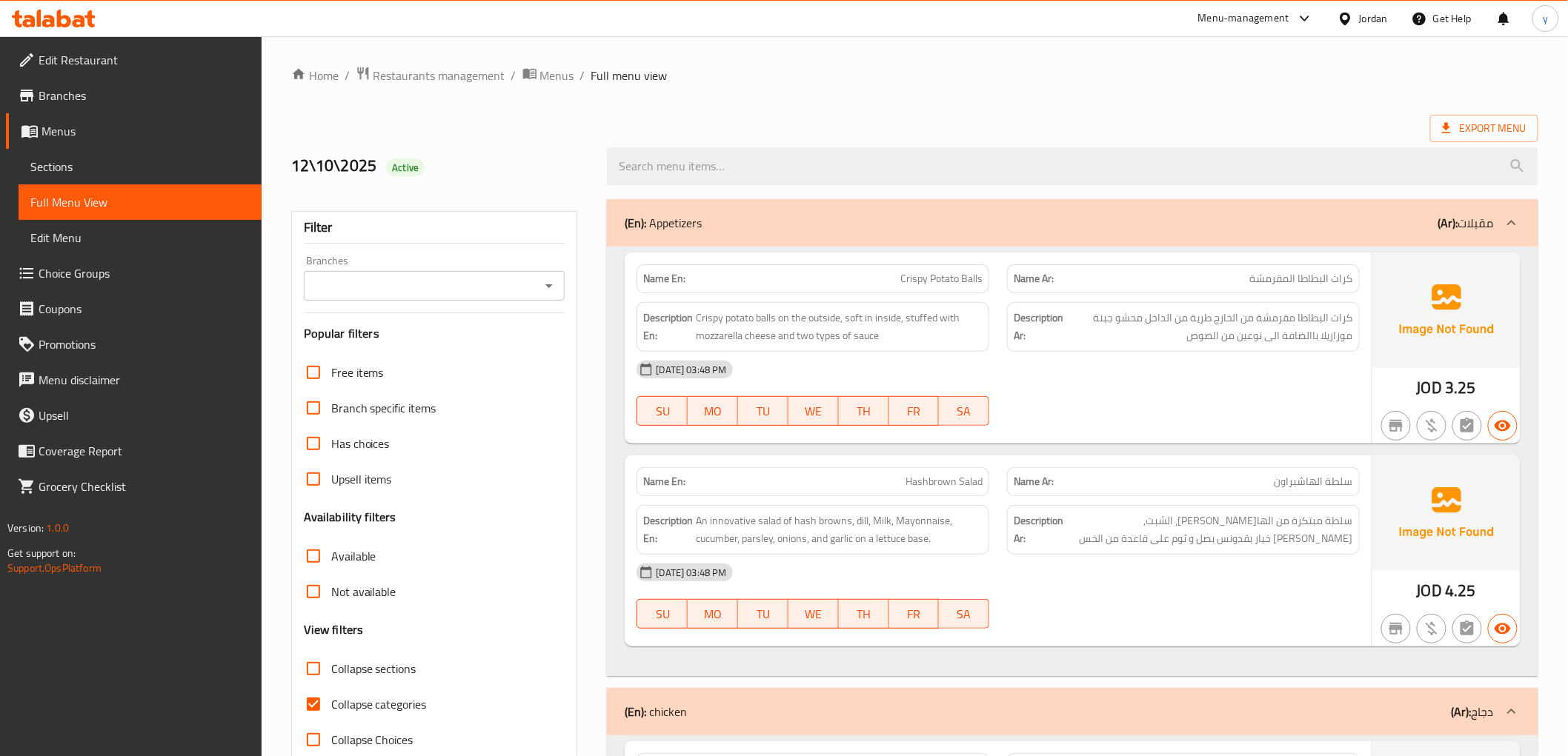
click at [315, 702] on input "Collapse categories" at bounding box center [313, 704] width 36 height 36
checkbox input "false"
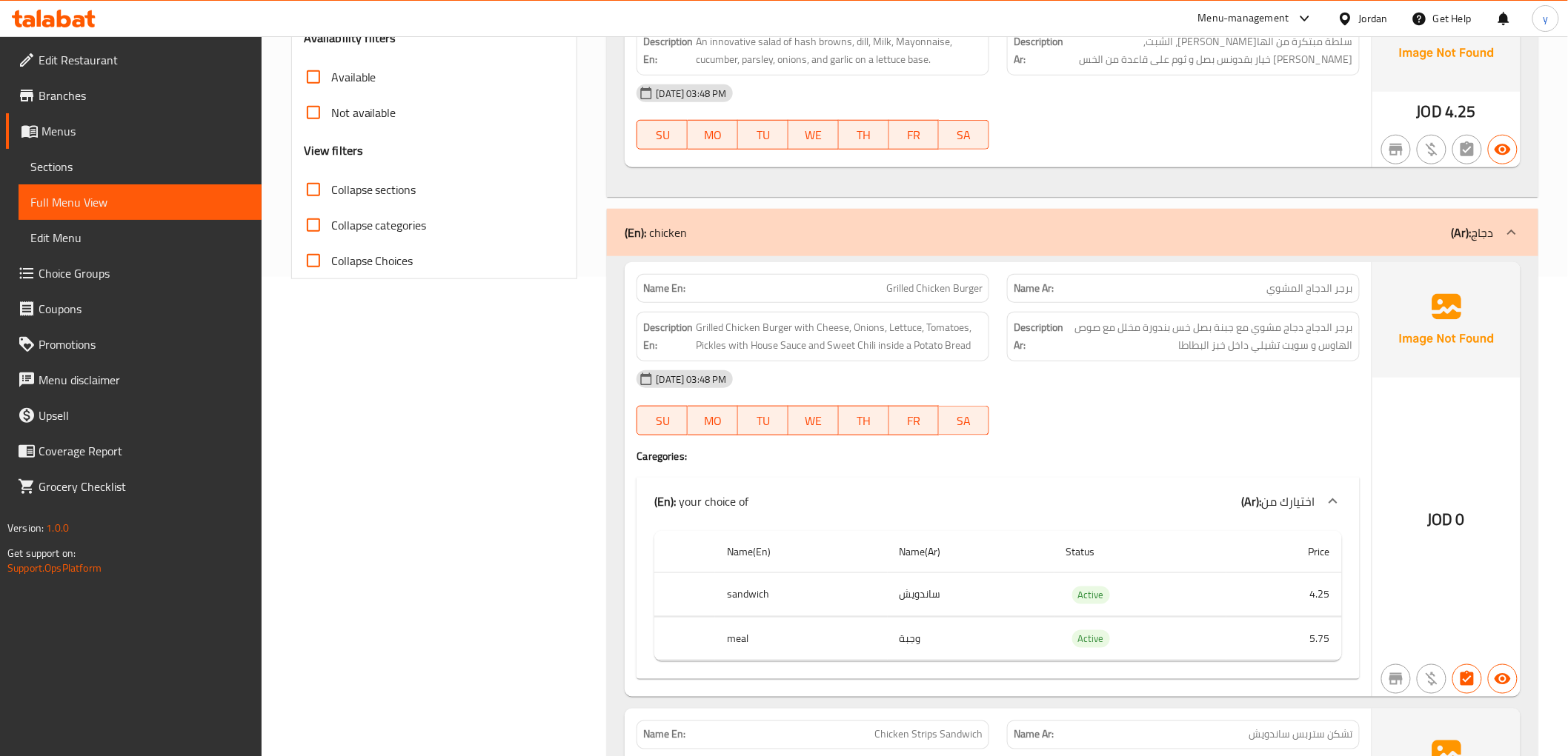
scroll to position [494, 0]
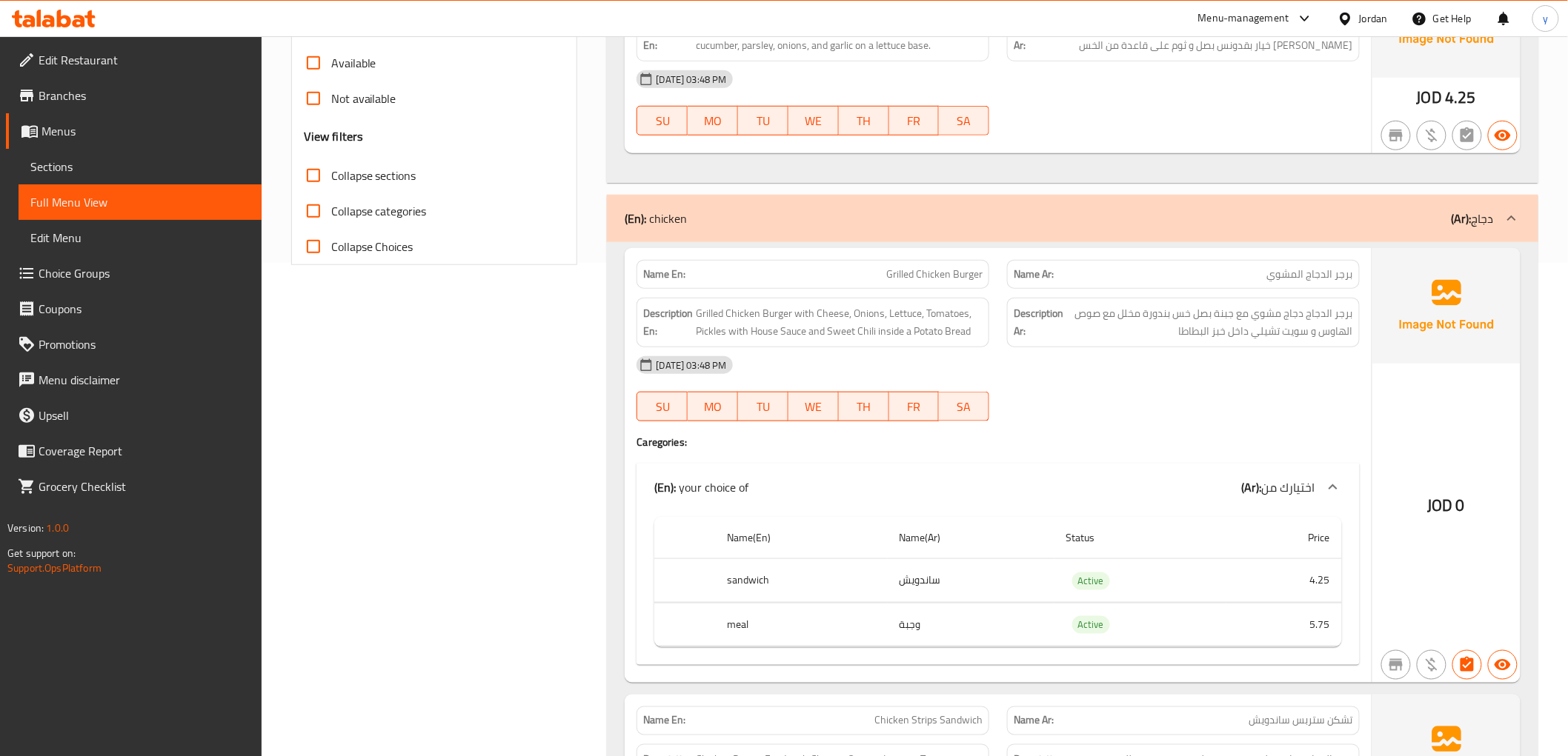
click at [1254, 273] on p "Name Ar: برجر الدجاج المشوي" at bounding box center [1183, 275] width 339 height 15
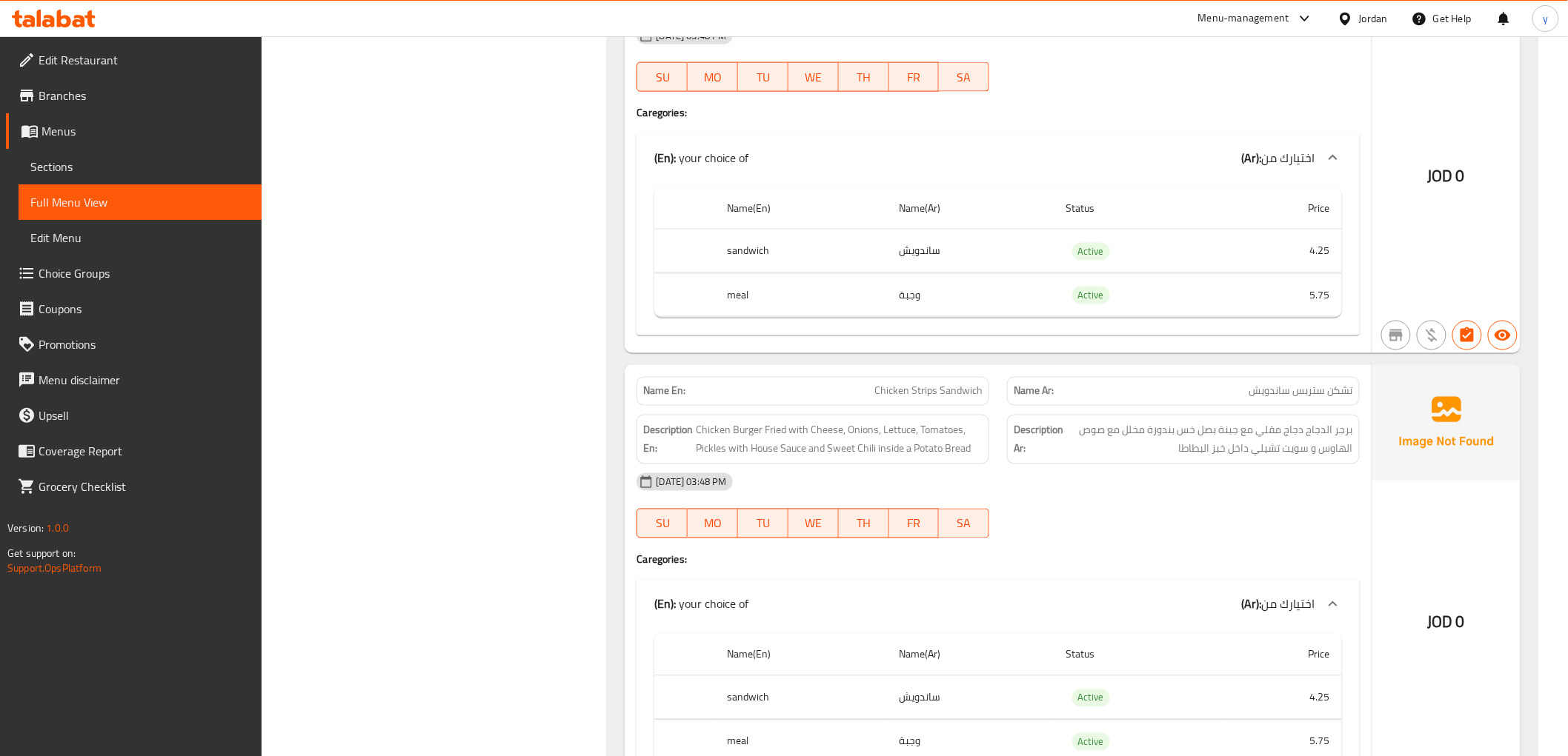
scroll to position [988, 0]
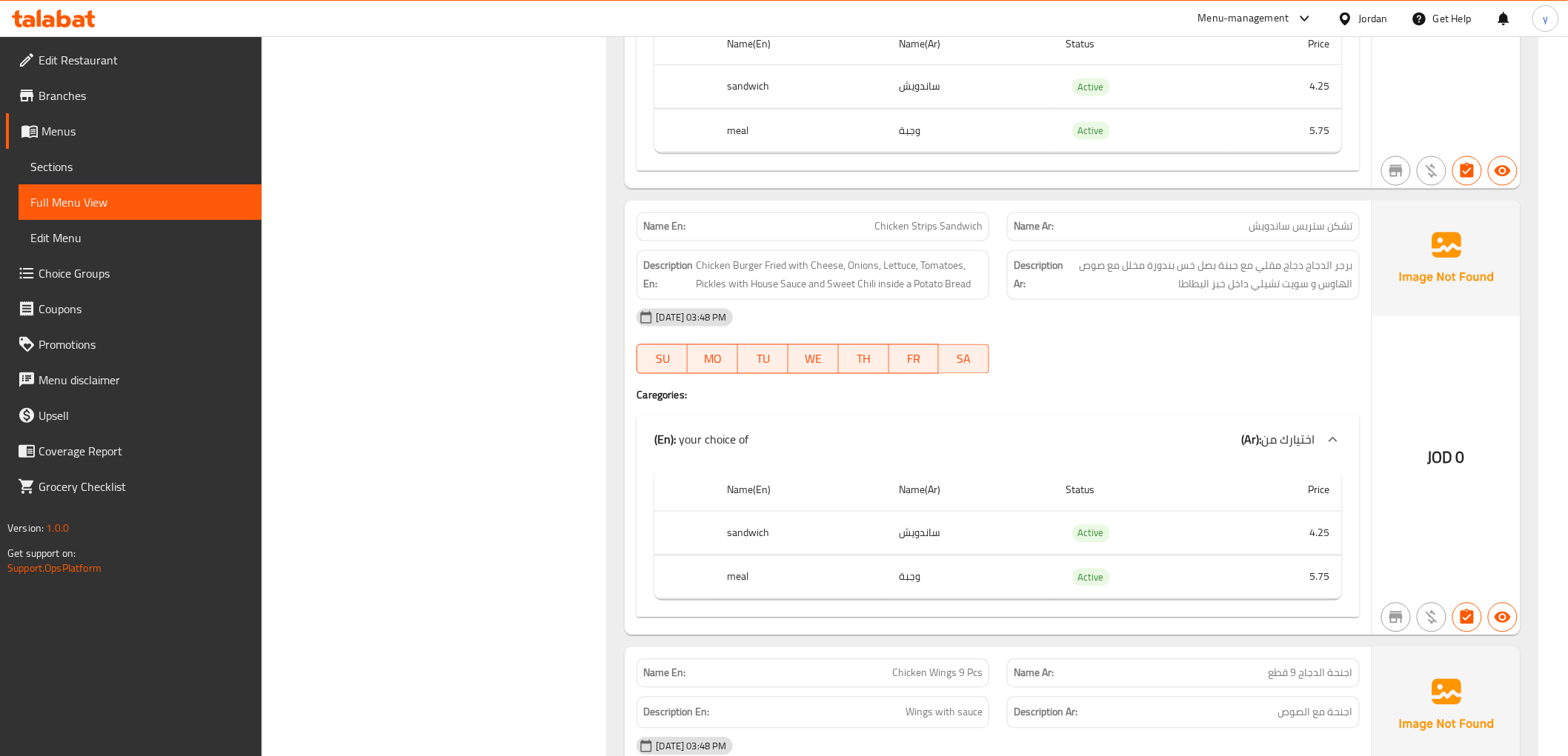
click at [894, 532] on td "ساندويش" at bounding box center [970, 533] width 166 height 43
click at [1248, 531] on td "4.25" at bounding box center [1284, 533] width 115 height 43
click at [1247, 567] on td "5.75" at bounding box center [1284, 576] width 115 height 43
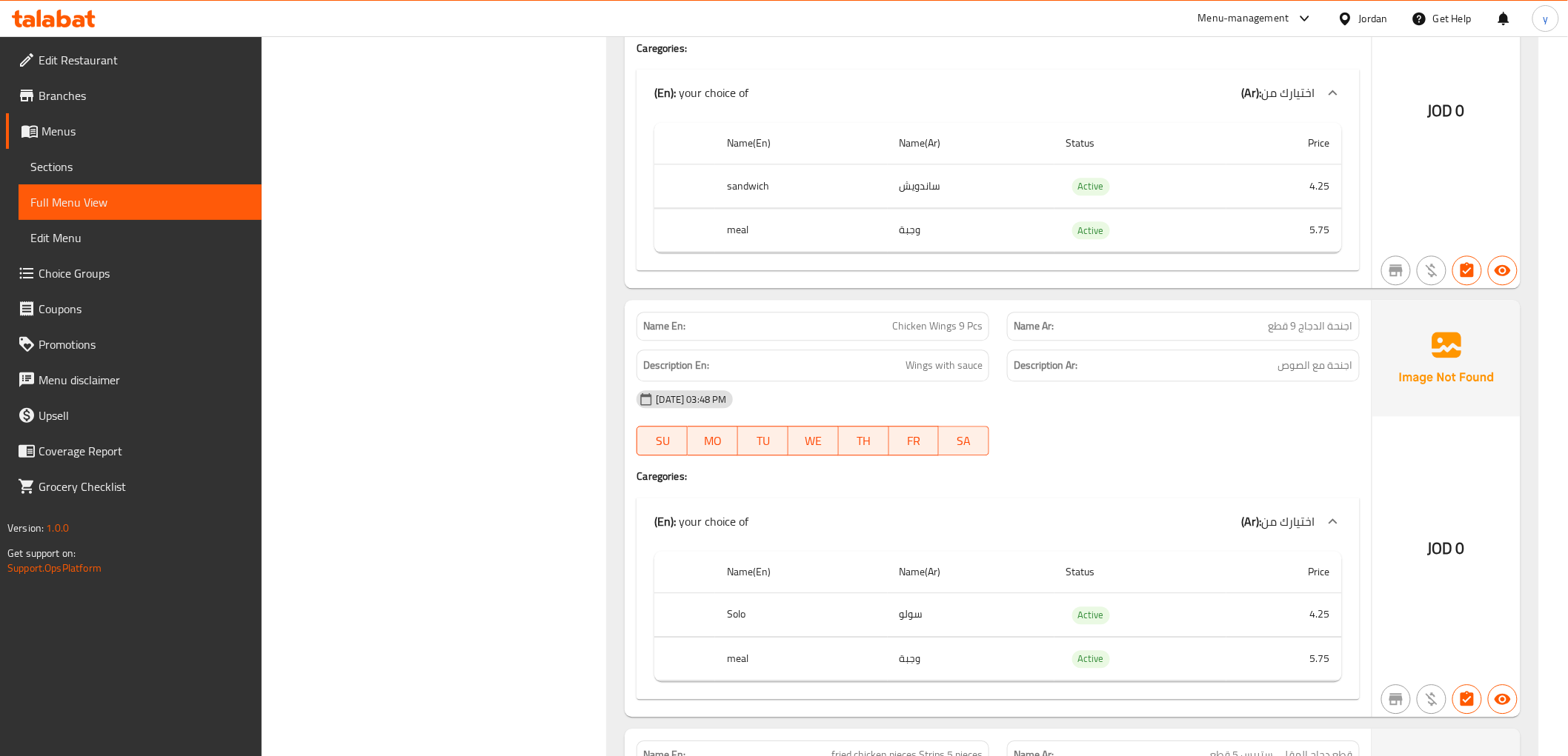
scroll to position [1399, 0]
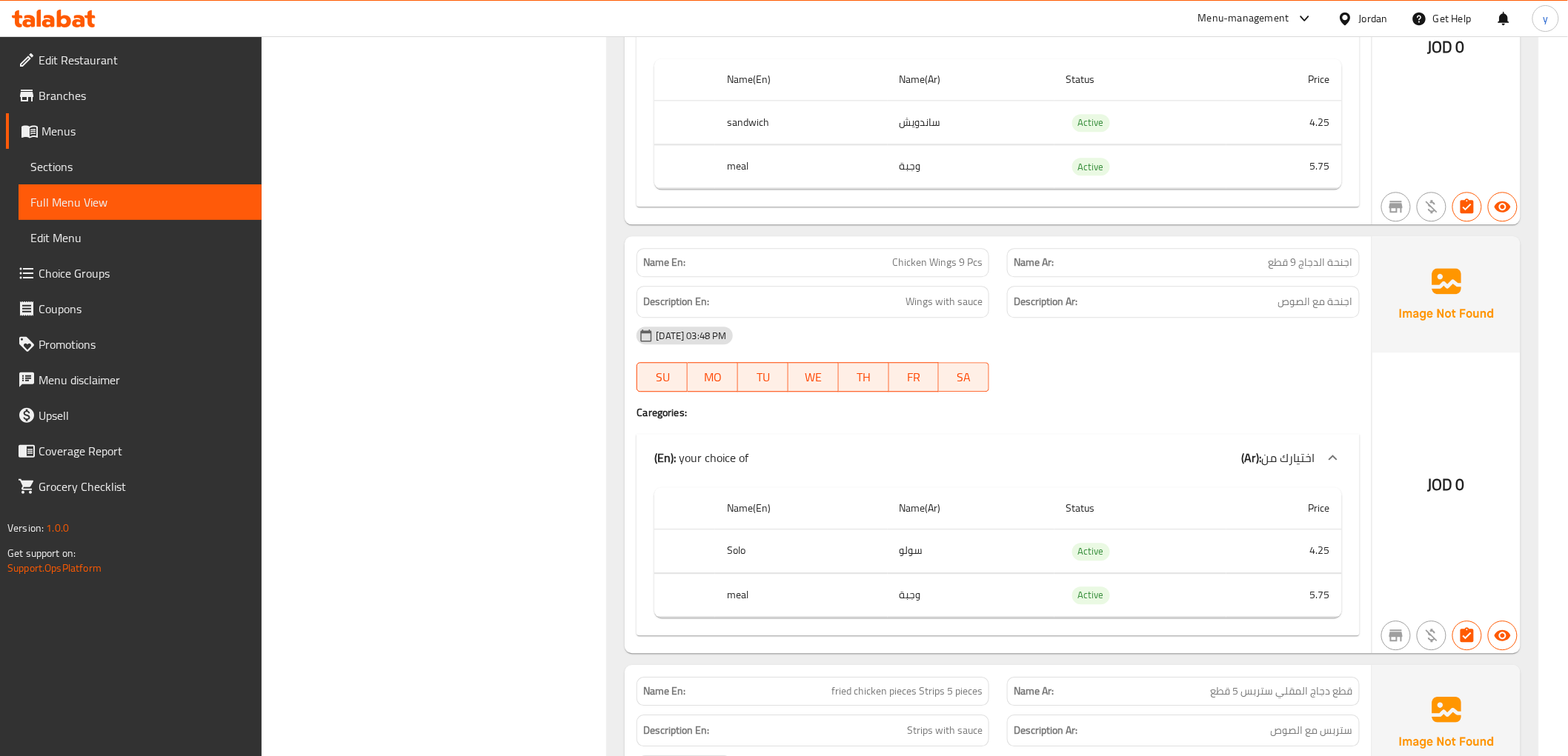
click at [1267, 552] on td "4.25" at bounding box center [1284, 550] width 115 height 43
click at [1308, 597] on td "5.75" at bounding box center [1284, 595] width 115 height 43
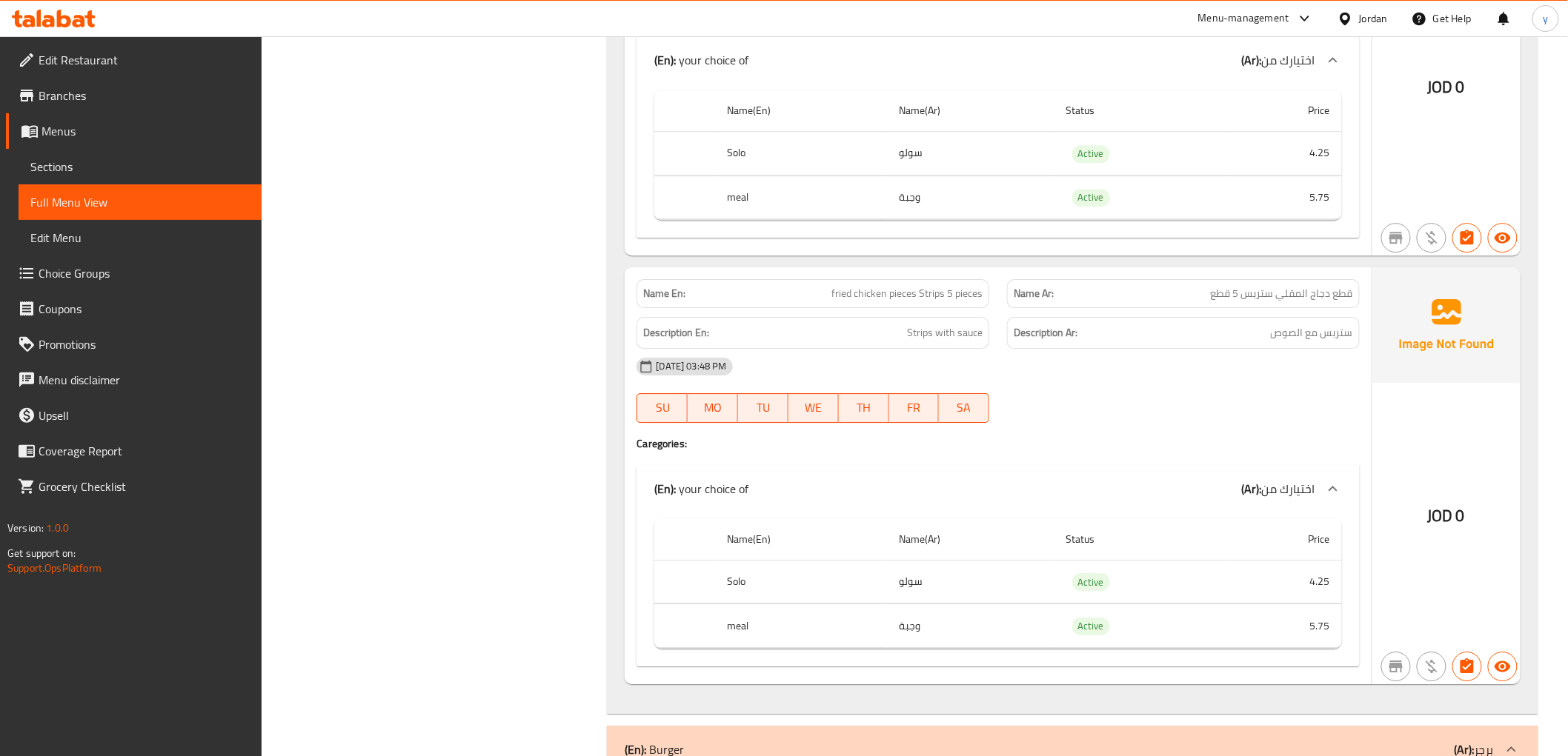
scroll to position [1810, 0]
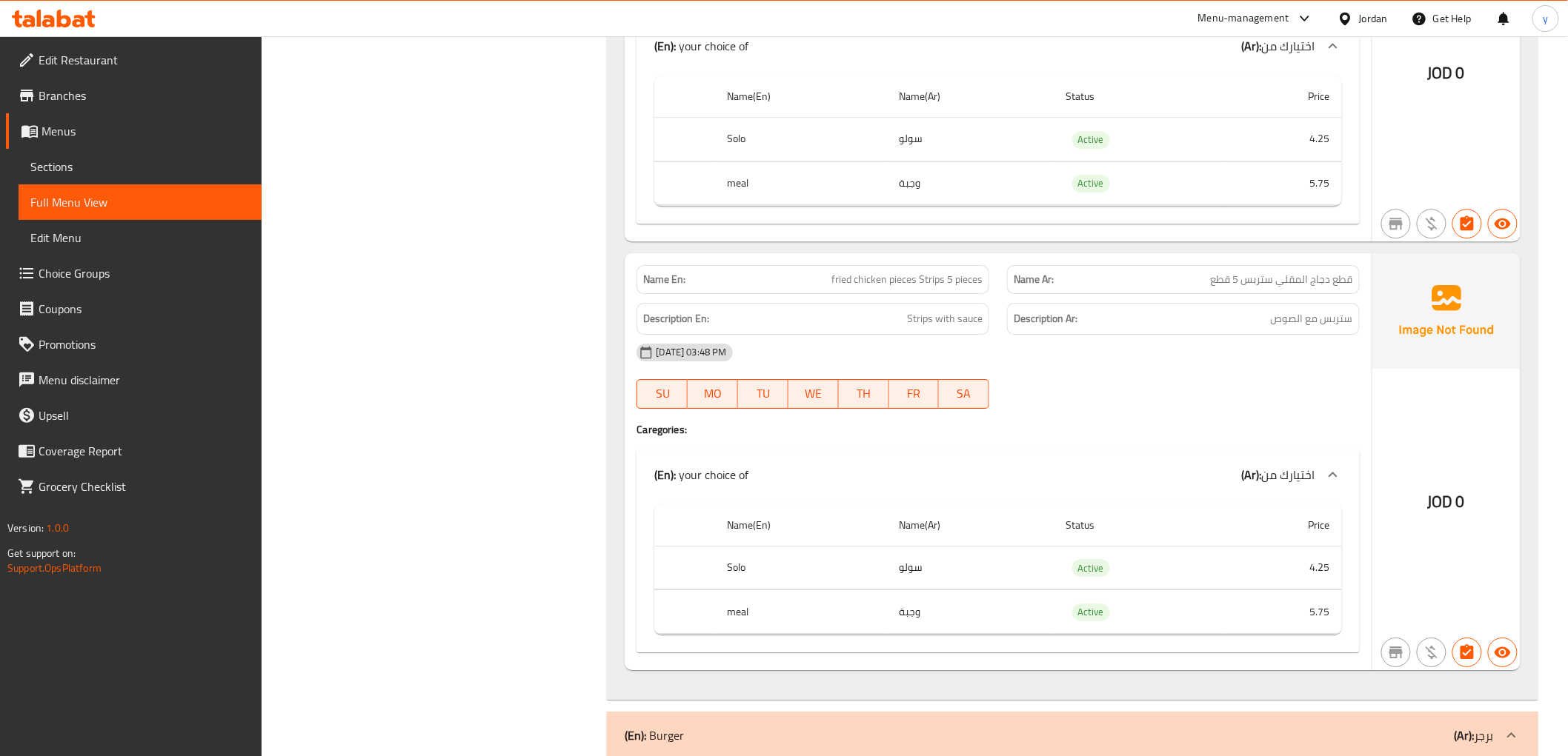
click at [1283, 281] on span "قطع دجاج المقلي ستربس 5 قطع" at bounding box center [1282, 280] width 142 height 15
click at [1300, 322] on span "ستربس مع الصوص" at bounding box center [1311, 318] width 83 height 18
click at [898, 316] on h6 "Description En: Strips with sauce" at bounding box center [812, 318] width 339 height 18
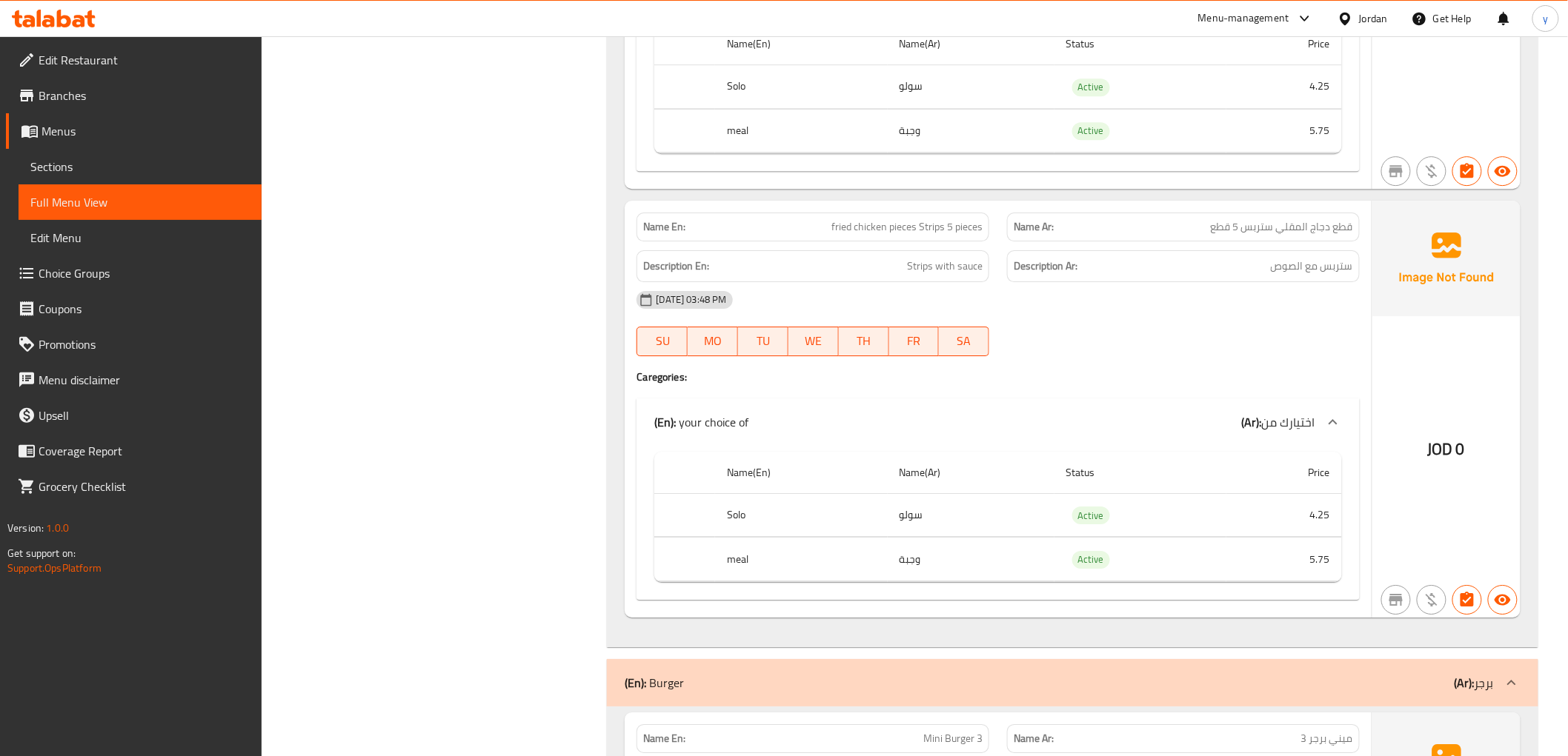
scroll to position [1892, 0]
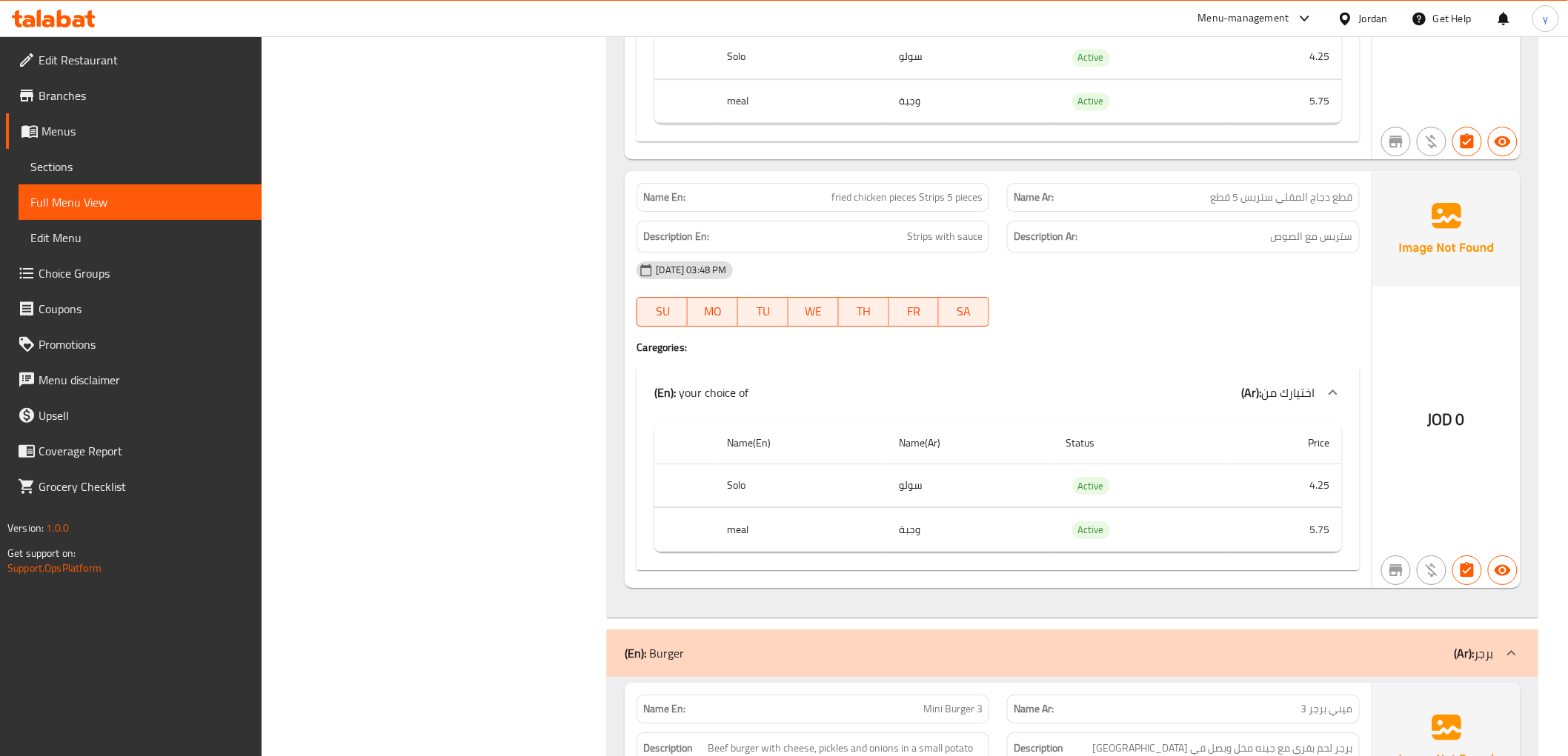
click at [1283, 483] on td "4.25" at bounding box center [1284, 485] width 115 height 43
click at [1298, 529] on td "5.75" at bounding box center [1284, 529] width 115 height 43
click at [914, 495] on td "سولو" at bounding box center [970, 485] width 166 height 43
drag, startPoint x: 916, startPoint y: 538, endPoint x: 508, endPoint y: 497, distance: 410.1
click at [910, 542] on td "وجبة" at bounding box center [970, 529] width 166 height 43
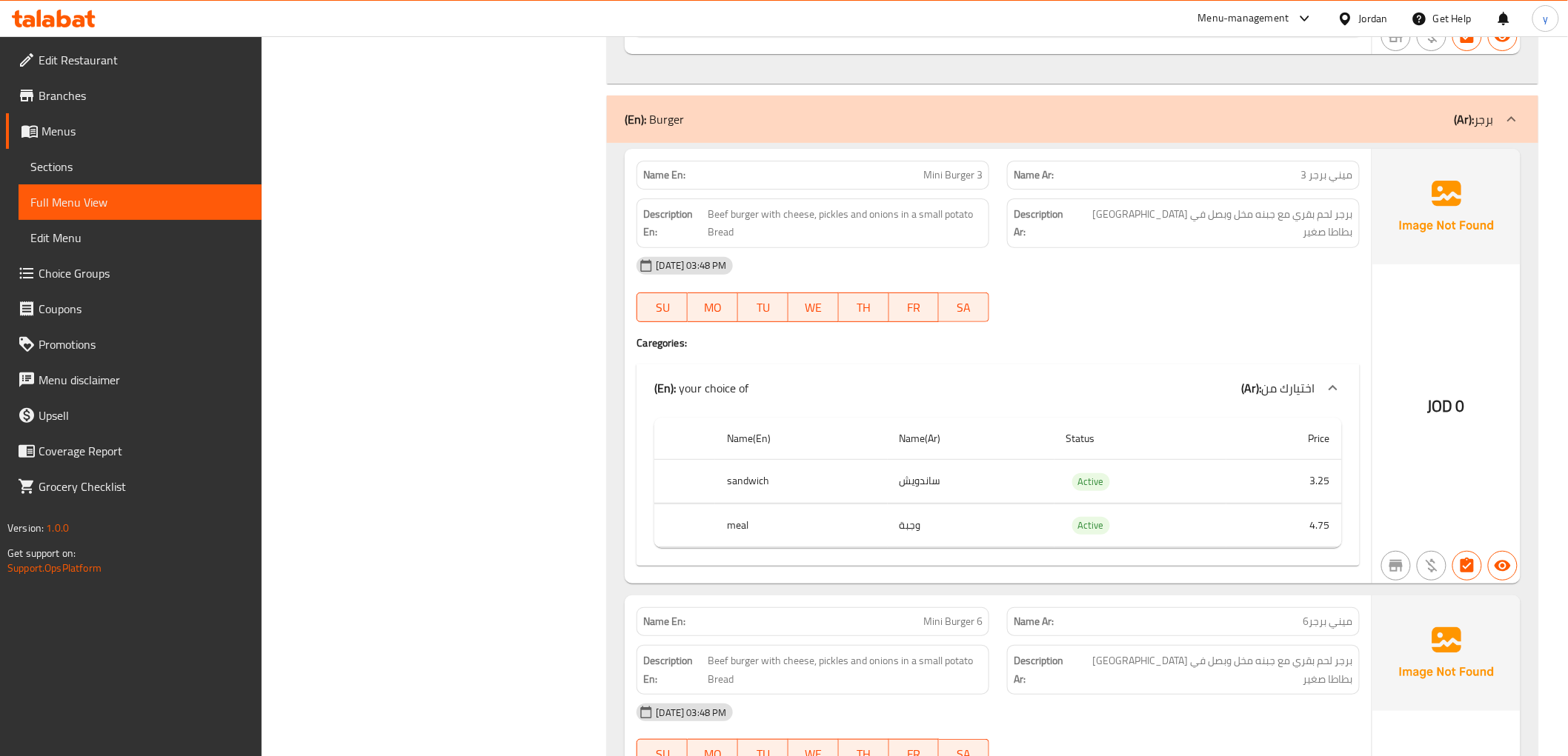
scroll to position [2386, 0]
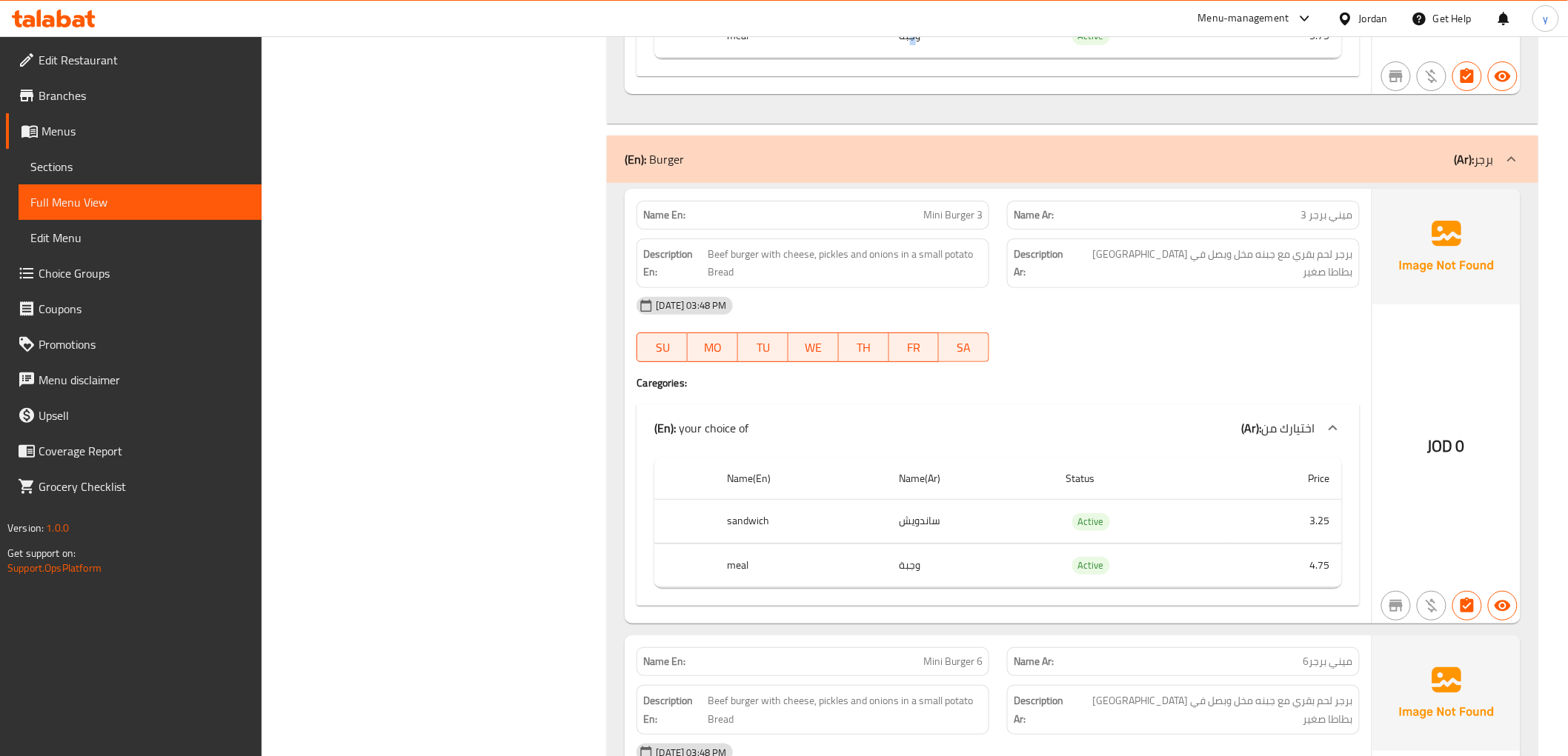
click at [1319, 523] on td "3.25" at bounding box center [1284, 521] width 115 height 43
click at [1321, 575] on td "4.75" at bounding box center [1284, 565] width 115 height 43
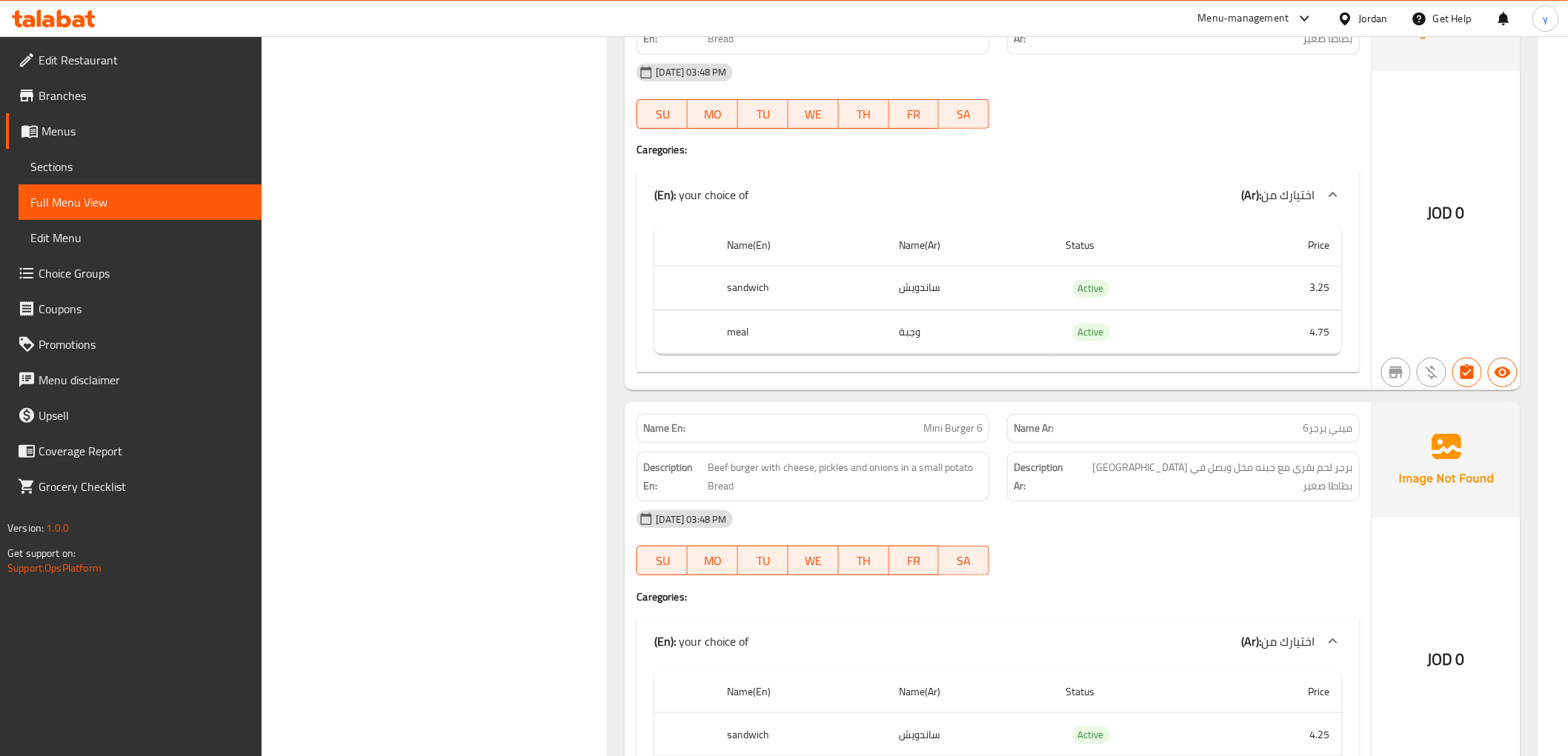
scroll to position [2716, 0]
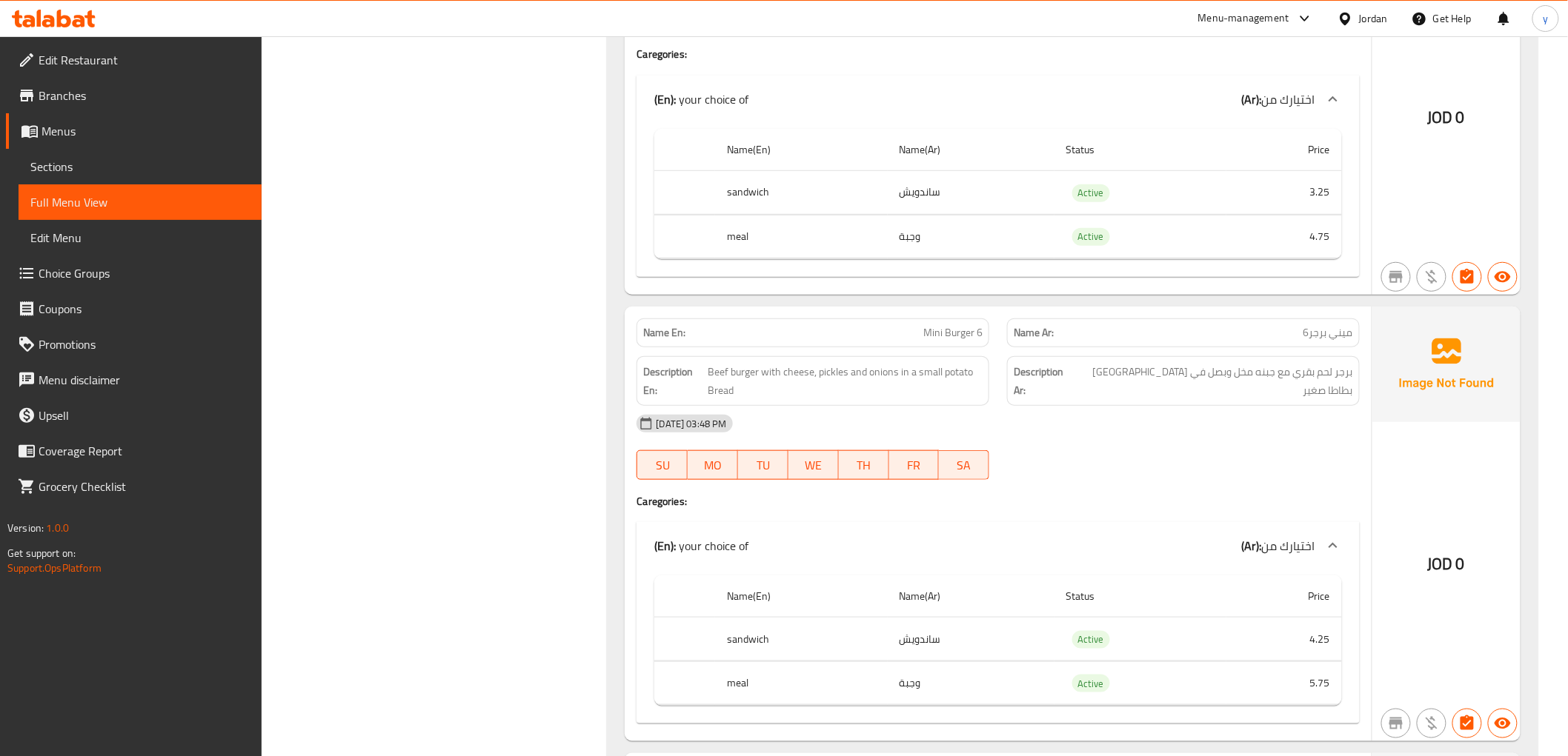
click at [896, 348] on div "Description En: Beef burger with cheese, pickles and onions in a small potato B…" at bounding box center [813, 381] width 371 height 67
click at [885, 399] on span "Beef burger with cheese, pickles and onions in a small potato Bread" at bounding box center [845, 381] width 274 height 37
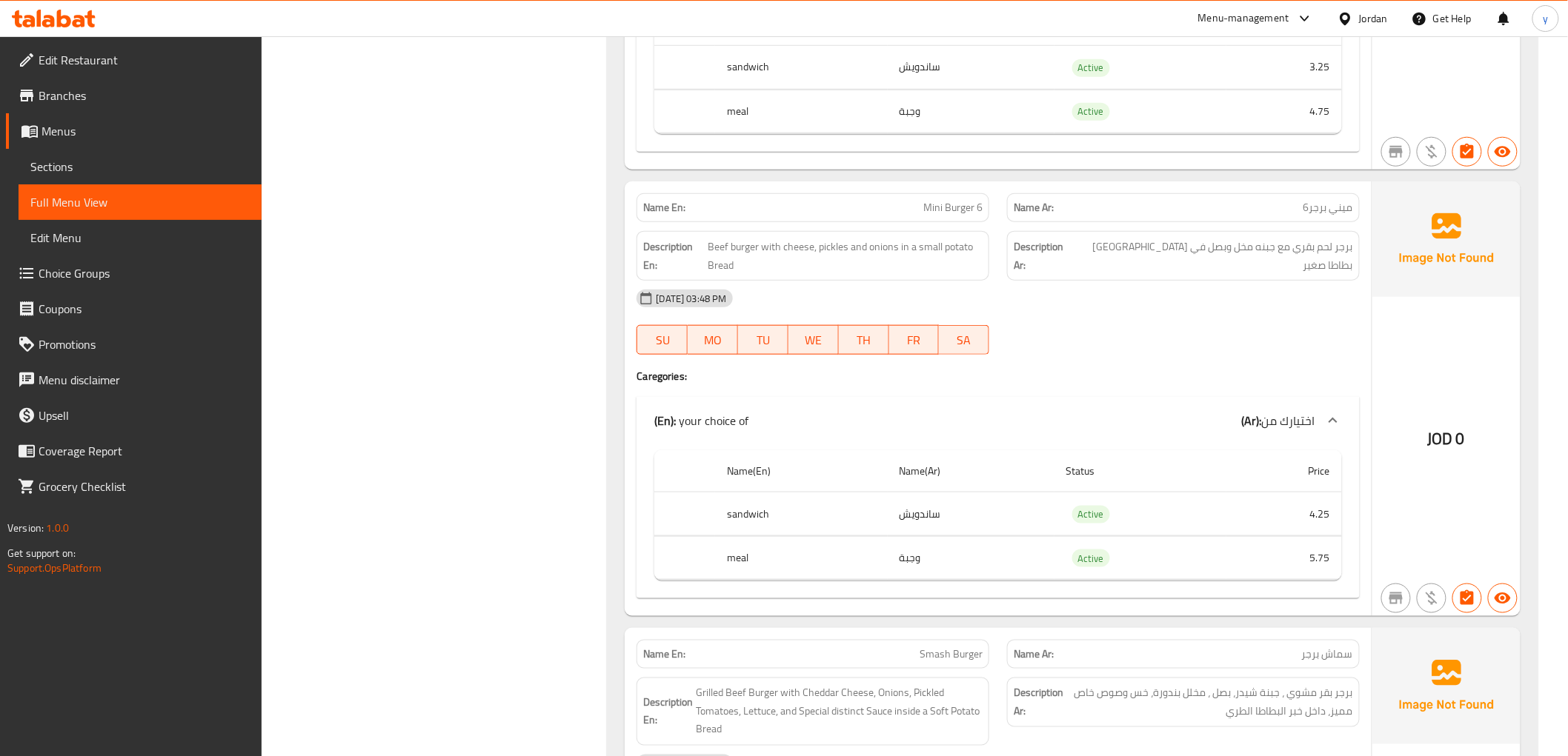
scroll to position [2880, 0]
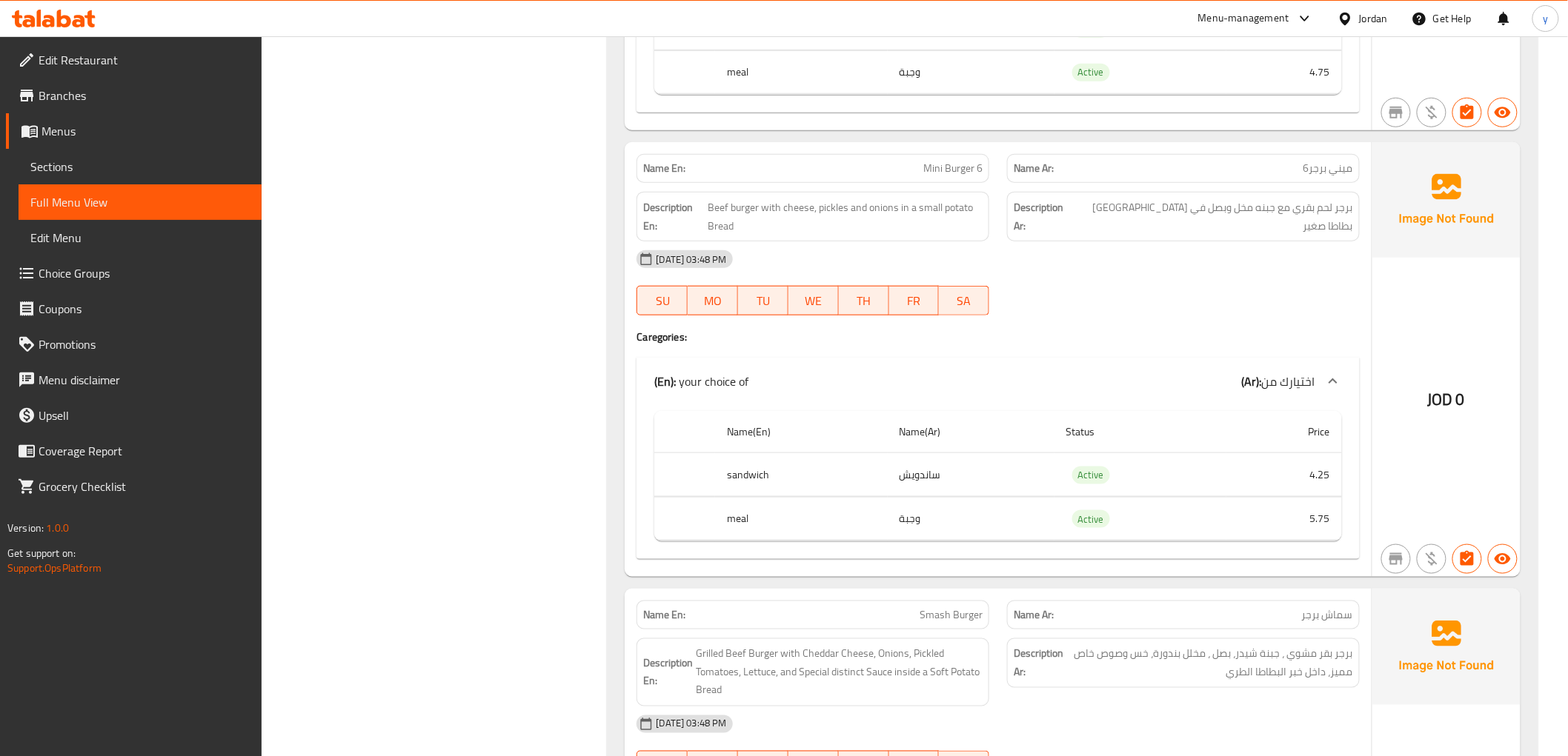
click at [1283, 475] on td "4.25" at bounding box center [1284, 475] width 115 height 43
click at [1309, 520] on td "5.75" at bounding box center [1284, 518] width 115 height 43
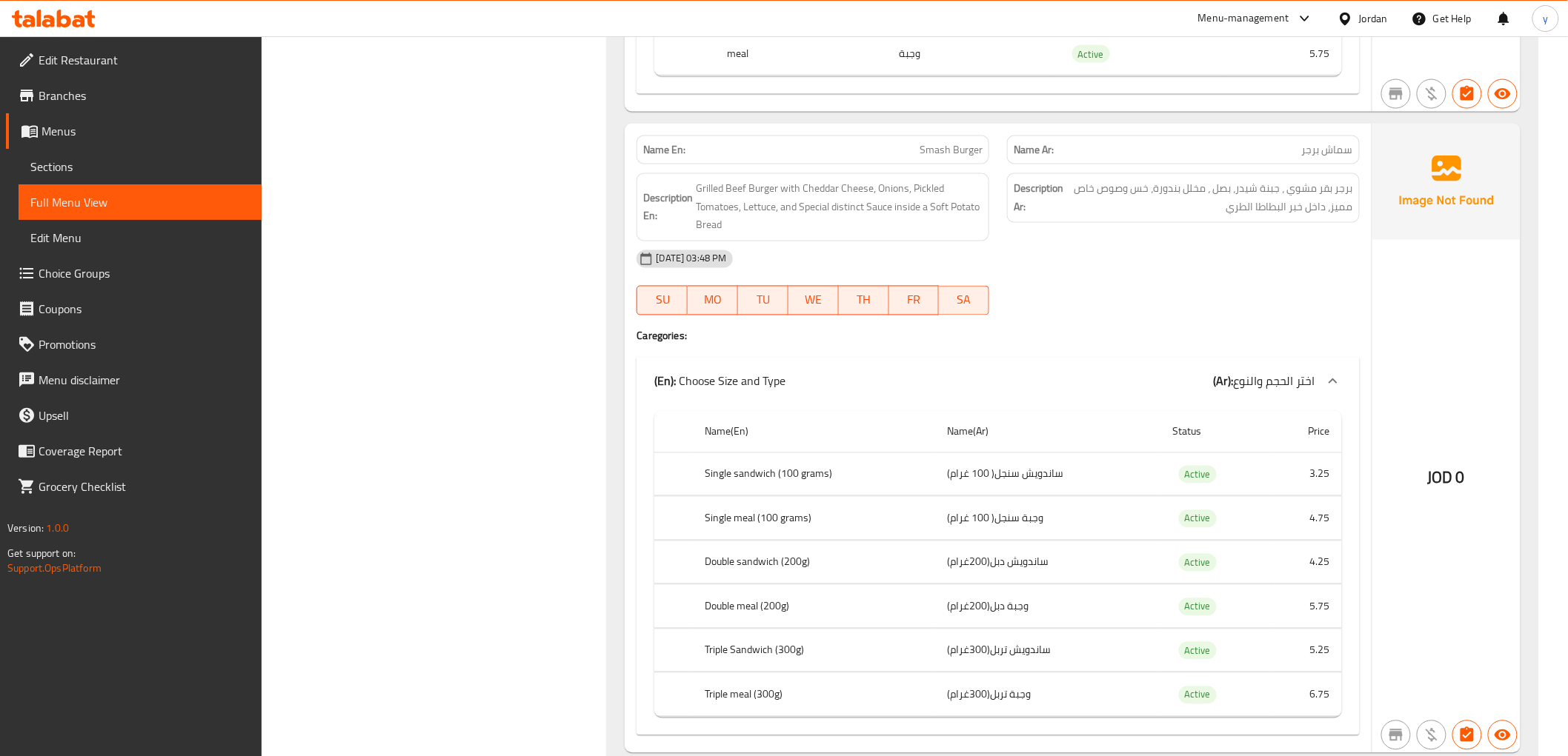
scroll to position [3374, 0]
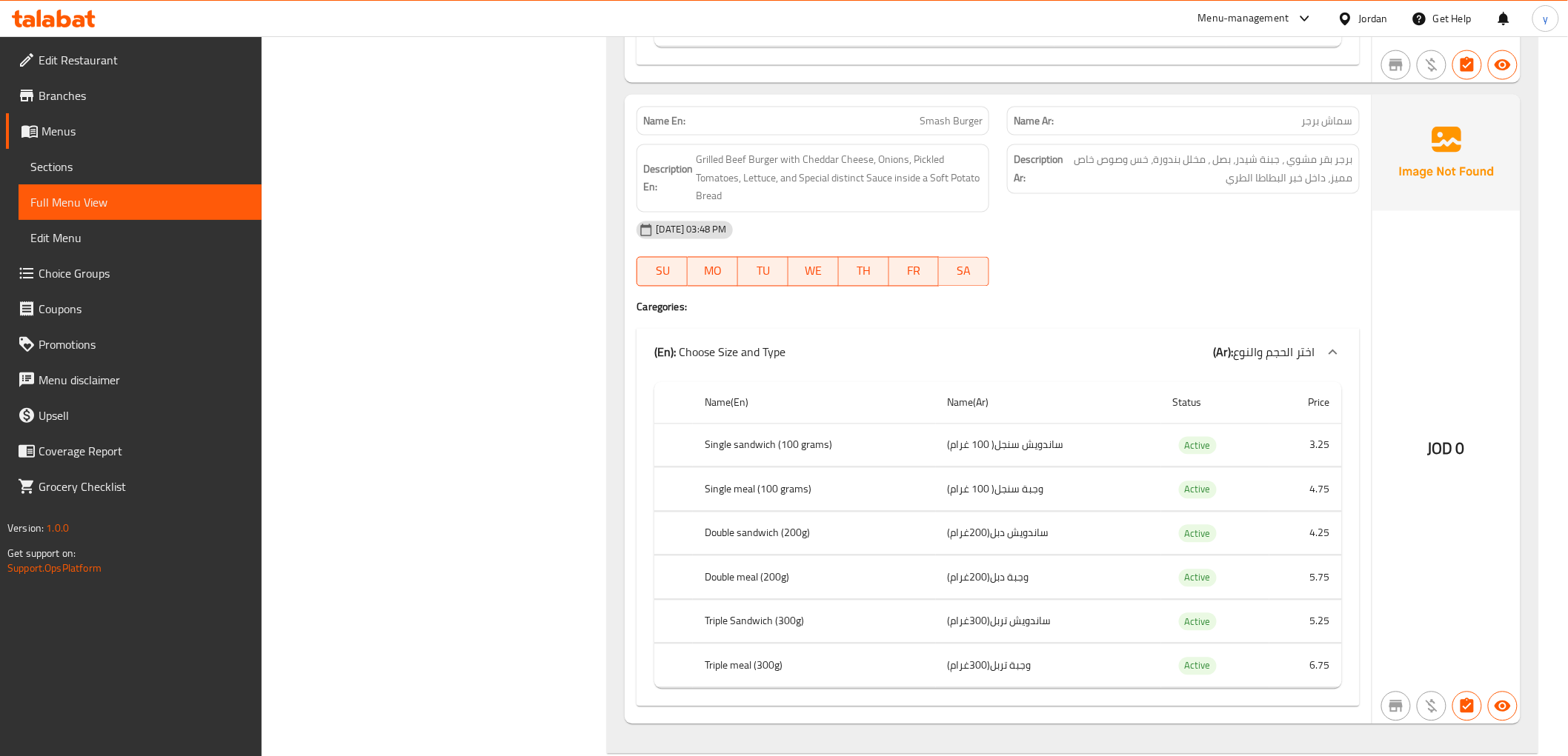
click at [924, 118] on span "Smash Burger" at bounding box center [951, 121] width 63 height 15
click at [1003, 452] on td "ساندويش سنجل( 100 غرام)" at bounding box center [1048, 445] width 225 height 43
click at [1290, 452] on td "3.25" at bounding box center [1306, 445] width 73 height 43
click at [1274, 489] on td "4.75" at bounding box center [1306, 489] width 73 height 43
click at [1323, 486] on td "4.75" at bounding box center [1306, 489] width 73 height 43
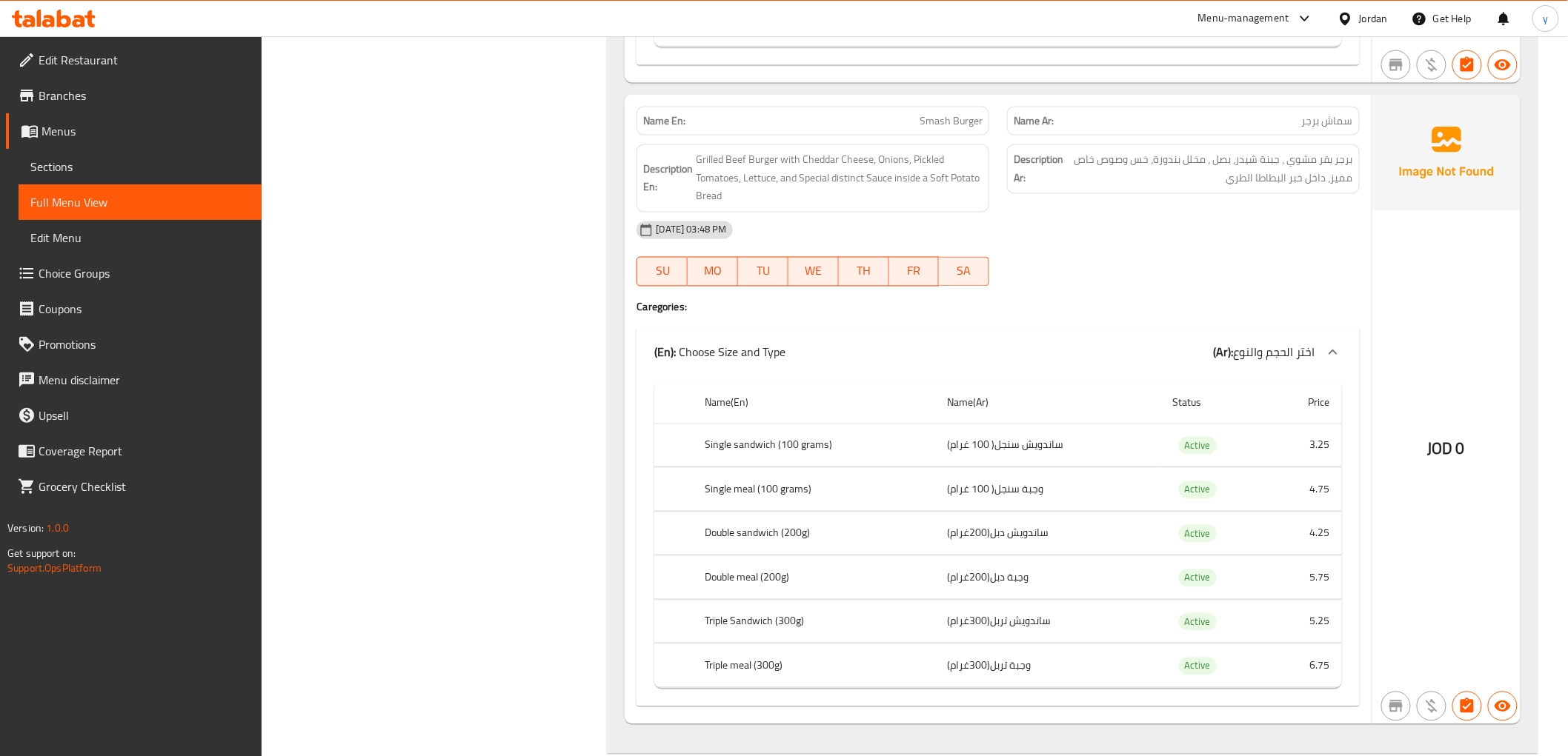
click at [981, 537] on td "ساندويش دبل(200غرام)" at bounding box center [1048, 533] width 225 height 43
click at [1263, 527] on td "Active" at bounding box center [1214, 533] width 109 height 43
click at [1328, 544] on td "4.25" at bounding box center [1306, 533] width 73 height 43
click at [1324, 583] on td "5.75" at bounding box center [1306, 577] width 73 height 43
click at [1314, 631] on td "5.25" at bounding box center [1306, 622] width 73 height 43
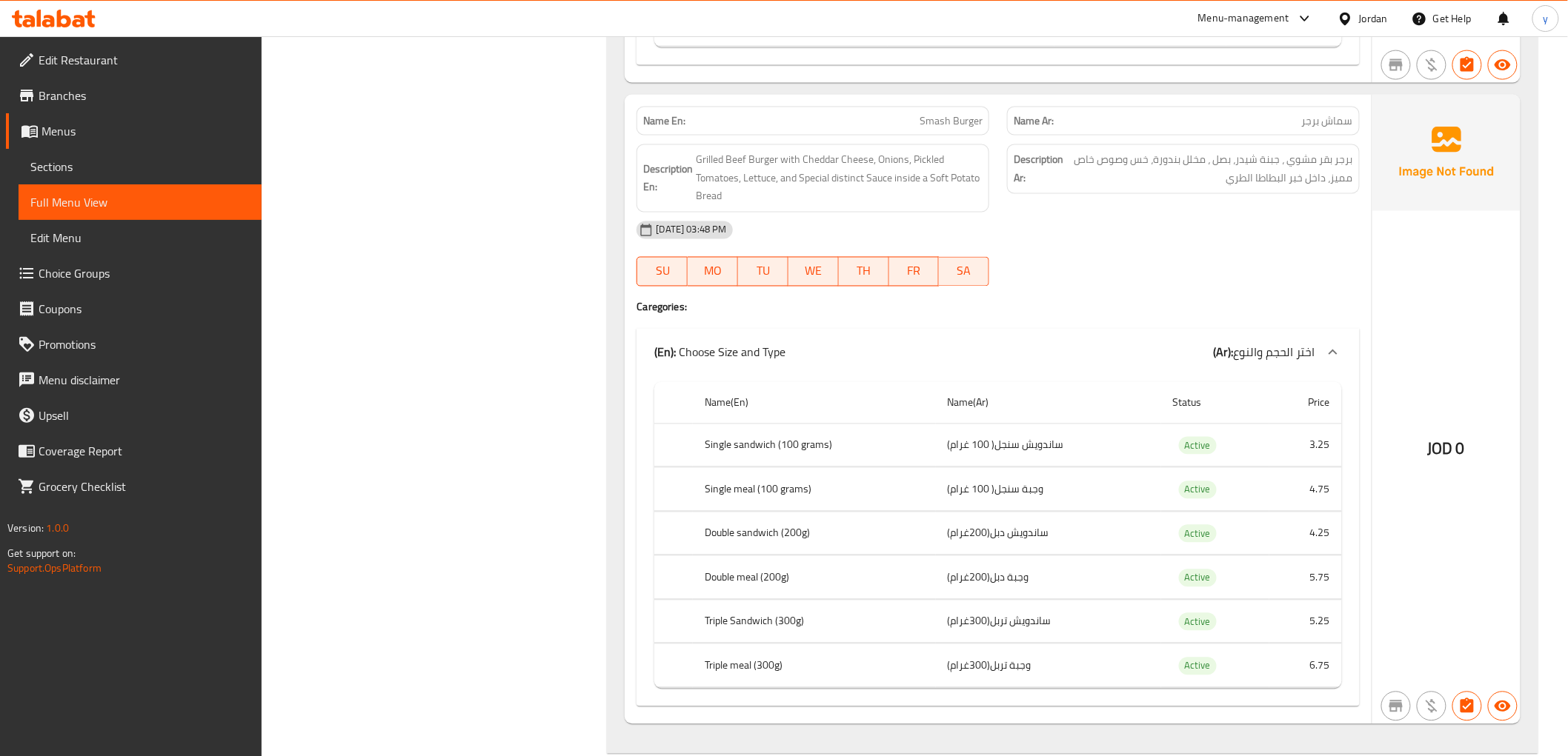
click at [1311, 677] on td "6.75" at bounding box center [1306, 666] width 73 height 43
click at [1304, 626] on td "5.25" at bounding box center [1306, 622] width 73 height 43
click at [1313, 662] on td "6.75" at bounding box center [1306, 666] width 73 height 43
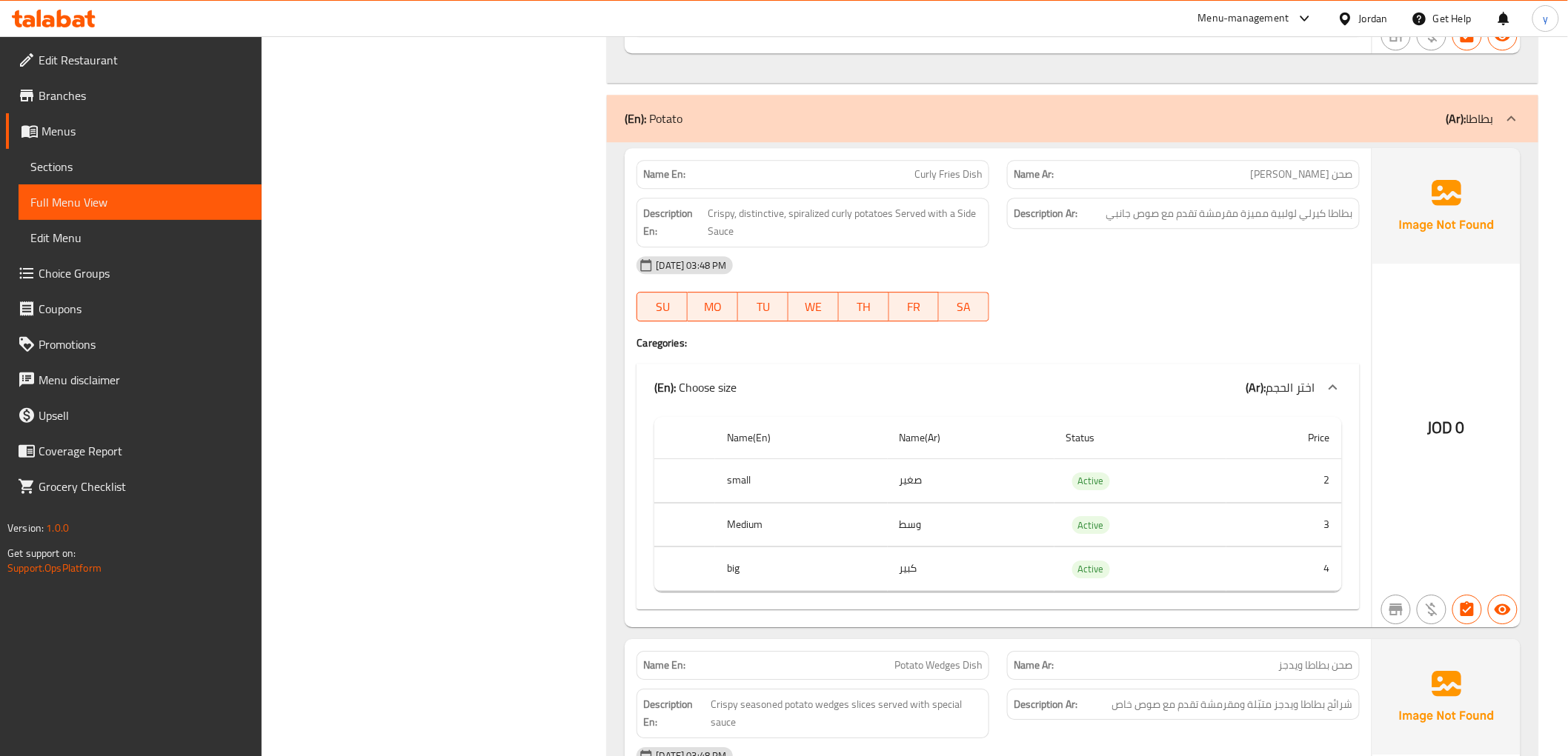
scroll to position [4033, 0]
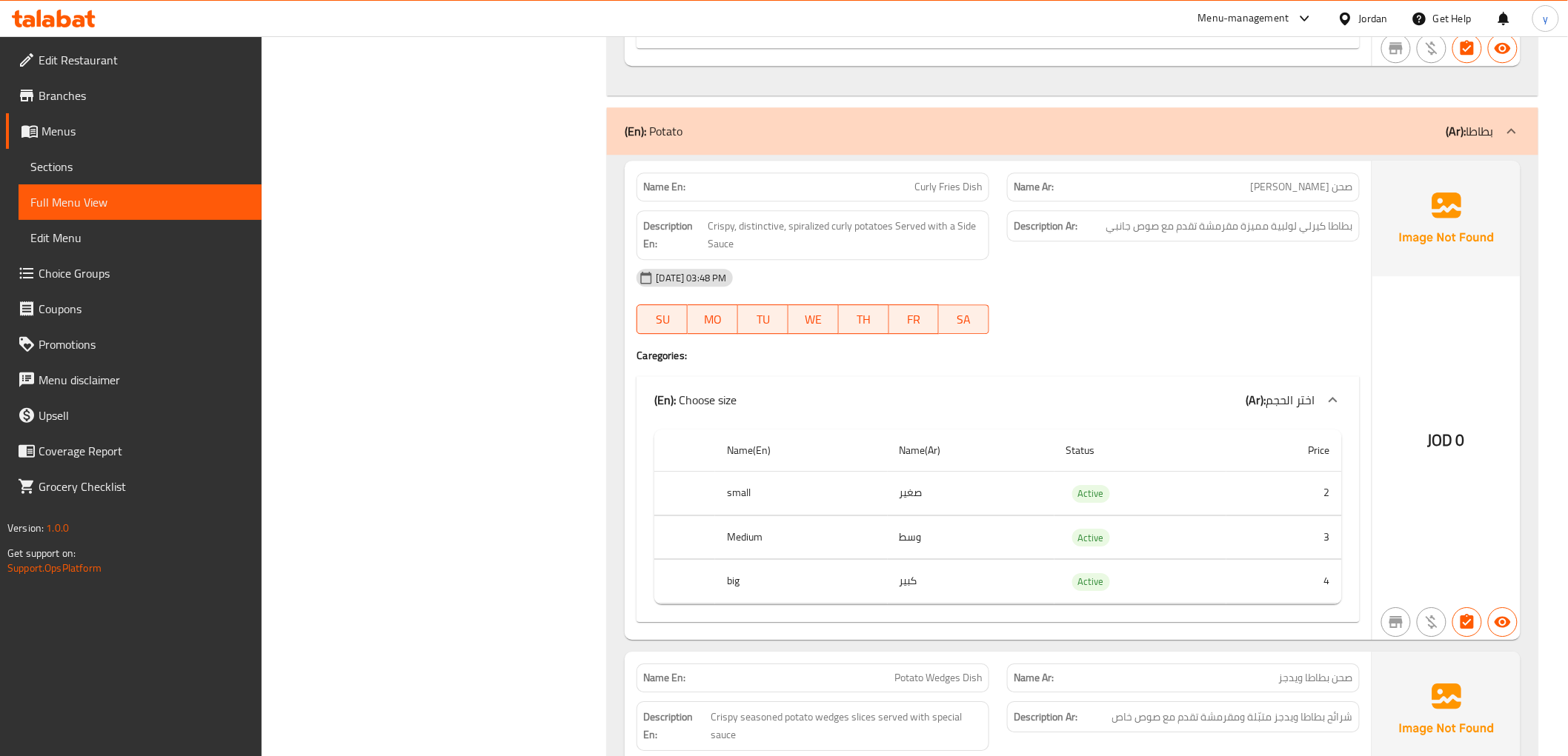
click at [1328, 499] on td "2" at bounding box center [1284, 493] width 115 height 43
click at [1322, 529] on td "3" at bounding box center [1284, 537] width 115 height 43
click at [1305, 581] on td "4" at bounding box center [1284, 581] width 115 height 43
click at [821, 504] on th "small" at bounding box center [801, 493] width 173 height 43
click at [821, 537] on th "Medium" at bounding box center [801, 537] width 173 height 43
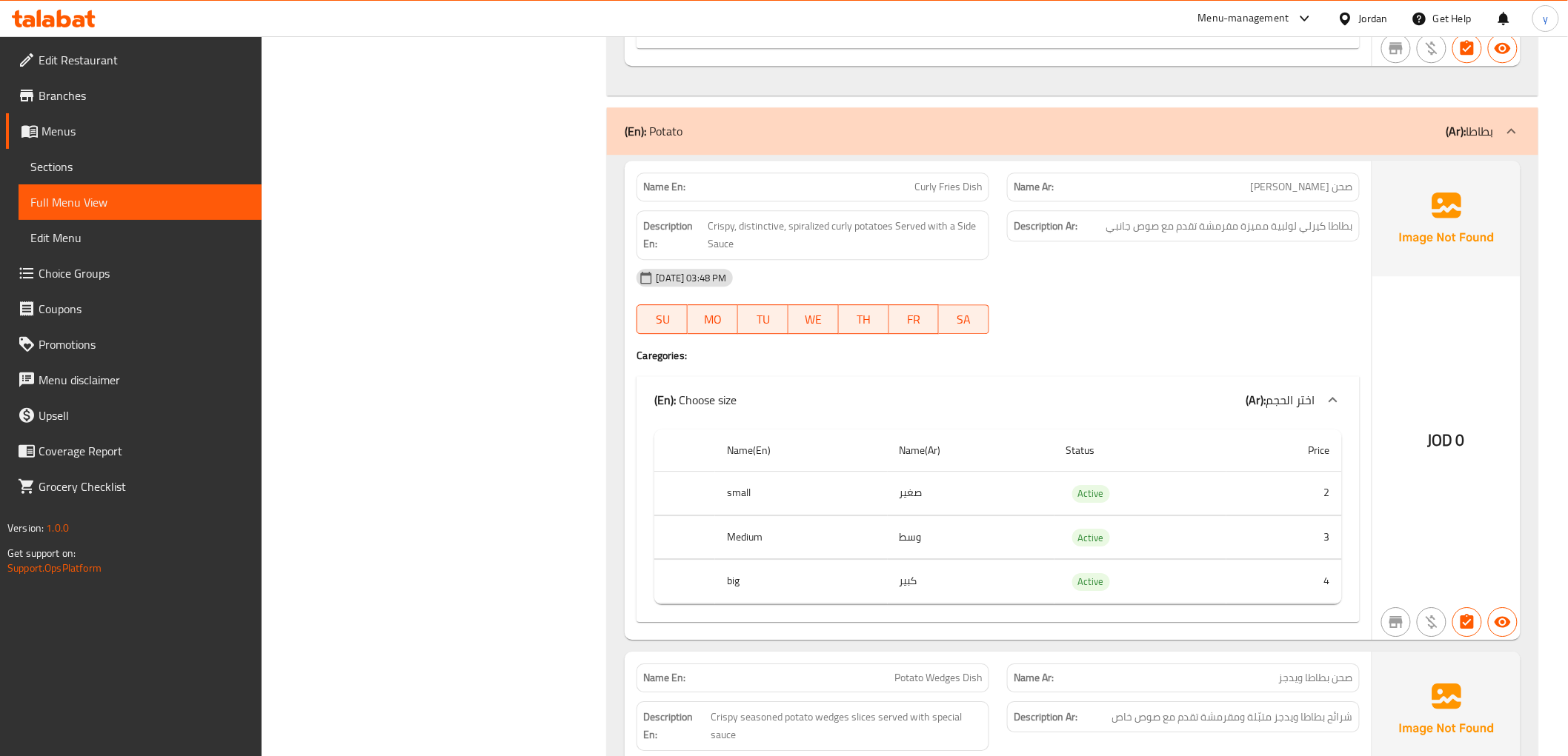
click at [820, 573] on th "big" at bounding box center [801, 581] width 173 height 43
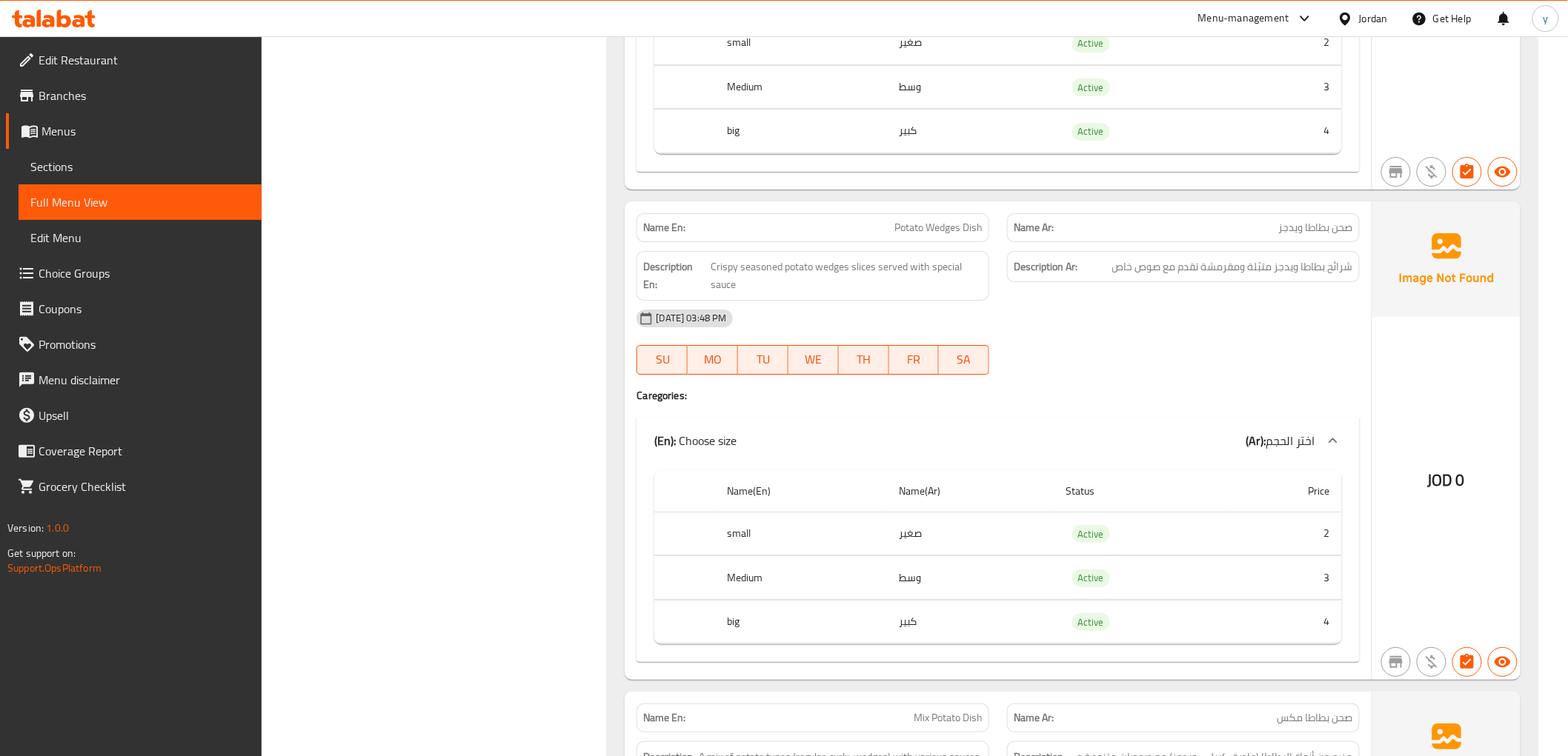
scroll to position [4444, 0]
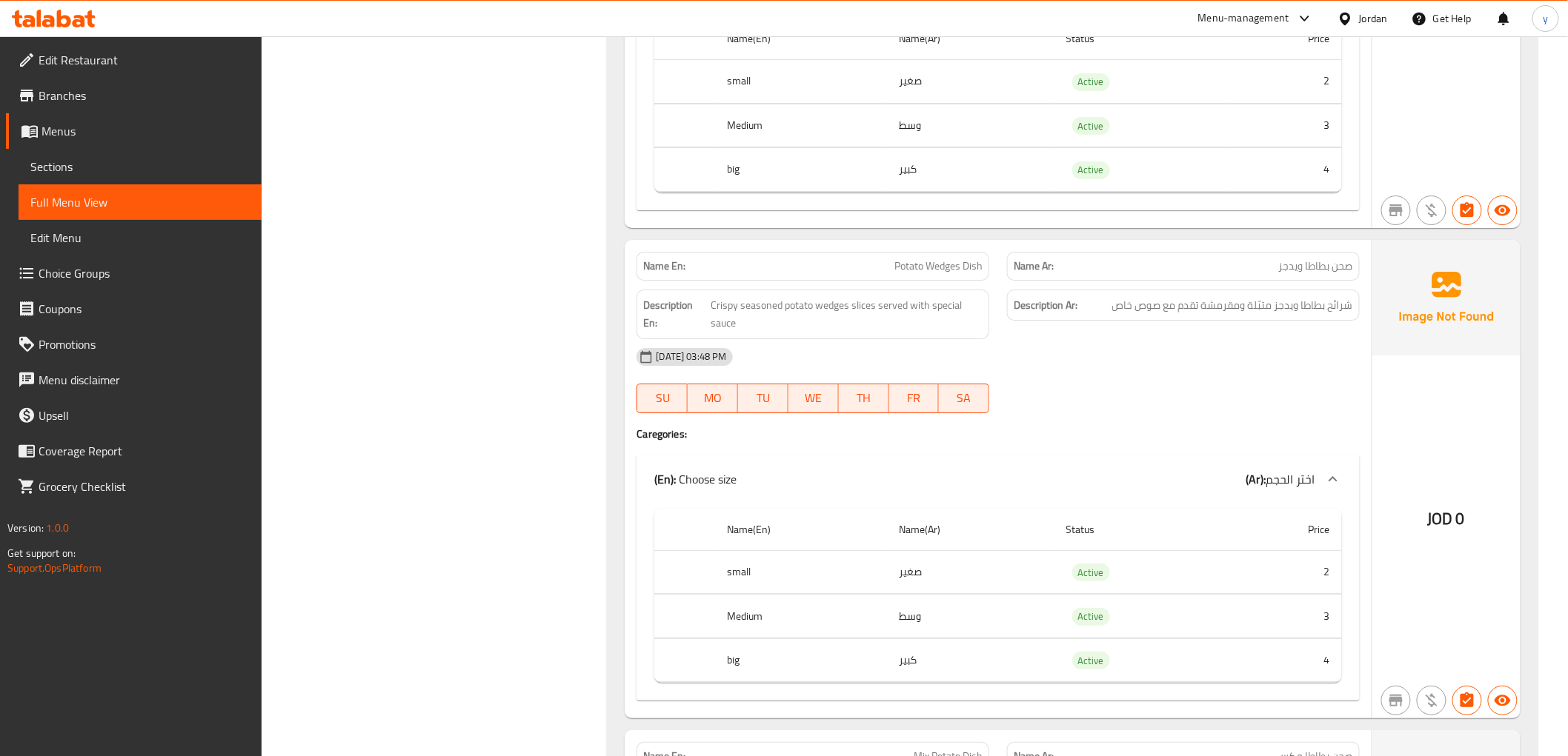
click at [524, 289] on div "Filter Branches Branches Popular filters Free items Branch specific items Has c…" at bounding box center [440, 84] width 316 height 8675
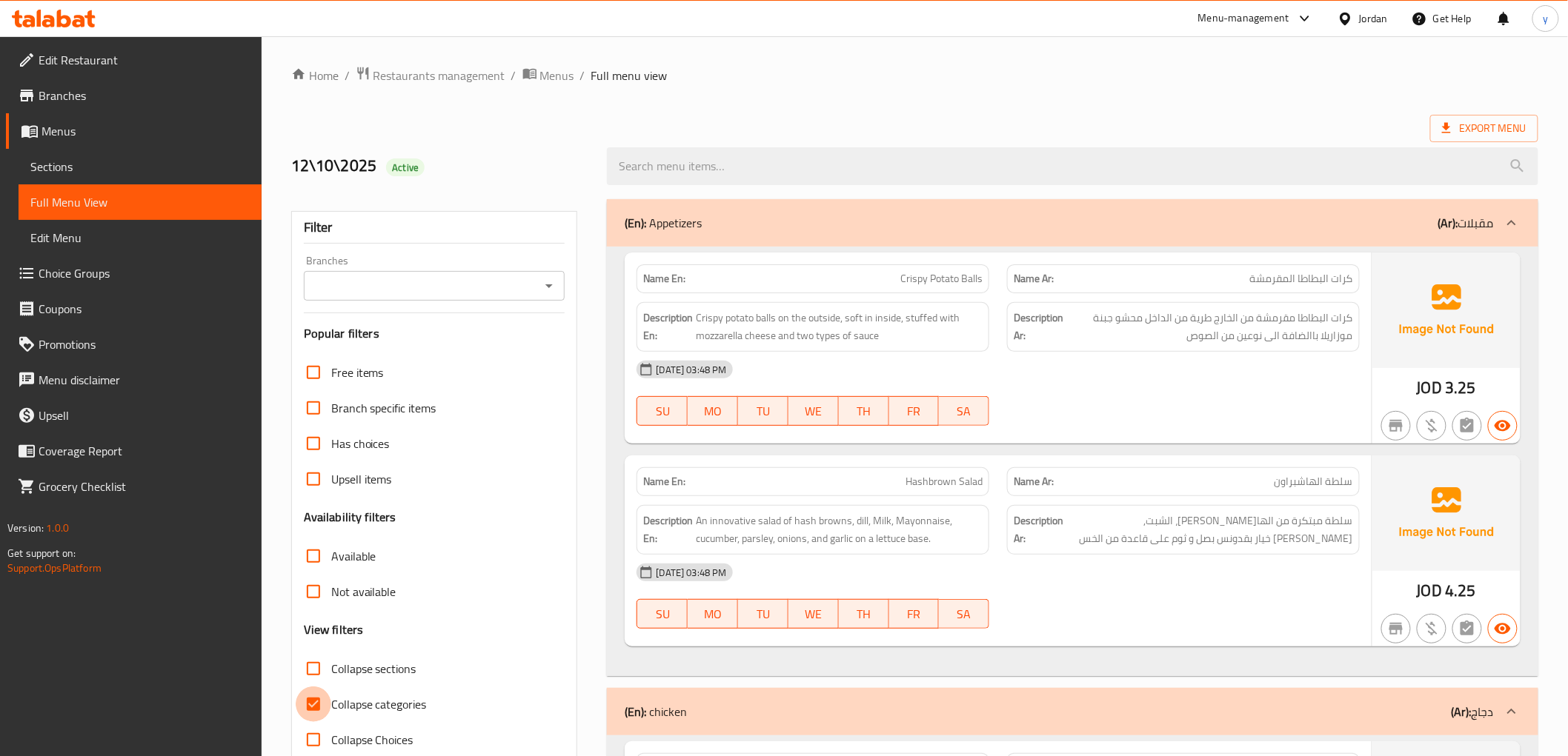
click at [312, 707] on input "Collapse categories" at bounding box center [313, 704] width 36 height 36
checkbox input "false"
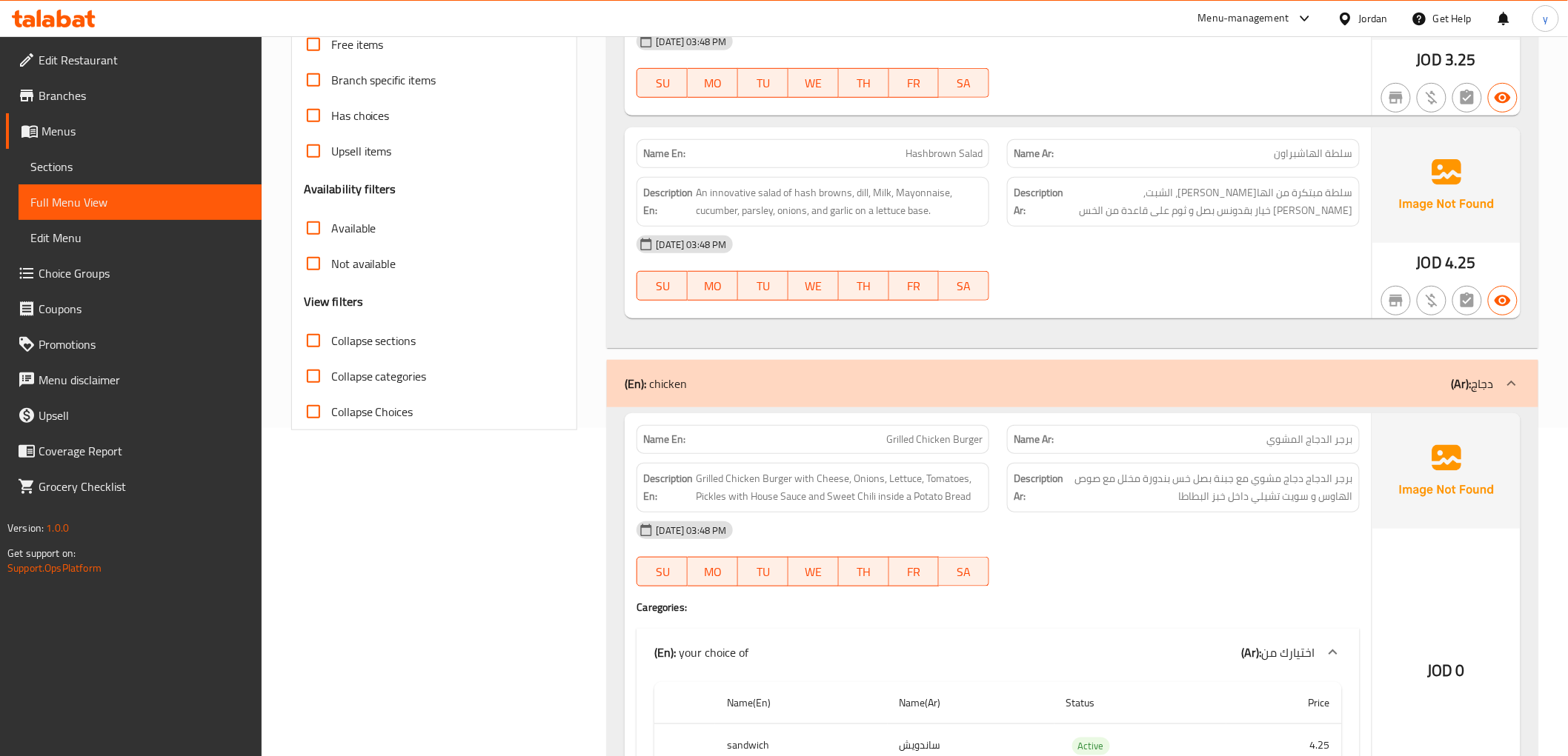
scroll to position [329, 0]
click at [728, 191] on span "An innovative salad of hash browns, dill, Milk, Mayonnaise, cucumber, parsley, …" at bounding box center [839, 201] width 286 height 37
copy span "innovative"
click at [771, 201] on span "An innovative salad of hash browns, dill, Milk, Mayonnaise, cucumber, parsley, …" at bounding box center [839, 201] width 286 height 37
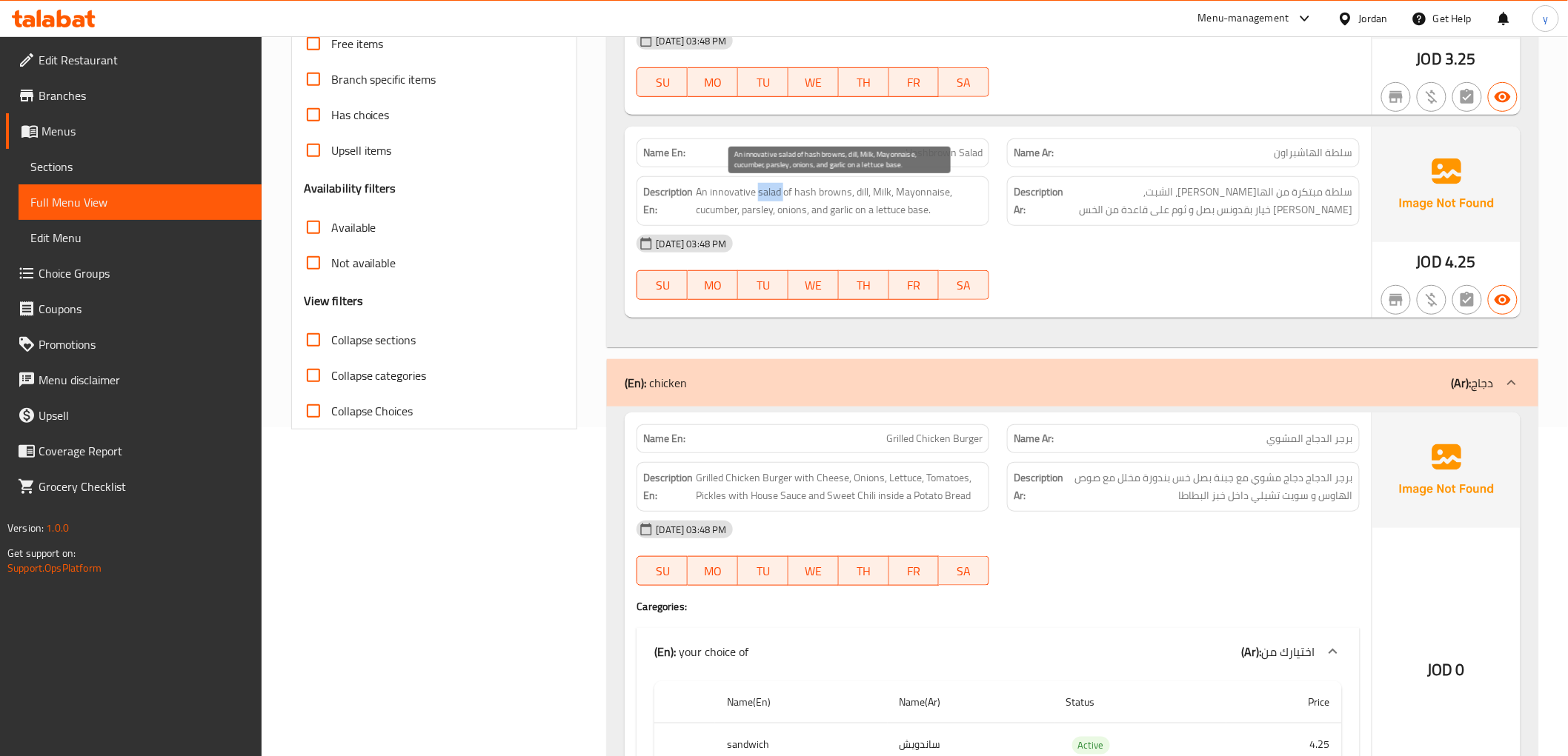
click at [771, 201] on span "An innovative salad of hash browns, dill, Milk, Mayonnaise, cucumber, parsley, …" at bounding box center [839, 201] width 286 height 37
copy span "An innovative salad of hash browns, dill, Milk, Mayonnaise, cucumber, parsley, …"
click at [1144, 260] on div "[DATE] 03:48 PM" at bounding box center [997, 243] width 740 height 36
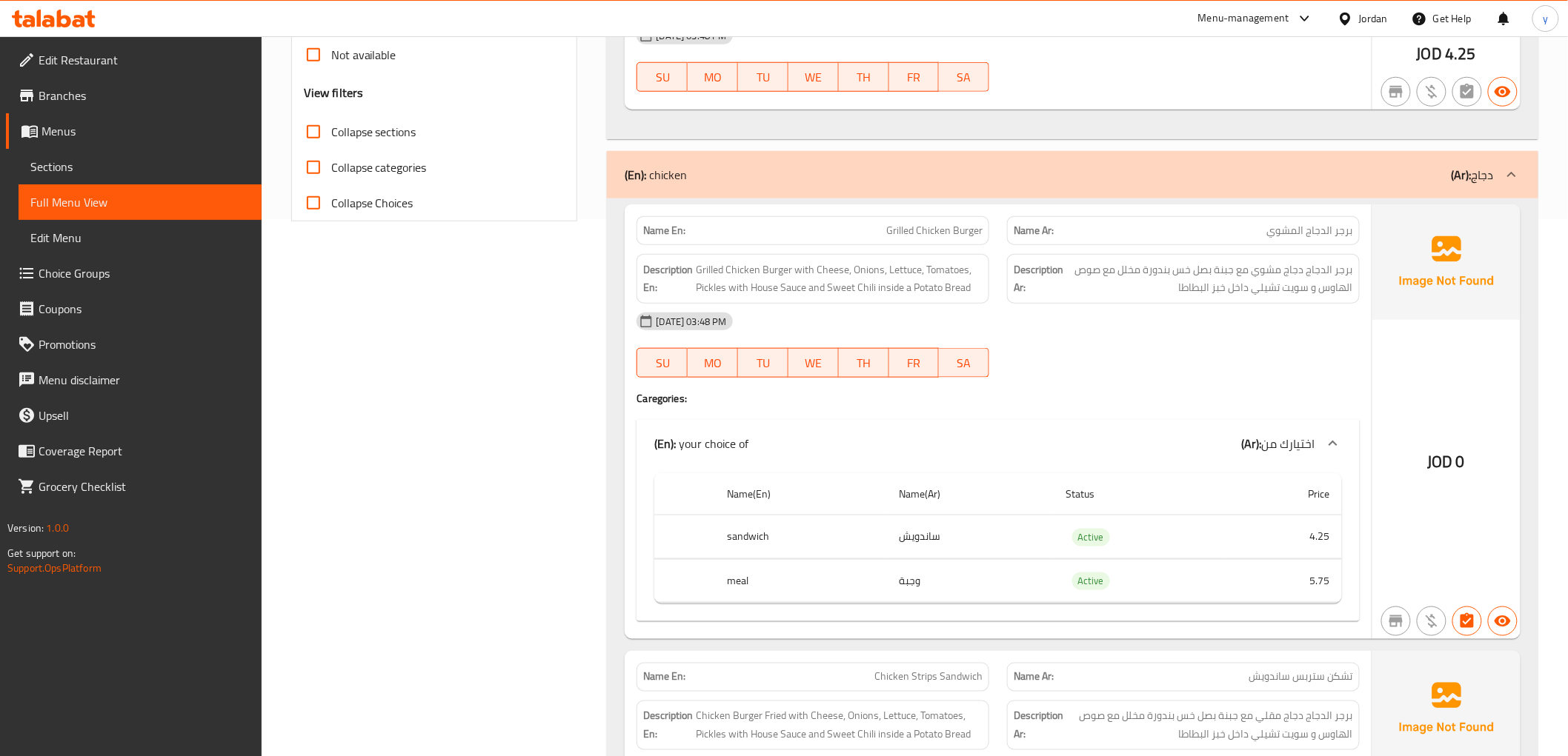
scroll to position [575, 0]
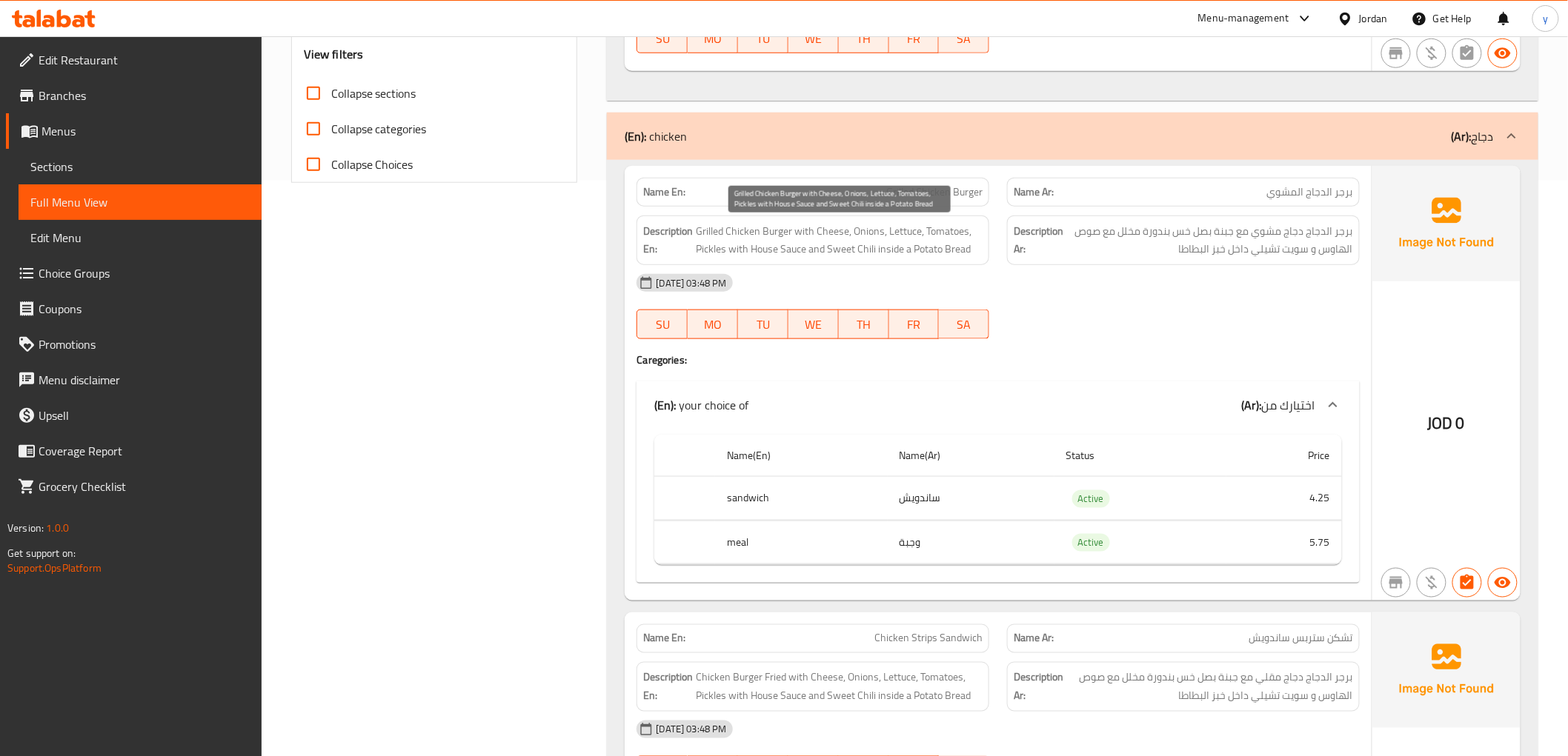
click at [856, 237] on span "Grilled Chicken Burger with Cheese, Onions, Lettuce, Tomatoes, Pickles with Hou…" at bounding box center [839, 240] width 286 height 37
click at [941, 286] on div "[DATE] 03:48 PM" at bounding box center [997, 282] width 740 height 36
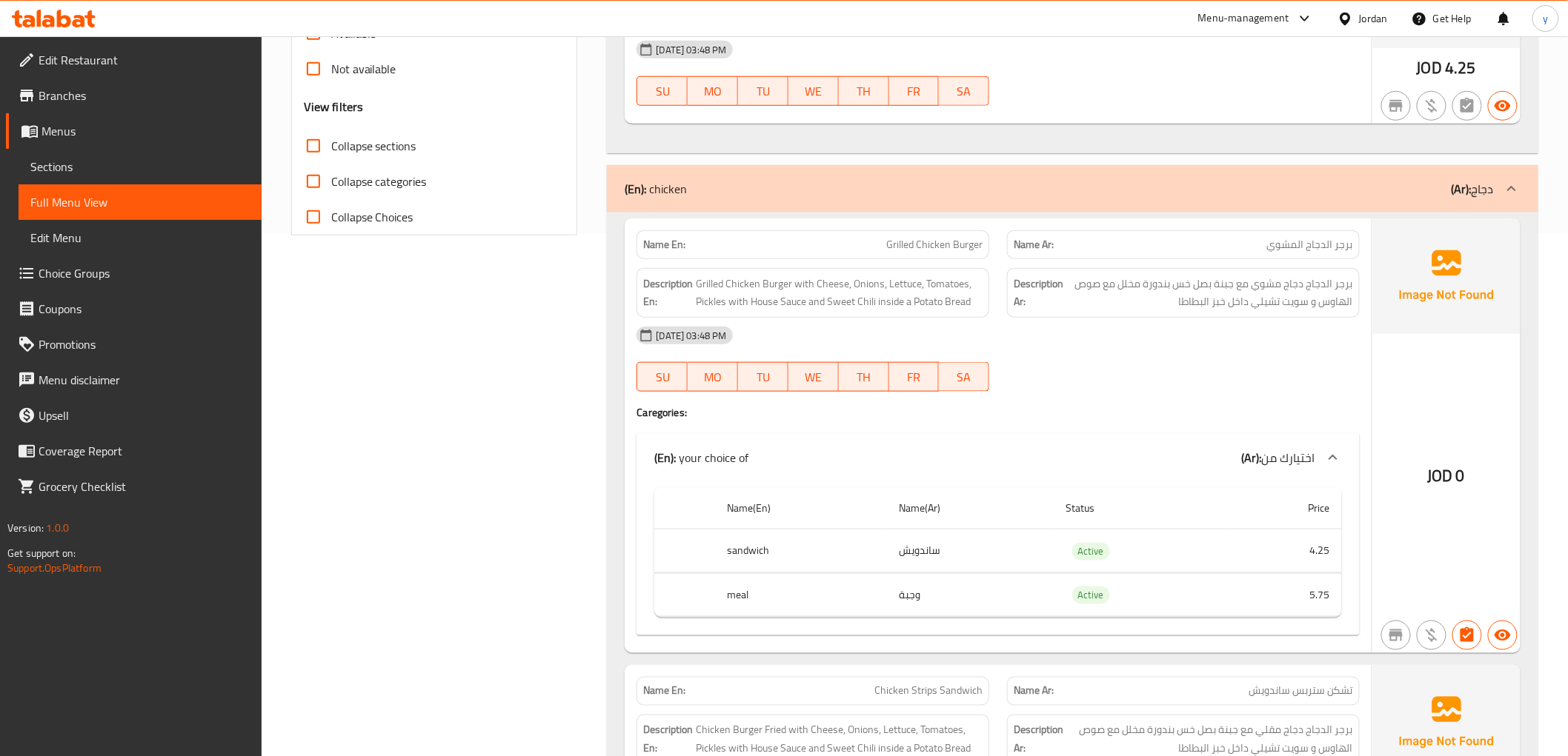
scroll to position [494, 0]
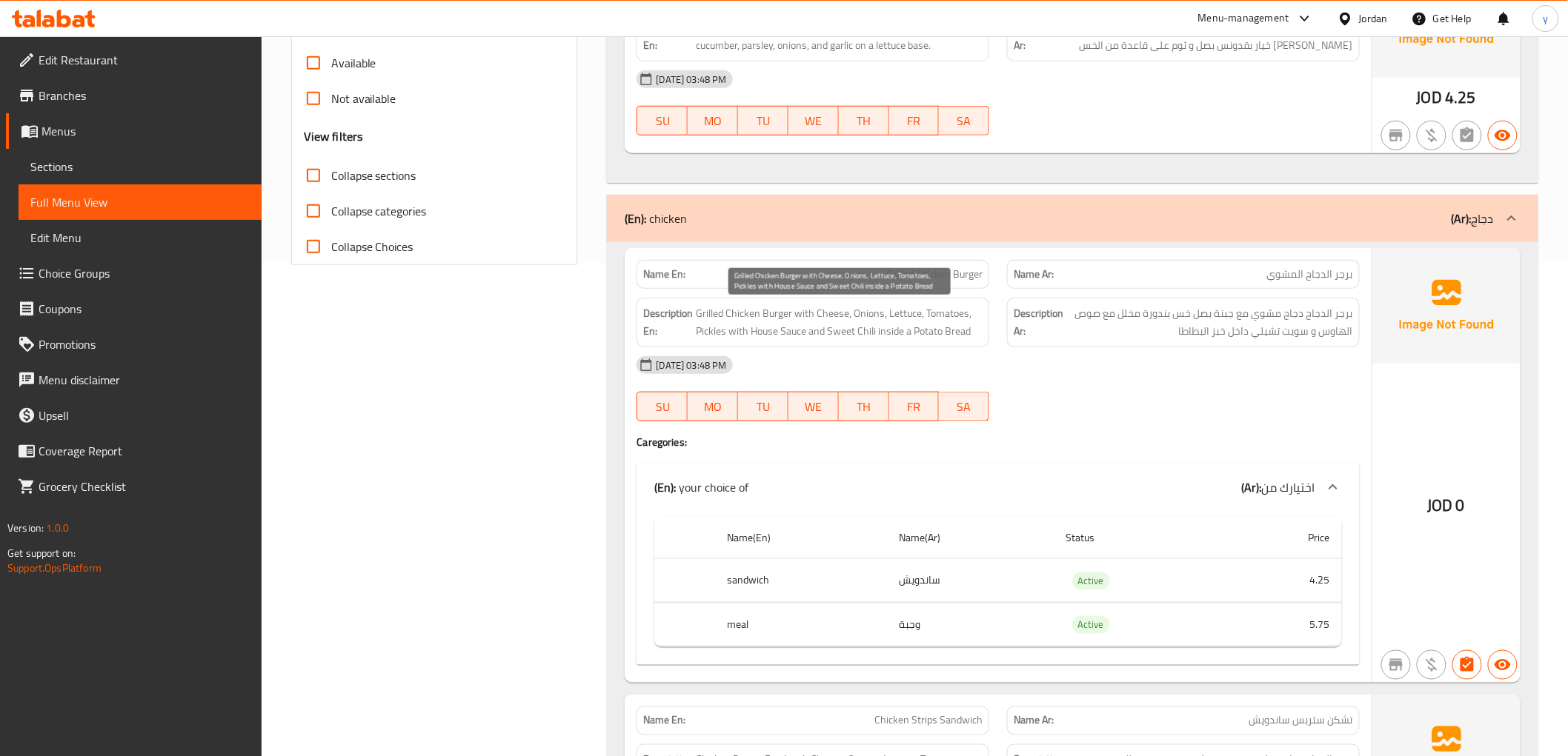
click at [872, 330] on span "Grilled Chicken Burger with Cheese, Onions, Lettuce, Tomatoes, Pickles with Hou…" at bounding box center [839, 323] width 286 height 37
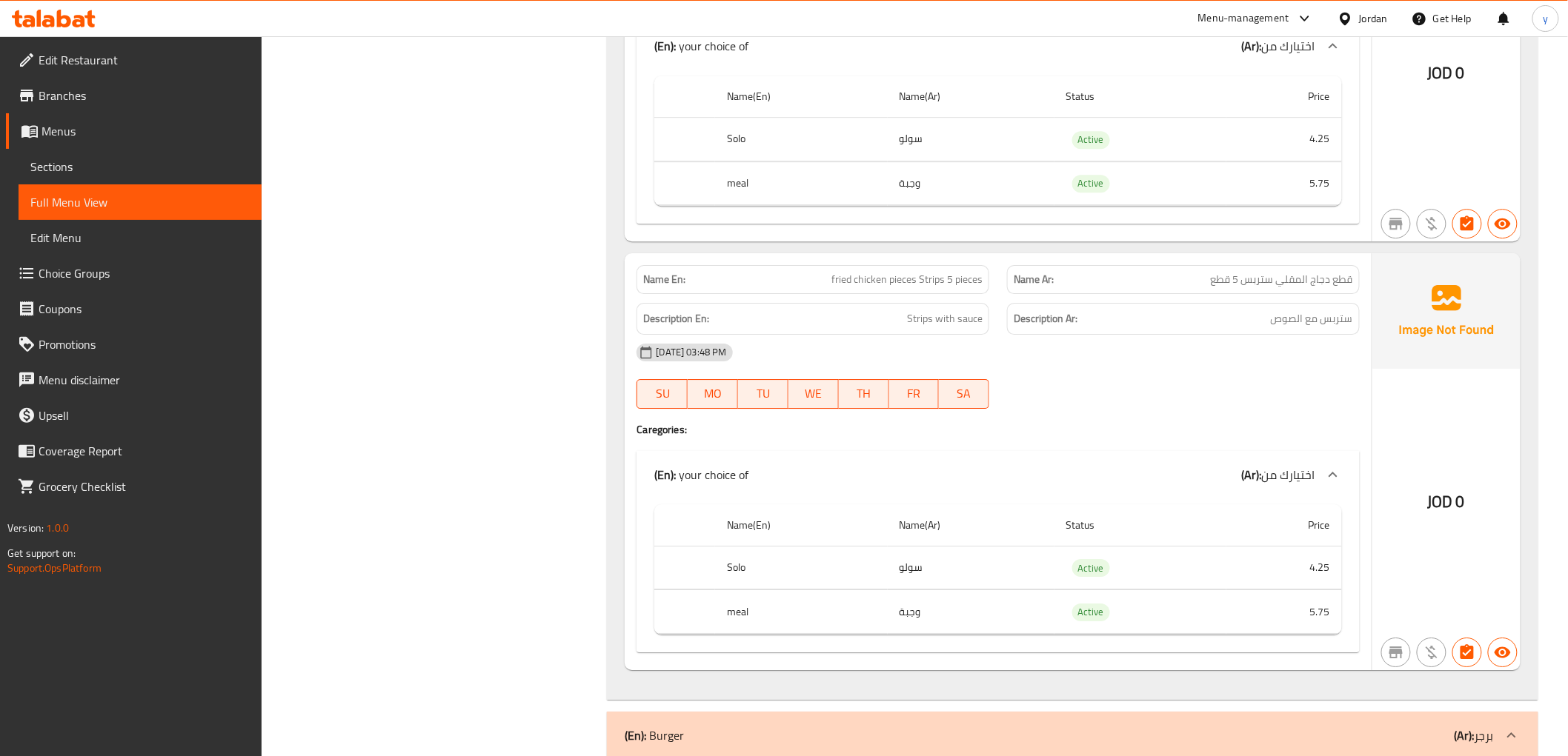
scroll to position [1892, 0]
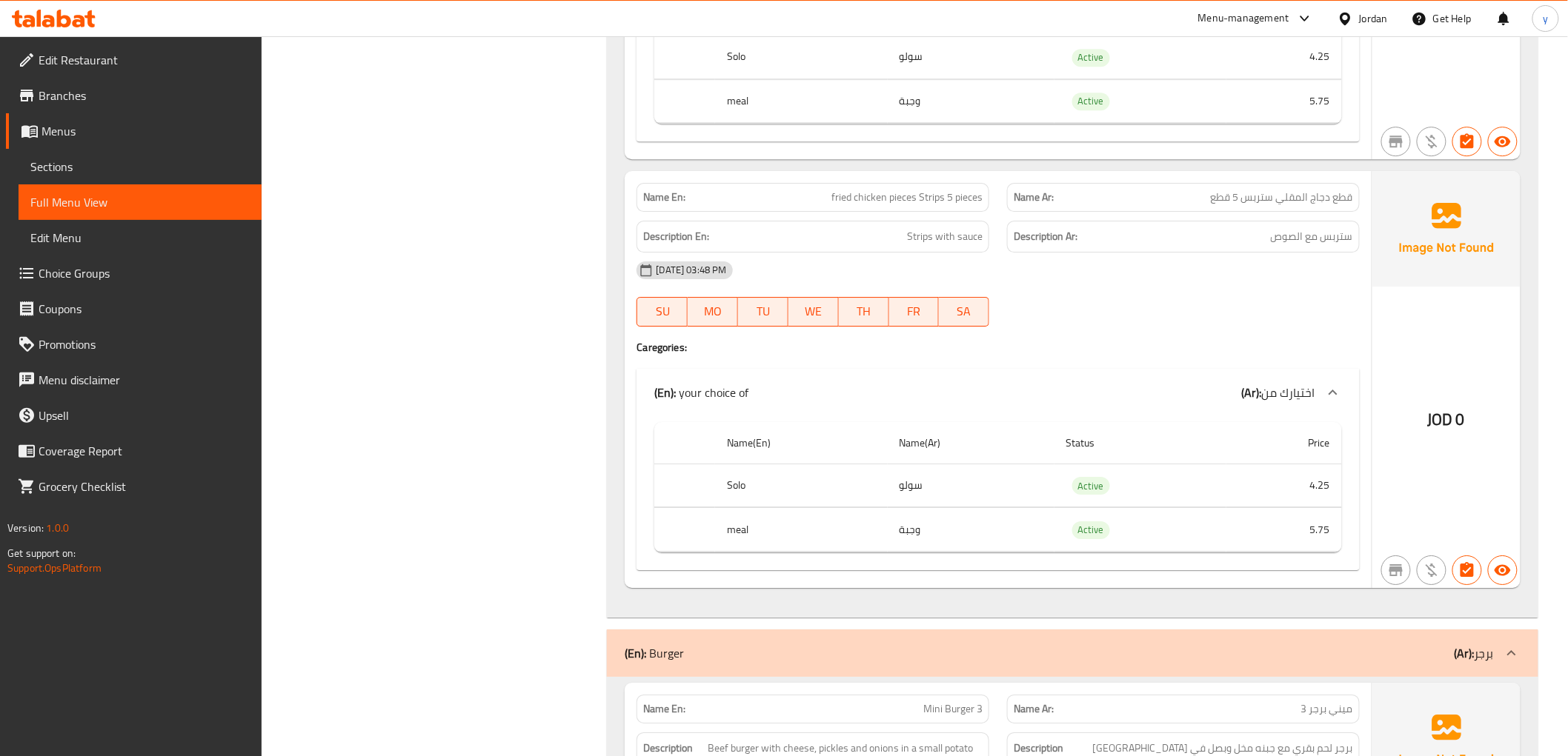
click at [1120, 346] on h4 "Caregories:" at bounding box center [997, 347] width 723 height 14
click at [865, 198] on span "fried chicken pieces Strips 5 pieces" at bounding box center [906, 197] width 151 height 15
click at [1164, 300] on div "12-10-2025 03:48 PM SU MO TU WE TH FR SA" at bounding box center [997, 294] width 740 height 83
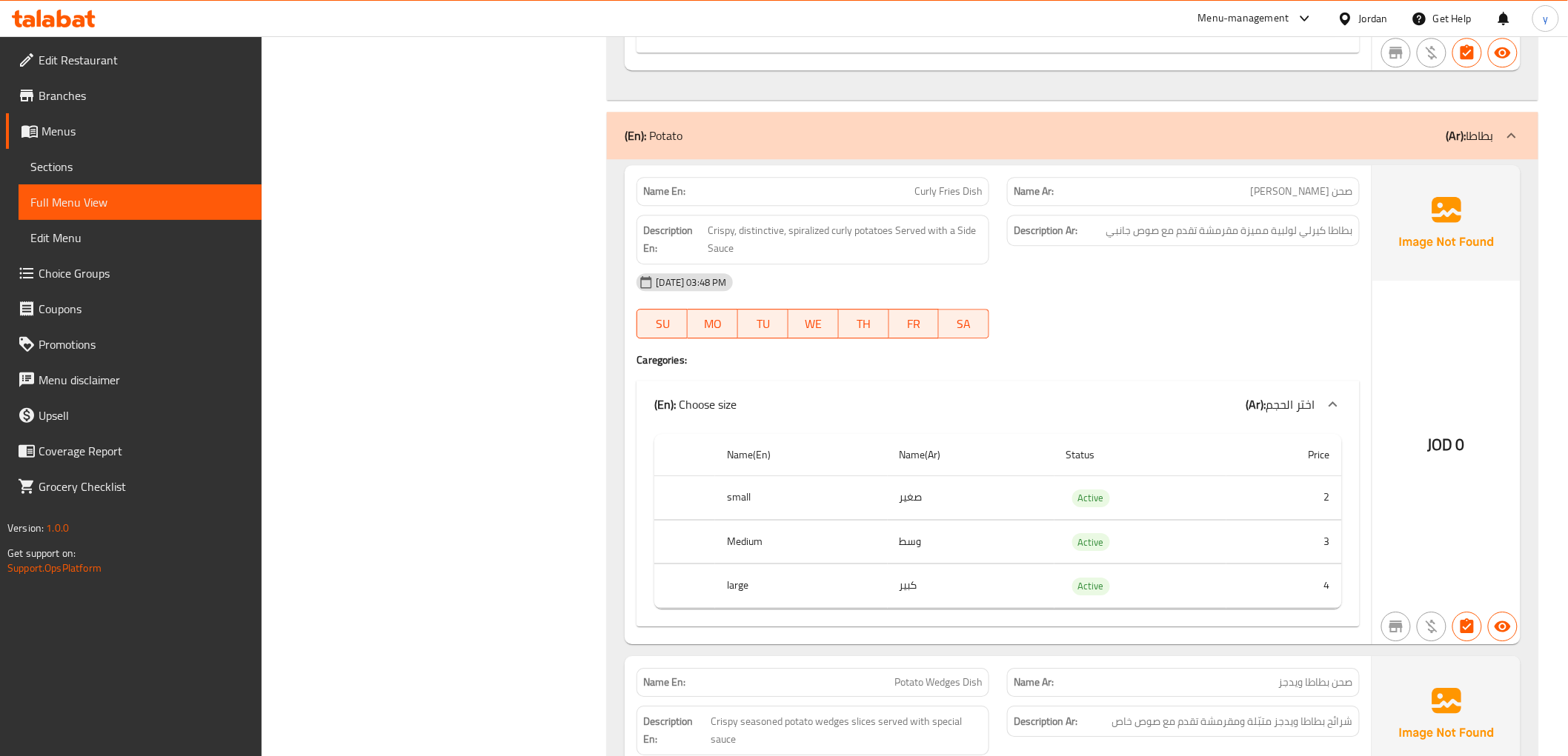
scroll to position [4033, 0]
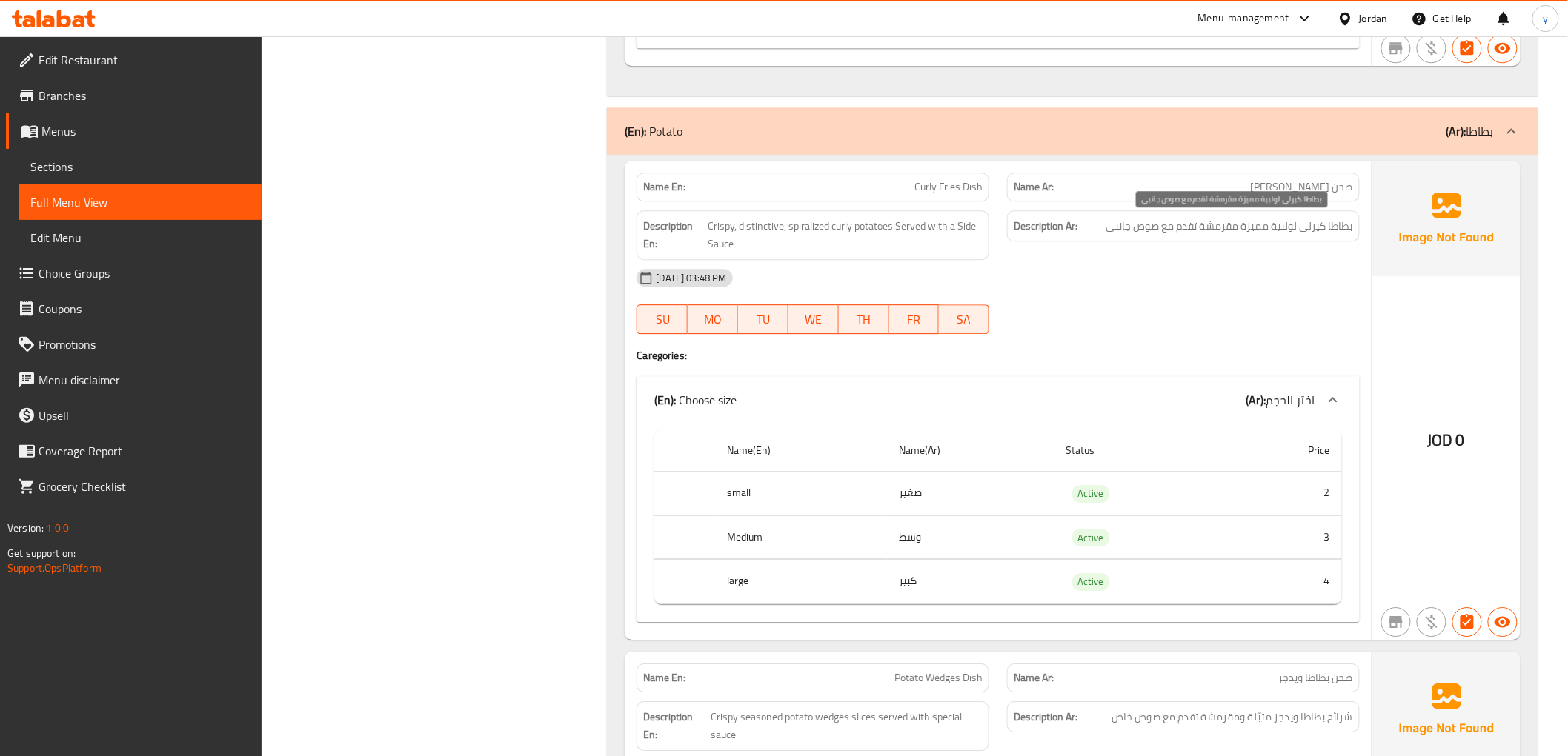
click at [1286, 225] on span "بطاطا كيرلي لولبية مميزة مقرمشة تقدم مع صوص جانبي" at bounding box center [1229, 226] width 247 height 18
copy div "بطاطا كيرلي لولبية مميزة مقرمشة تقدم مع صوص جانبي"
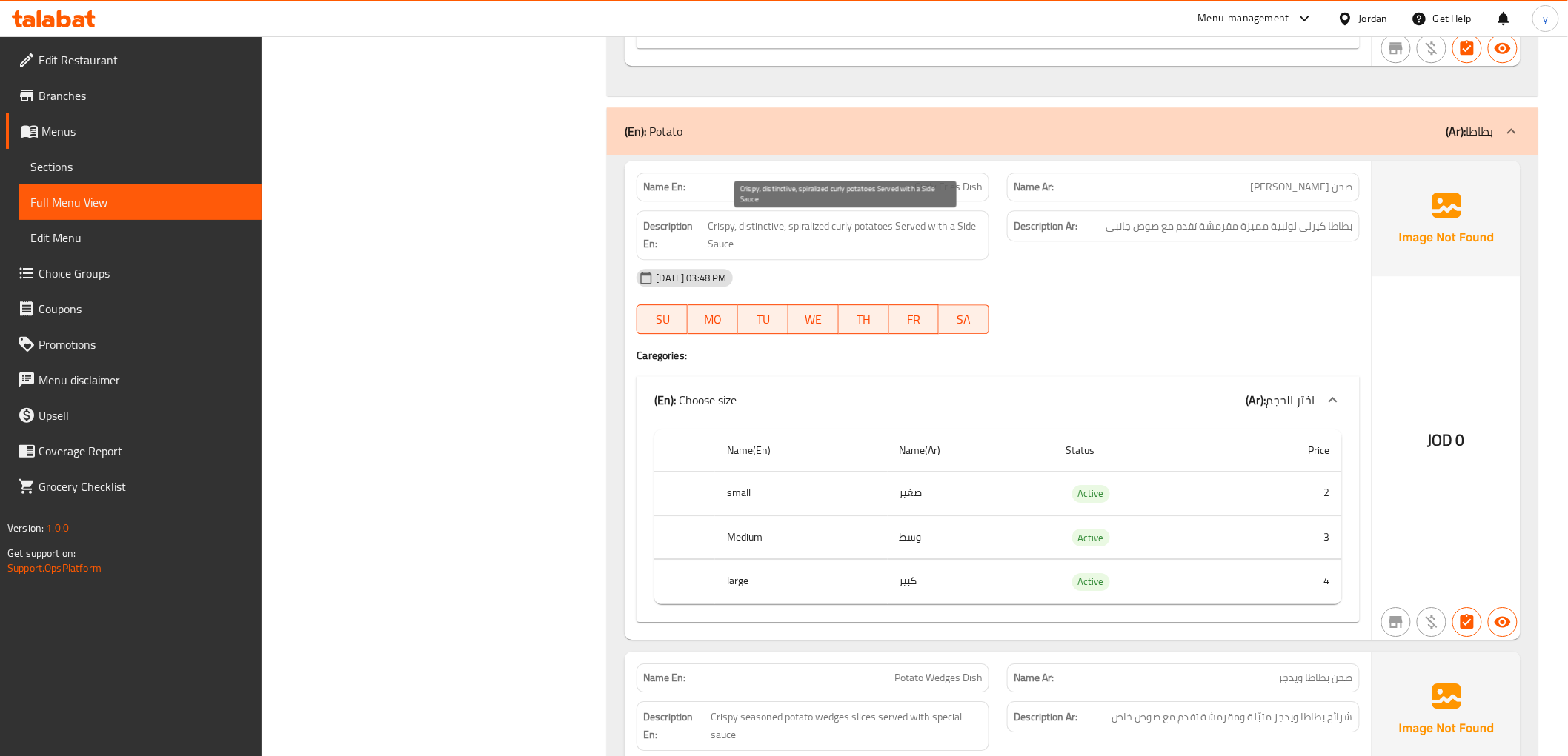
click at [886, 224] on span "Crispy, distinctive, spiralized curly potatoes Served with a Side Sauce" at bounding box center [845, 235] width 275 height 37
copy span "Crispy, distinctive, spiralized curly potatoes Served with a Side Sauce"
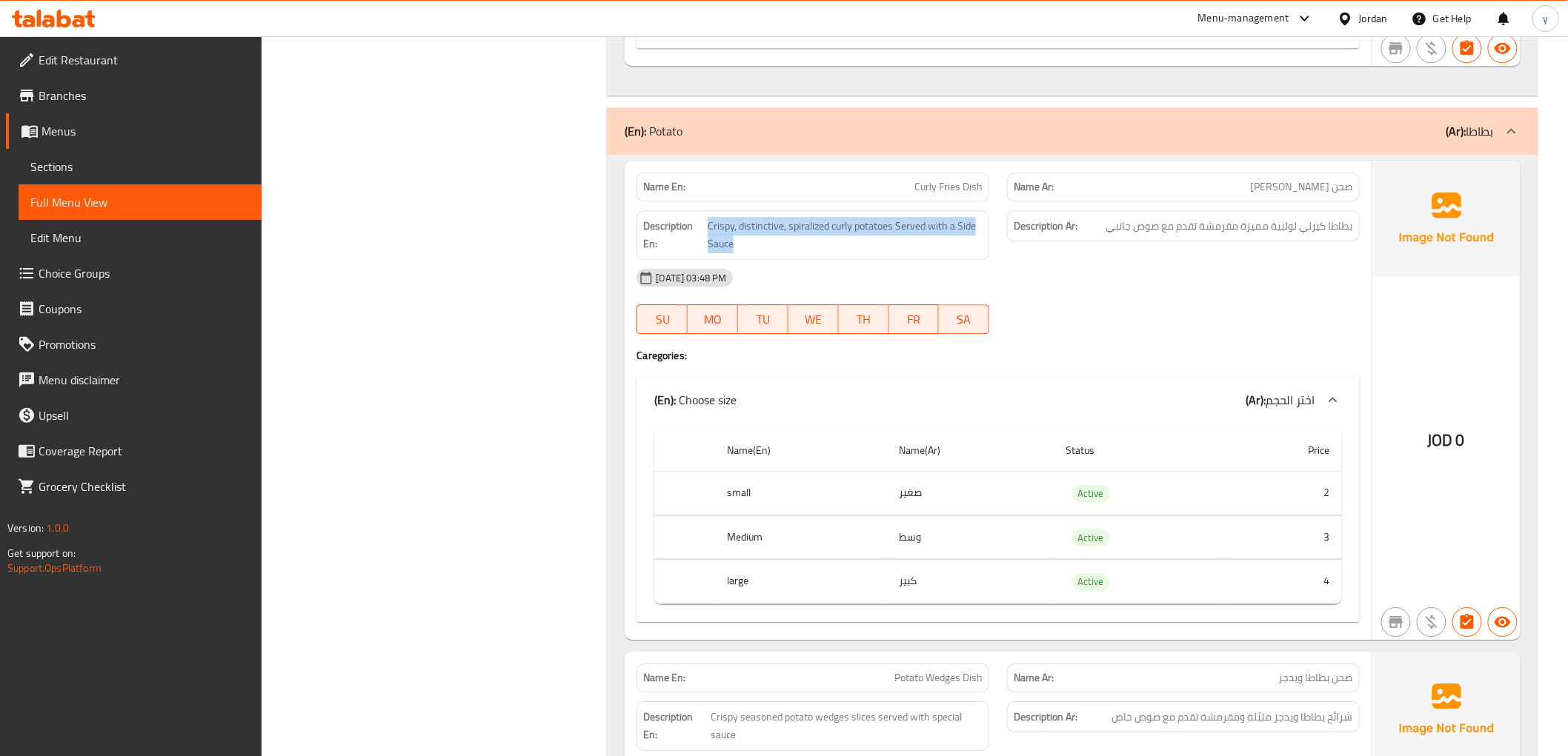
copy span "Crispy, distinctive, spiralized curly potatoes Served with a Side Sauce"
click at [1139, 314] on div "12-10-2025 03:48 PM SU MO TU WE TH FR SA" at bounding box center [997, 302] width 740 height 83
click at [1166, 221] on span "بطاطا كيرلي لولبية مميزة مقرمشة تقدم مع صوص جانبي" at bounding box center [1229, 226] width 247 height 18
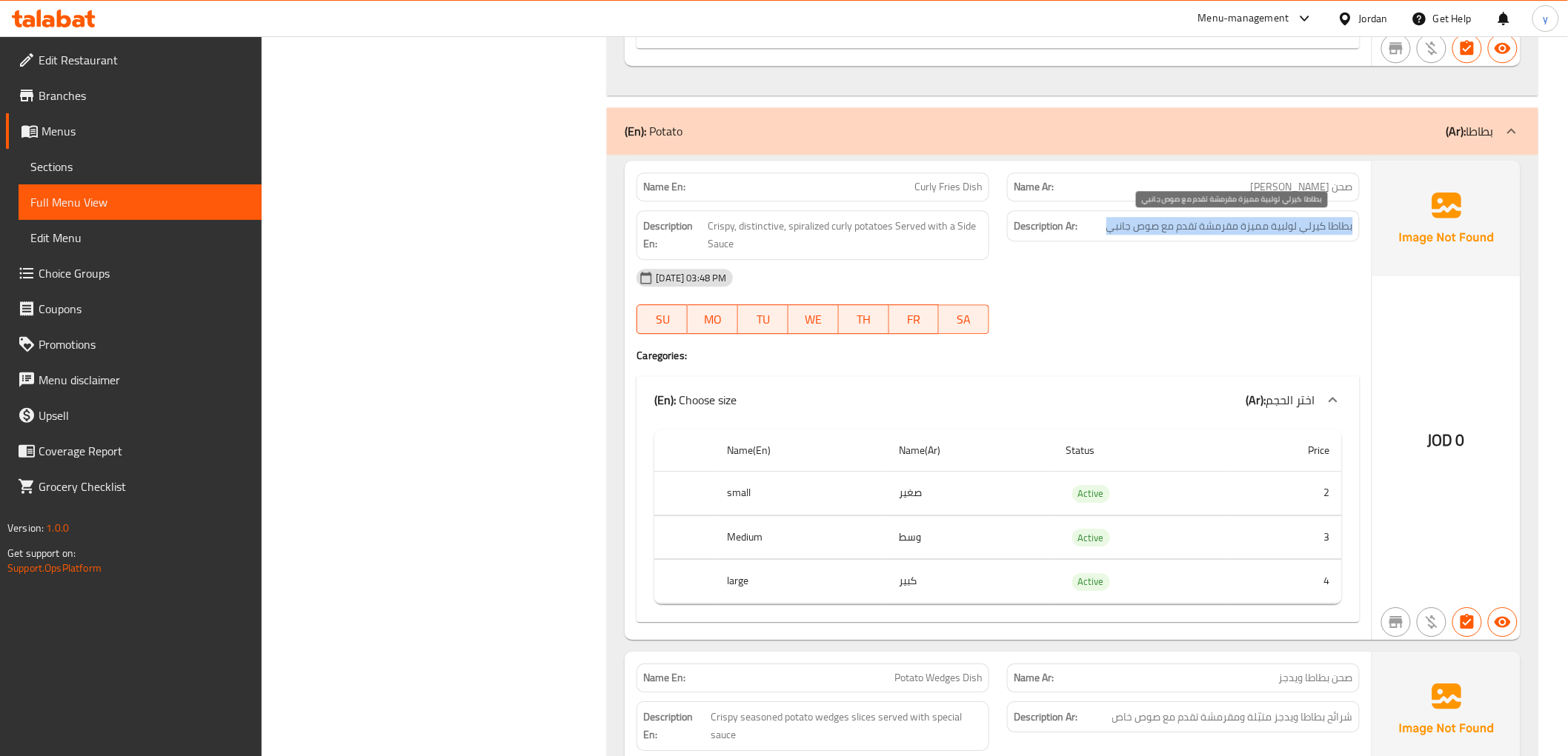
click at [1166, 221] on span "بطاطا كيرلي لولبية مميزة مقرمشة تقدم مع صوص جانبي" at bounding box center [1229, 226] width 247 height 18
copy div "بطاطا كيرلي لولبية مميزة مقرمشة تقدم مع صوص جانبي"
click at [1286, 354] on h4 "Caregories:" at bounding box center [997, 354] width 723 height 14
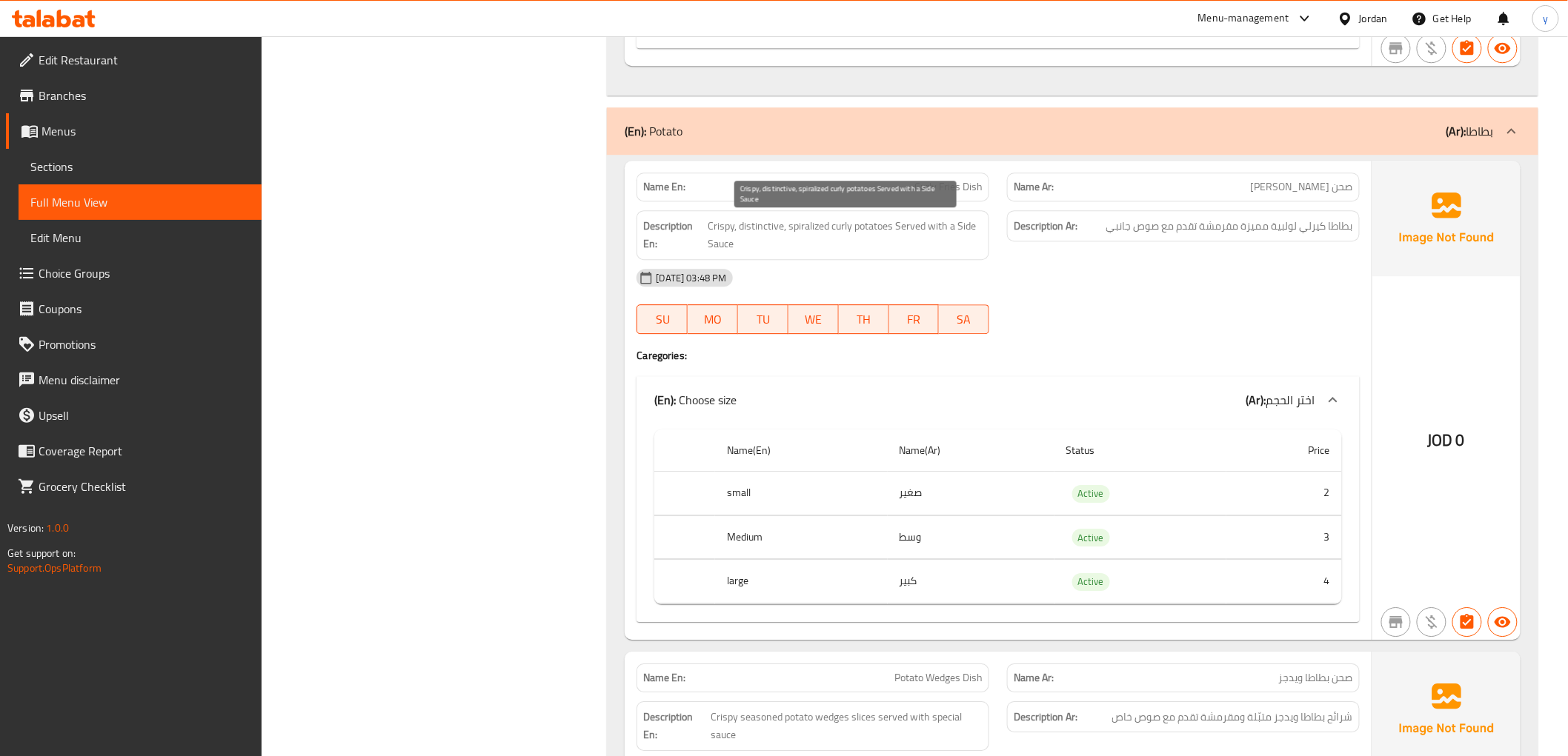
click at [810, 228] on span "Crispy, distinctive, spiralized curly potatoes Served with a Side Sauce" at bounding box center [845, 235] width 275 height 37
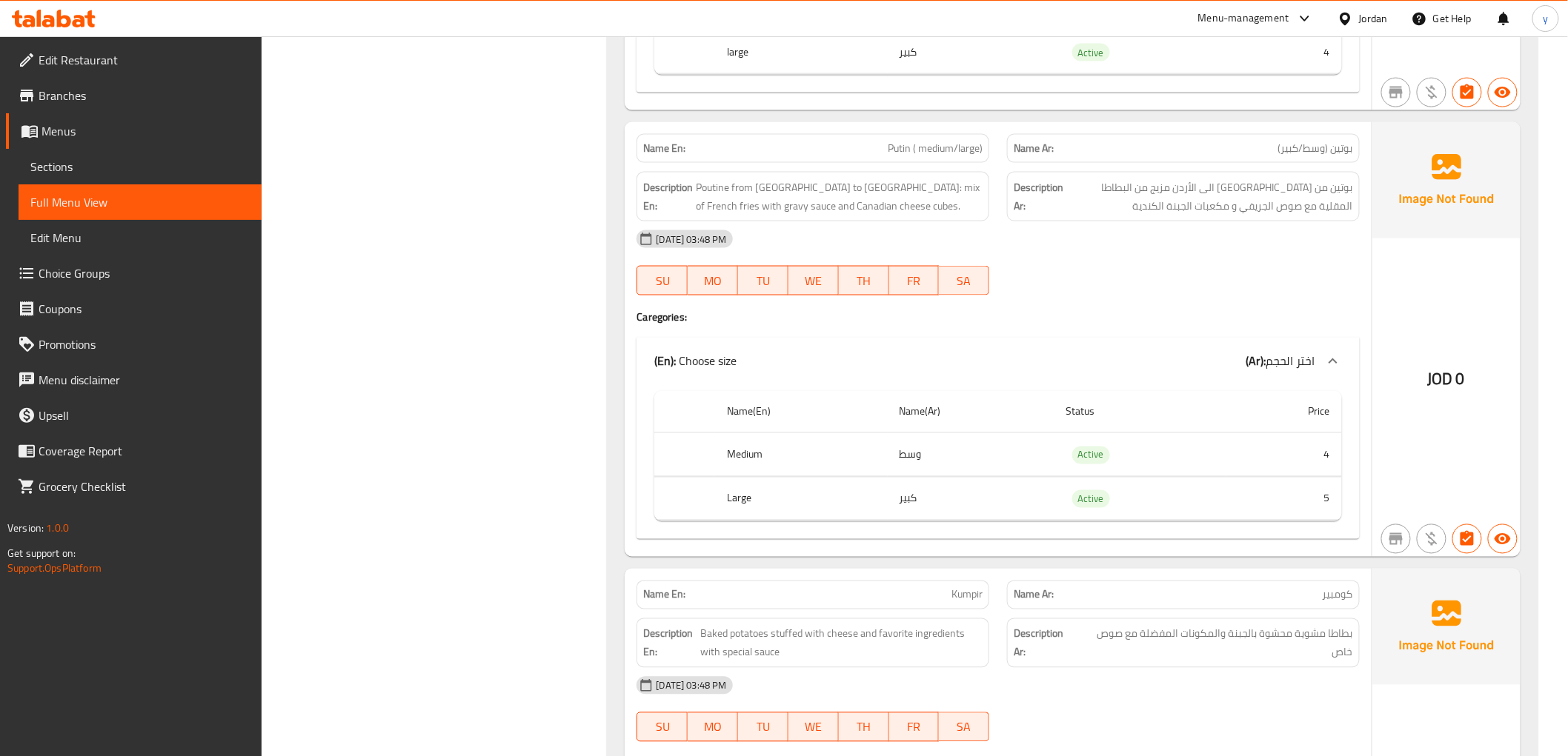
scroll to position [5514, 0]
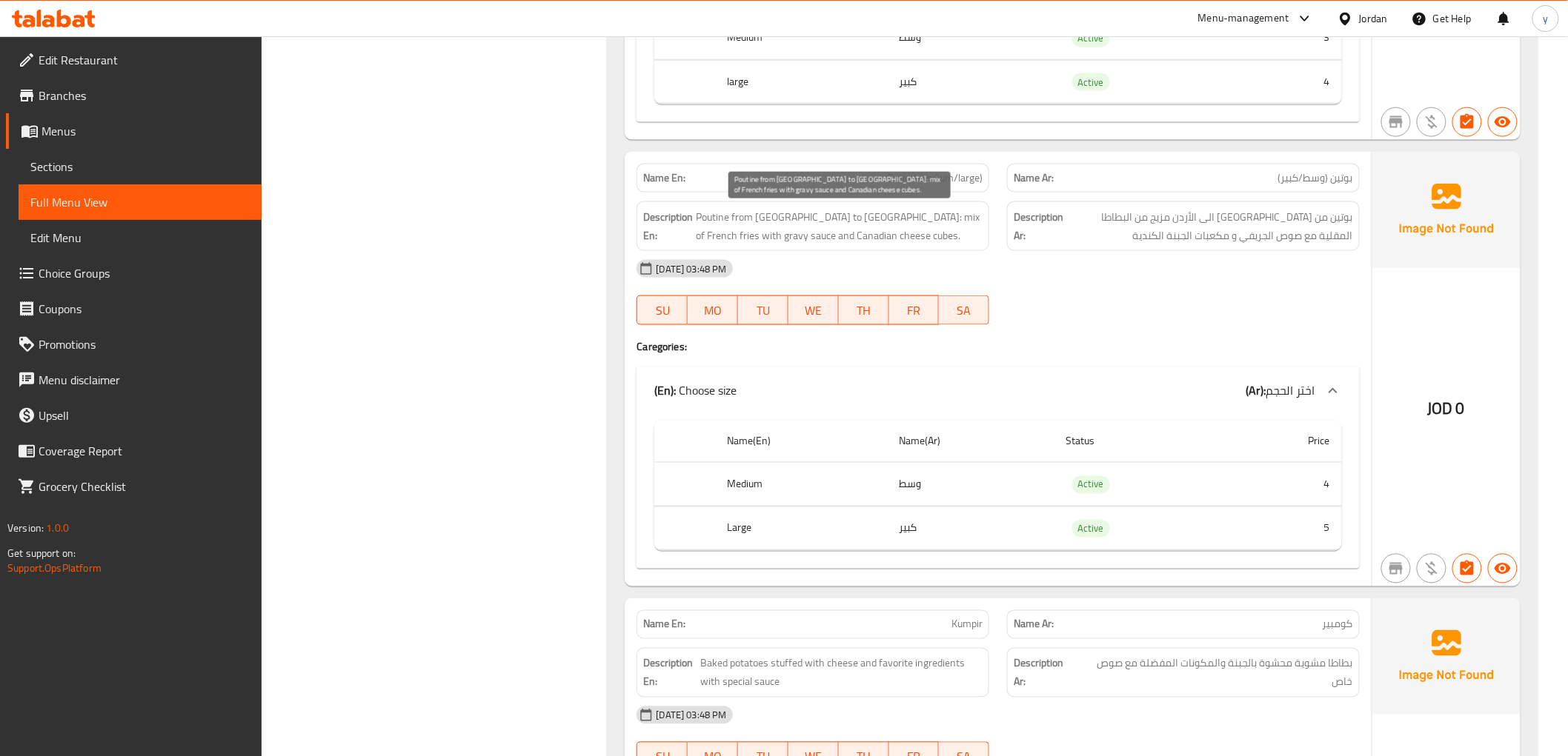
click at [941, 220] on span "Poutine from [GEOGRAPHIC_DATA] to [GEOGRAPHIC_DATA]: mix of French fries with g…" at bounding box center [839, 227] width 286 height 37
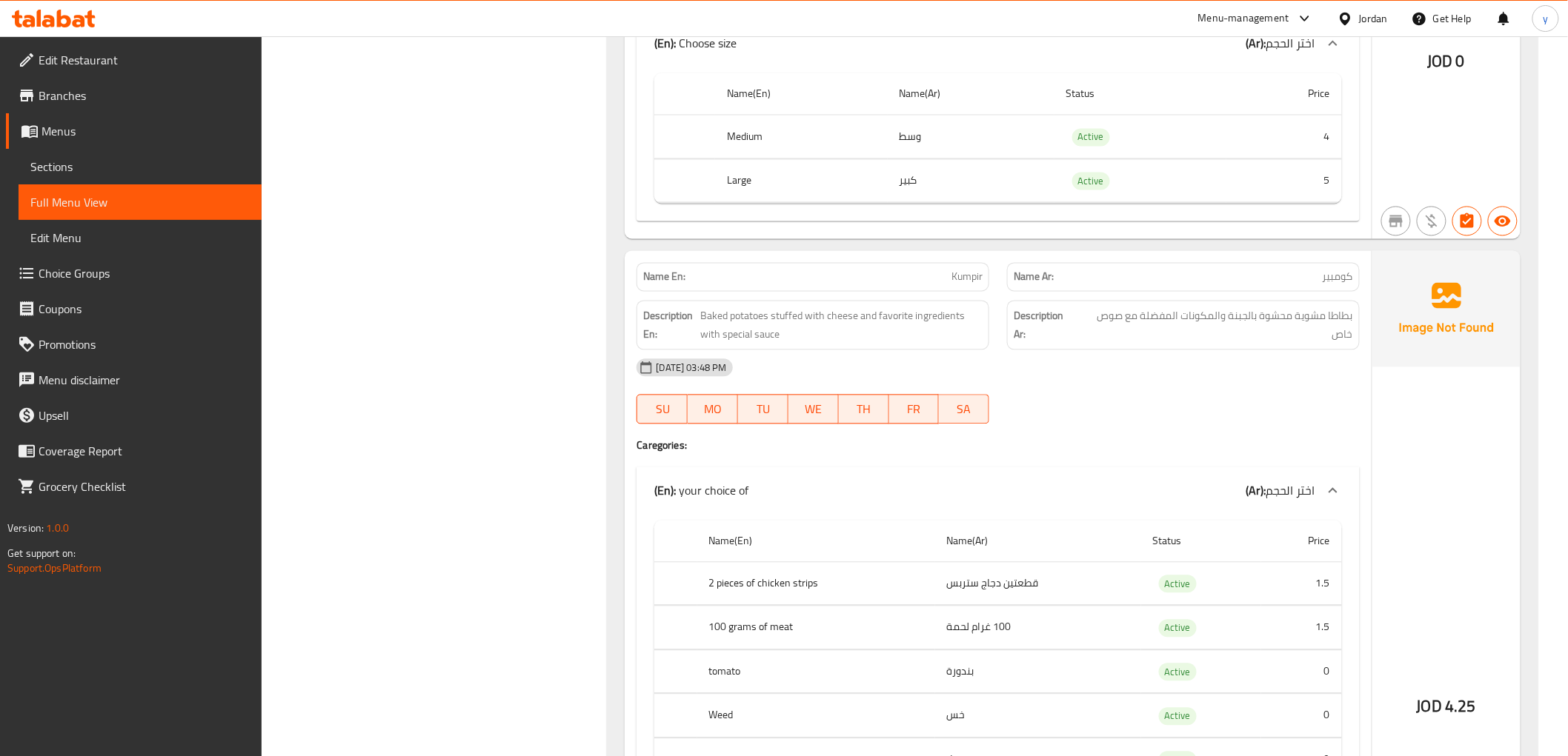
scroll to position [6008, 0]
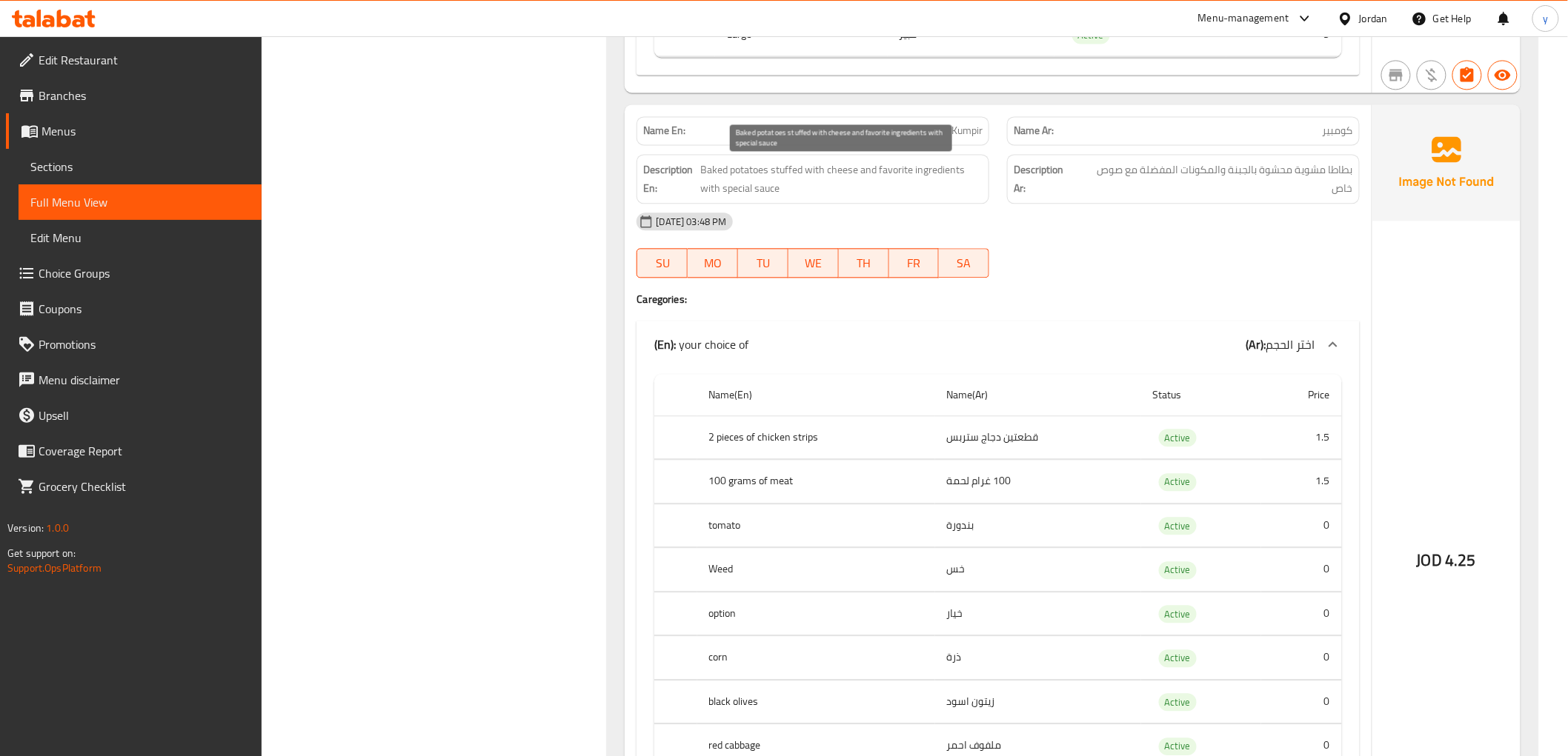
click at [742, 173] on span "Baked potatoes stuffed with cheese and favorite ingredients with special sauce" at bounding box center [842, 179] width 282 height 37
click at [1263, 257] on div "12-10-2025 03:48 PM SU MO TU WE TH FR SA" at bounding box center [997, 245] width 740 height 83
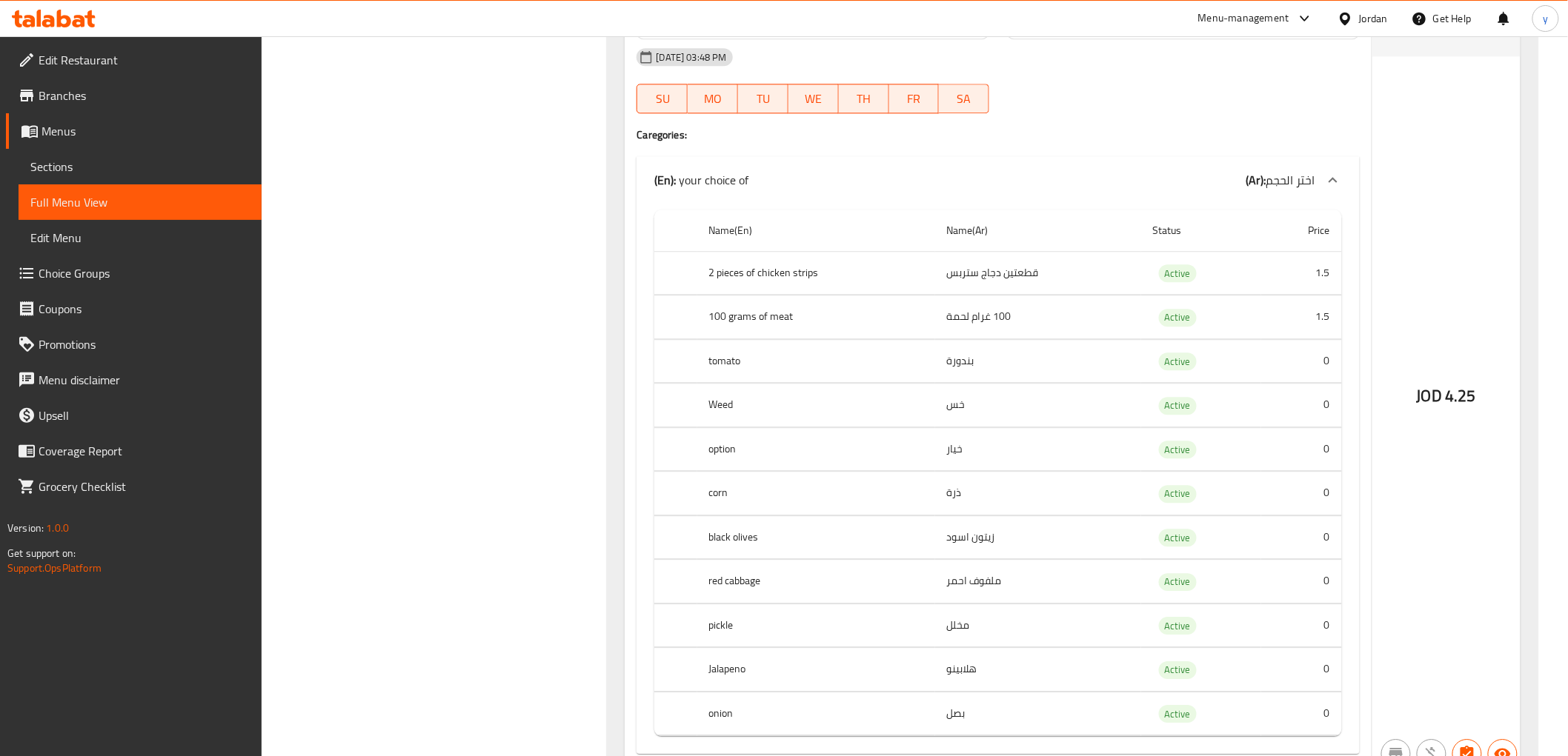
scroll to position [6255, 0]
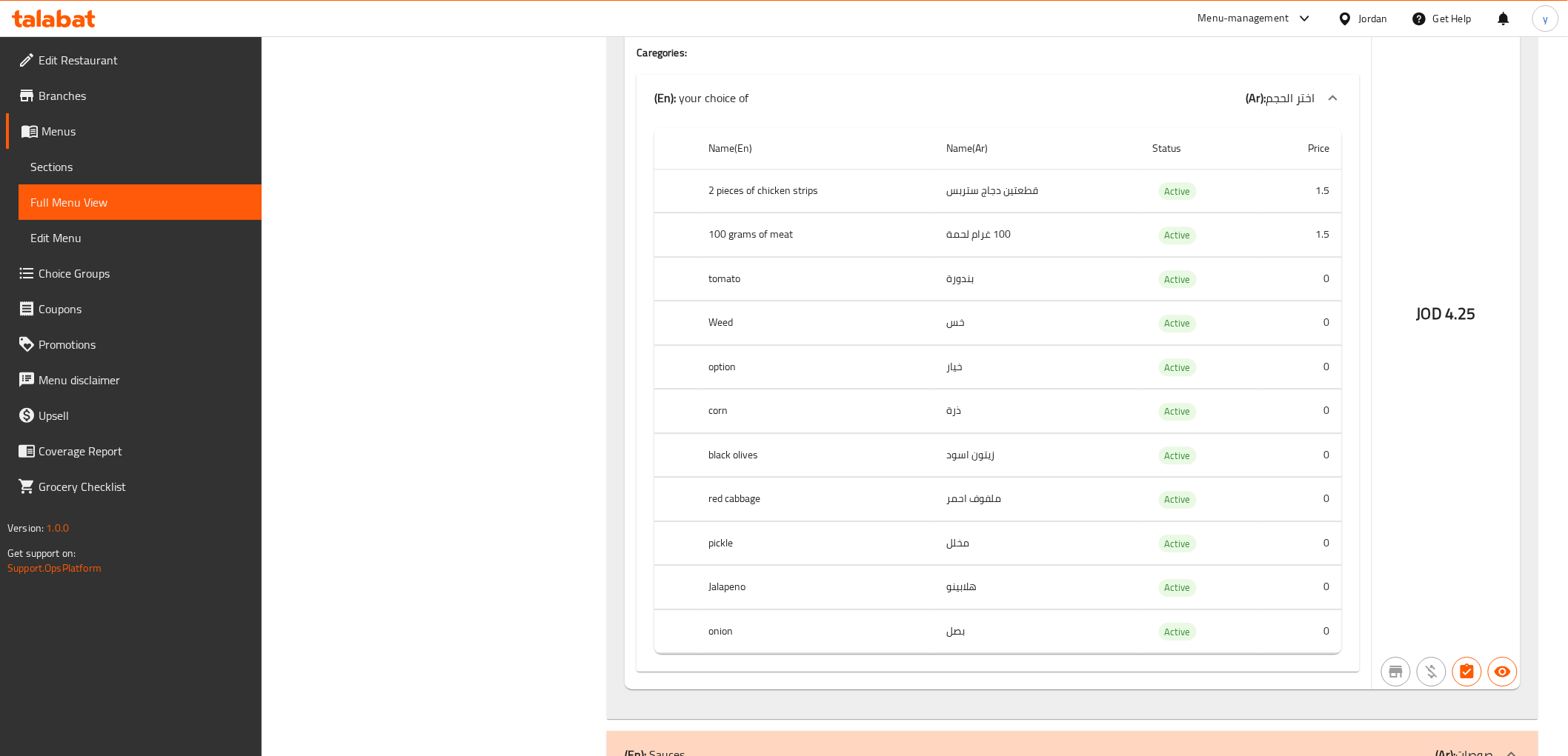
click at [722, 327] on th "Weed" at bounding box center [817, 323] width 238 height 43
click at [956, 328] on td "خس" at bounding box center [1038, 323] width 206 height 43
copy td "خس"
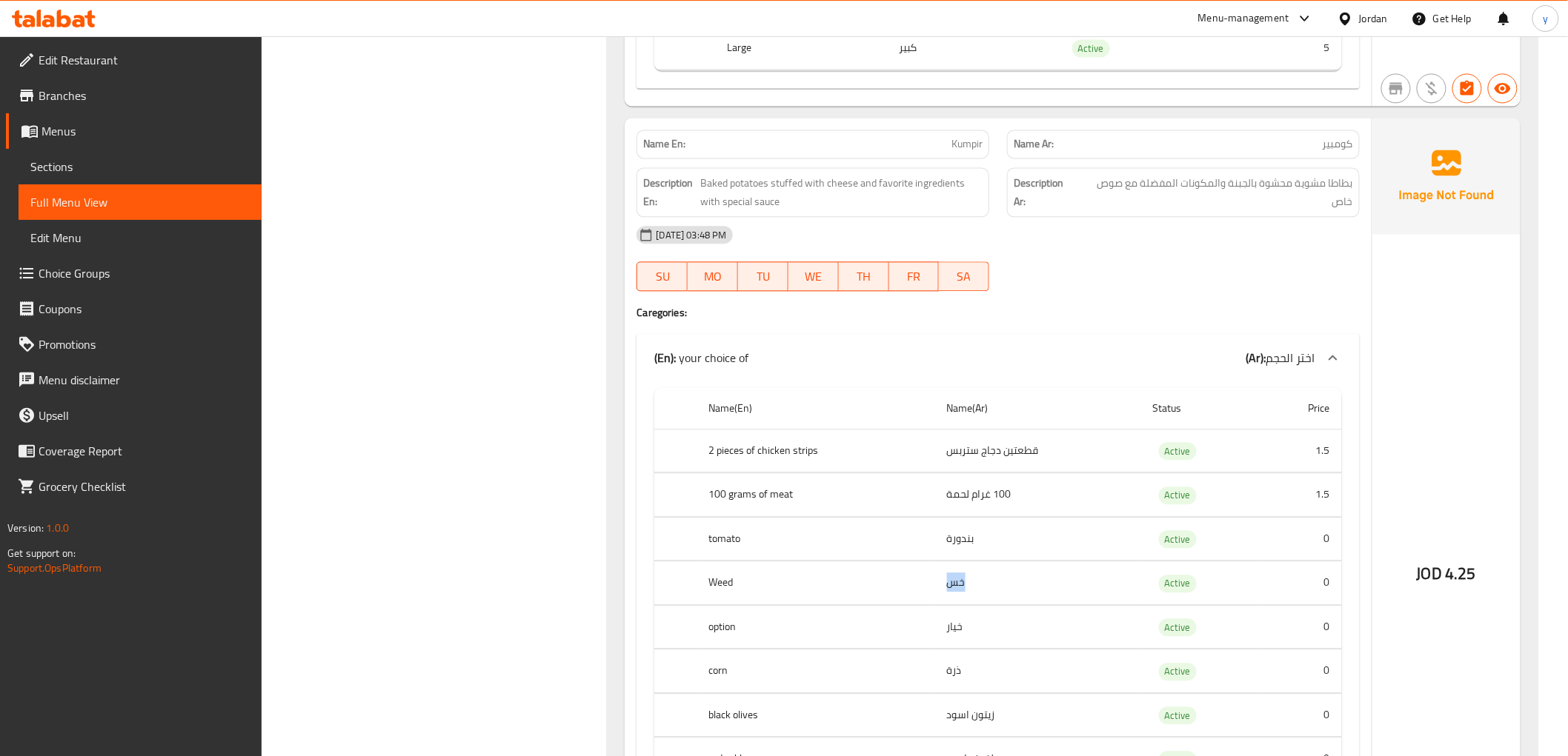
scroll to position [6090, 0]
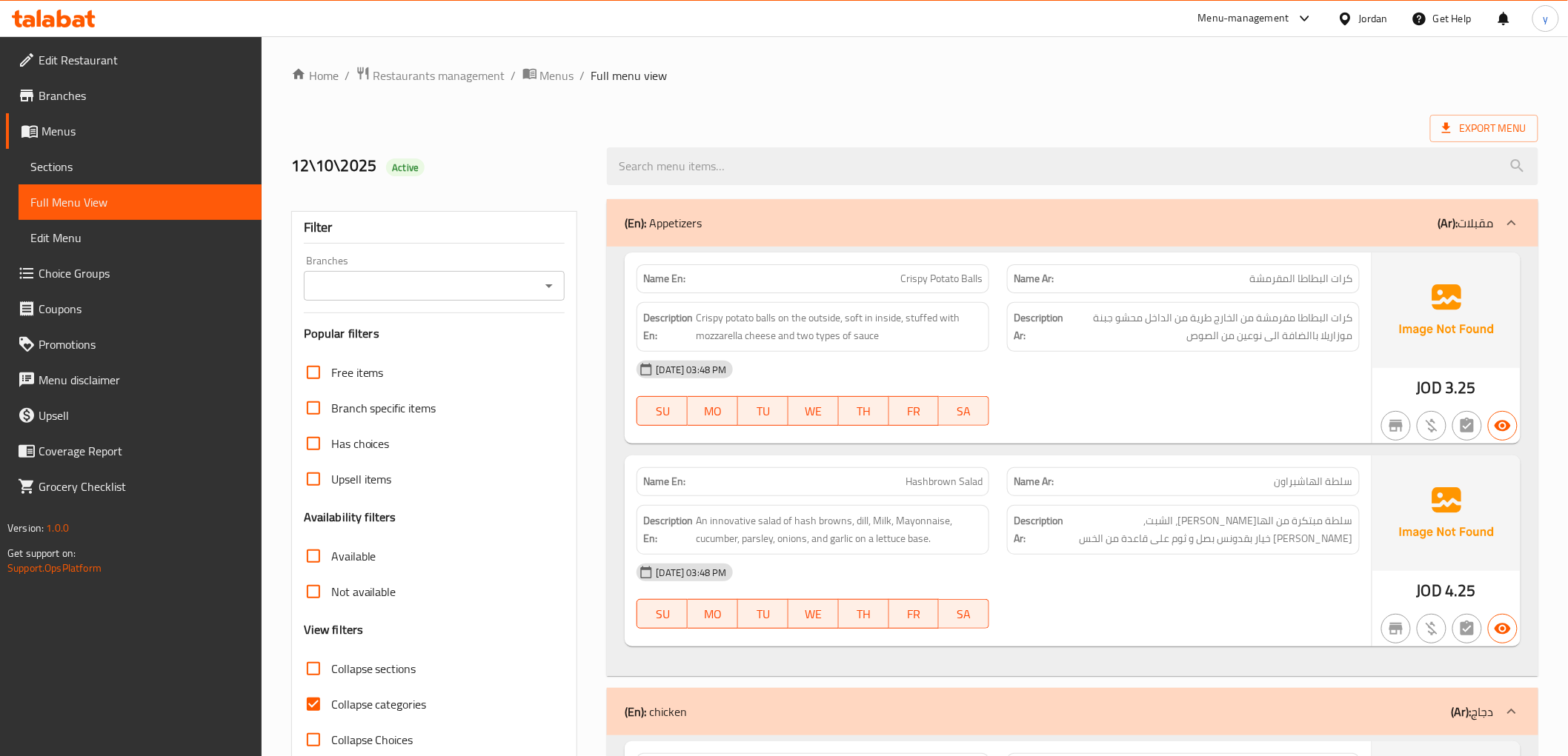
click at [309, 701] on input "Collapse categories" at bounding box center [313, 704] width 36 height 36
checkbox input "false"
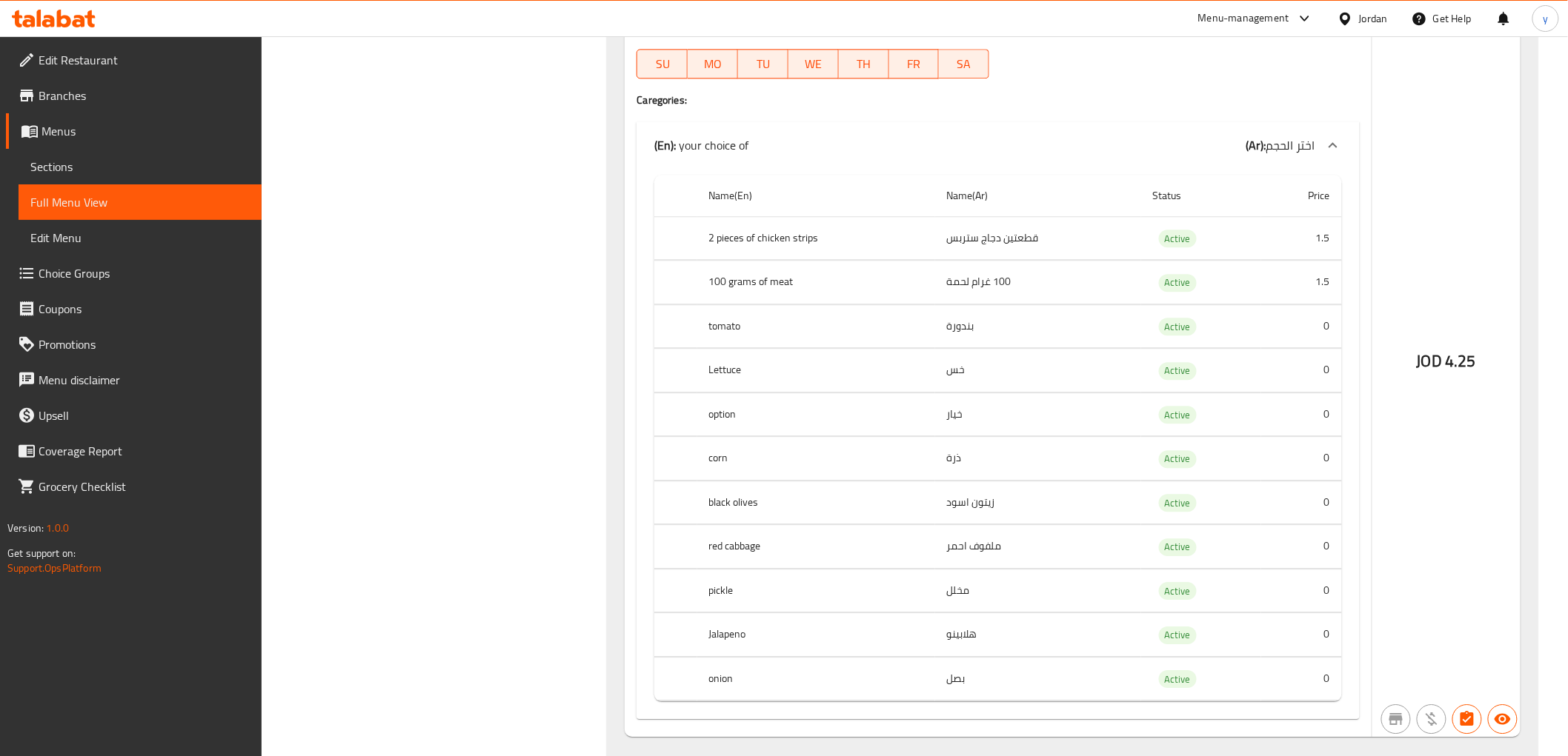
scroll to position [6215, 0]
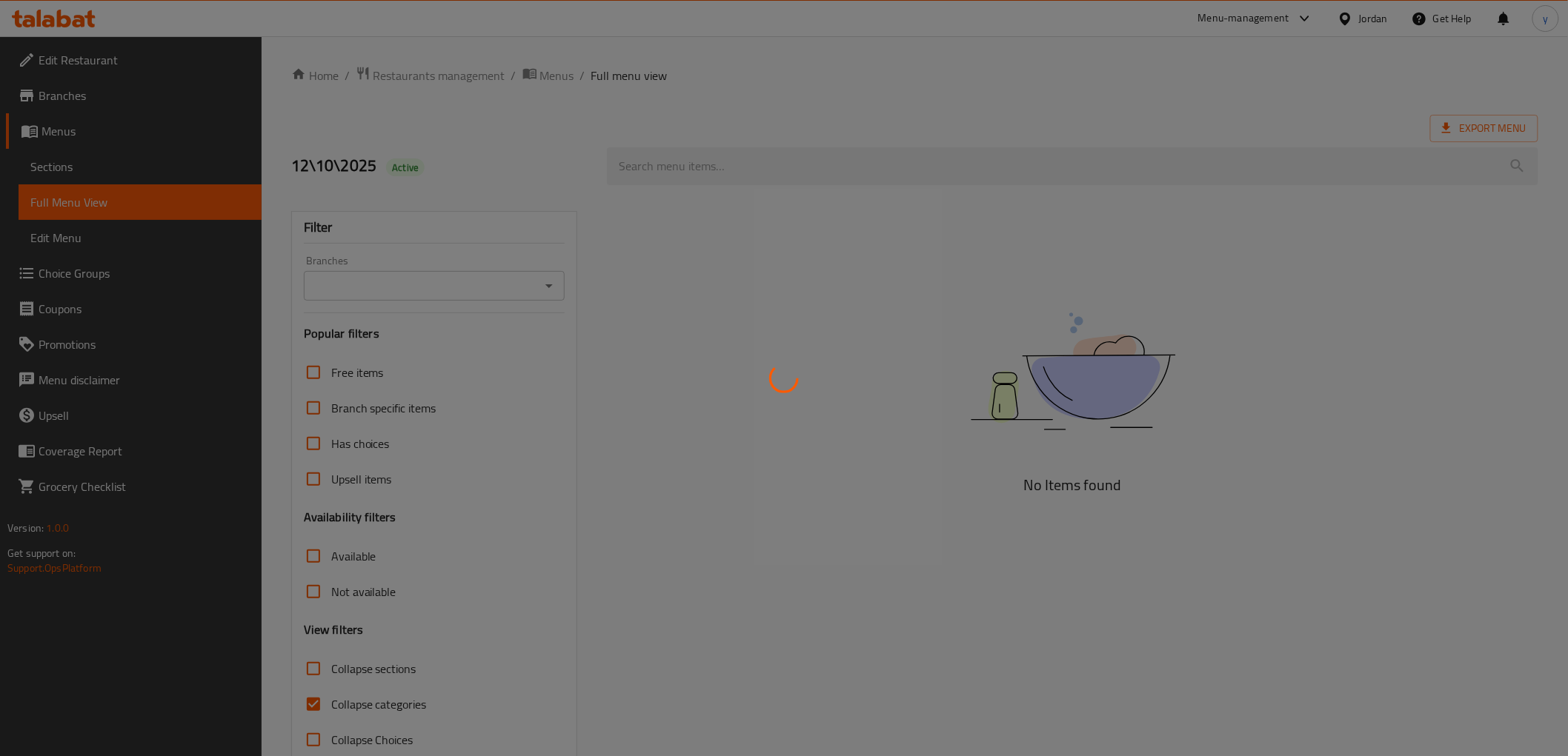
click at [309, 704] on div at bounding box center [784, 378] width 1568 height 756
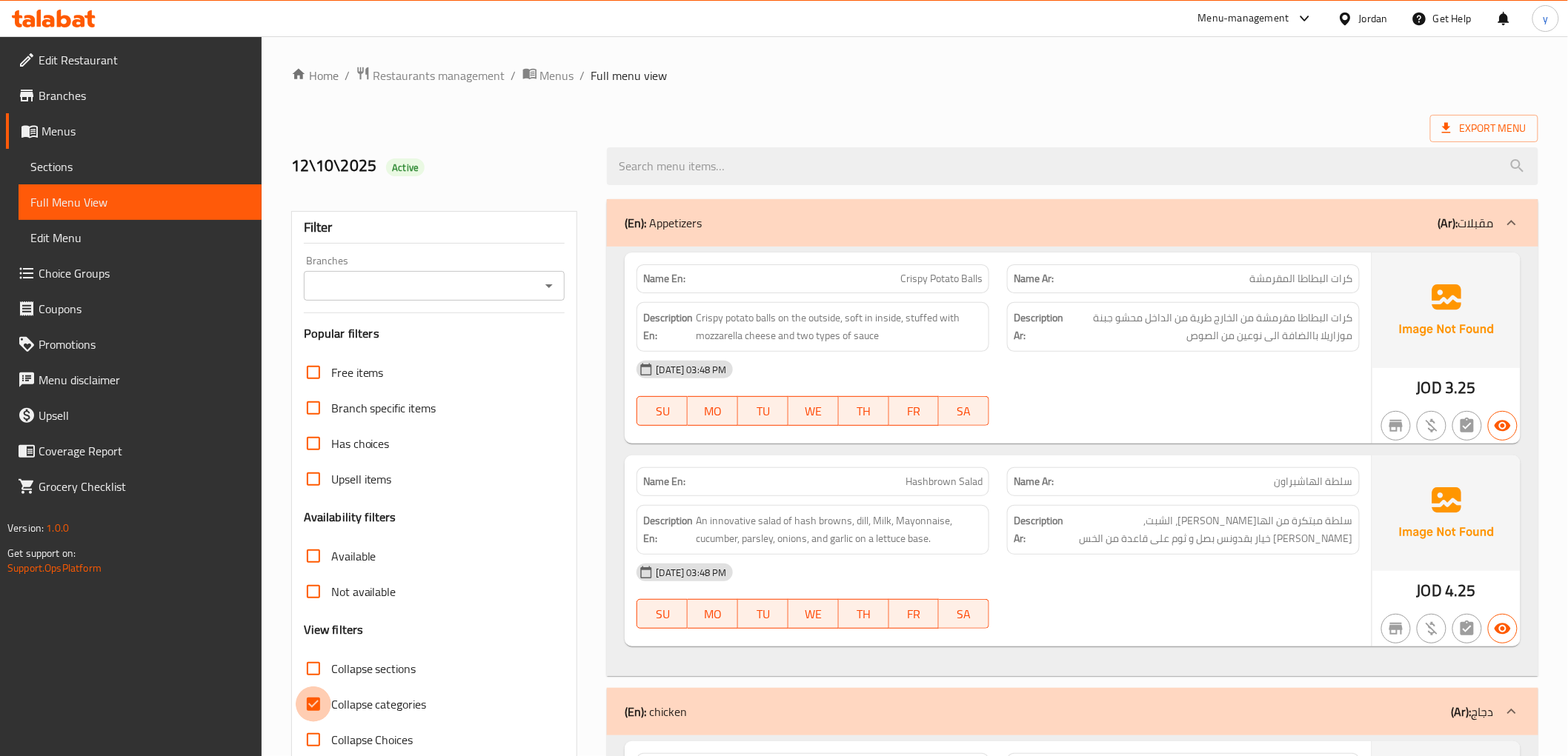
click at [311, 706] on input "Collapse categories" at bounding box center [313, 704] width 36 height 36
checkbox input "false"
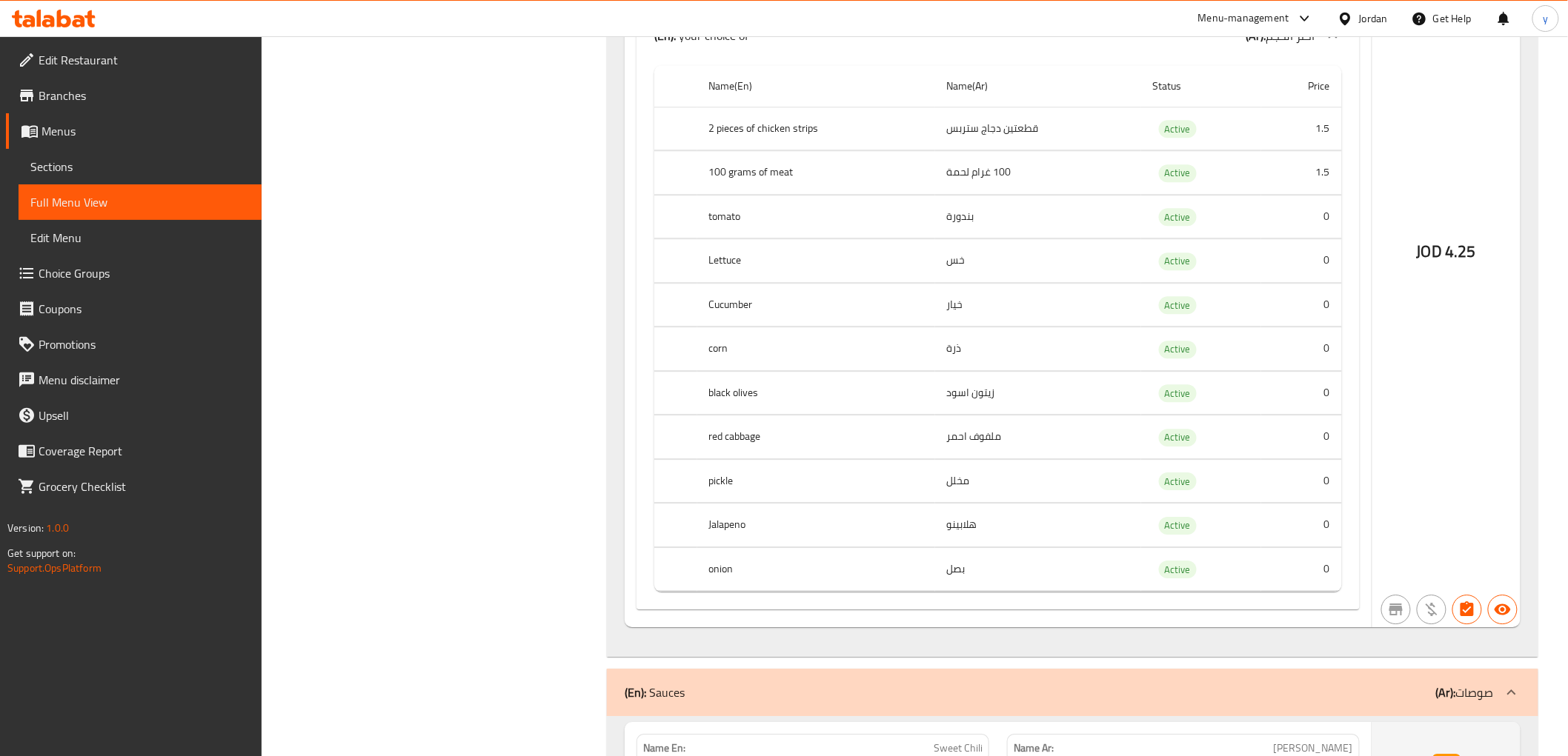
scroll to position [6287, 0]
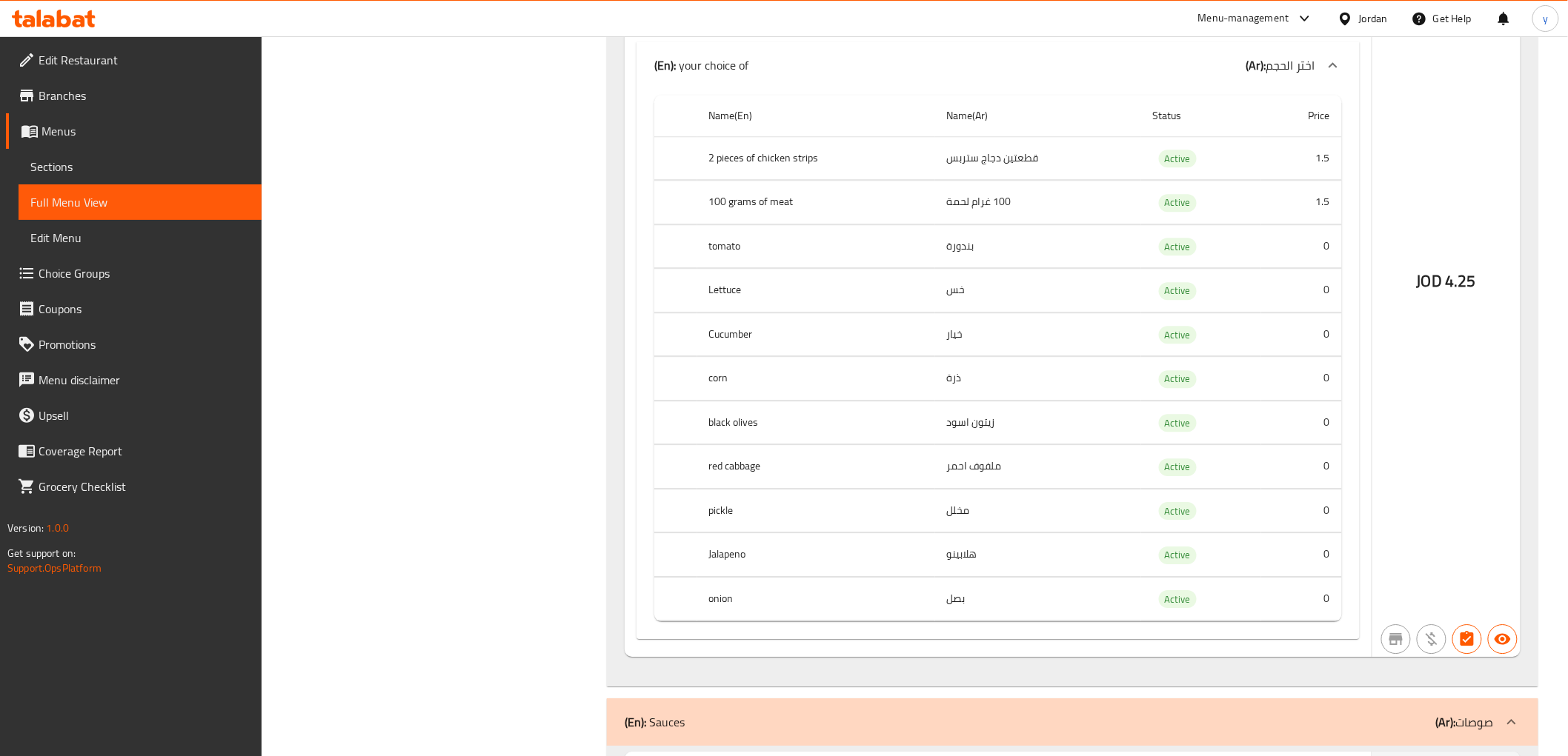
click at [739, 467] on th "red cabbage" at bounding box center [817, 466] width 238 height 43
copy th "cabbage"
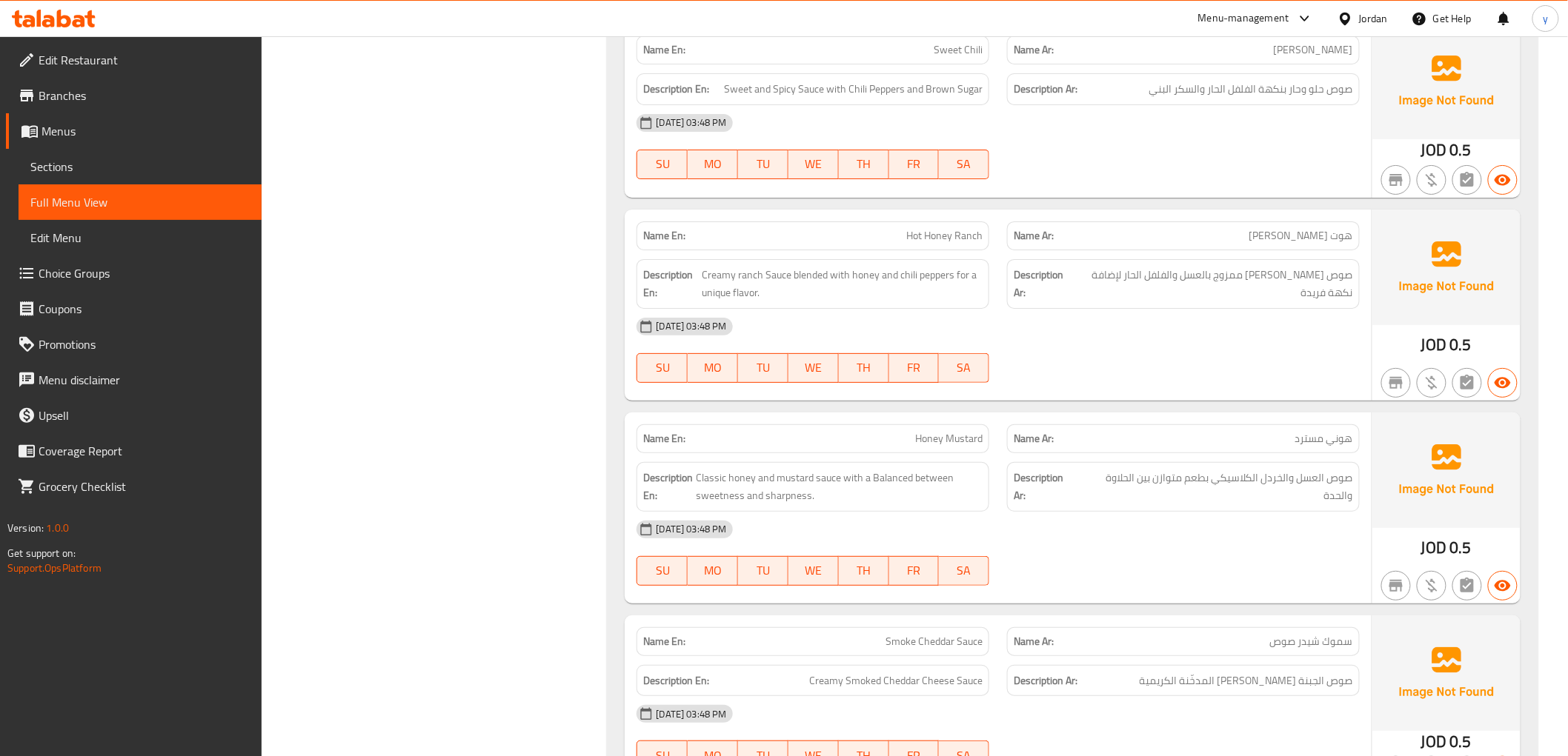
scroll to position [7028, 0]
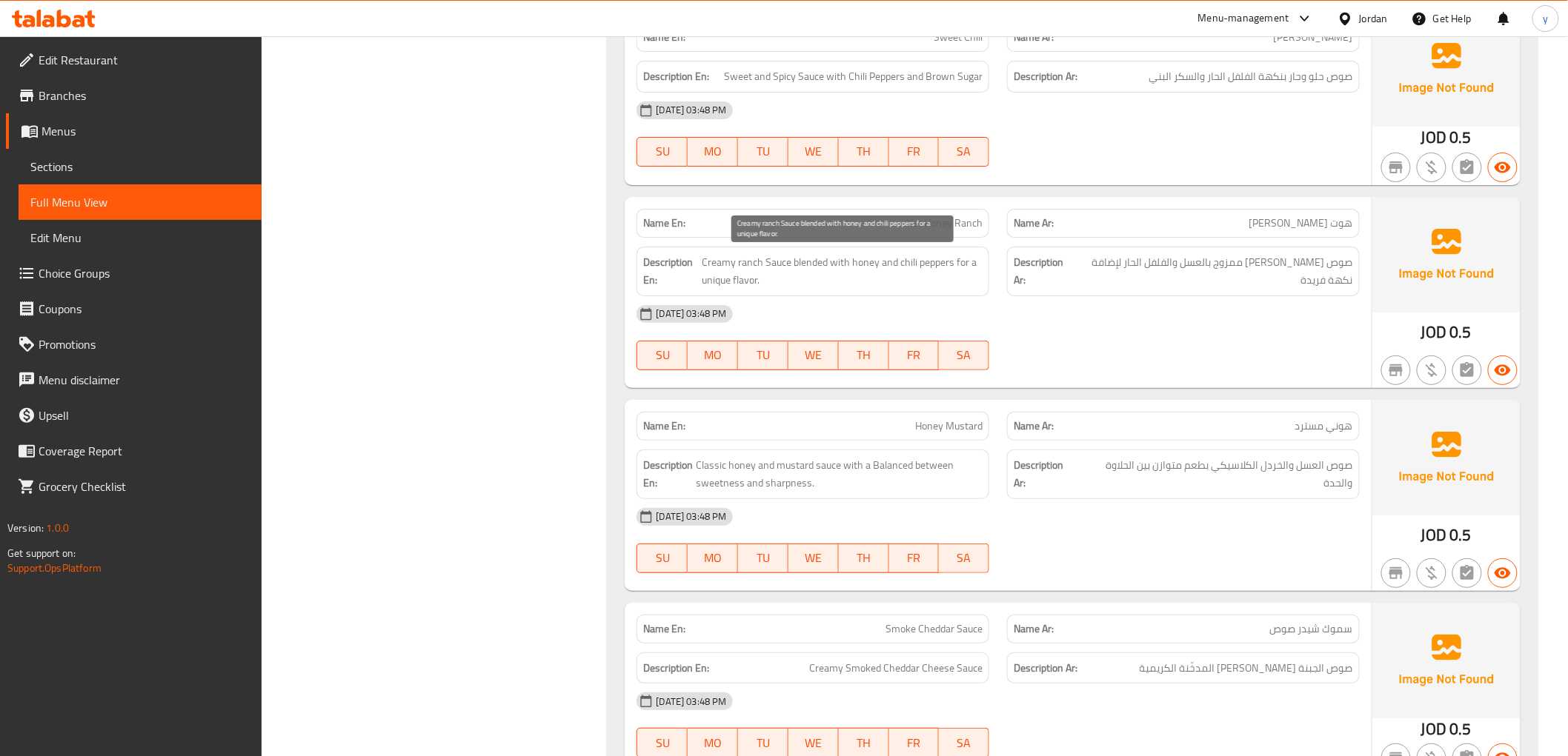
click at [821, 263] on span "Creamy ranch Sauce blended with honey and chili peppers for a unique flavor." at bounding box center [842, 272] width 281 height 37
click at [869, 301] on div "[DATE] 03:48 PM" at bounding box center [997, 313] width 740 height 36
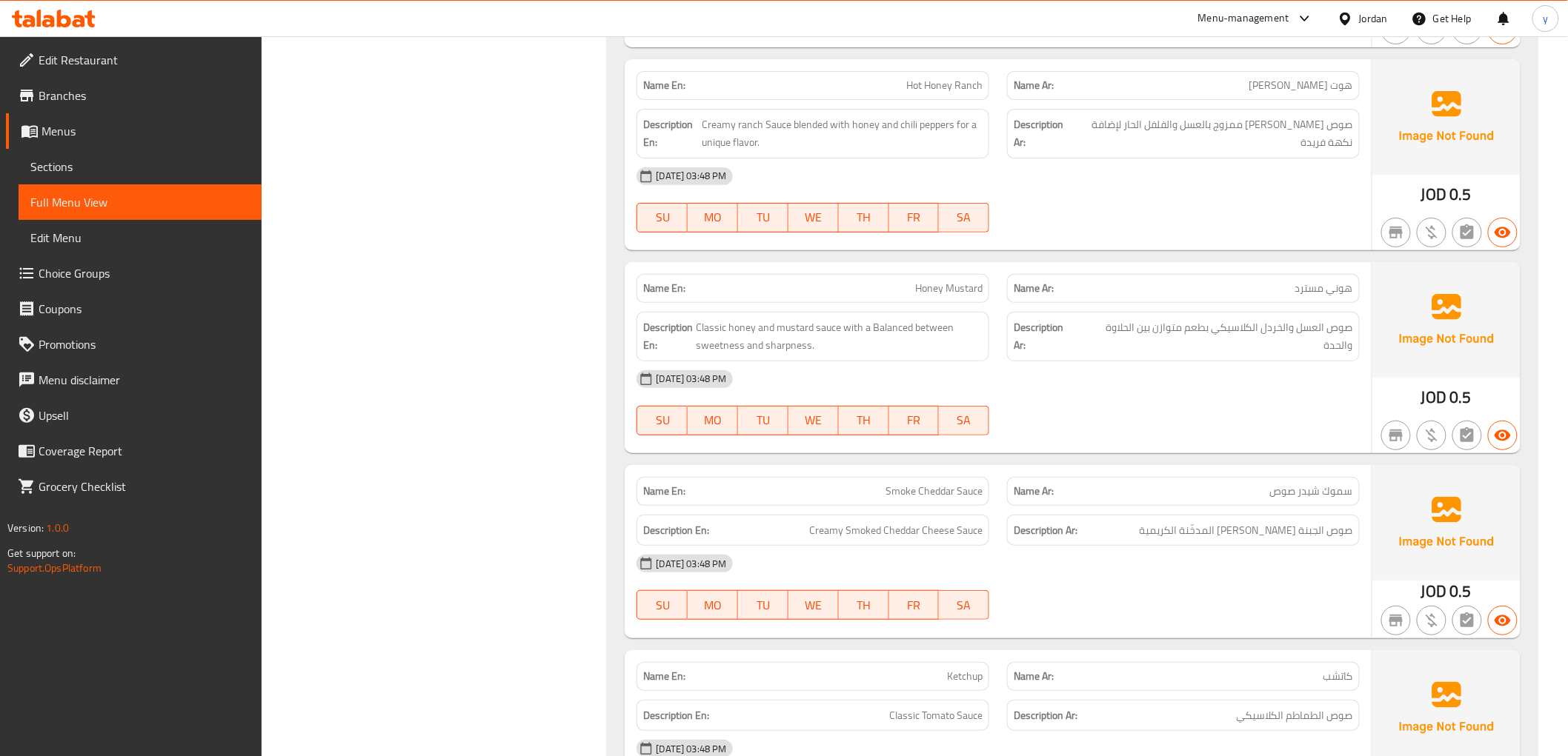
scroll to position [7193, 0]
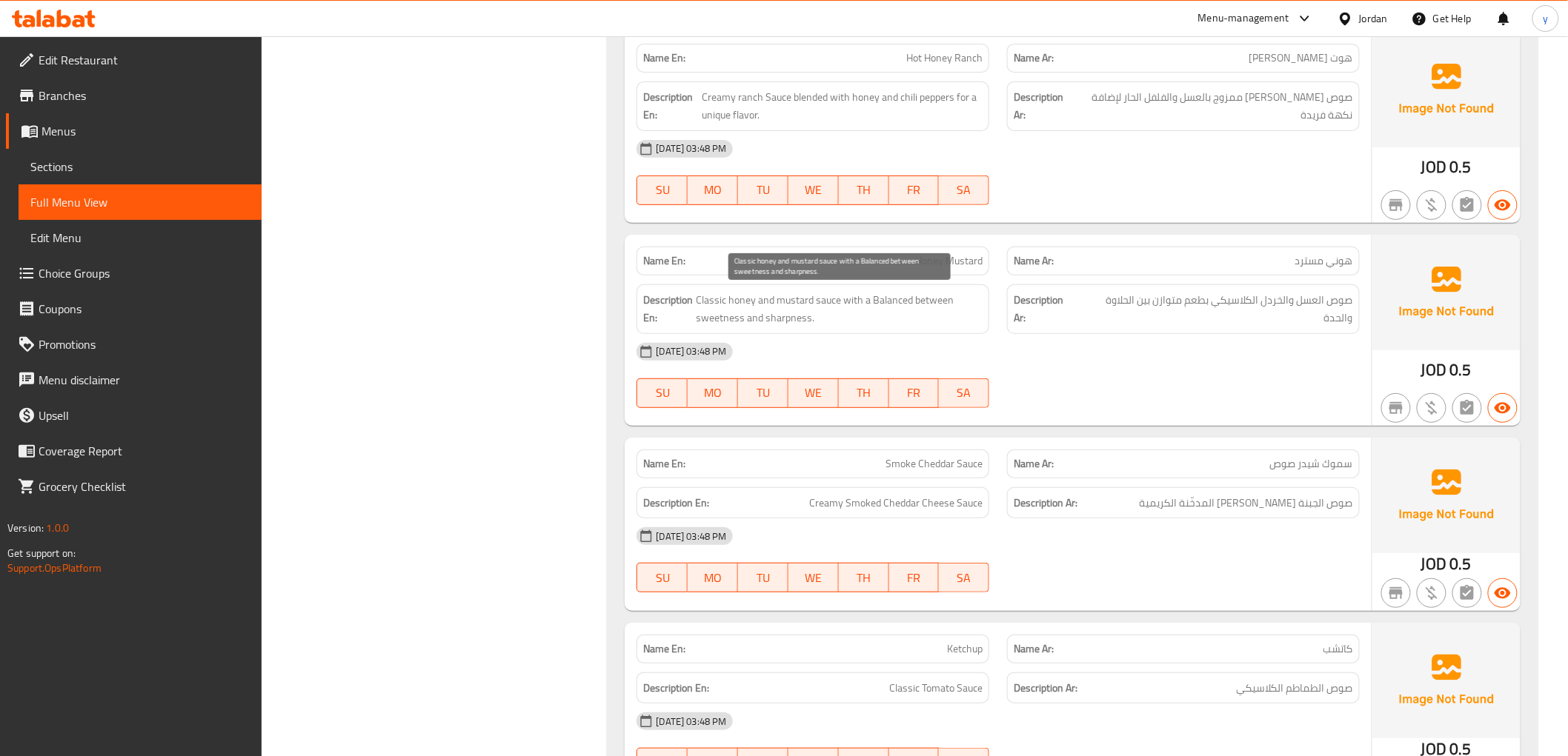
click at [714, 300] on span "Classic honey and mustard sauce with a Balanced between sweetness and sharpness." at bounding box center [840, 309] width 286 height 37
copy span "Classic honey and mustard sauce with a Balanced between sweetness and sharpness."
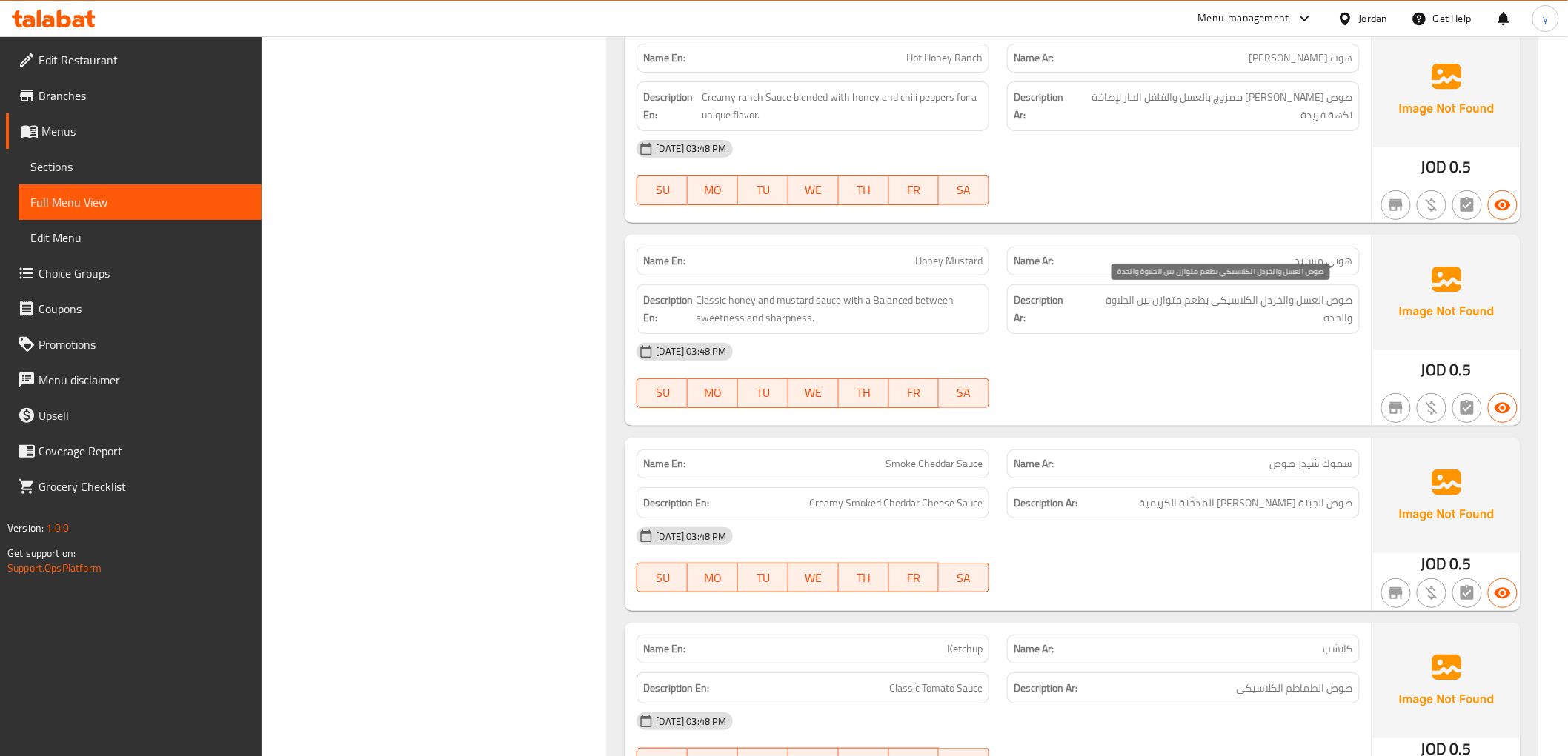
click at [1113, 302] on span "صوص العسل والخردل الكلاسيكي بطعم متوازن بين الحلاوة والحدة" at bounding box center [1215, 309] width 274 height 37
copy div "صوص العسل والخردل الكلاسيكي بطعم متوازن بين الحلاوة والحدة"
click at [1154, 336] on div "[DATE] 03:48 PM" at bounding box center [997, 352] width 740 height 36
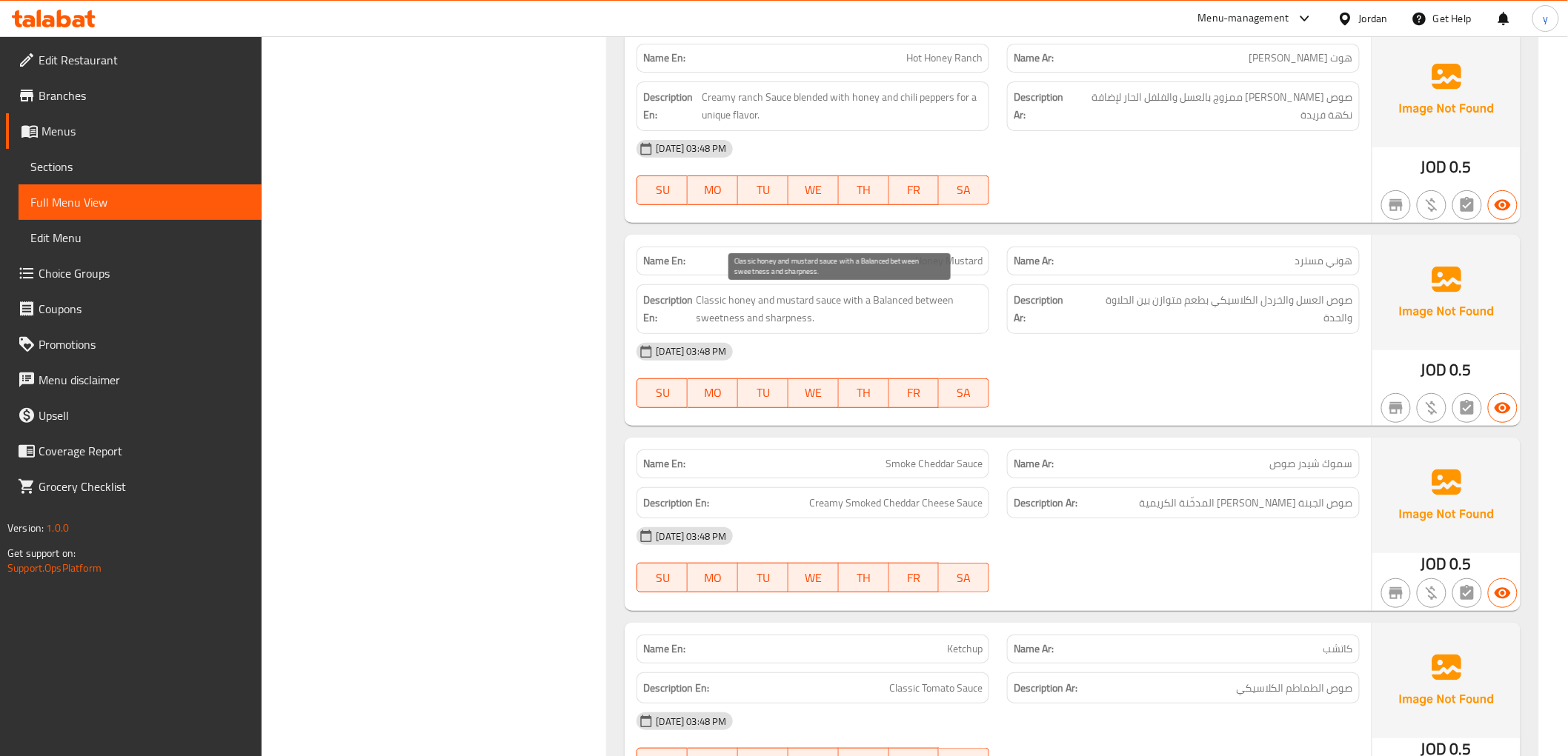
click at [806, 300] on span "Classic honey and mustard sauce with a Balanced between sweetness and sharpness." at bounding box center [840, 309] width 286 height 37
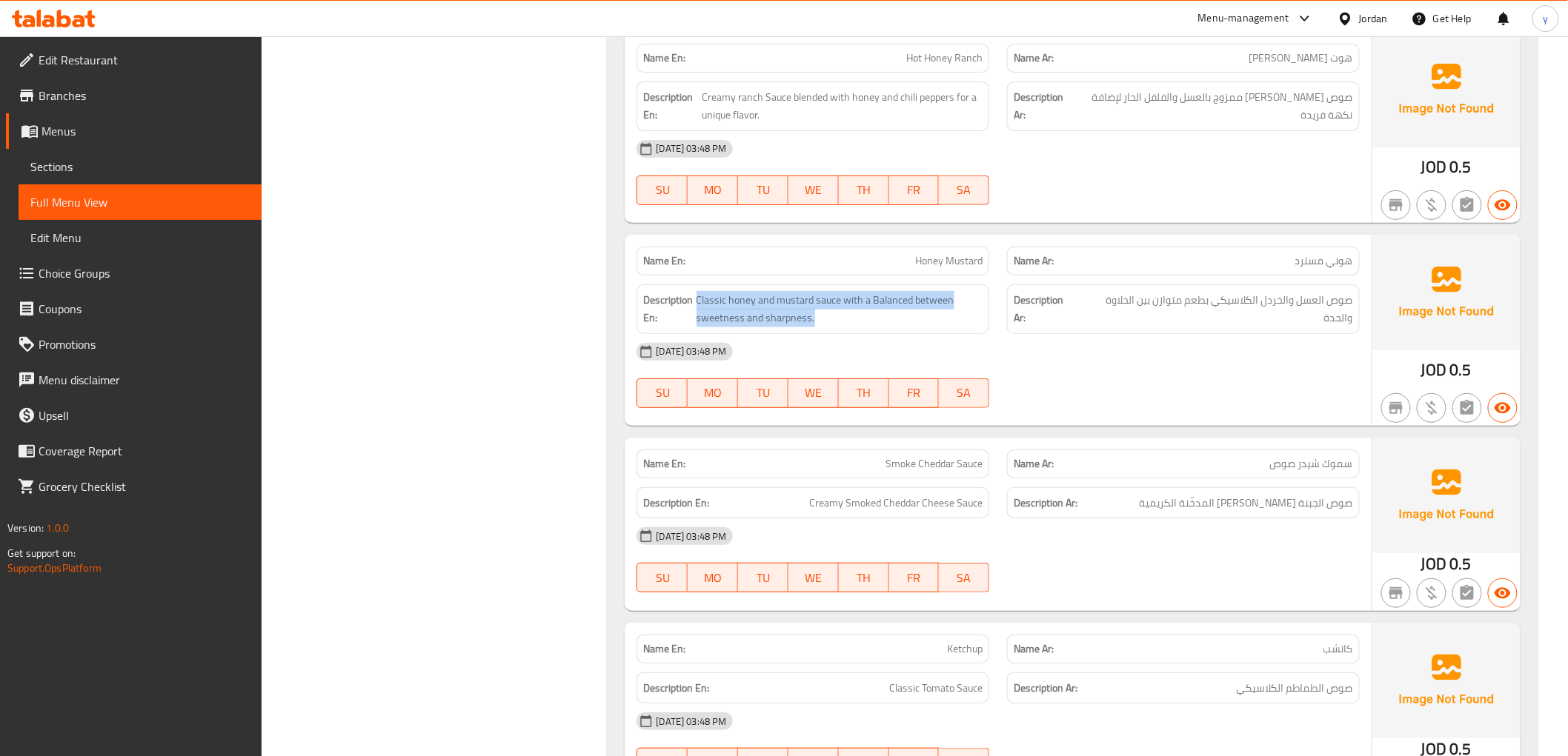
copy span "Classic honey and mustard sauce with a Balanced between sweetness and sharpness."
click at [44, 164] on span "Sections" at bounding box center [140, 166] width 219 height 18
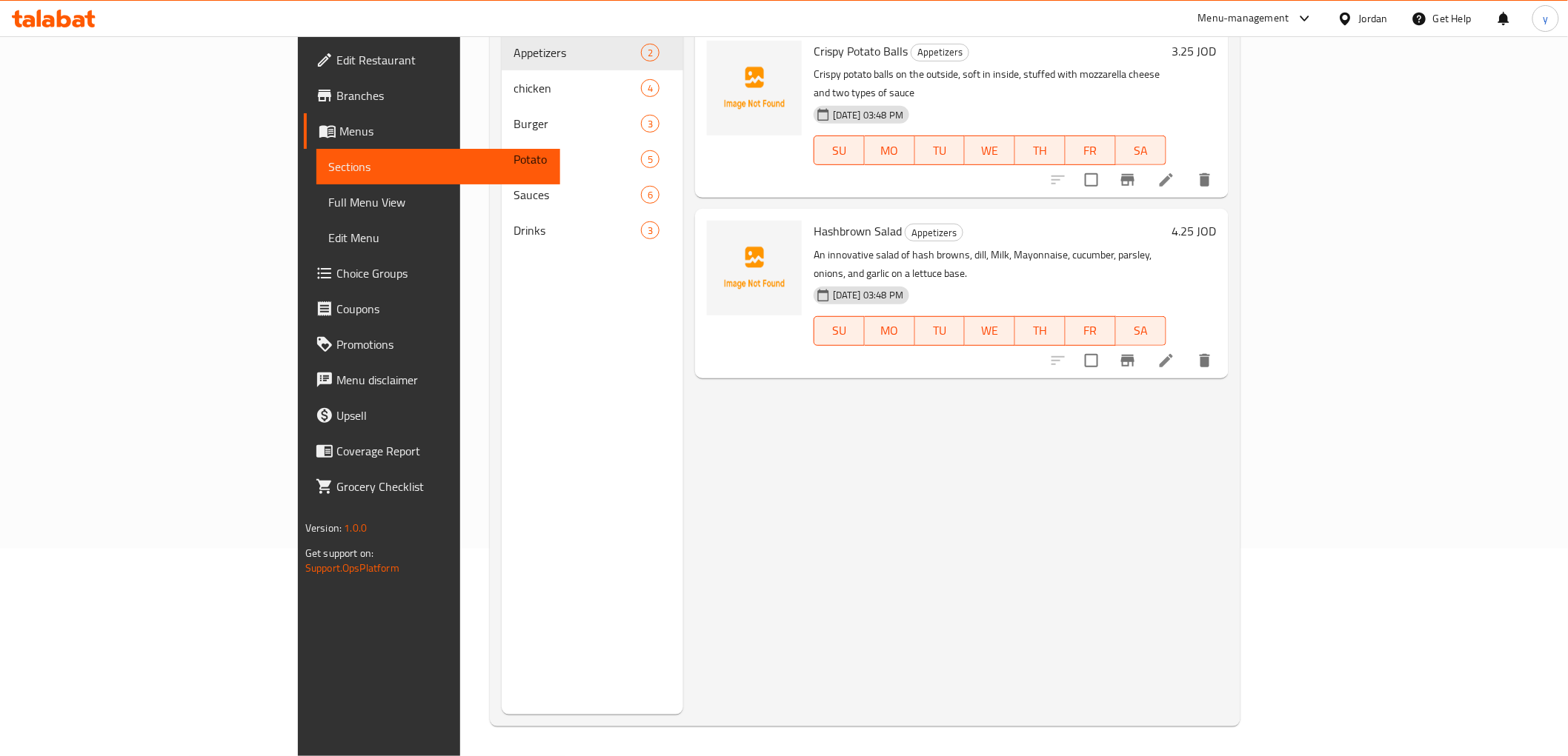
scroll to position [207, 0]
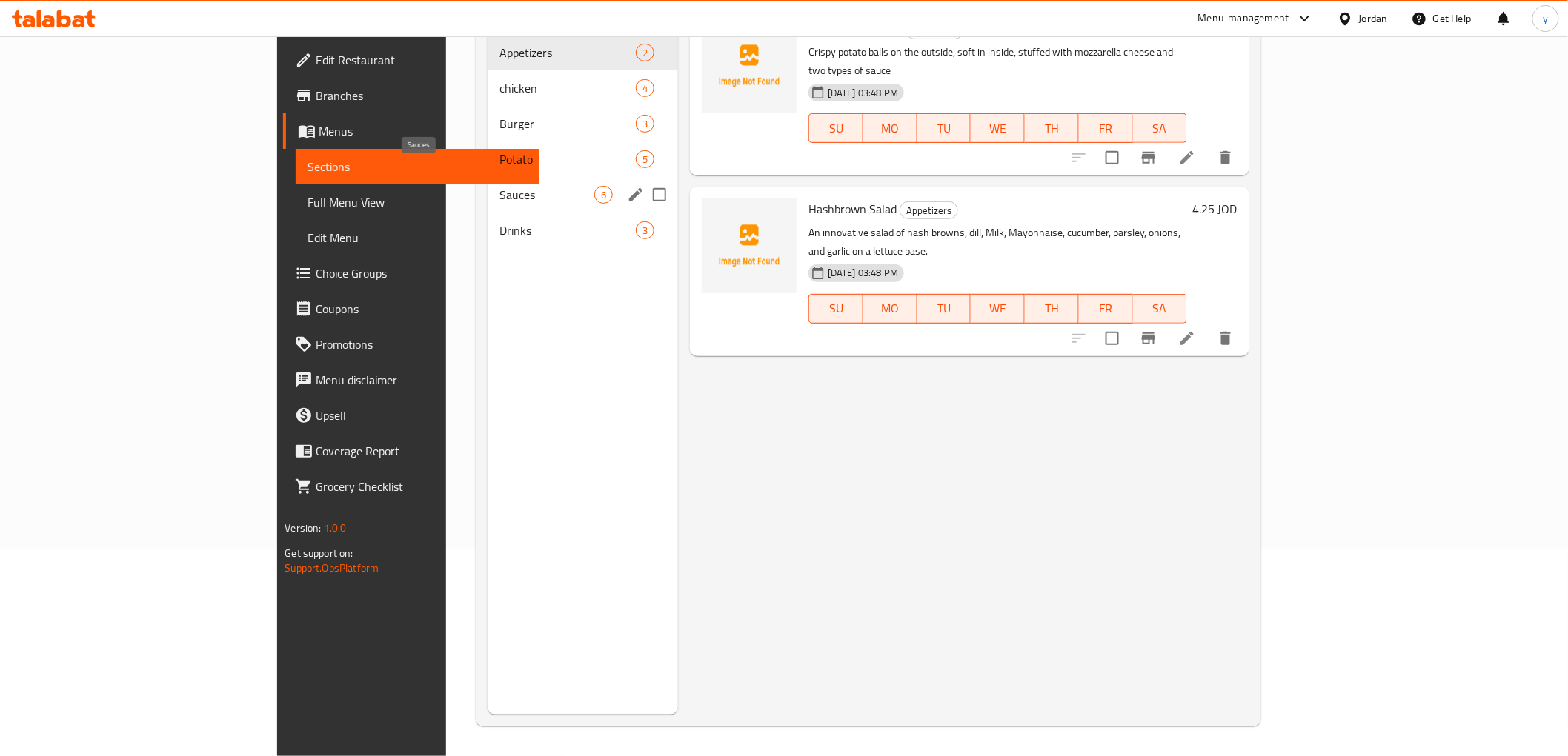
click at [500, 186] on span "Sauces" at bounding box center [547, 195] width 95 height 18
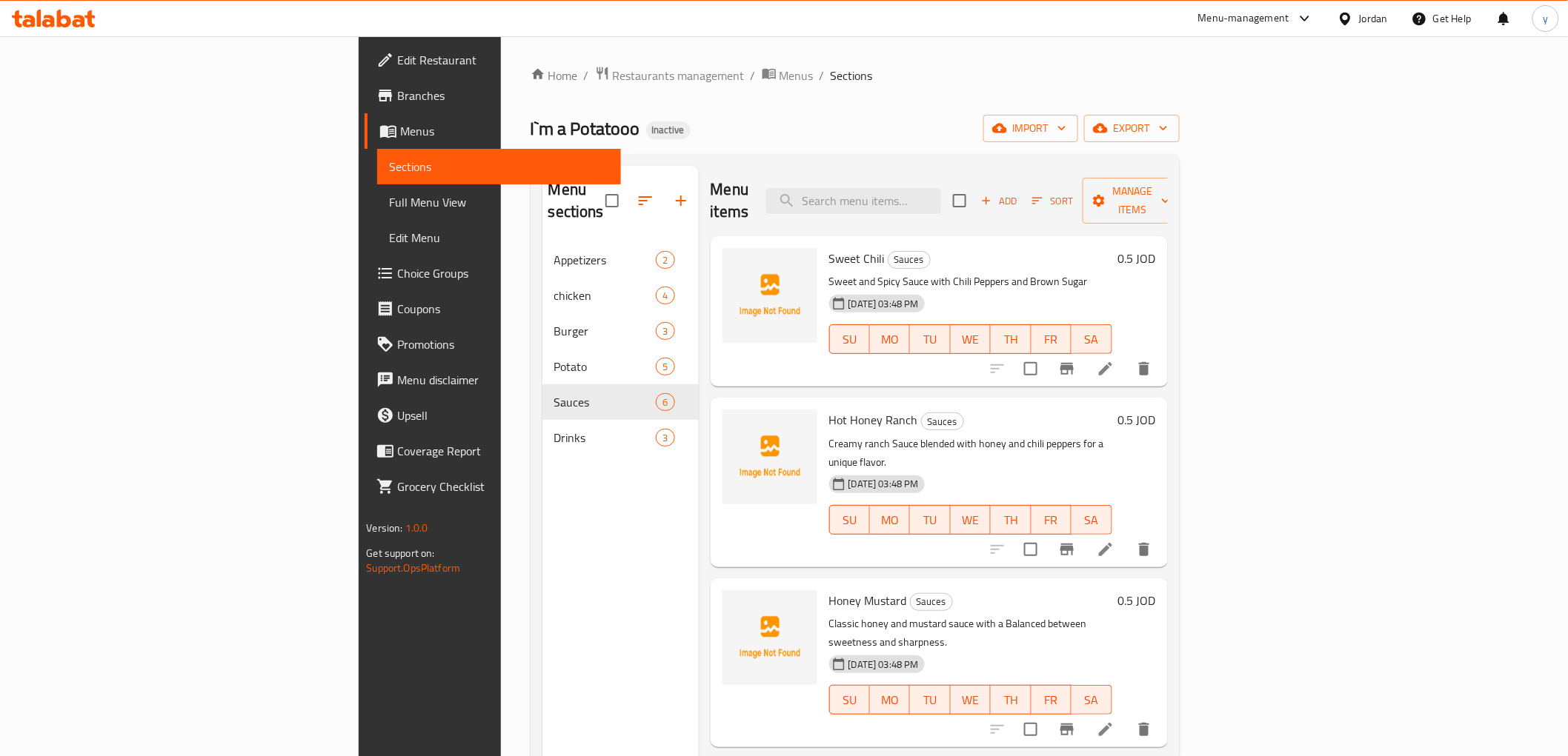
scroll to position [83, 0]
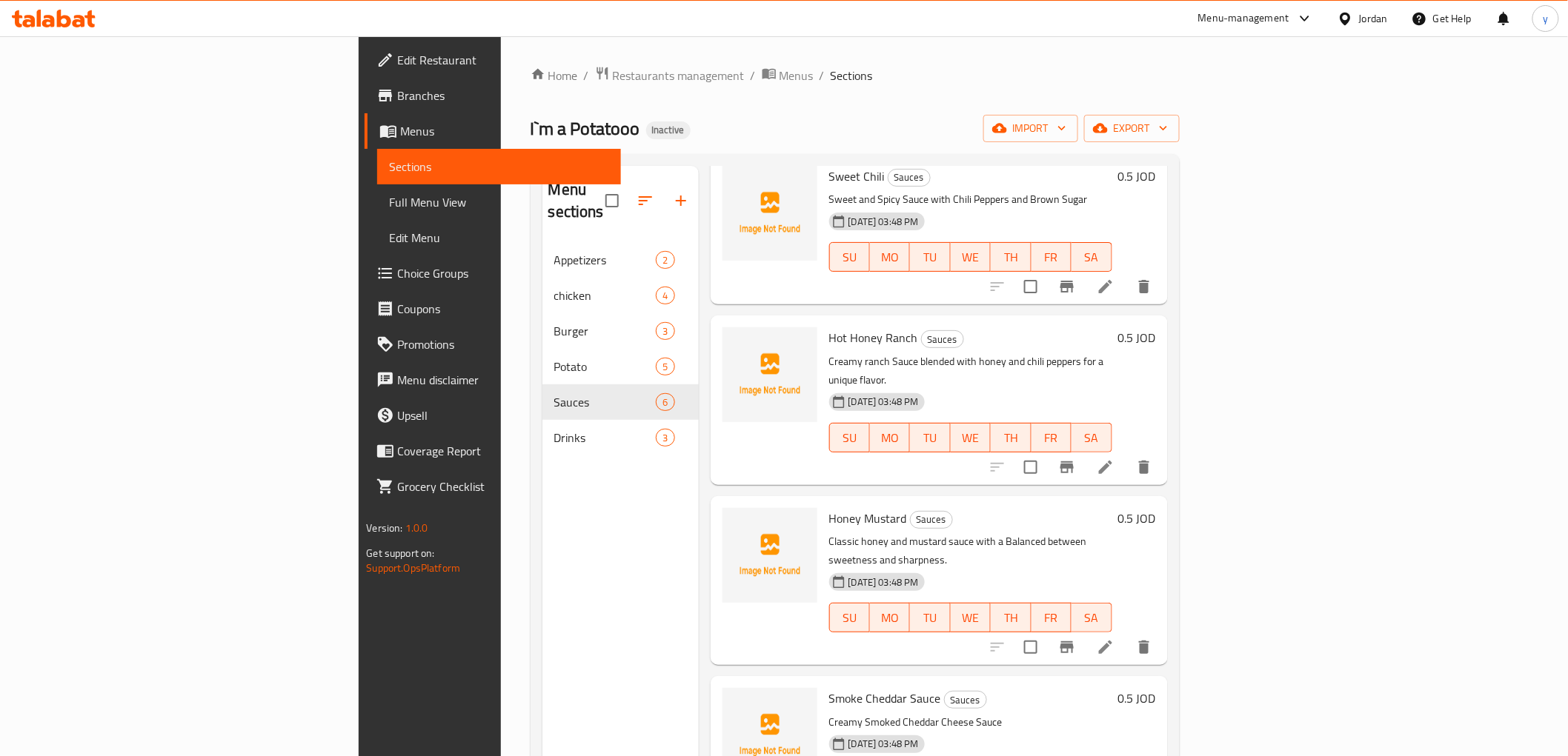
click at [1115, 639] on icon at bounding box center [1105, 647] width 18 height 18
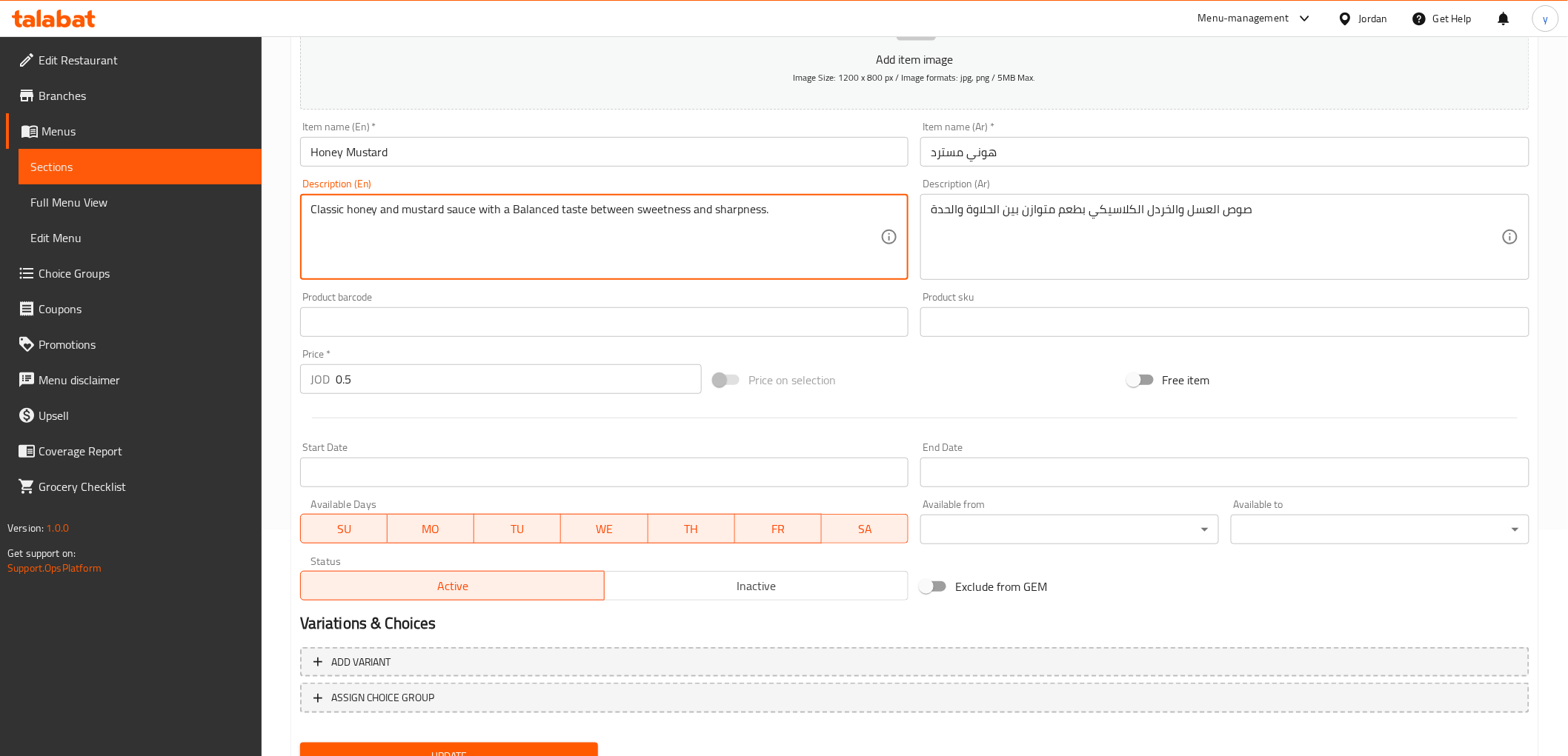
scroll to position [287, 0]
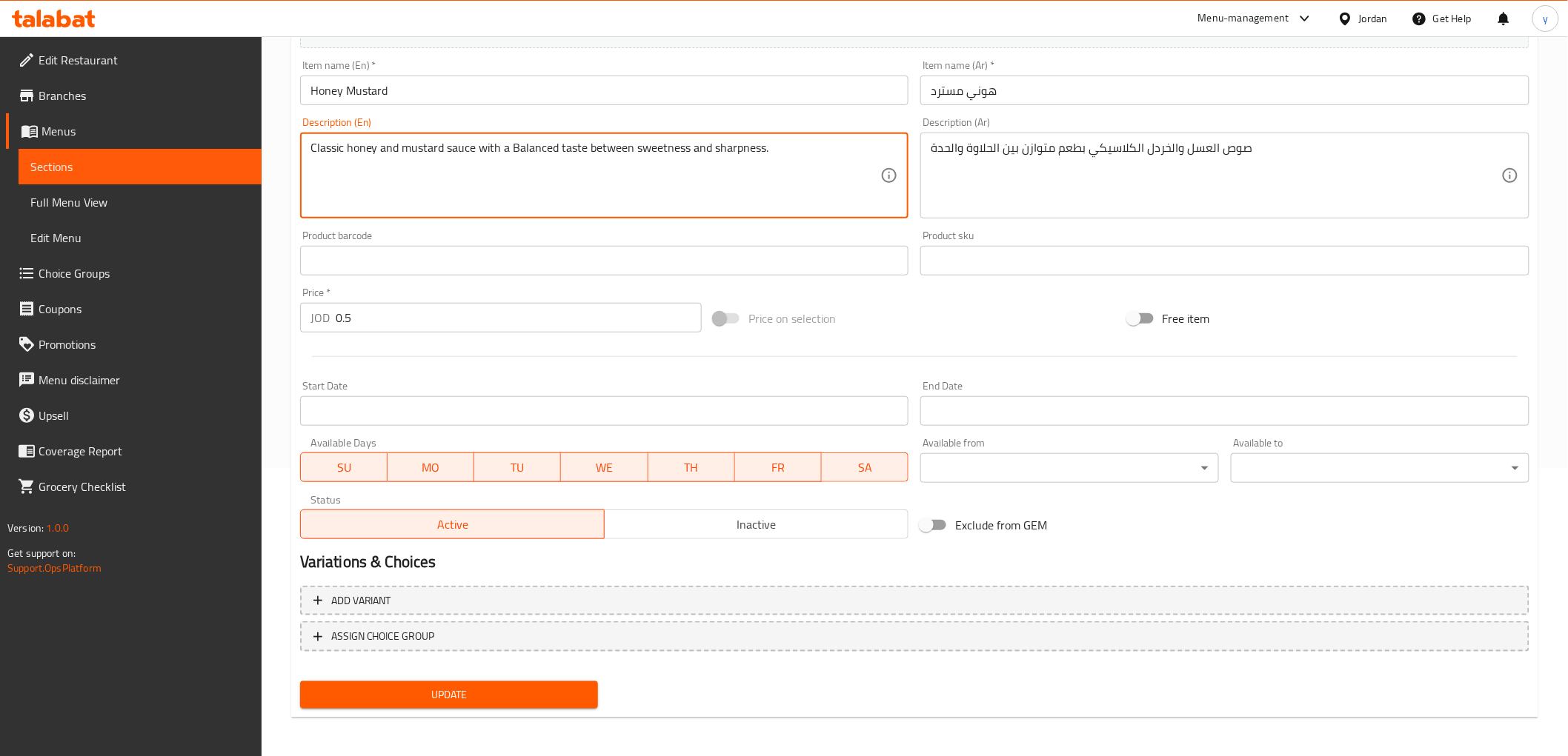
type textarea "Classic honey and mustard sauce with a Balanced taste between sweetness and sha…"
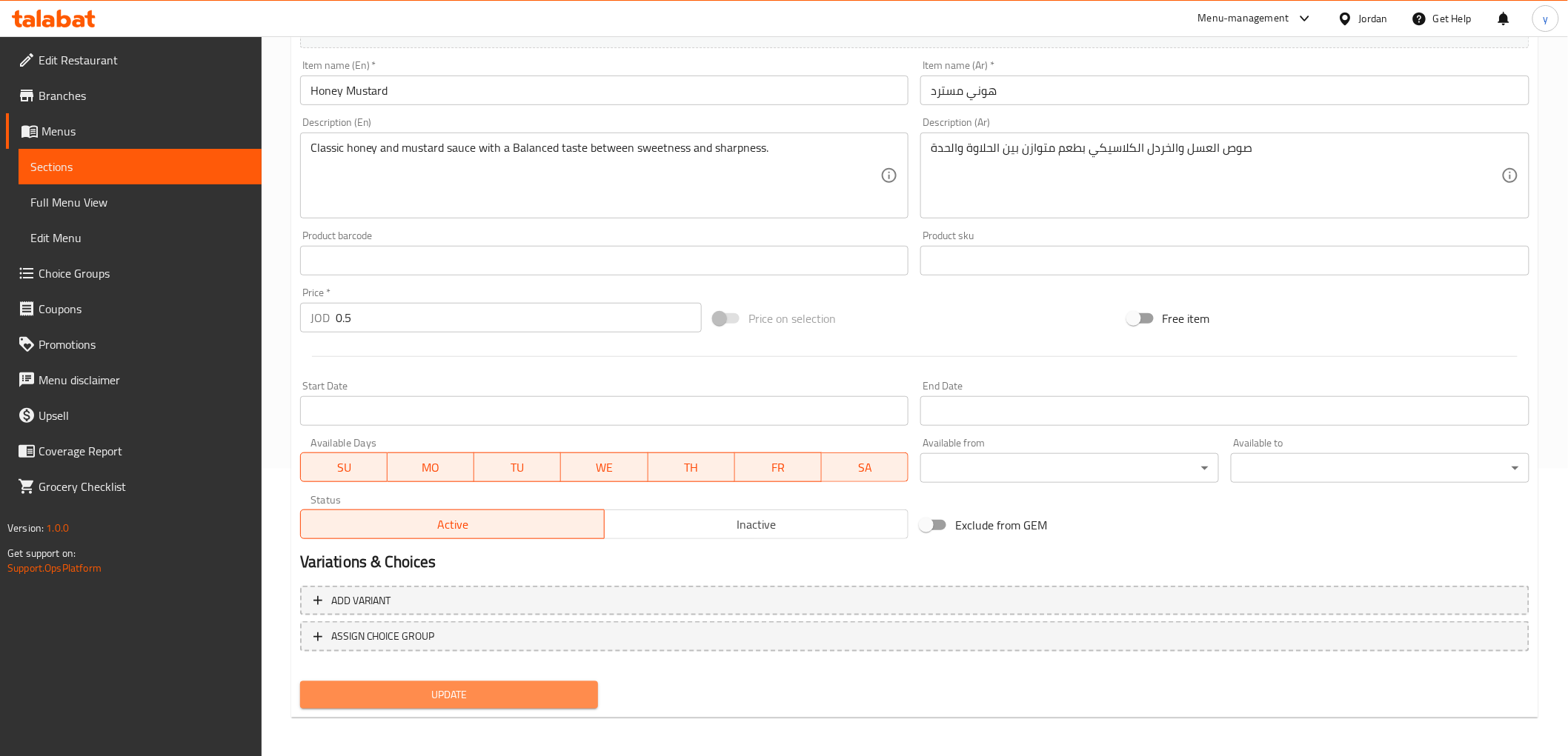
click at [525, 700] on span "Update" at bounding box center [450, 695] width 275 height 18
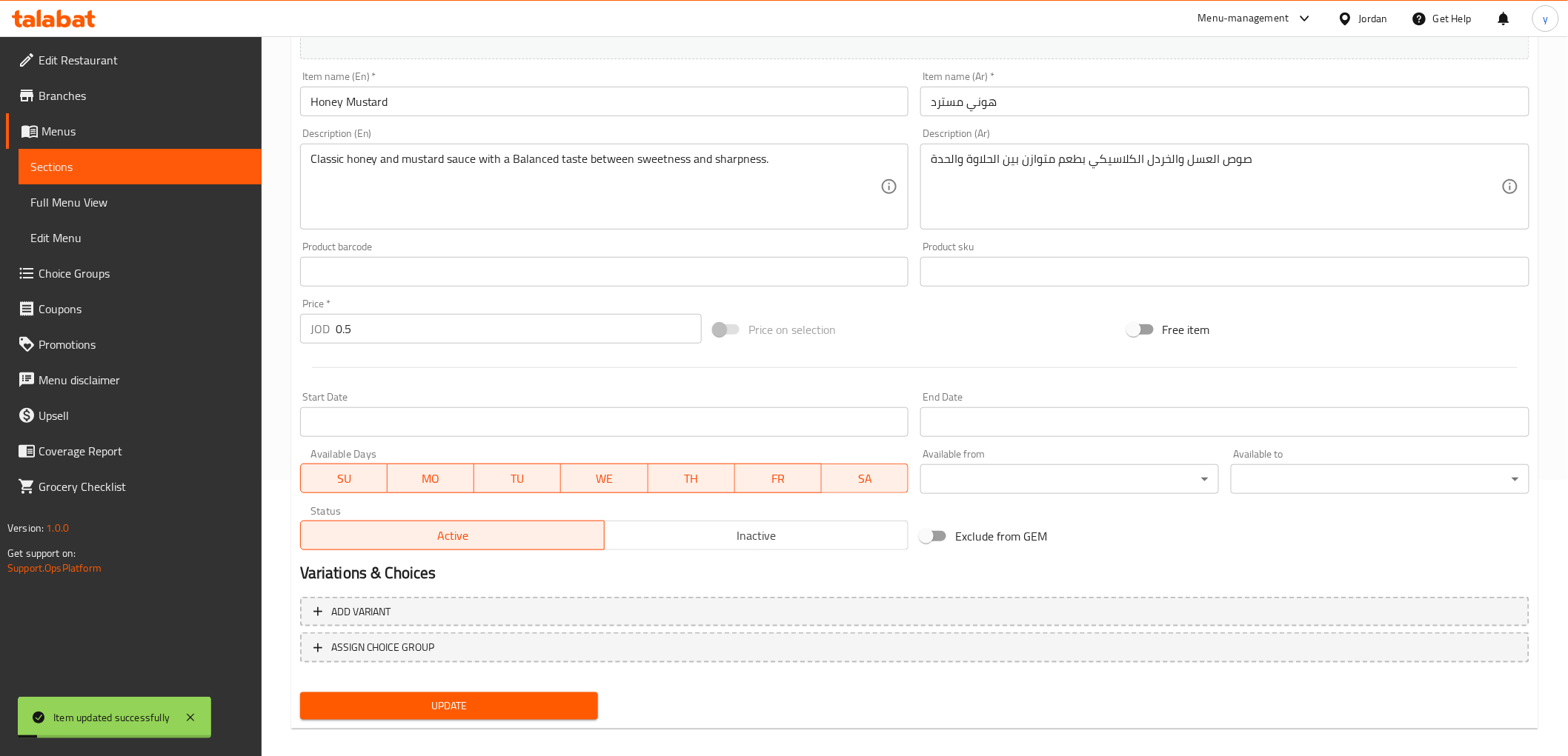
scroll to position [0, 0]
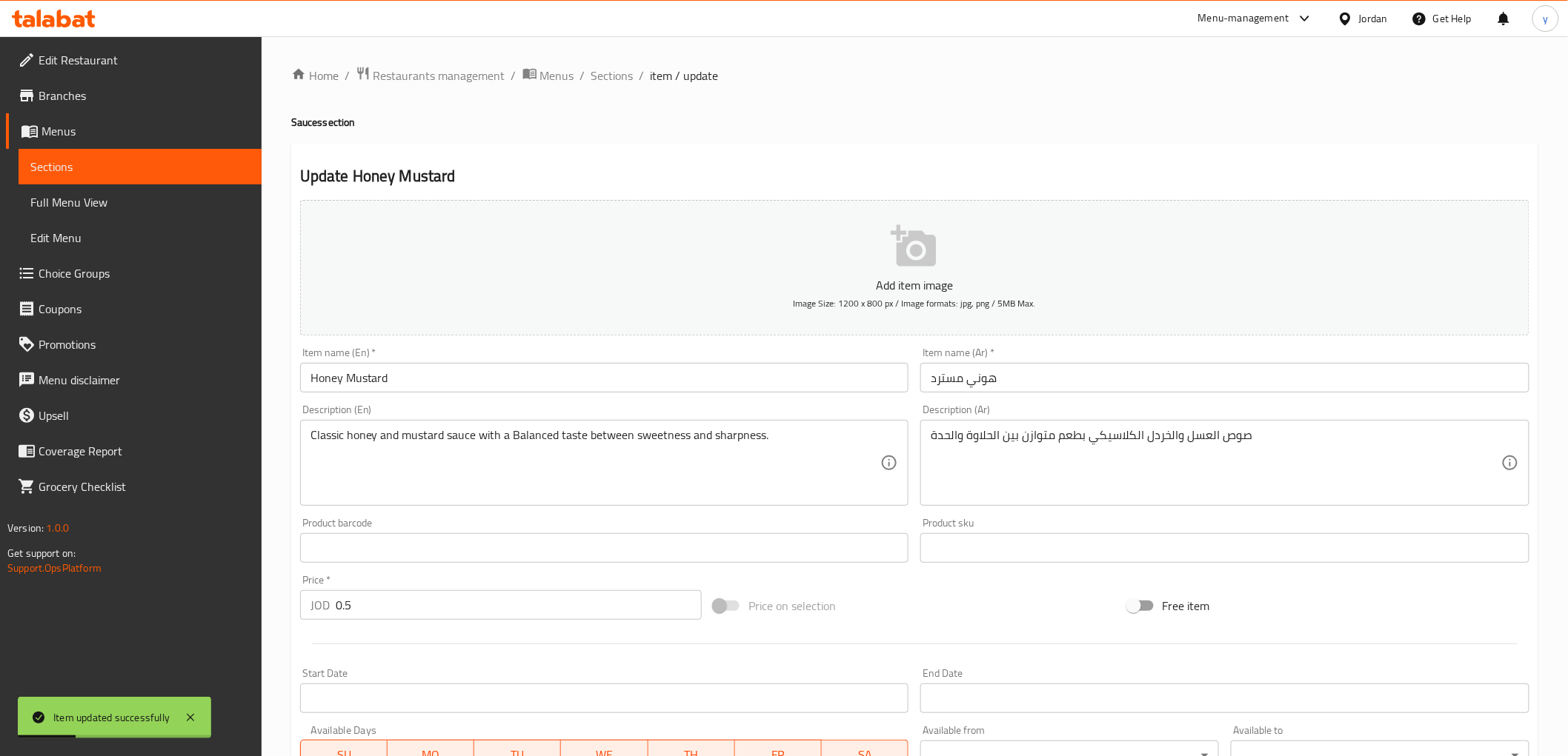
click at [63, 204] on span "Full Menu View" at bounding box center [140, 202] width 219 height 18
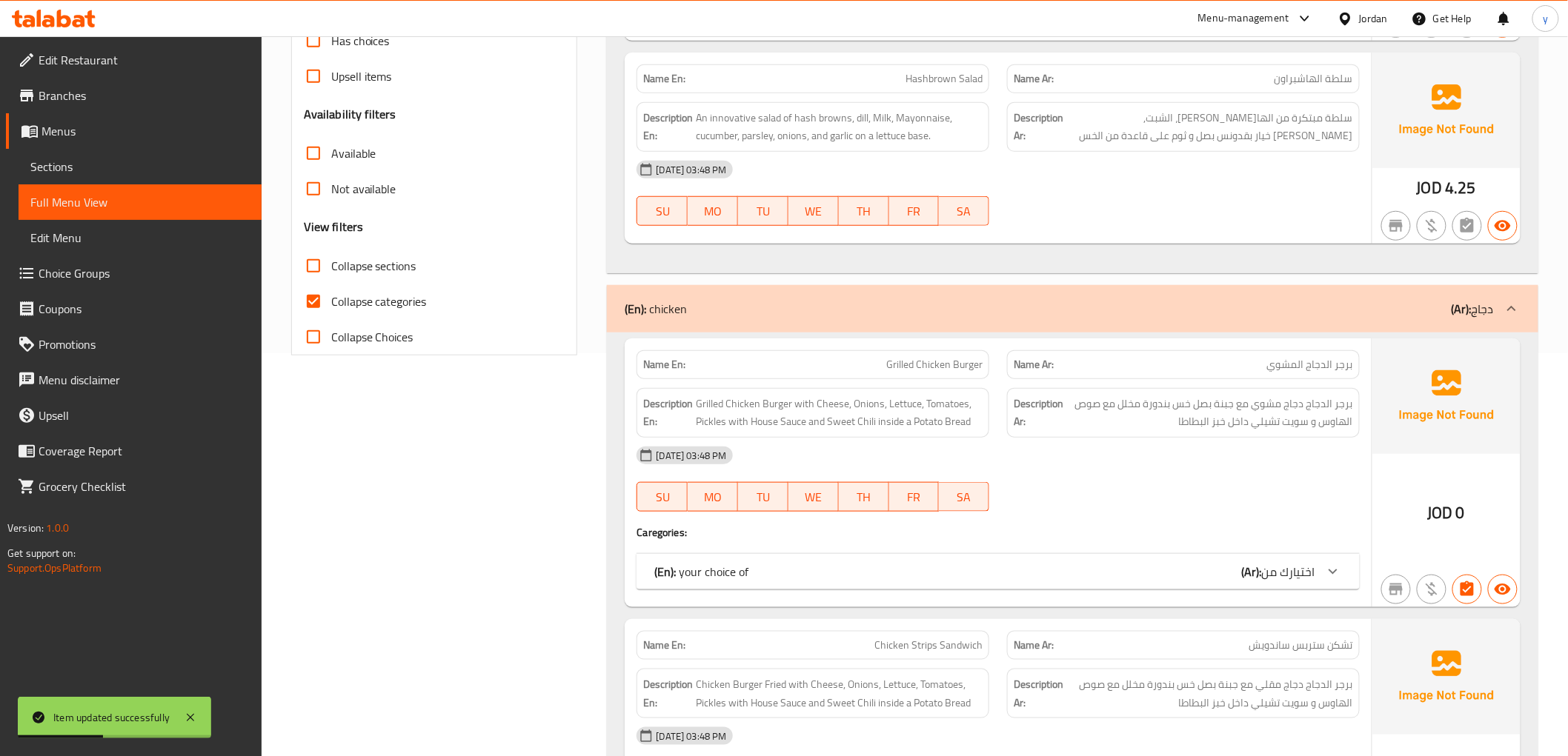
scroll to position [411, 0]
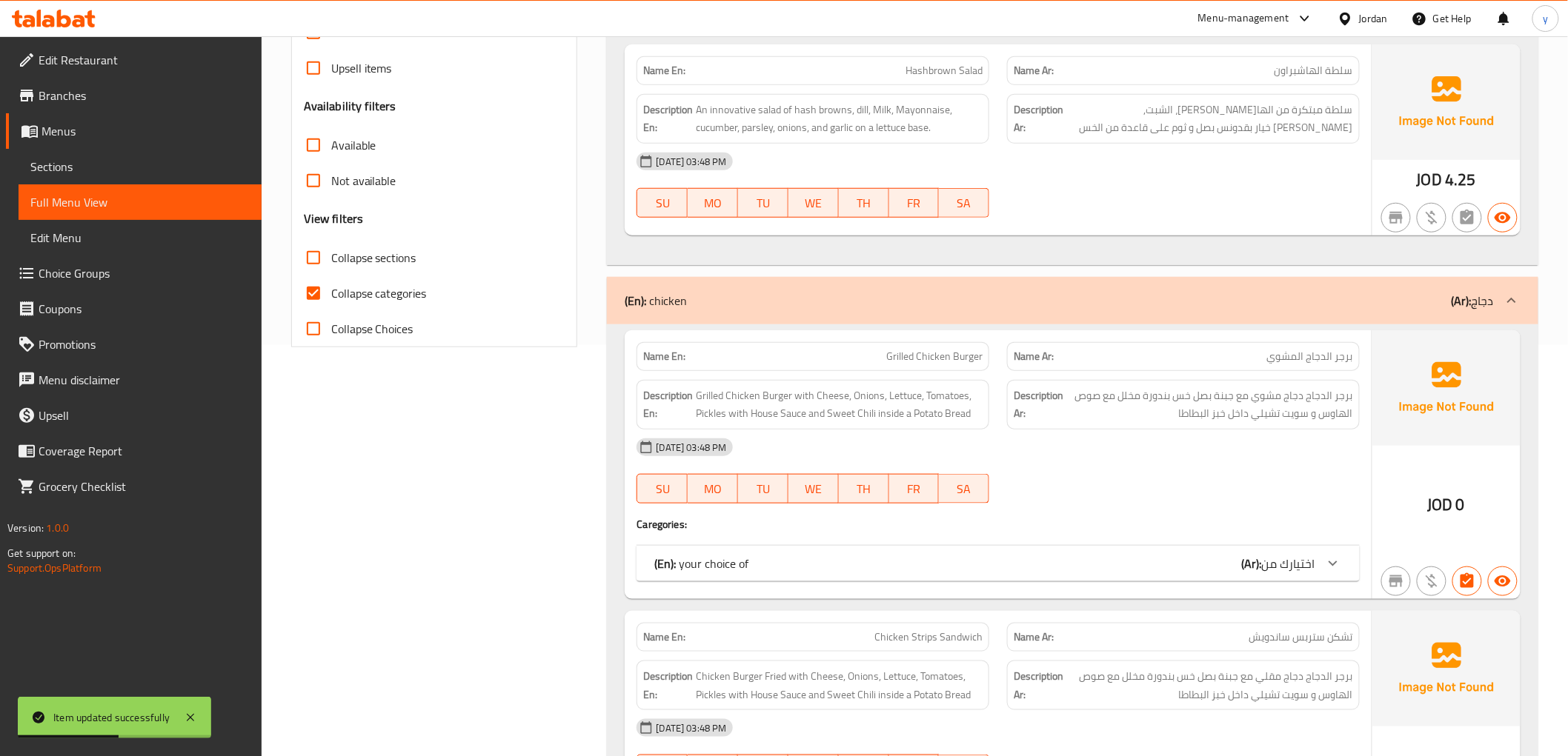
click at [305, 283] on input "Collapse categories" at bounding box center [313, 293] width 36 height 36
checkbox input "false"
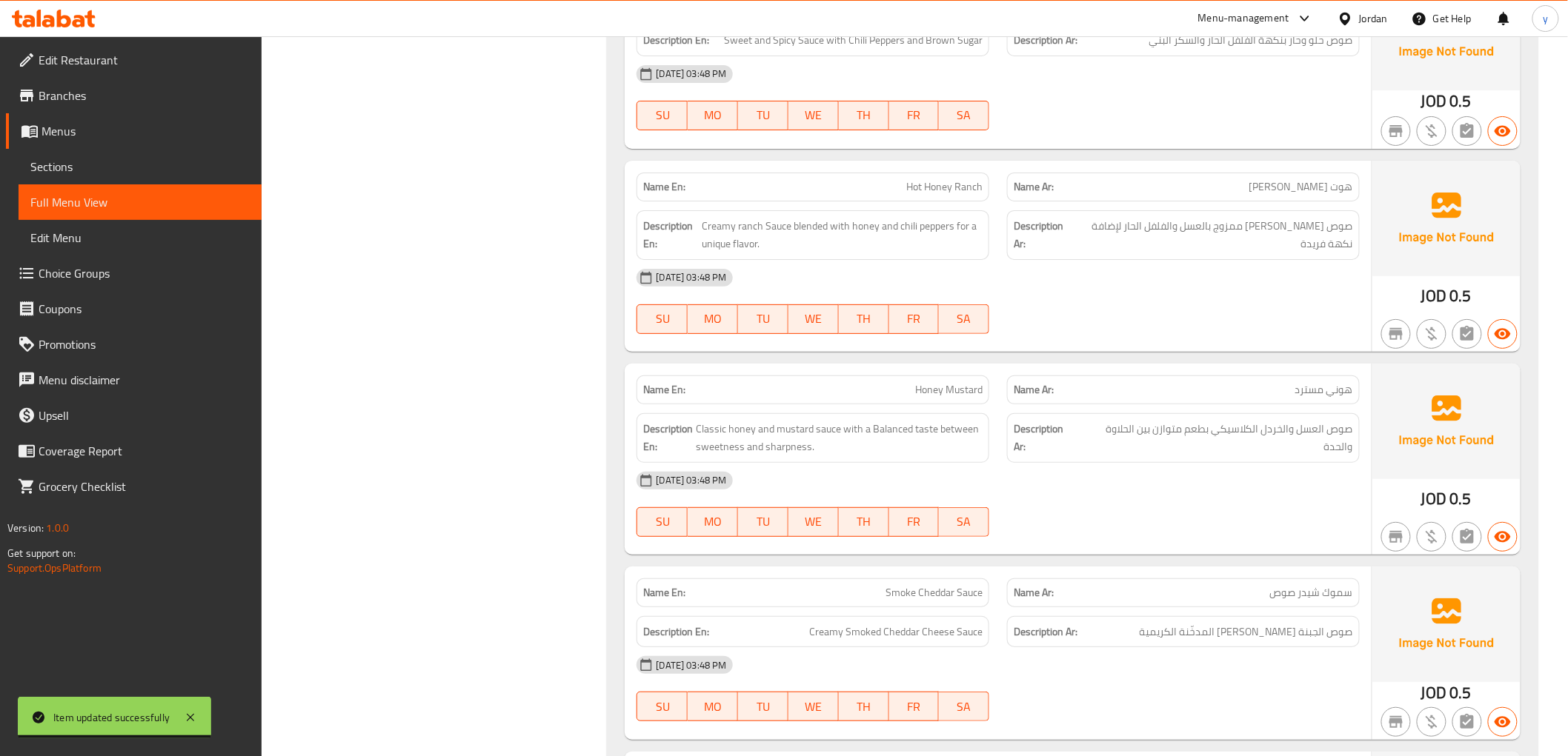
scroll to position [7044, 0]
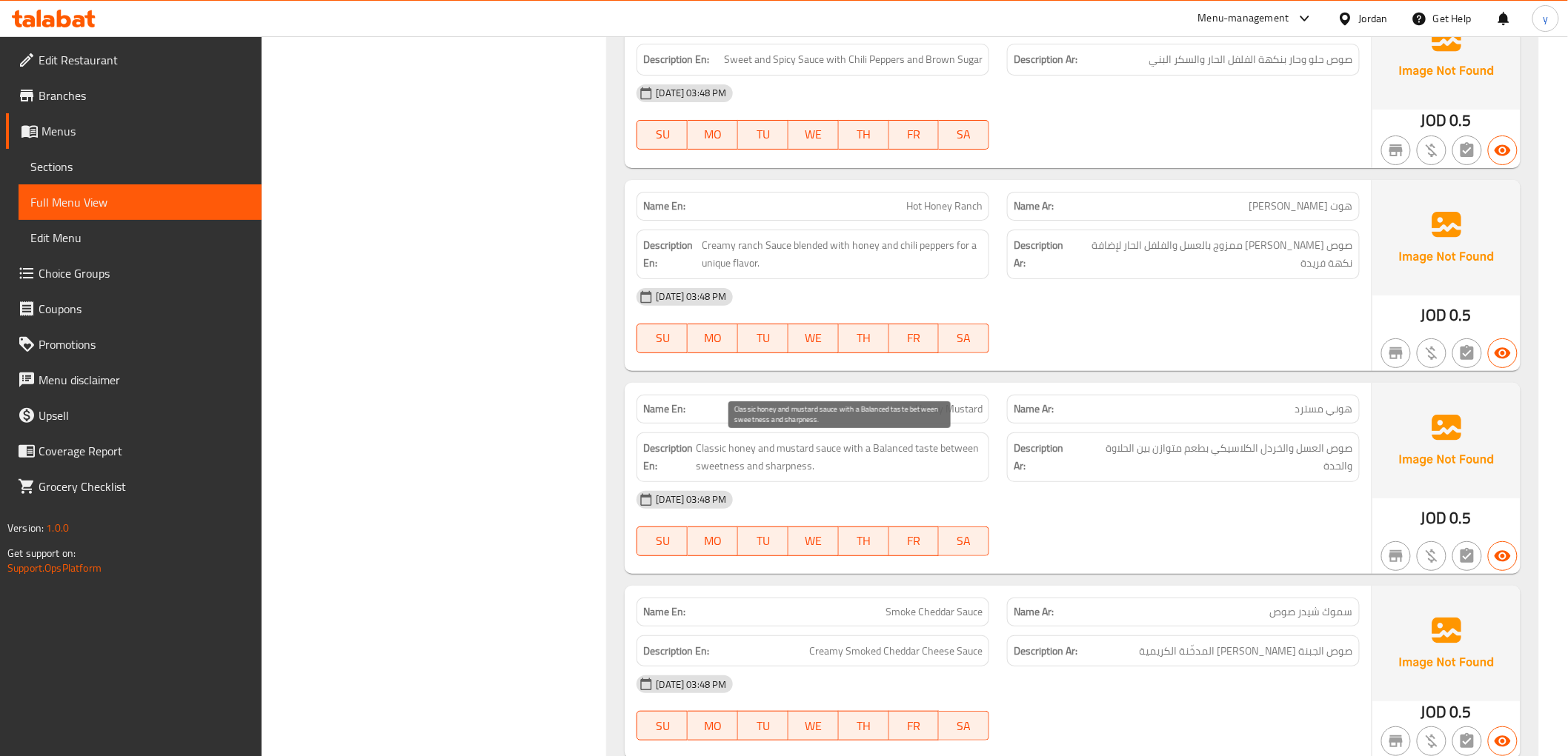
click at [975, 450] on span "Classic honey and mustard sauce with a Balanced taste between sweetness and sha…" at bounding box center [839, 457] width 286 height 37
click at [1079, 497] on div "[DATE] 03:48 PM" at bounding box center [997, 500] width 740 height 36
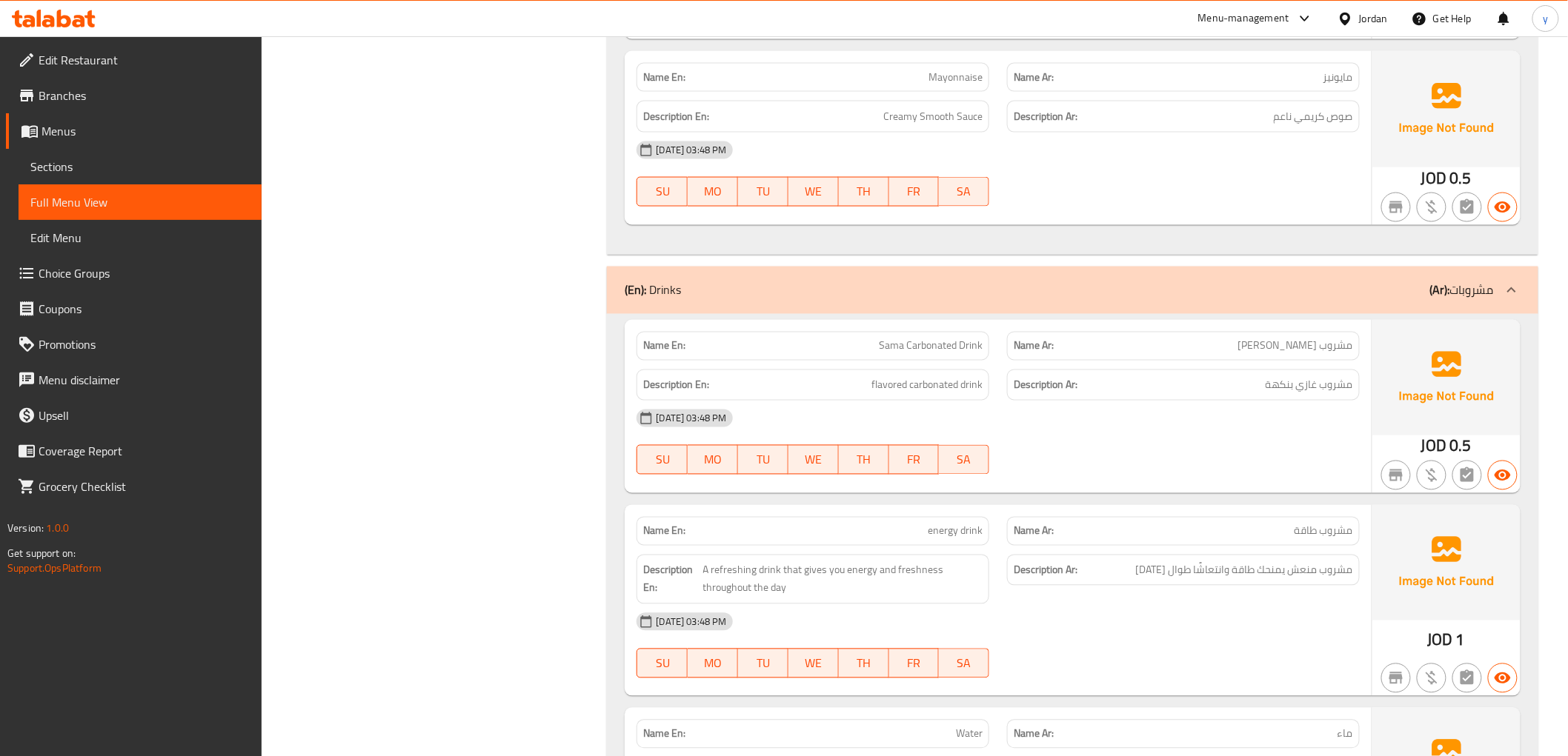
scroll to position [8032, 0]
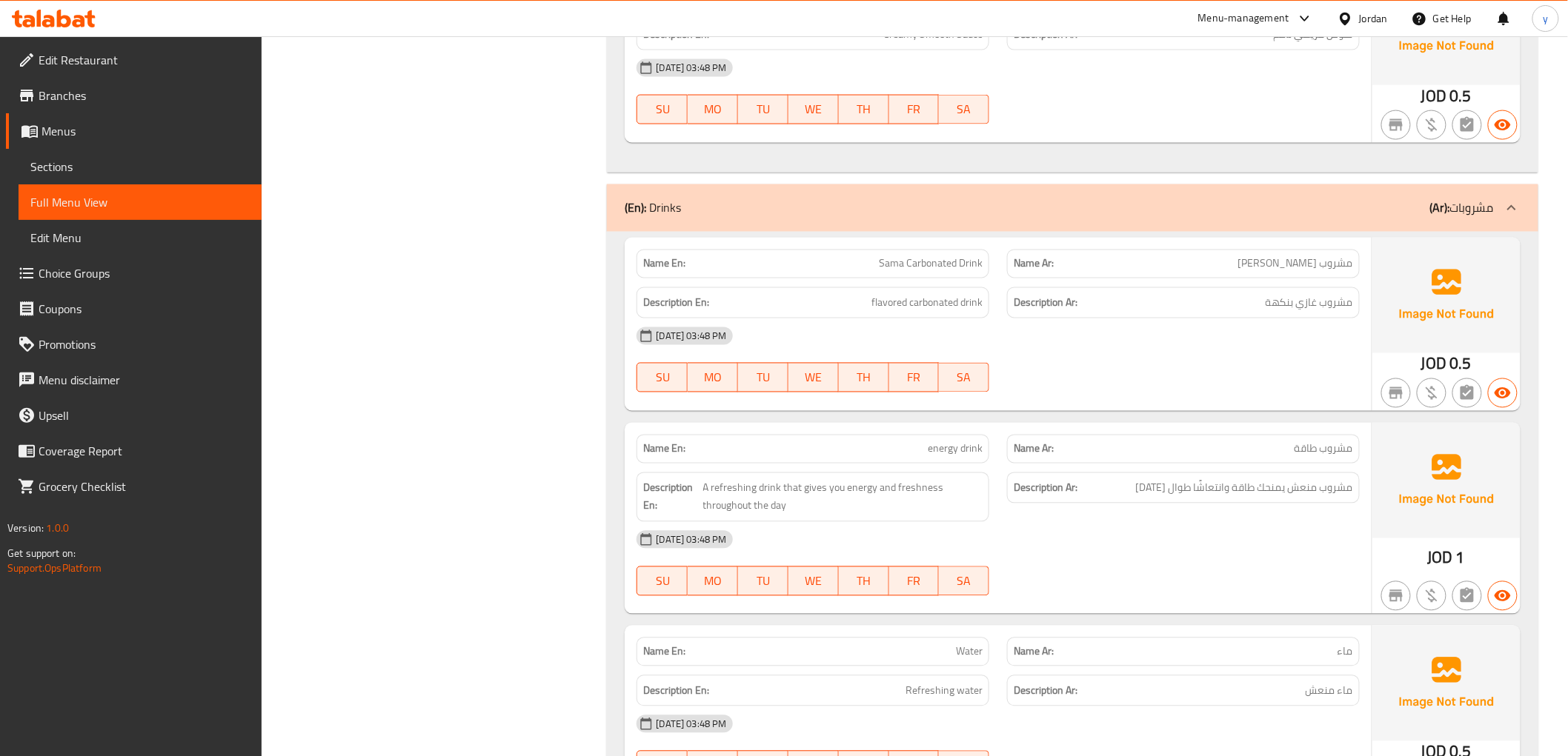
click at [930, 260] on span "Sama Carbonated Drink" at bounding box center [930, 264] width 104 height 15
copy span "Sama Carbonated Drink"
click at [1199, 365] on div "12-10-2025 03:48 PM SU MO TU WE TH FR SA" at bounding box center [997, 360] width 740 height 83
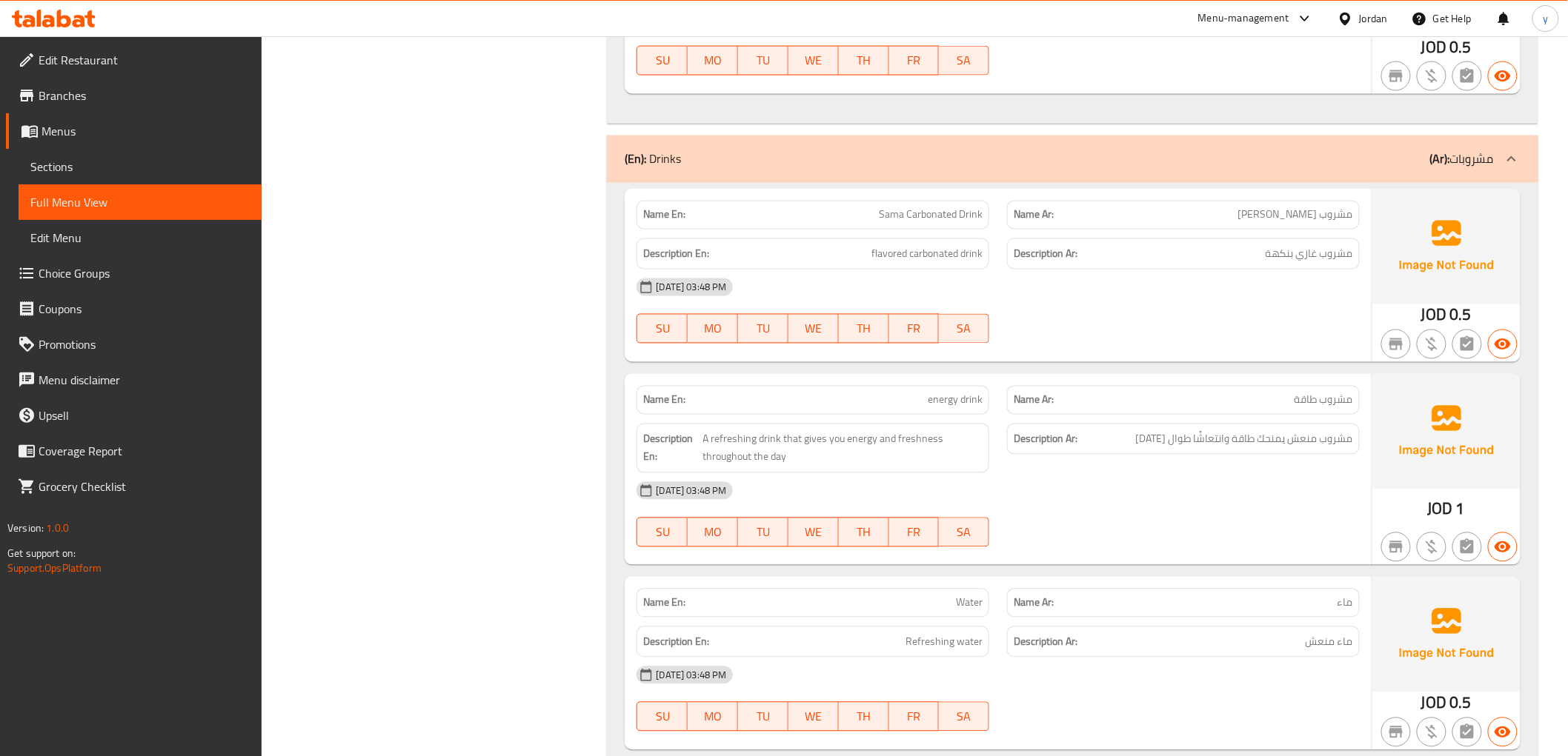
scroll to position [8134, 0]
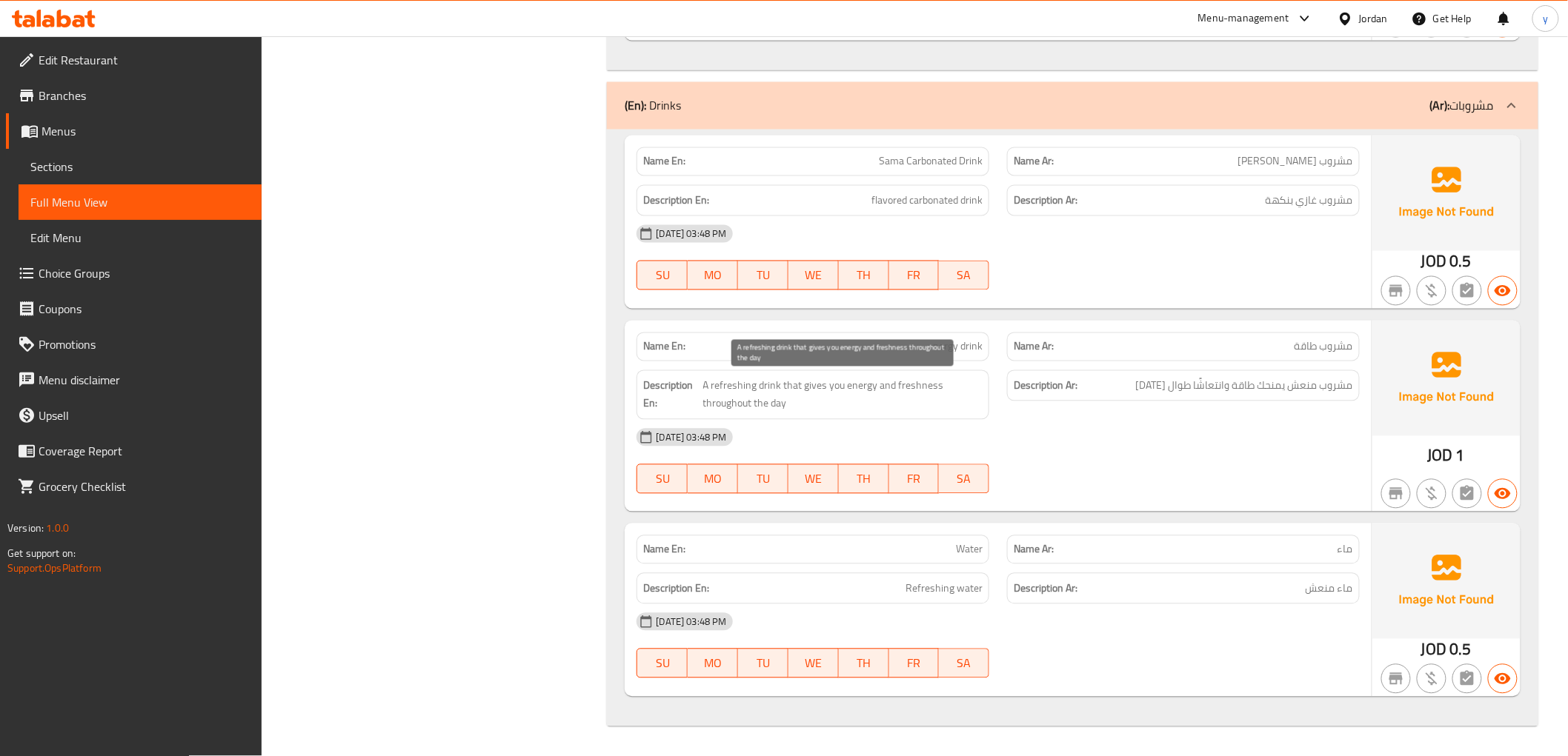
click at [832, 390] on span "A refreshing drink that gives you energy and freshness throughout the day" at bounding box center [843, 395] width 280 height 37
copy span "A refreshing drink that gives you energy and freshness throughout the day"
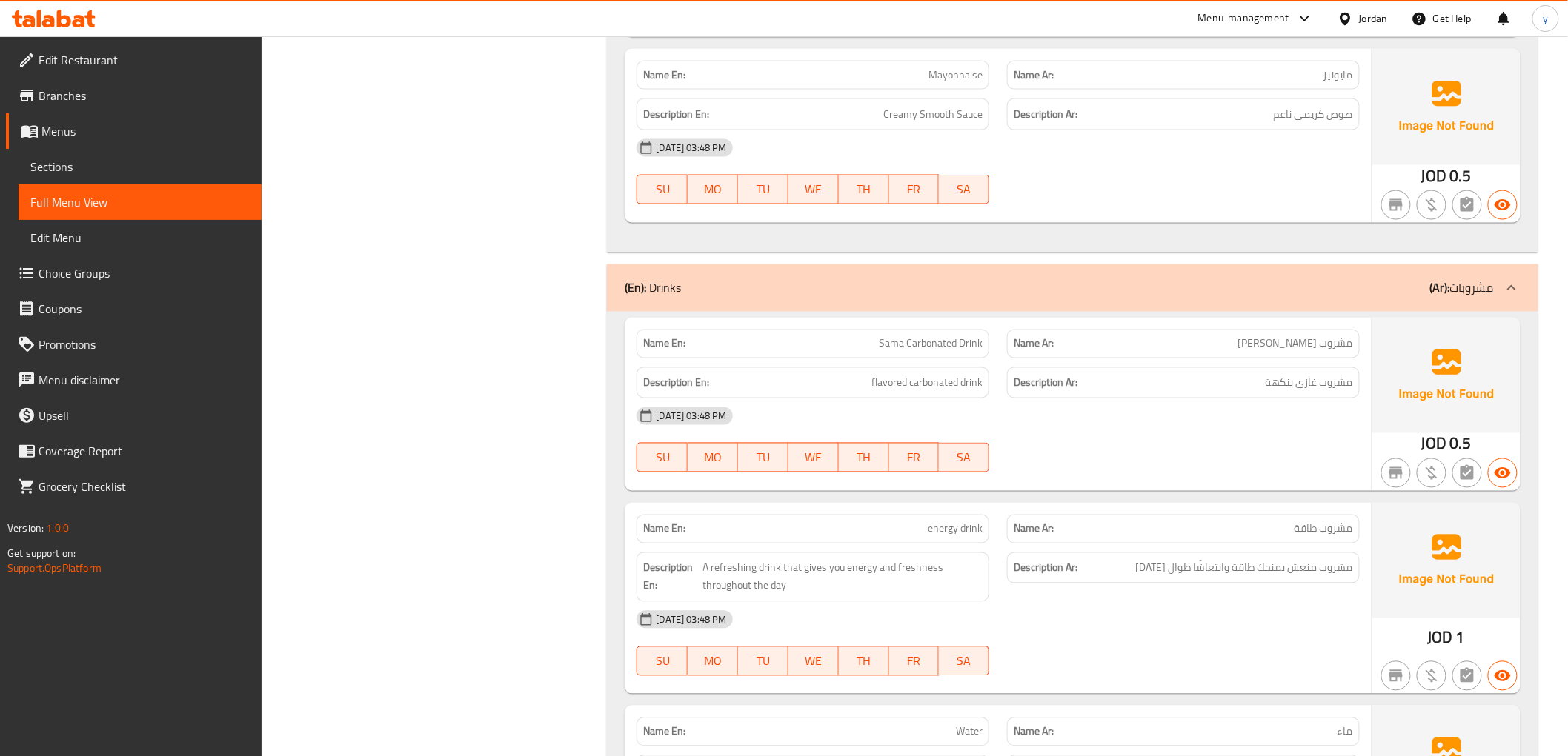
scroll to position [7640, 0]
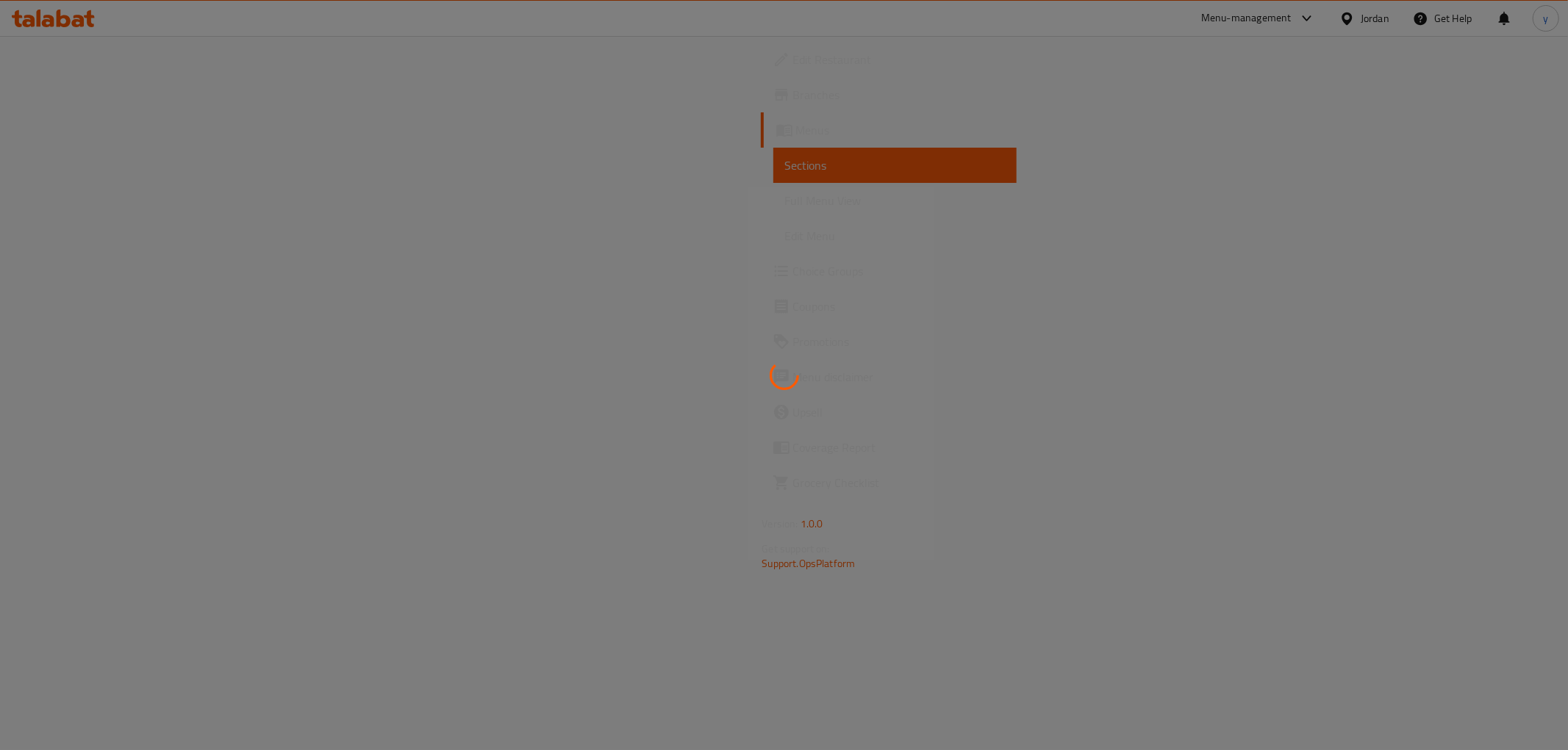
click at [332, 226] on div at bounding box center [784, 375] width 1568 height 750
click at [98, 166] on div at bounding box center [784, 375] width 1568 height 750
click at [410, 228] on div at bounding box center [784, 375] width 1568 height 750
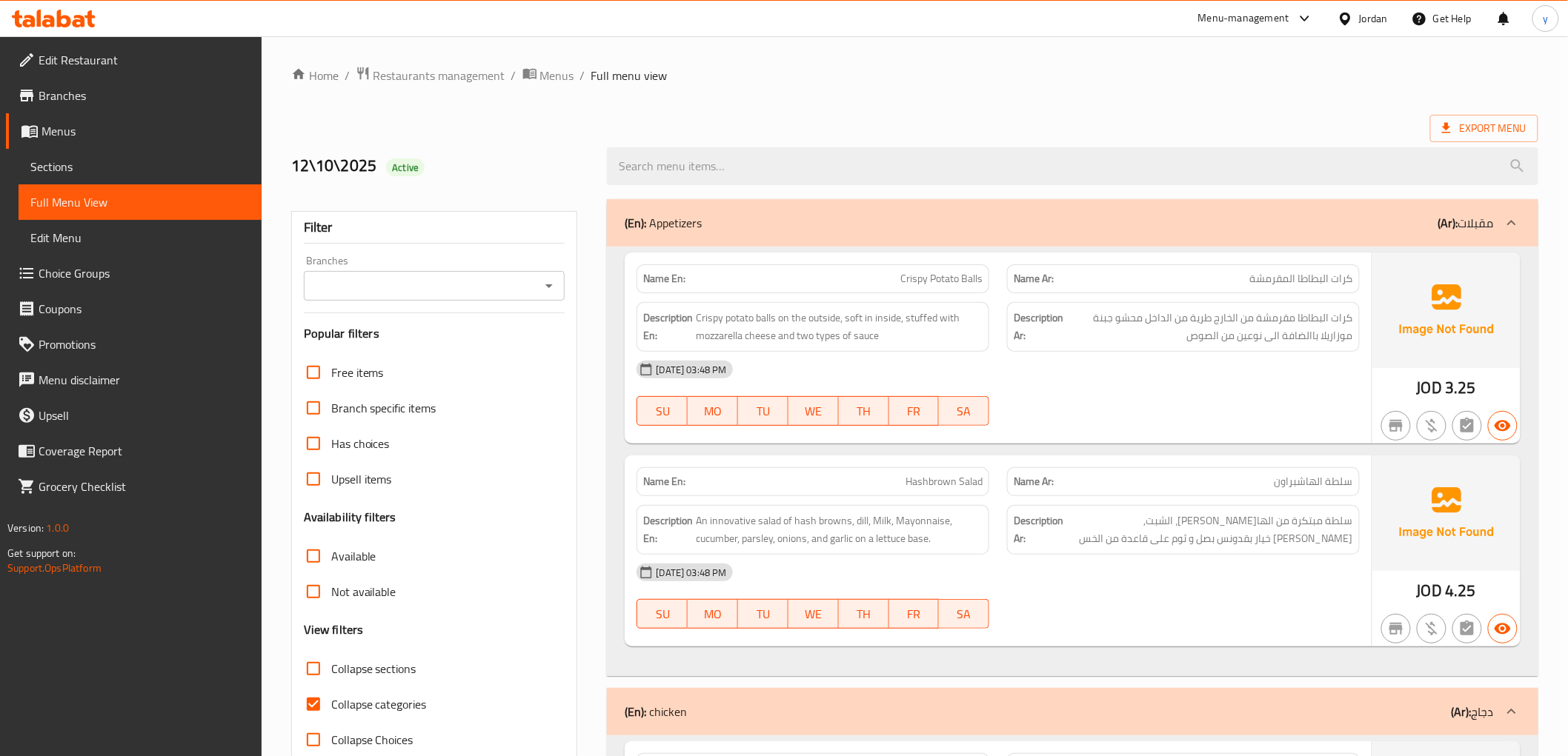
click at [321, 699] on input "Collapse categories" at bounding box center [313, 704] width 36 height 36
checkbox input "false"
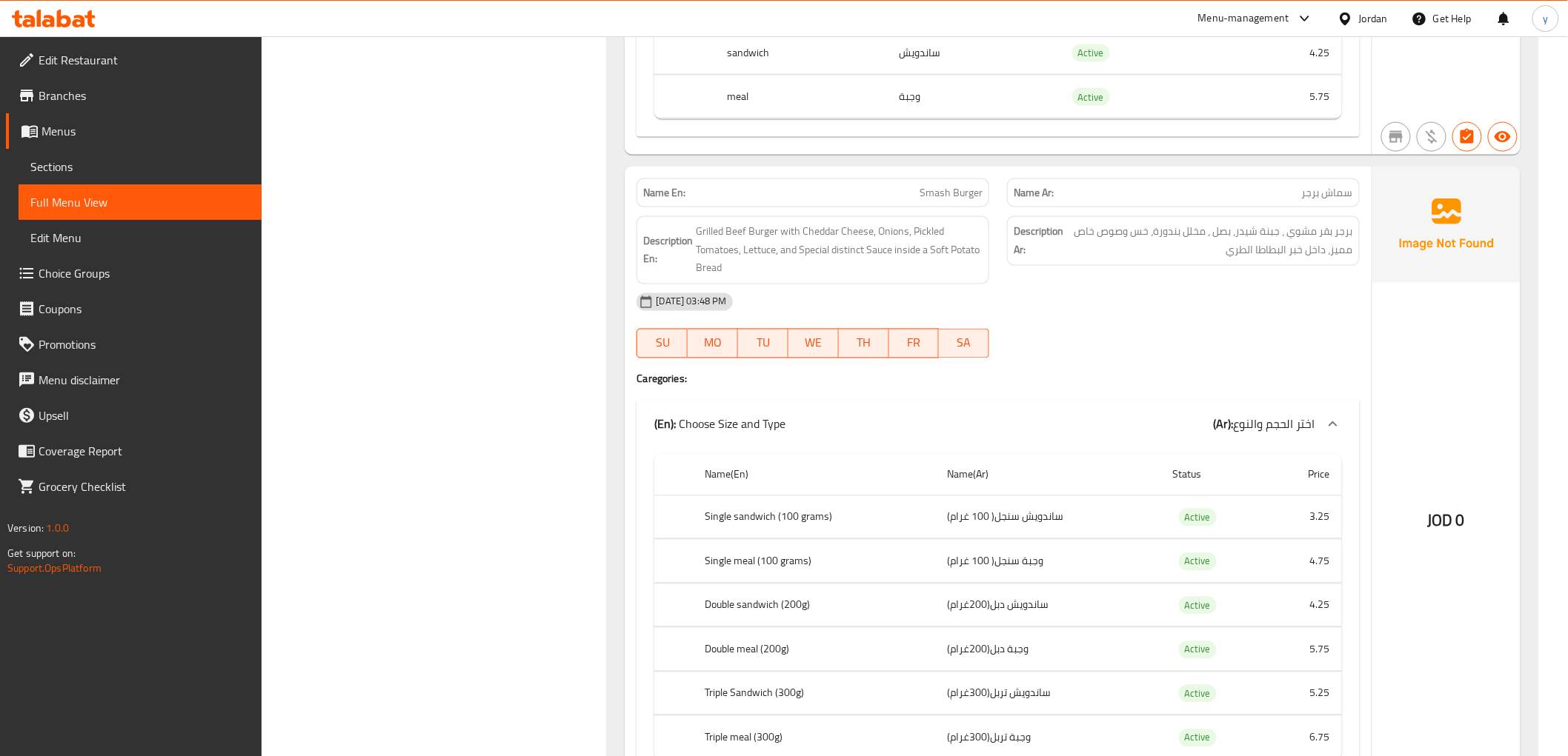
scroll to position [8132, 0]
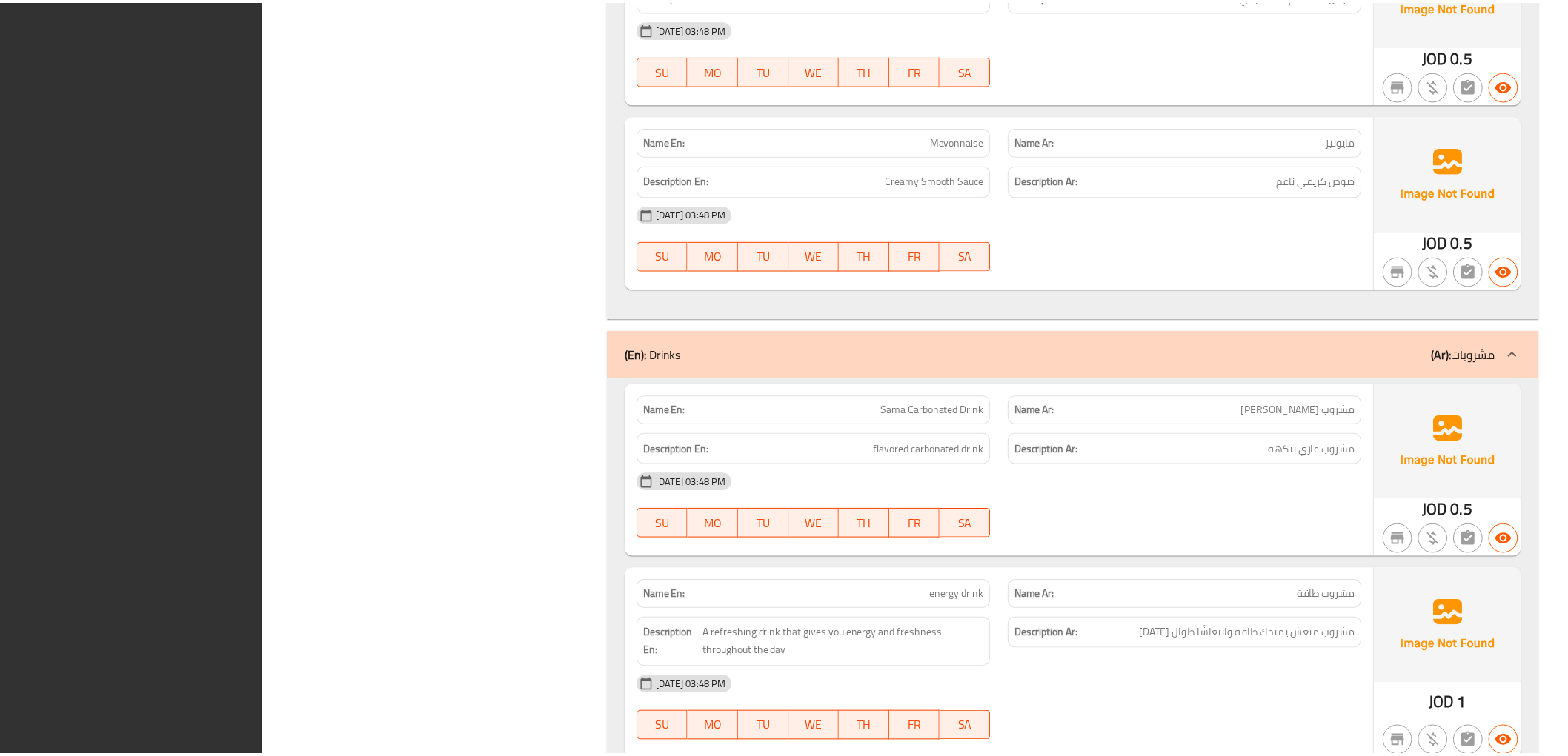
scroll to position [8134, 0]
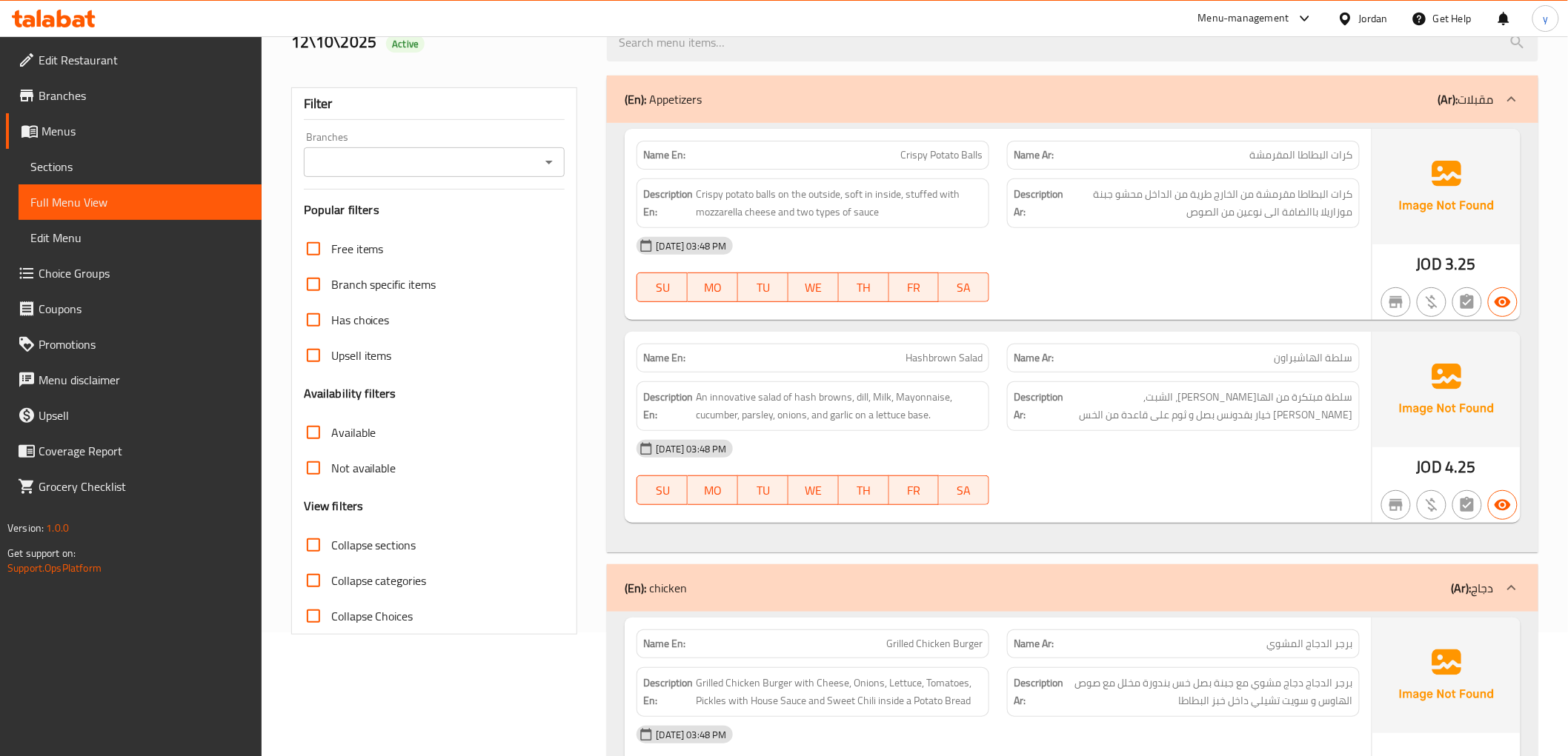
scroll to position [0, 0]
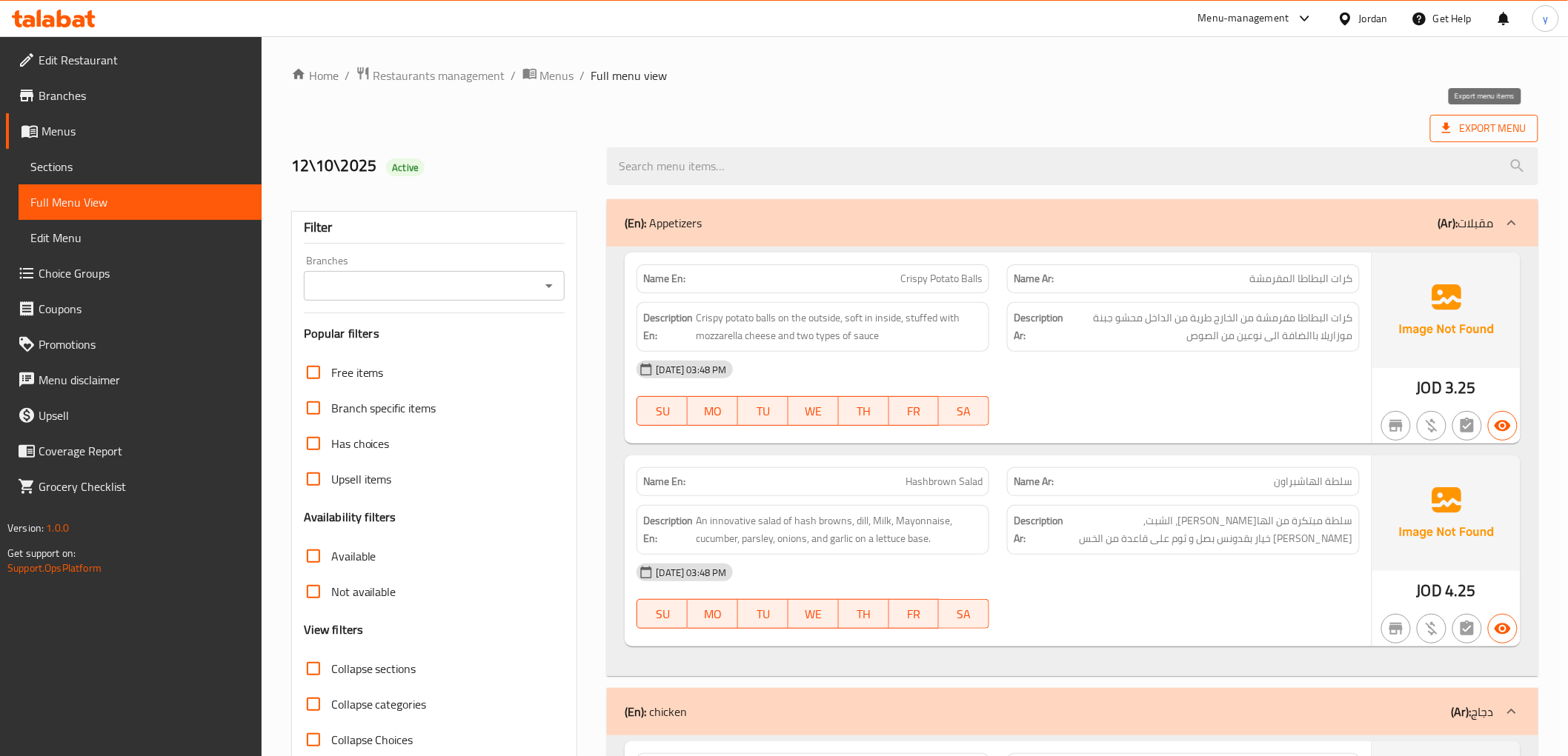
click at [1502, 122] on span "Export Menu" at bounding box center [1483, 128] width 85 height 18
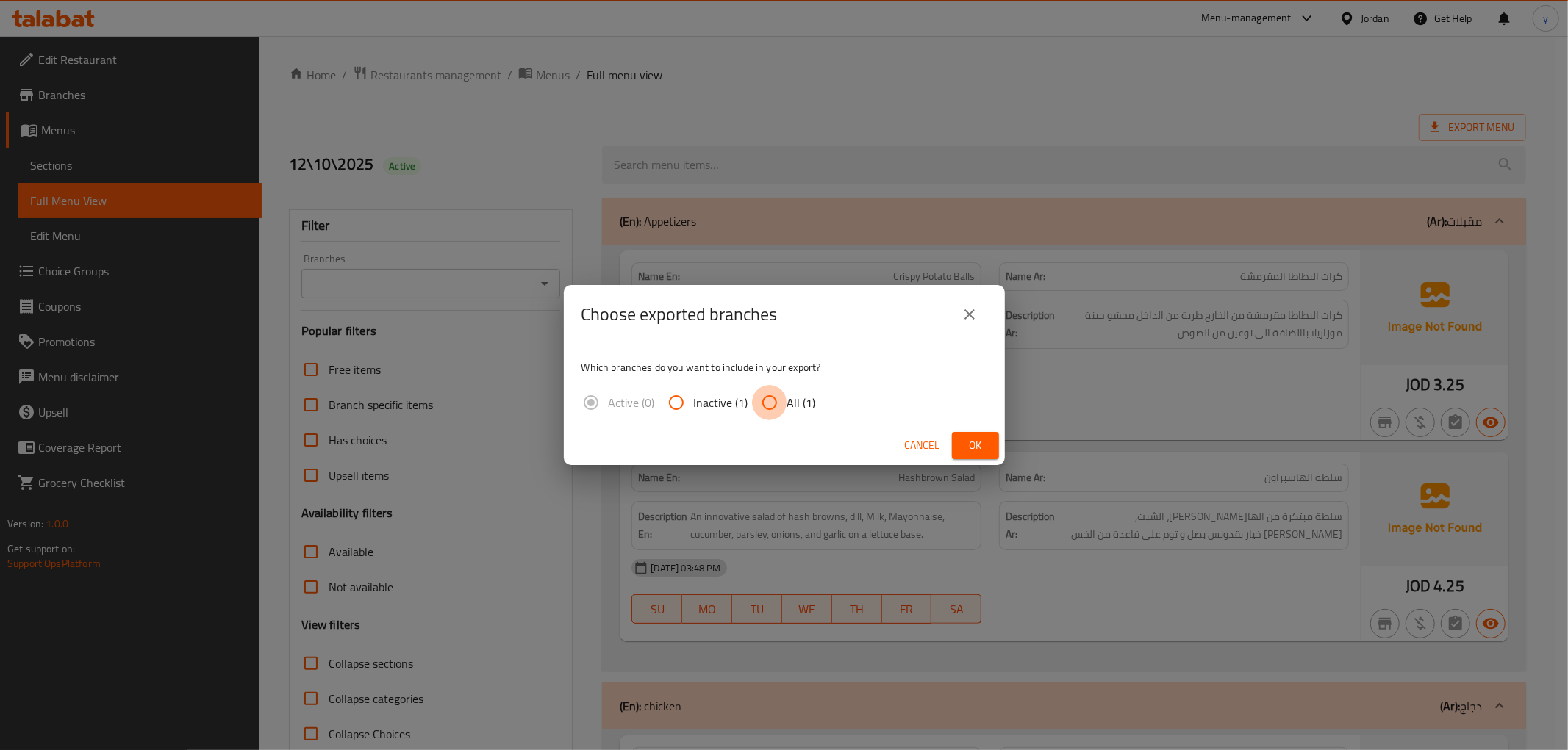
click at [775, 394] on input "All (1)" at bounding box center [769, 402] width 35 height 35
radio input "true"
click at [978, 451] on span "Ok" at bounding box center [975, 445] width 24 height 18
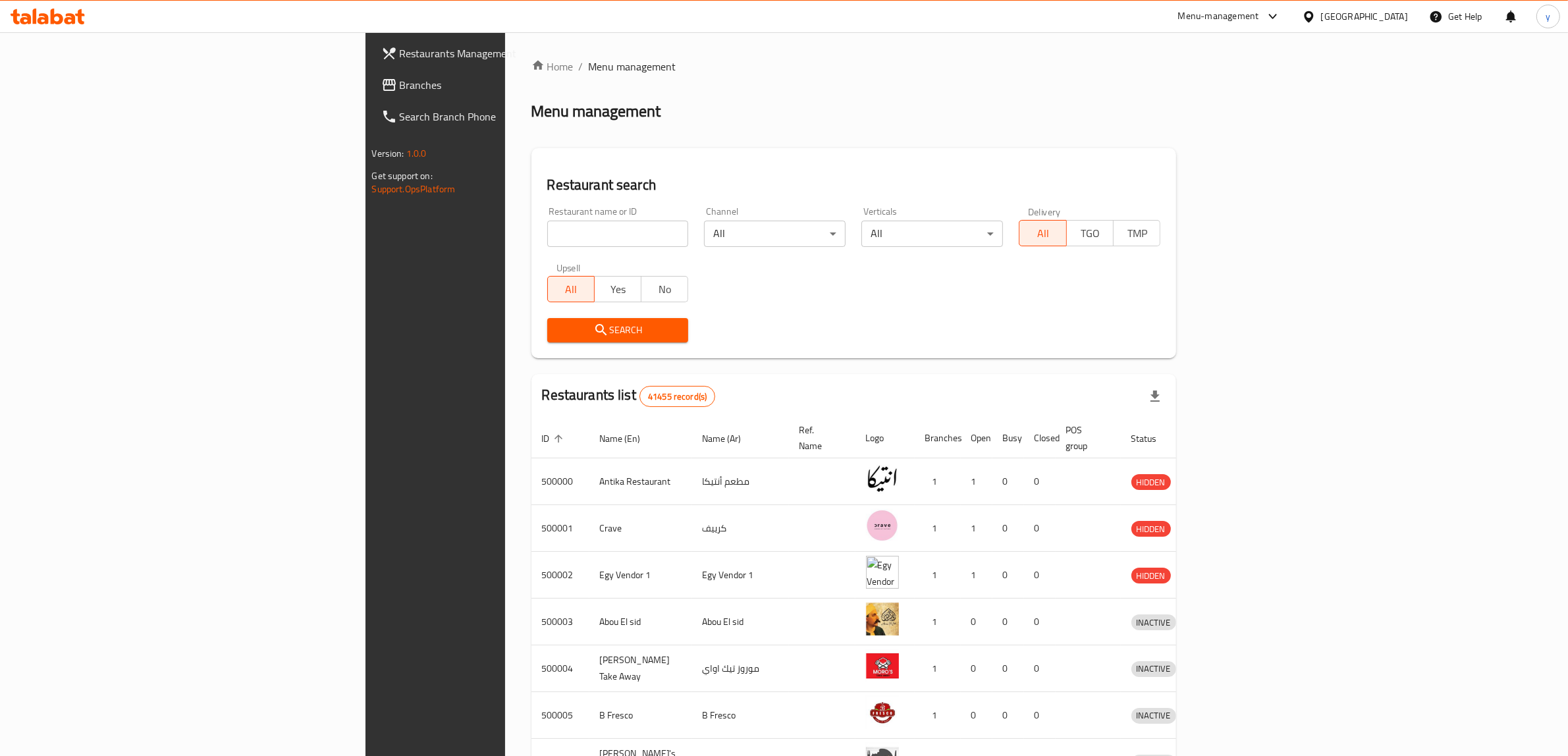
click at [1386, 19] on div "[GEOGRAPHIC_DATA]" at bounding box center [1365, 16] width 87 height 15
click at [1260, 189] on div "Jordan" at bounding box center [1308, 191] width 197 height 30
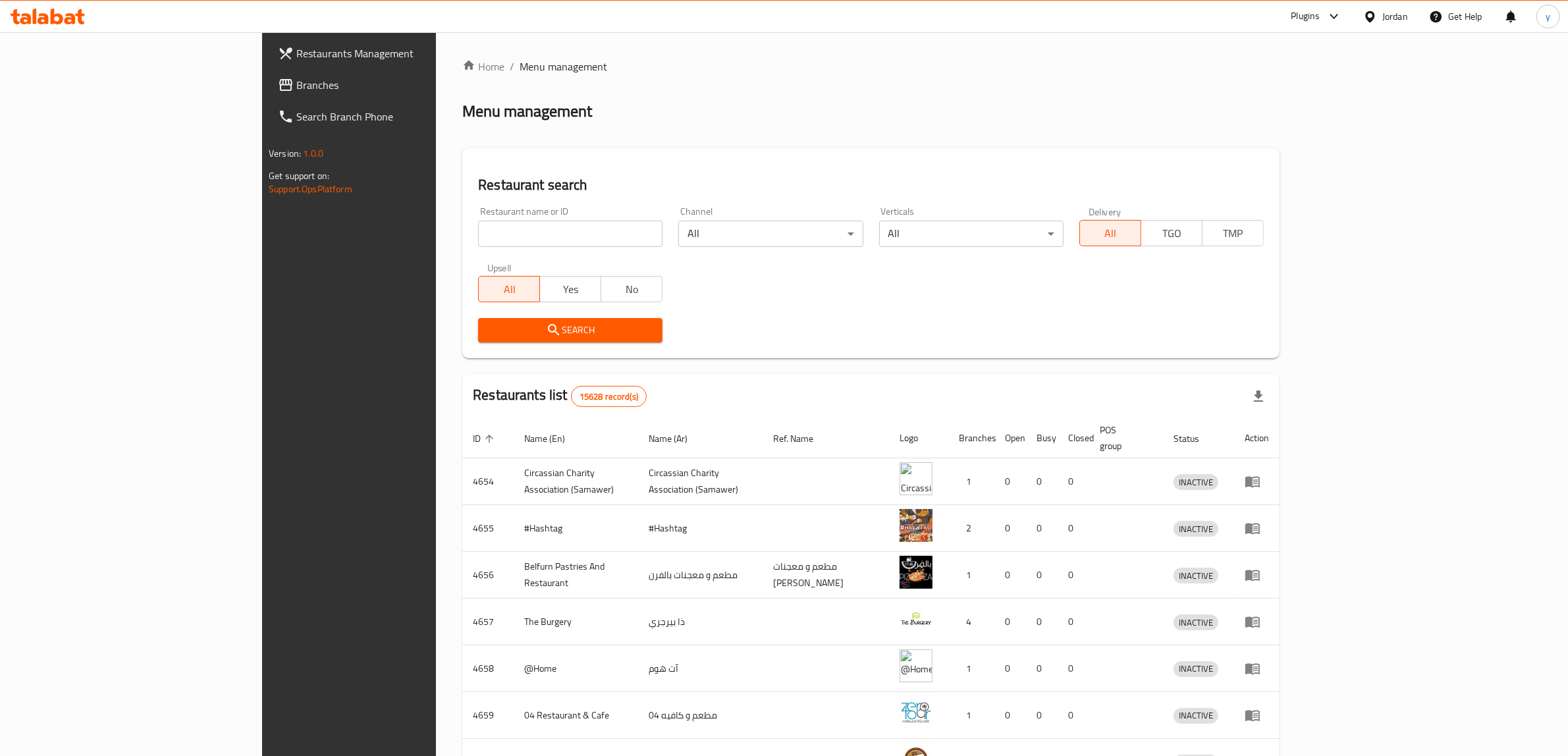
click at [296, 77] on span "Branches" at bounding box center [405, 85] width 217 height 16
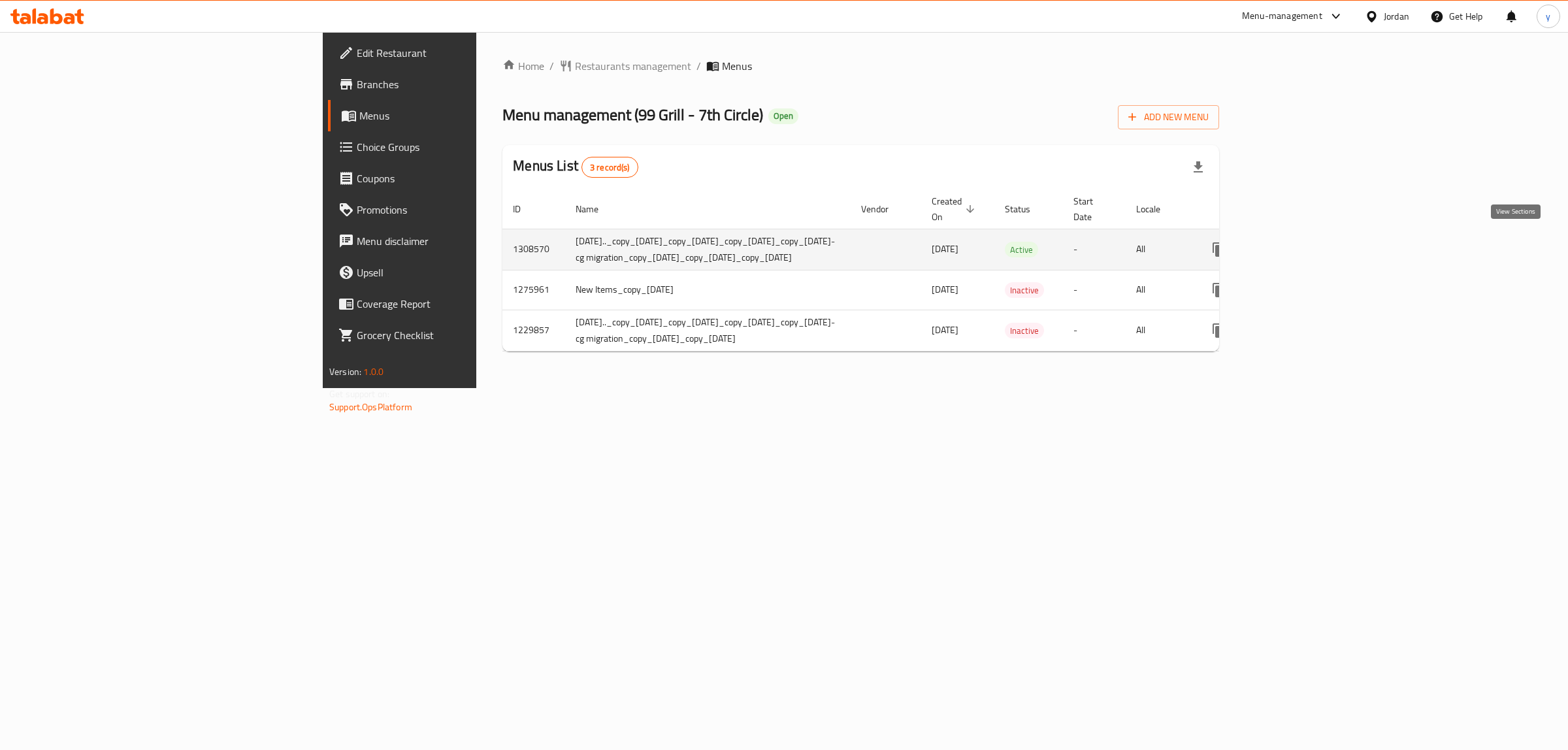
click at [1321, 244] on icon "enhanced table" at bounding box center [1313, 249] width 16 height 16
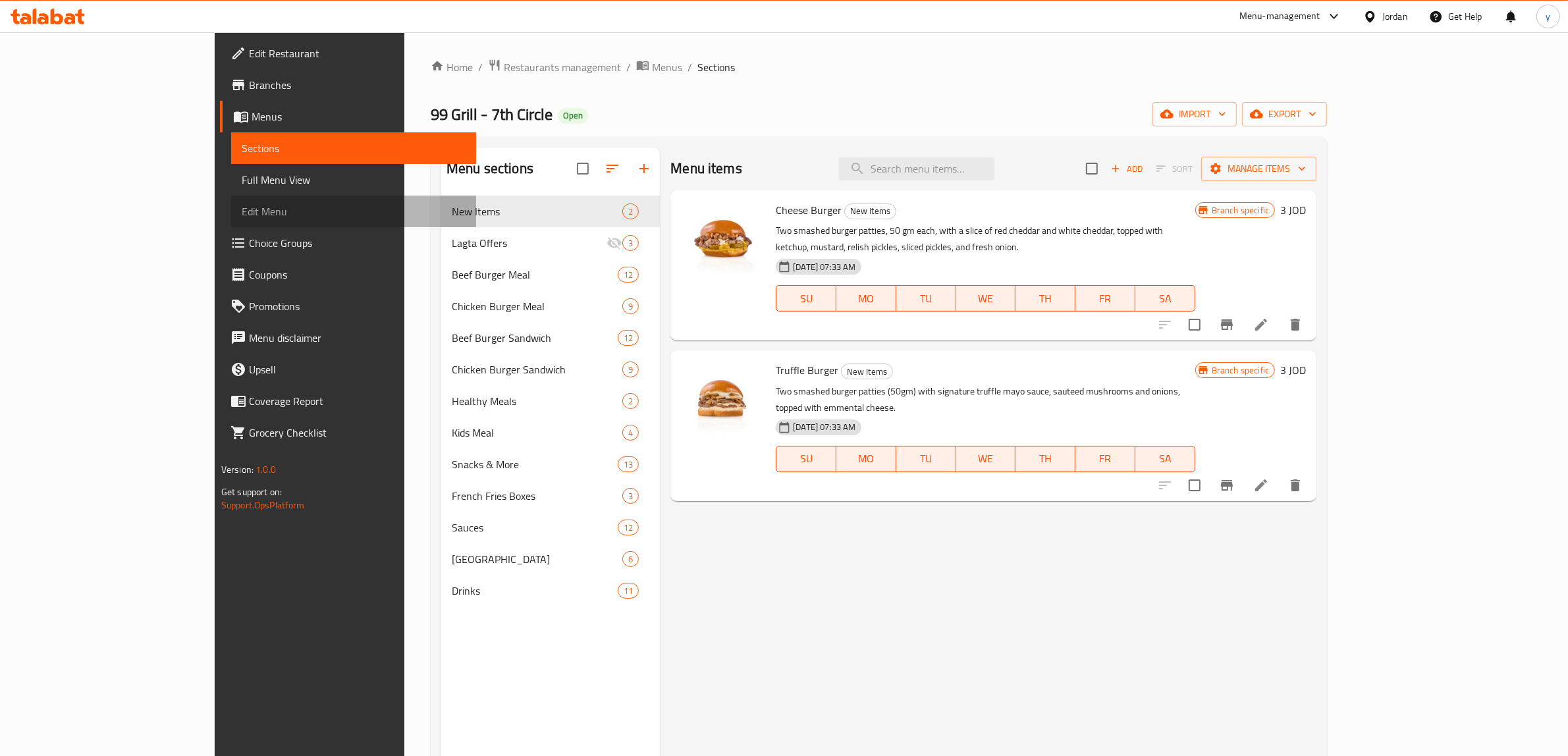
click at [231, 196] on link "Edit Menu" at bounding box center [354, 211] width 246 height 32
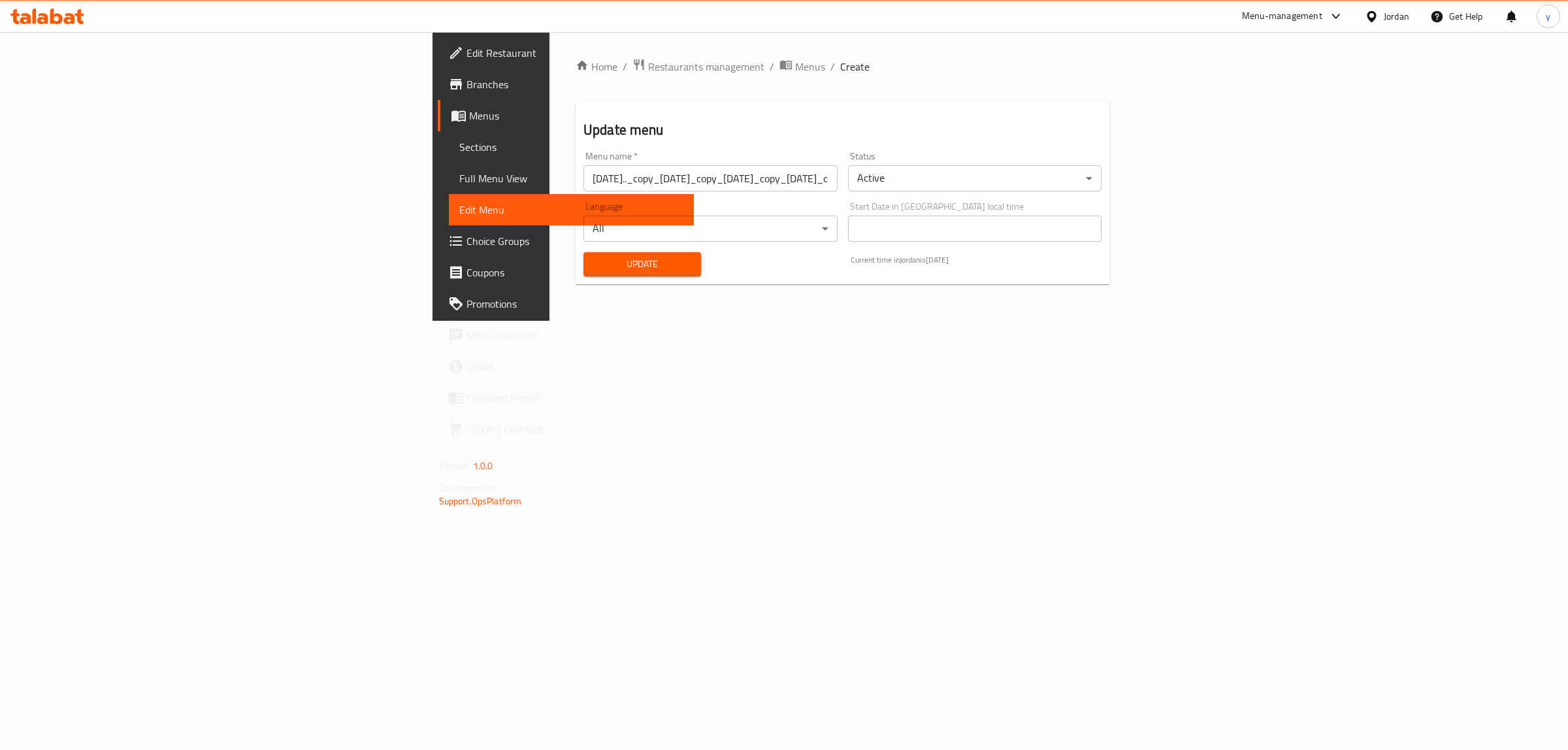
click at [449, 168] on link "Full Menu View" at bounding box center [572, 178] width 246 height 31
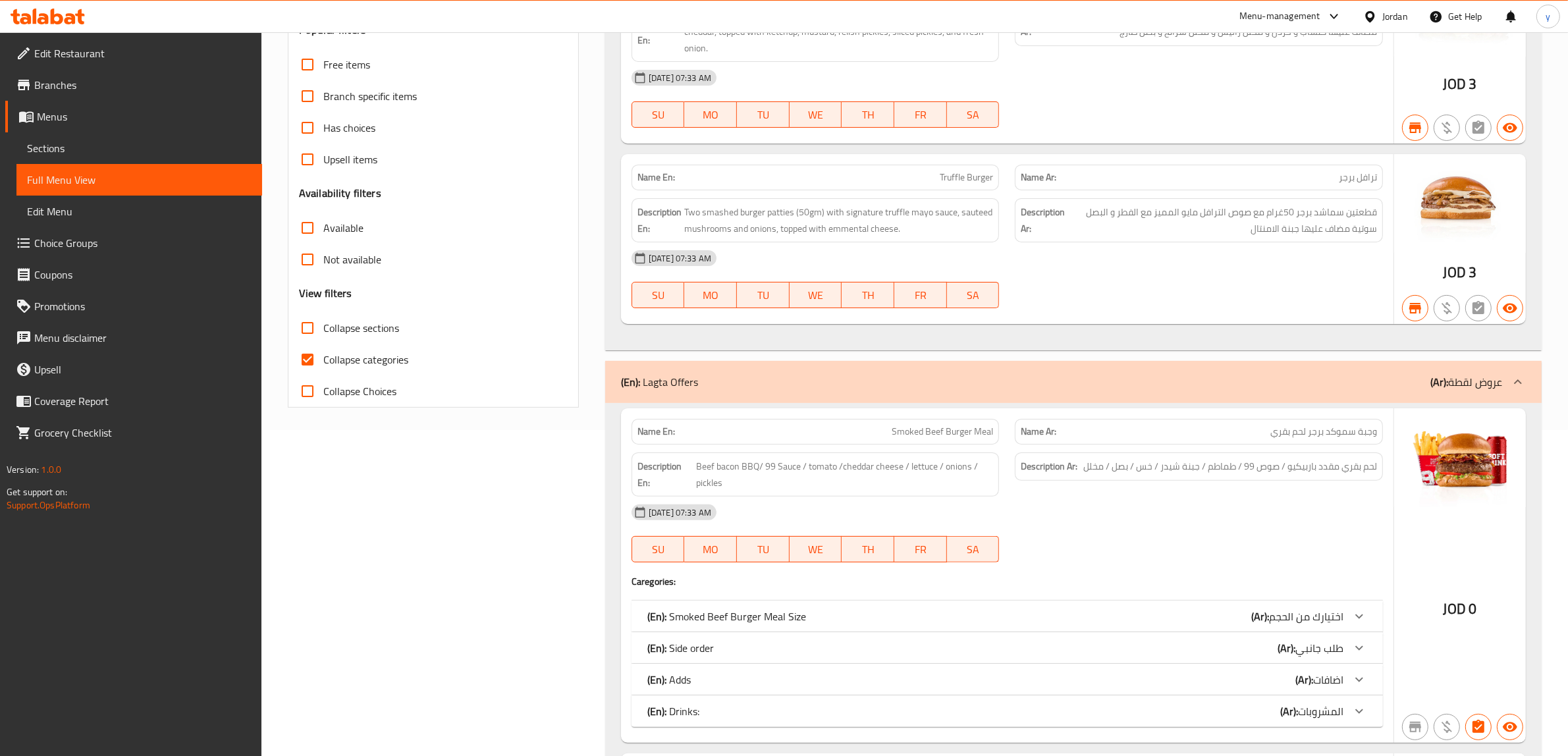
scroll to position [247, 0]
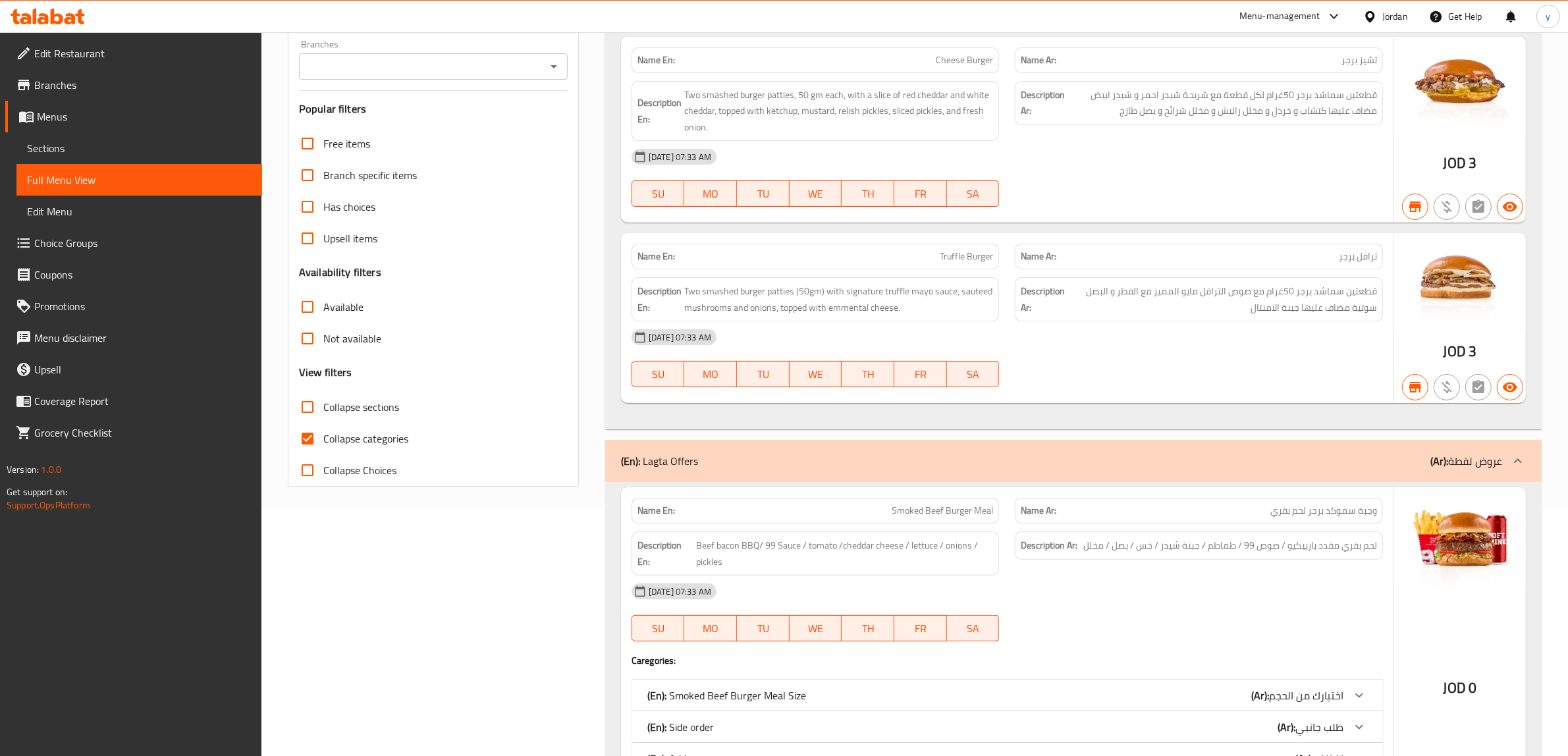
click at [303, 454] on input "Collapse categories" at bounding box center [307, 438] width 32 height 32
checkbox input "false"
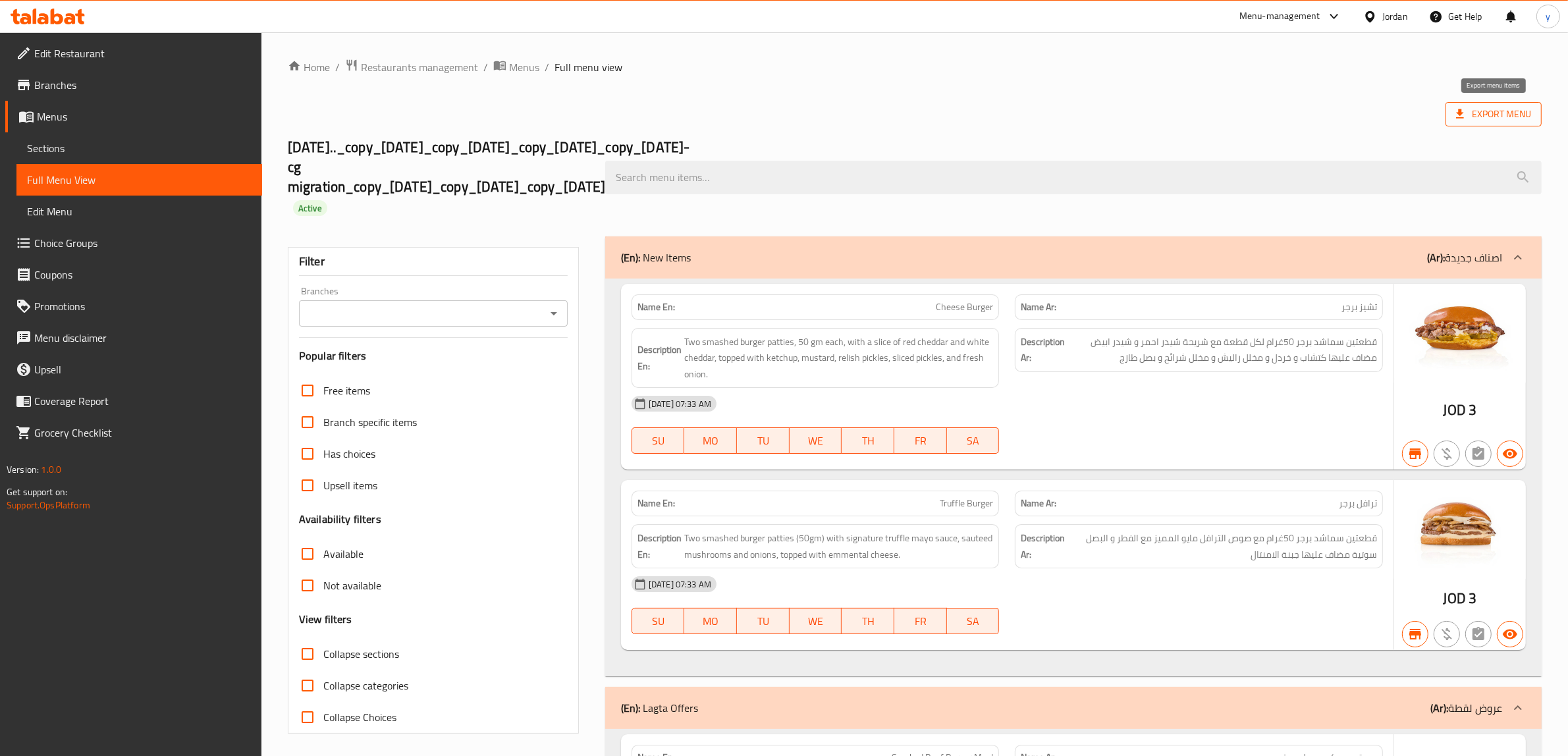
click at [1507, 117] on span "Export Menu" at bounding box center [1494, 114] width 75 height 16
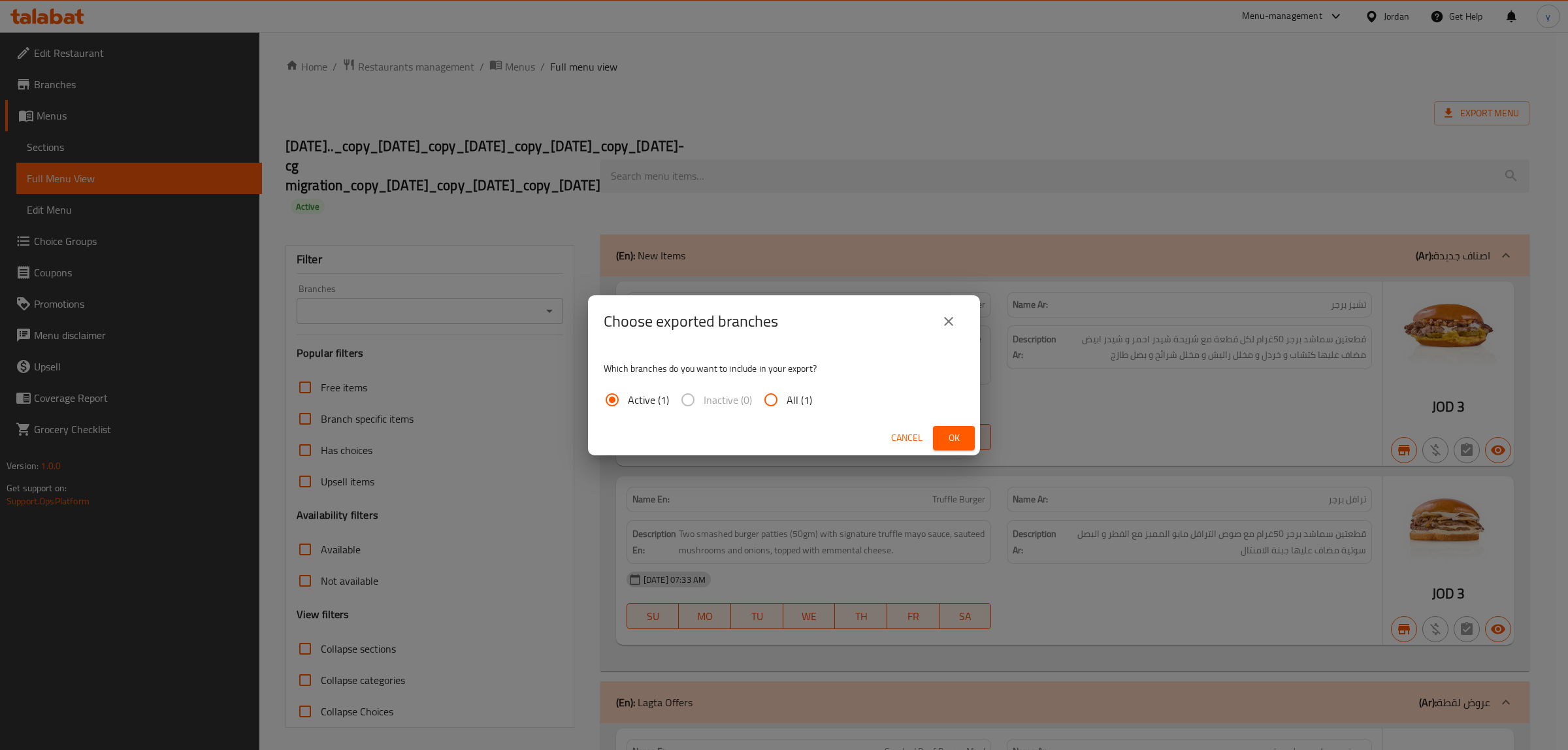
click at [773, 400] on input "All (1)" at bounding box center [770, 399] width 31 height 31
radio input "true"
click at [945, 436] on span "Ok" at bounding box center [953, 437] width 21 height 16
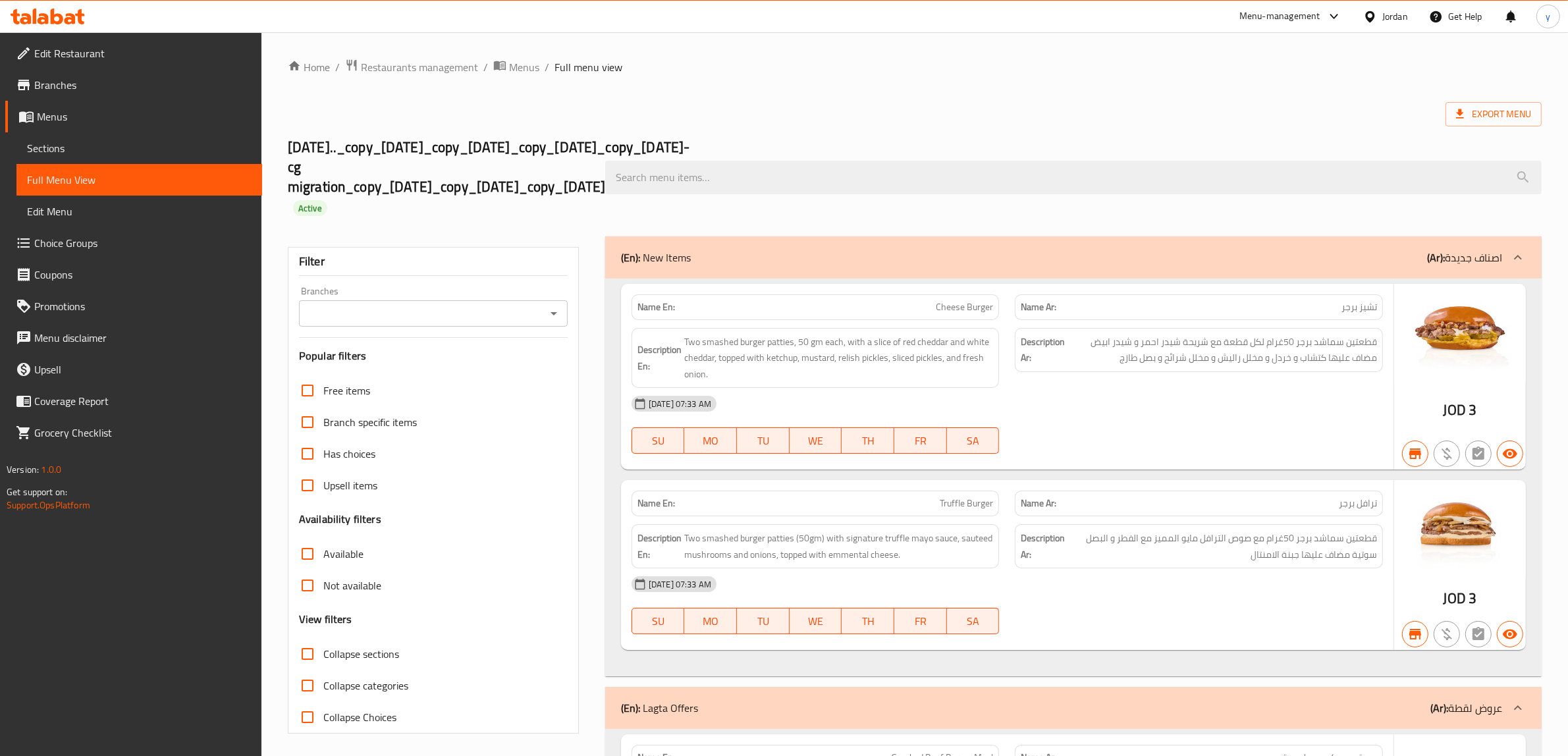
click at [74, 91] on span "Branches" at bounding box center [143, 85] width 217 height 16
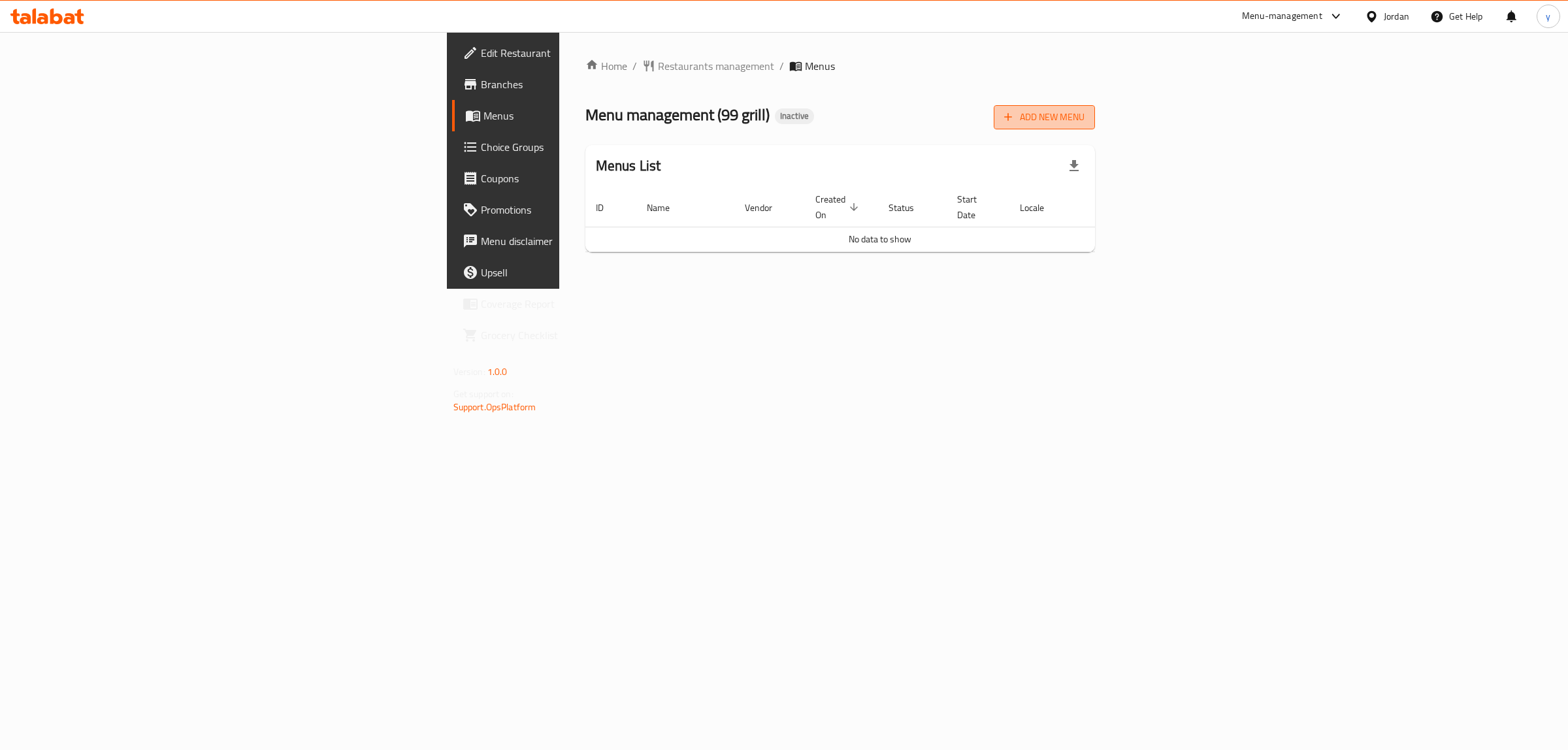
click at [1084, 118] on span "Add New Menu" at bounding box center [1044, 117] width 80 height 16
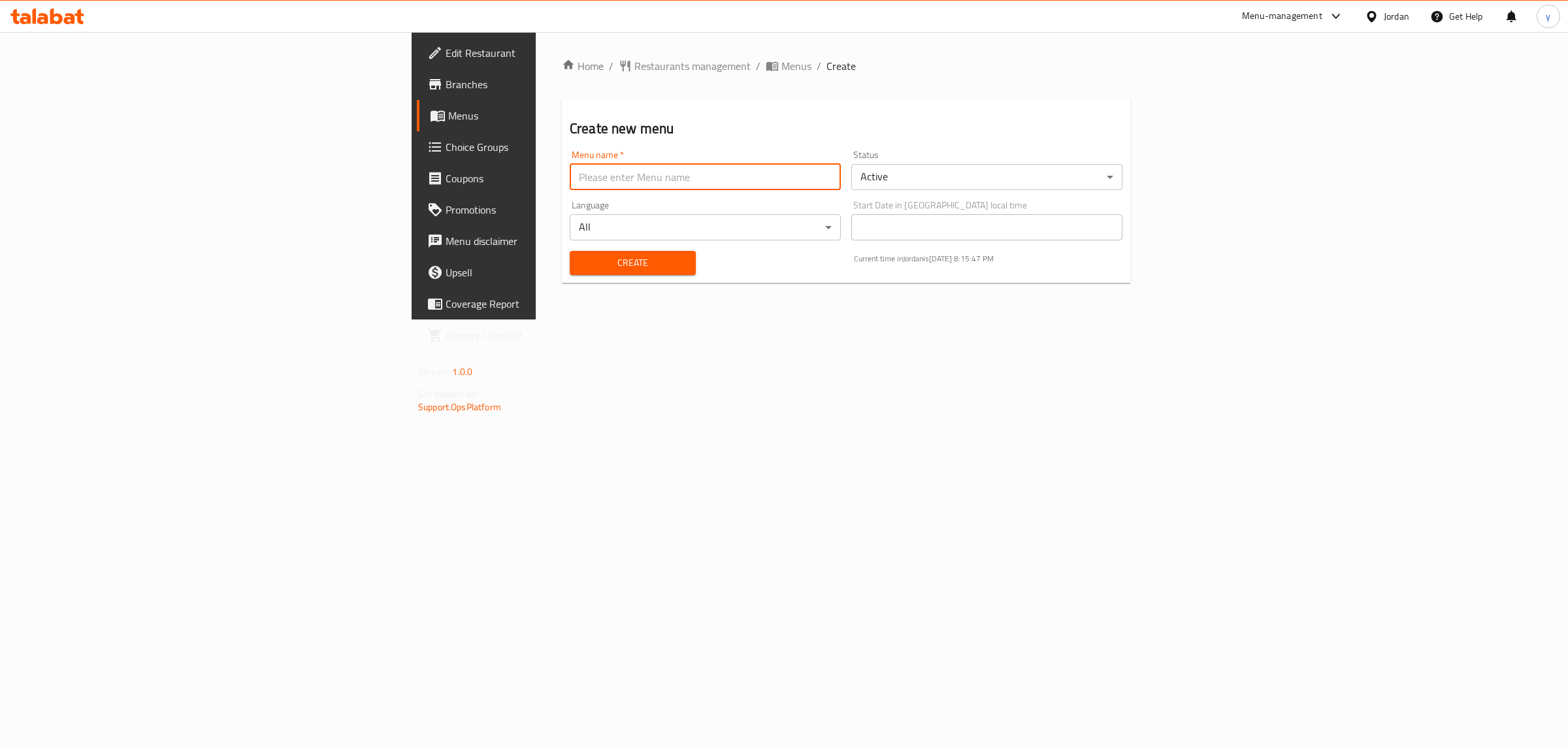
click at [569, 175] on input "text" at bounding box center [705, 177] width 271 height 26
type input "12\10\2025"
click at [569, 253] on button "Create" at bounding box center [632, 263] width 126 height 25
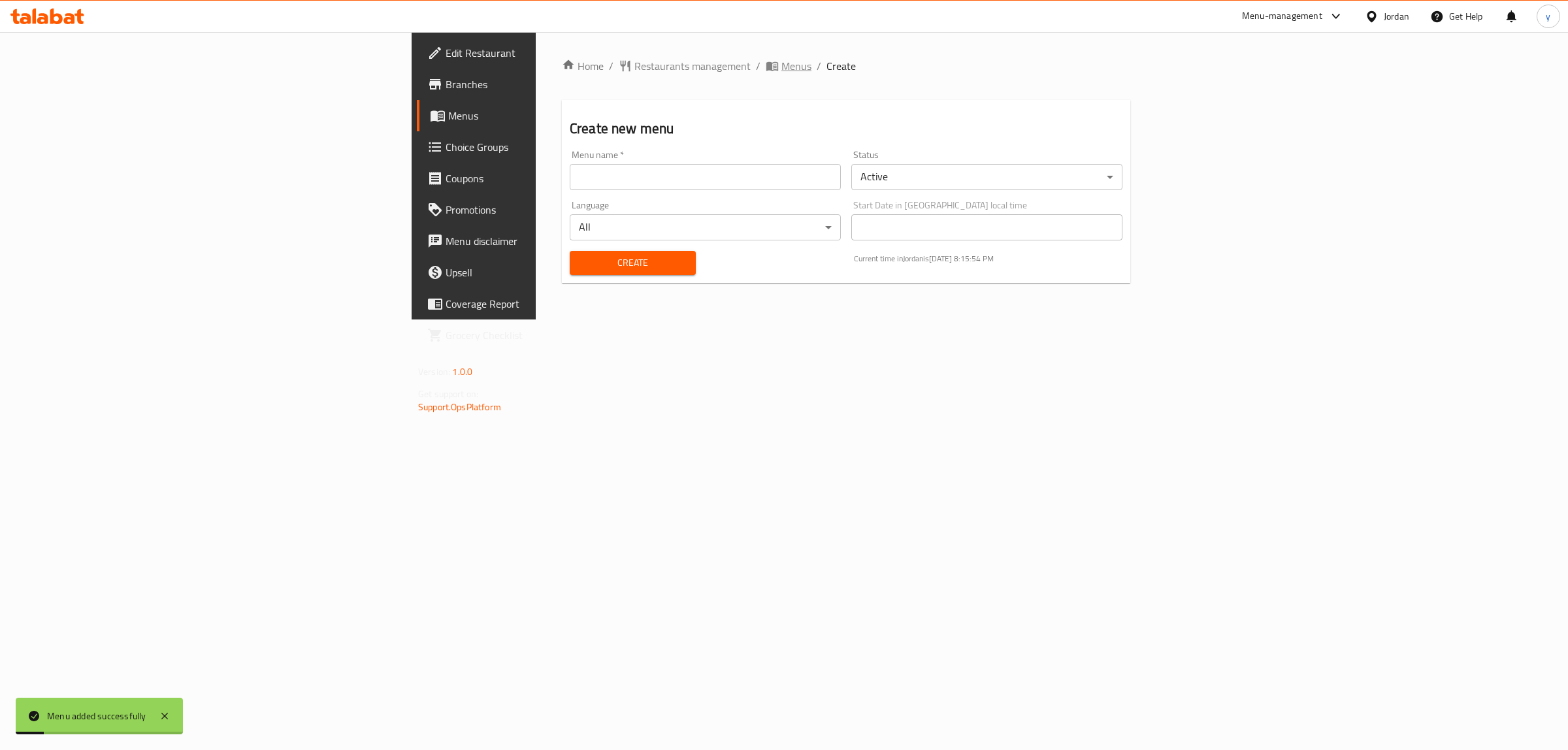
click at [781, 64] on span "Menus" at bounding box center [795, 66] width 30 height 16
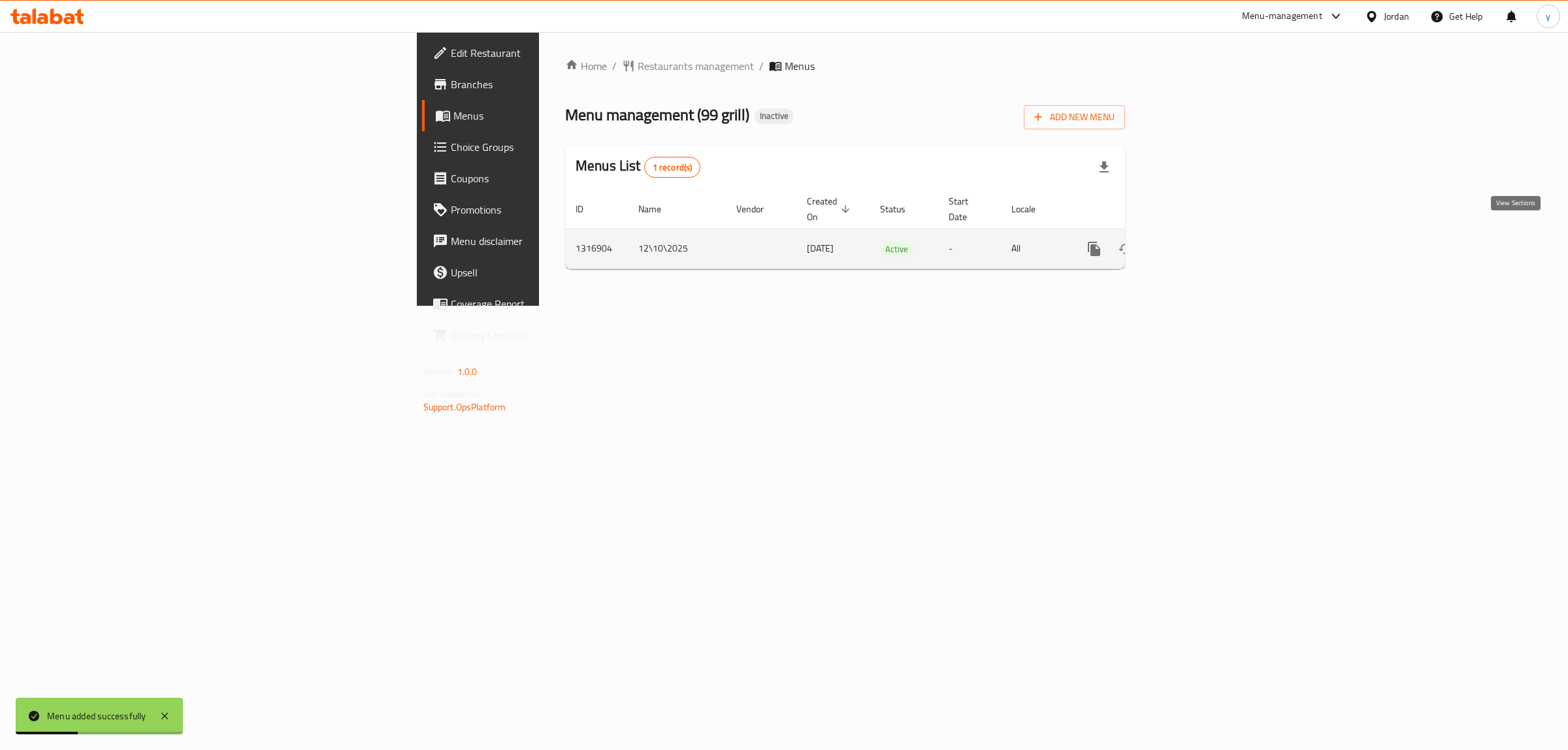
click at [1196, 242] on icon "enhanced table" at bounding box center [1188, 249] width 16 height 16
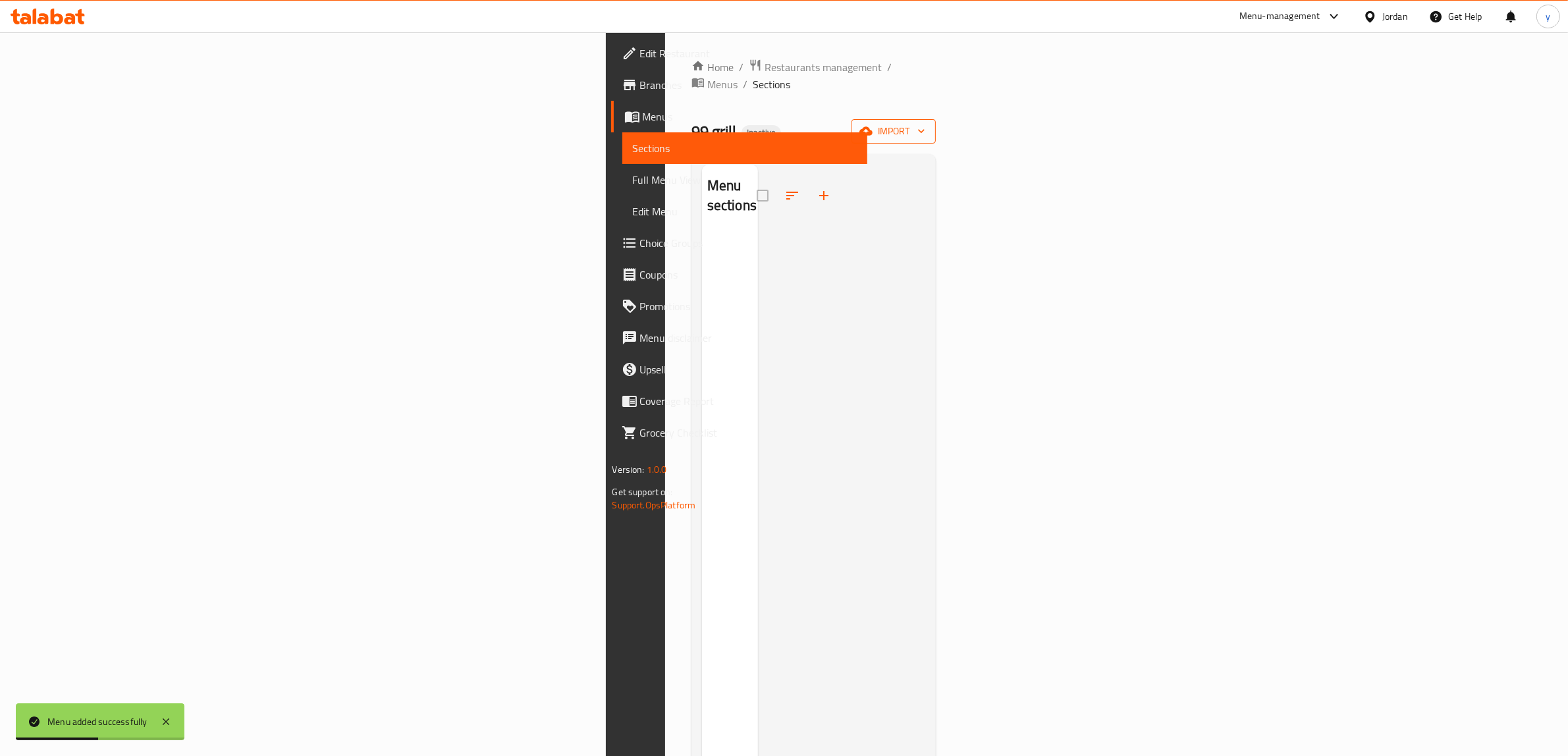
click at [925, 123] on span "import" at bounding box center [893, 131] width 63 height 16
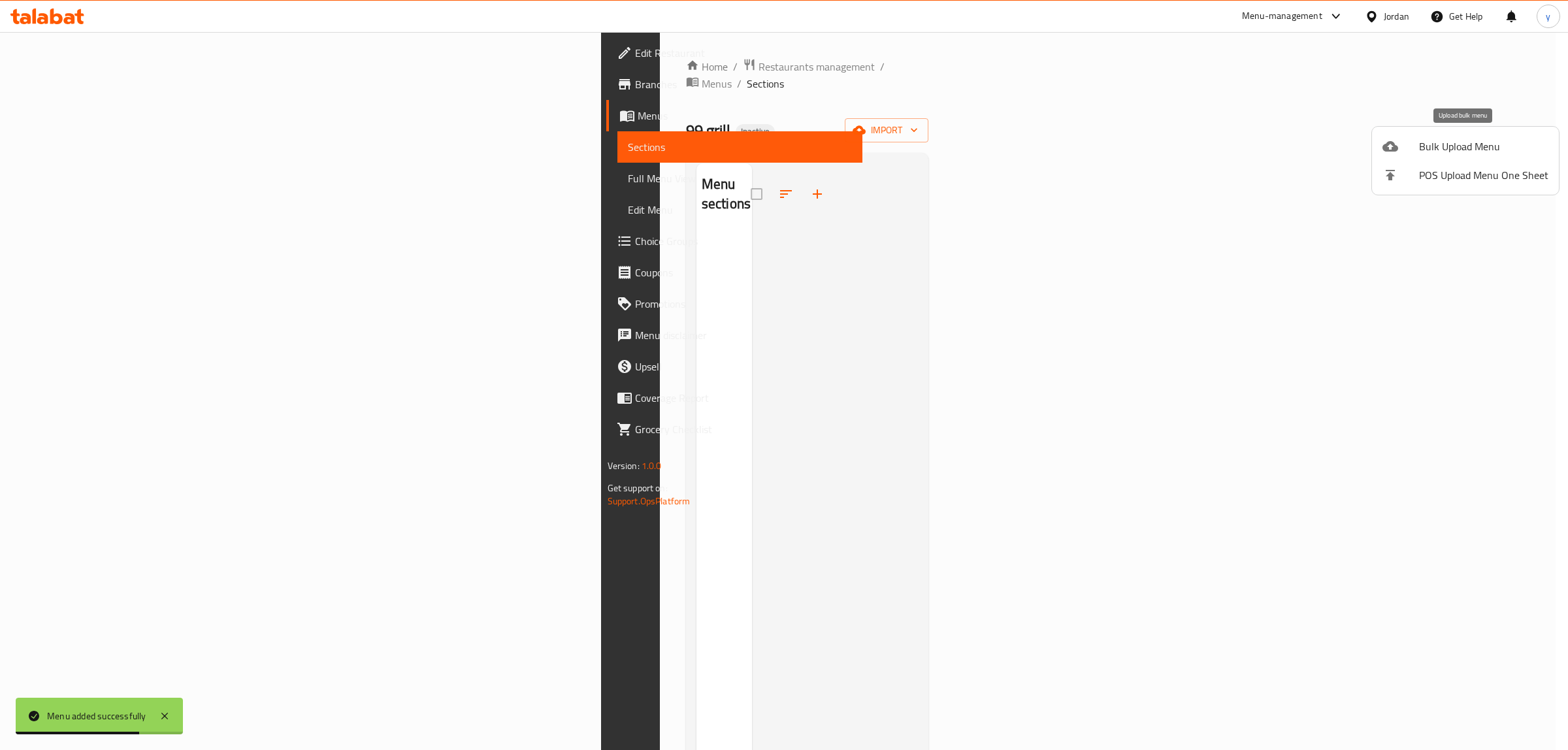
click at [1399, 147] on div at bounding box center [1400, 146] width 36 height 16
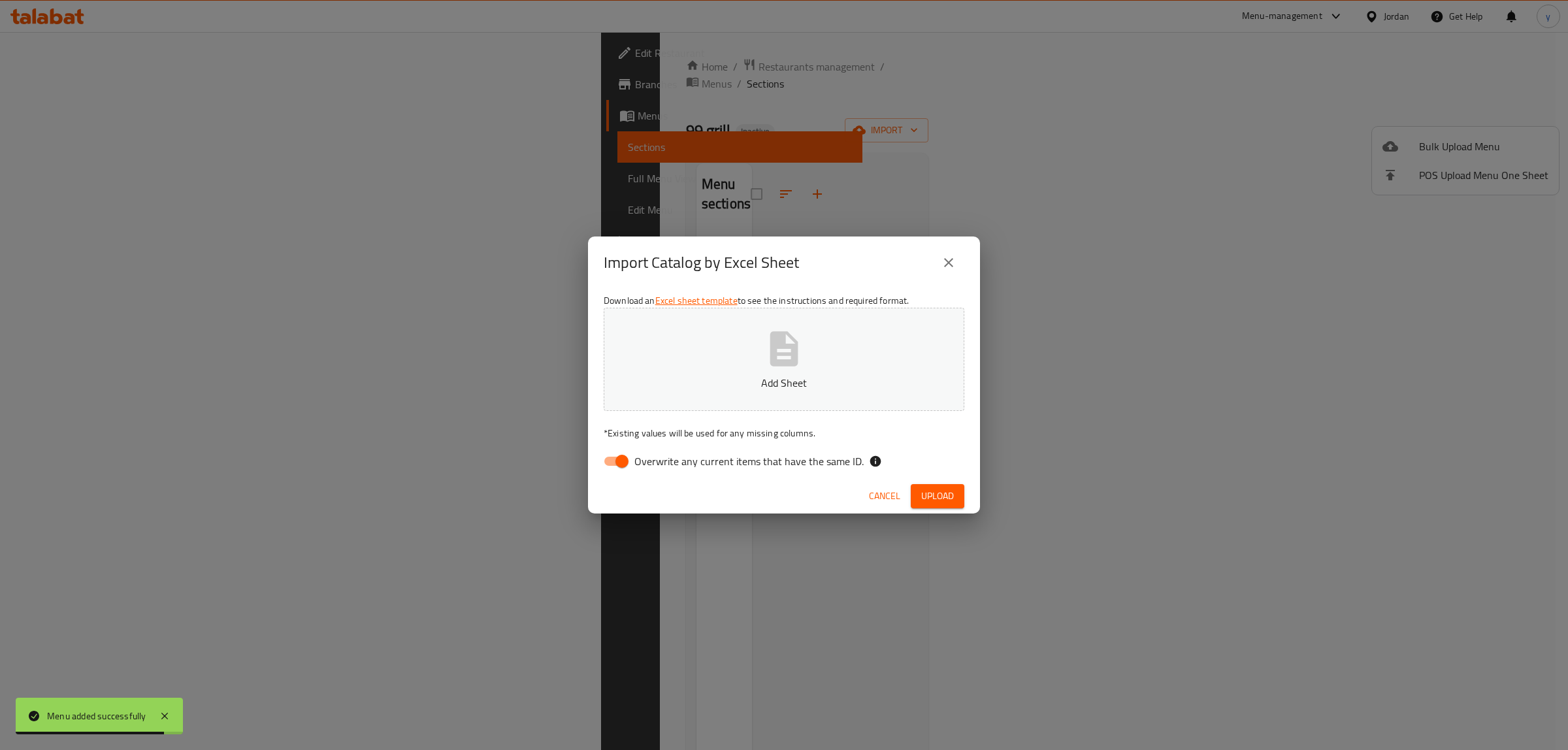
click at [621, 467] on input "Overwrite any current items that have the same ID." at bounding box center [622, 461] width 75 height 25
checkbox input "false"
click at [935, 495] on span "Upload" at bounding box center [937, 496] width 33 height 16
click at [936, 498] on span "Upload" at bounding box center [937, 496] width 33 height 16
click at [936, 495] on span "Upload" at bounding box center [937, 496] width 33 height 16
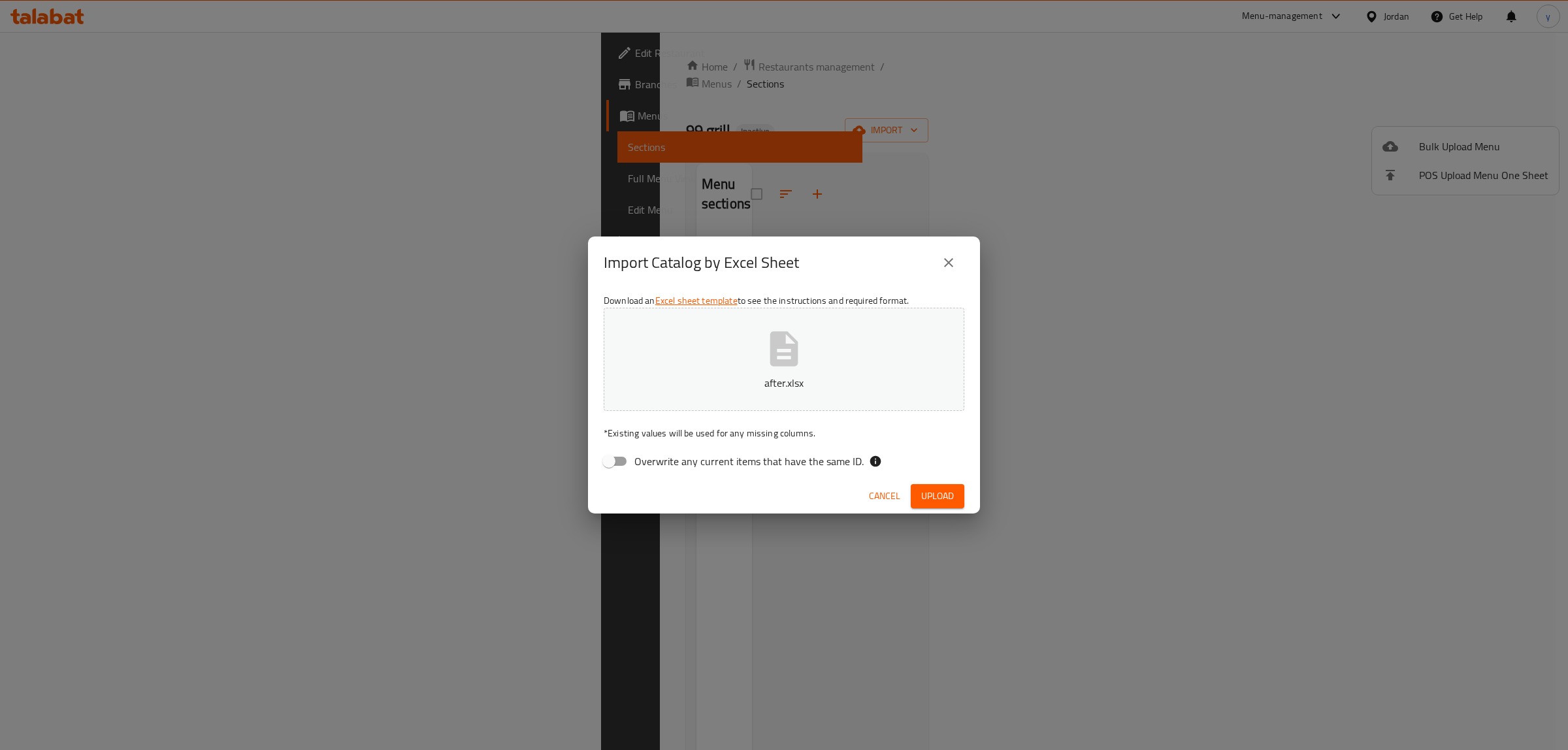
click at [935, 494] on span "Upload" at bounding box center [937, 496] width 33 height 16
click at [866, 379] on p "after.xlsx" at bounding box center [784, 383] width 320 height 16
click at [942, 494] on span "Upload" at bounding box center [937, 496] width 33 height 16
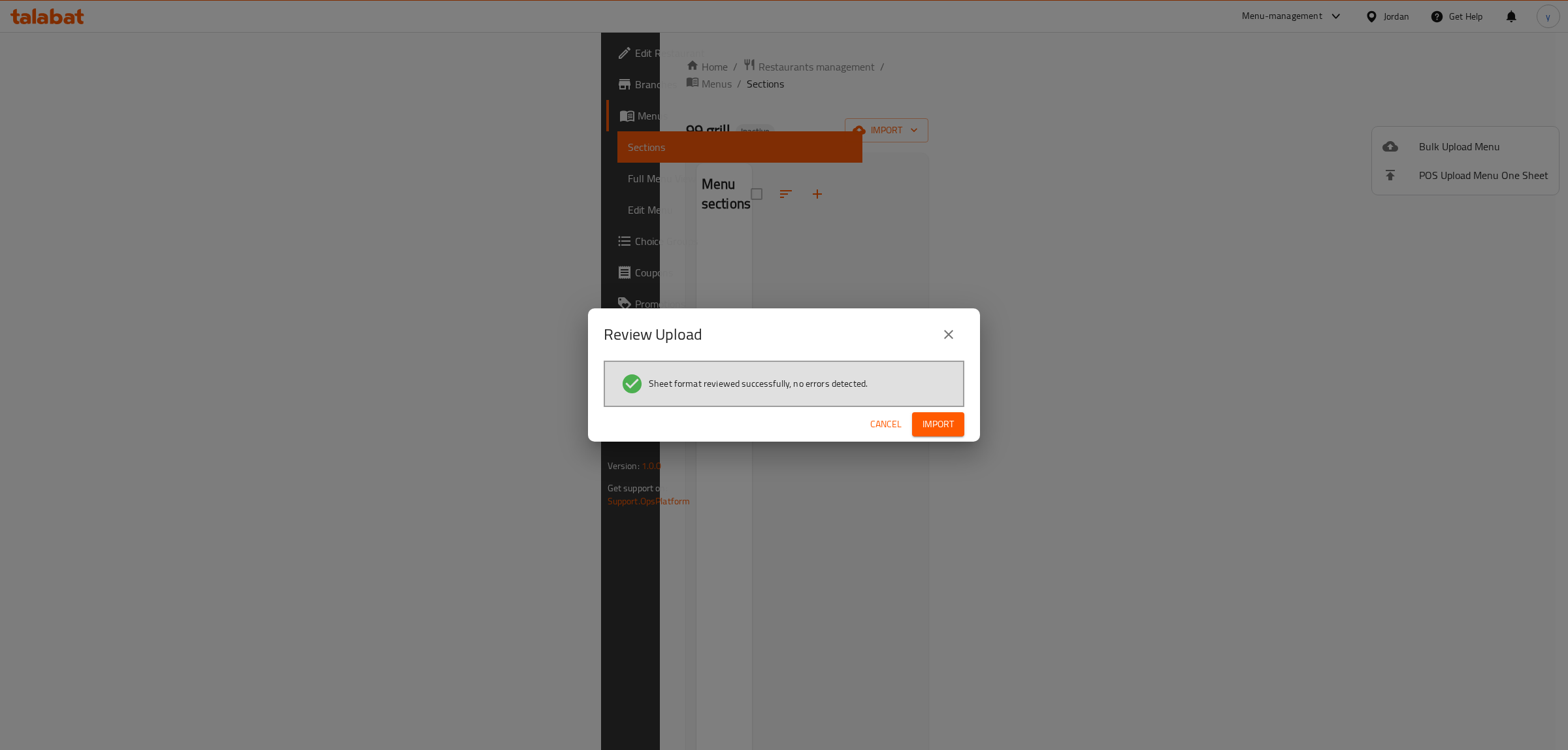
click at [955, 415] on button "Import" at bounding box center [938, 425] width 53 height 25
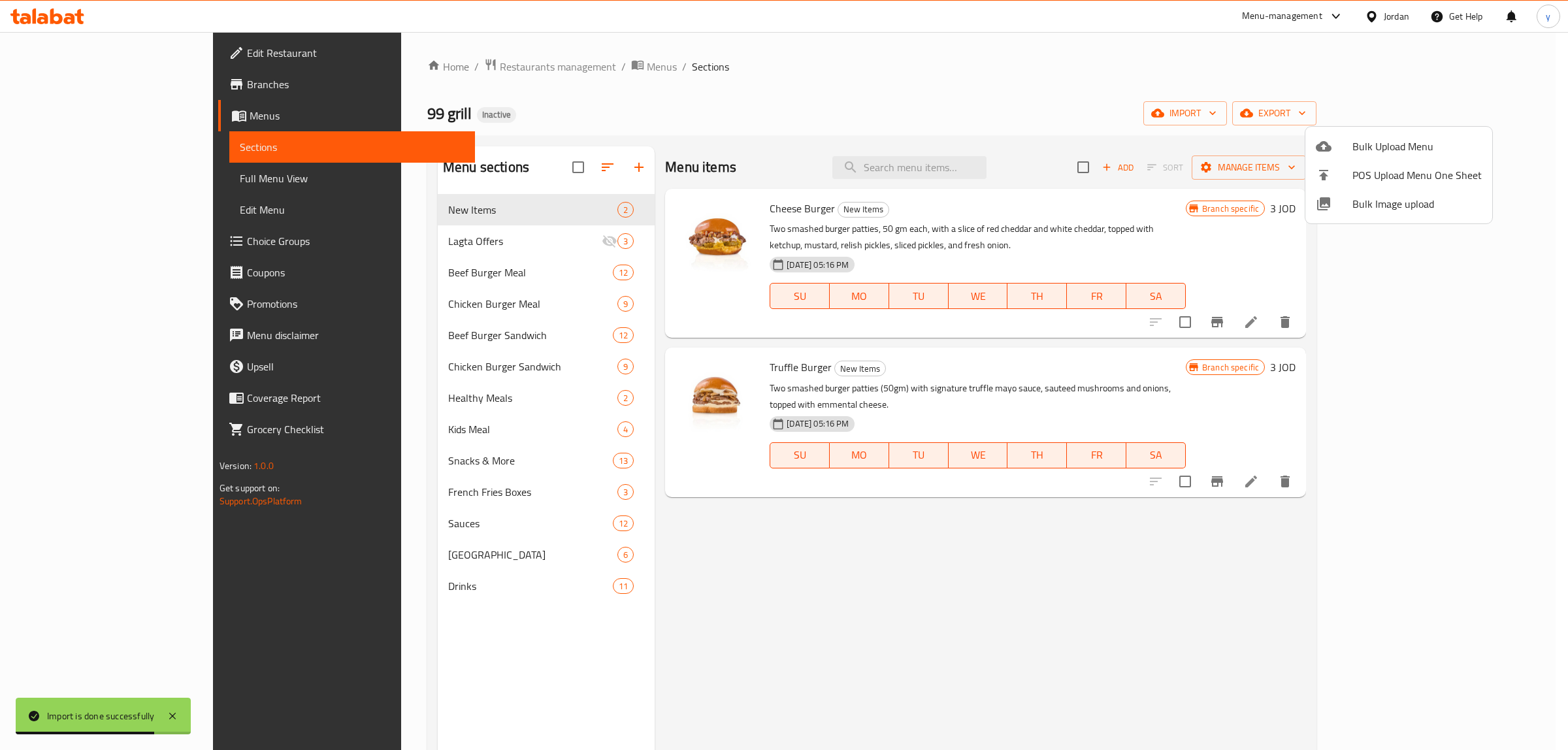
click at [46, 173] on div at bounding box center [784, 375] width 1568 height 750
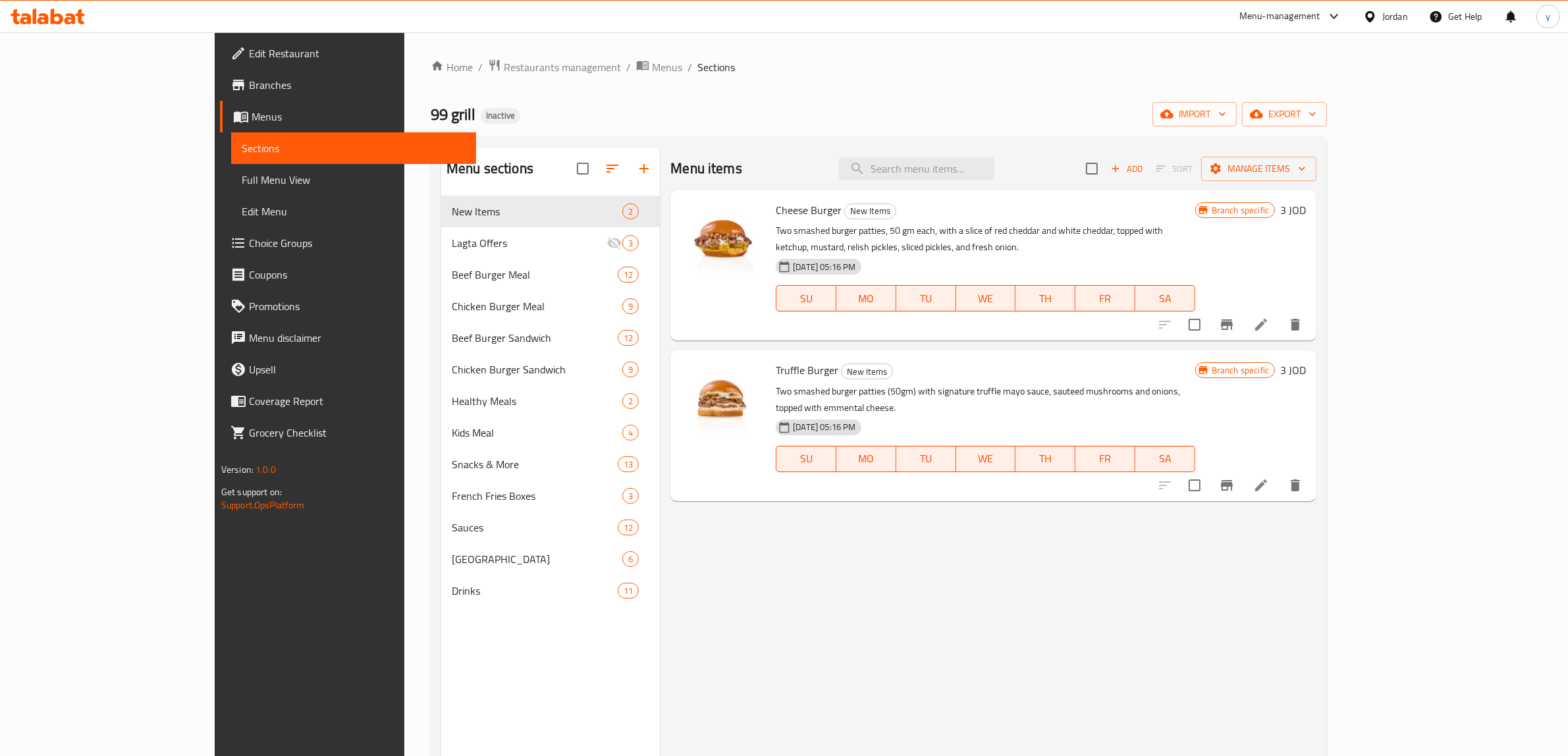
click at [242, 172] on span "Full Menu View" at bounding box center [354, 179] width 225 height 16
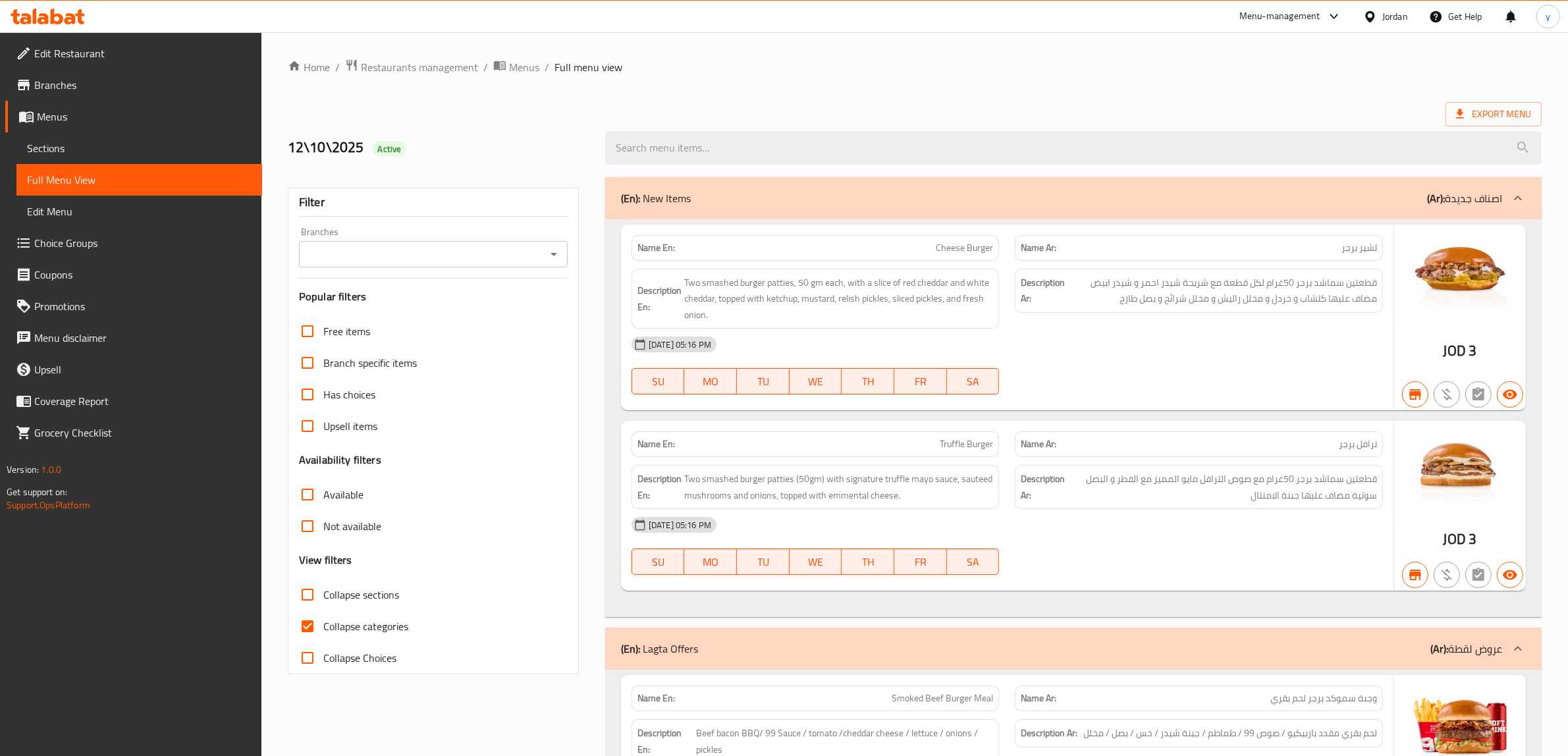
click at [305, 624] on input "Collapse categories" at bounding box center [307, 626] width 32 height 32
checkbox input "false"
click at [73, 56] on span "Edit Restaurant" at bounding box center [143, 53] width 217 height 16
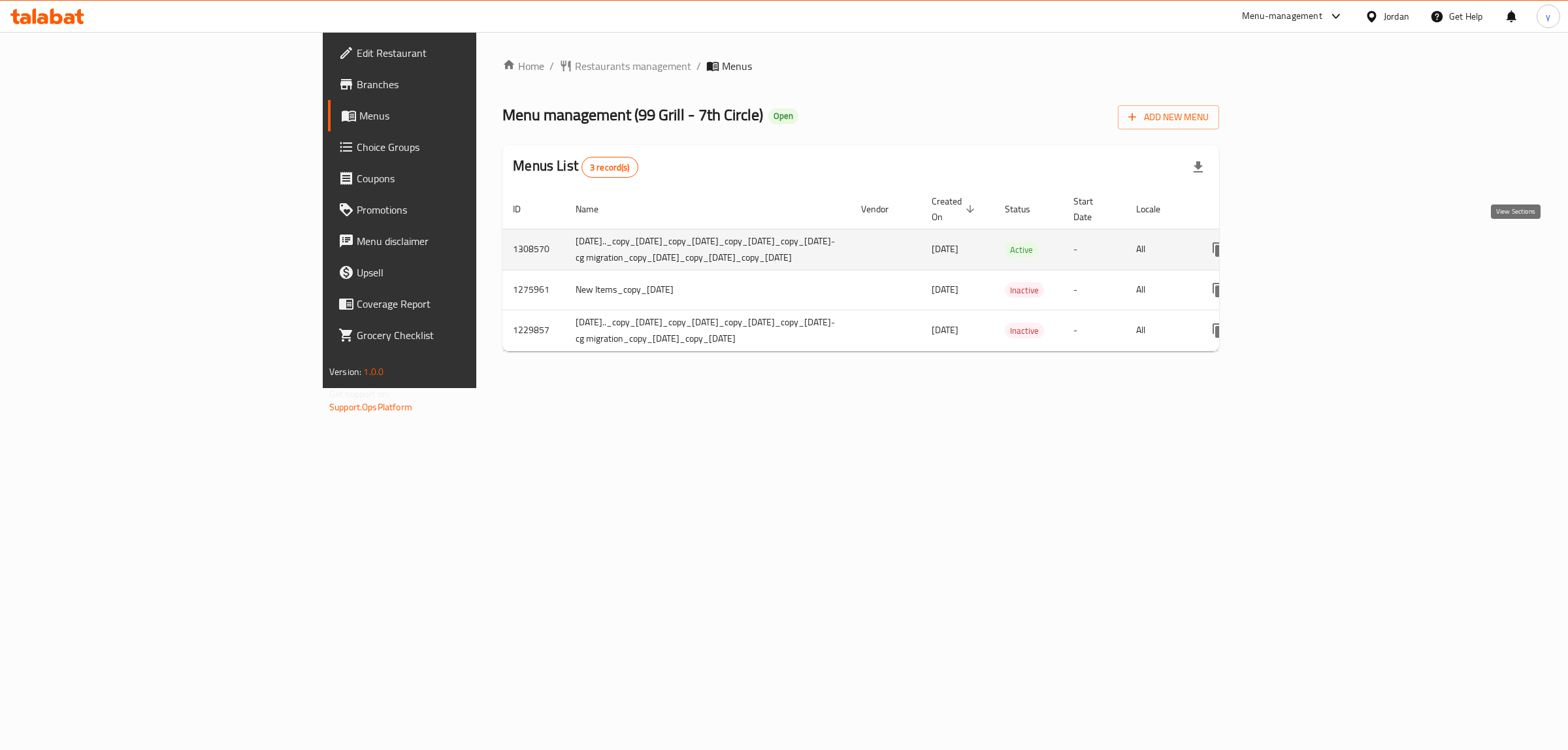
click at [1321, 243] on icon "enhanced table" at bounding box center [1313, 249] width 16 height 16
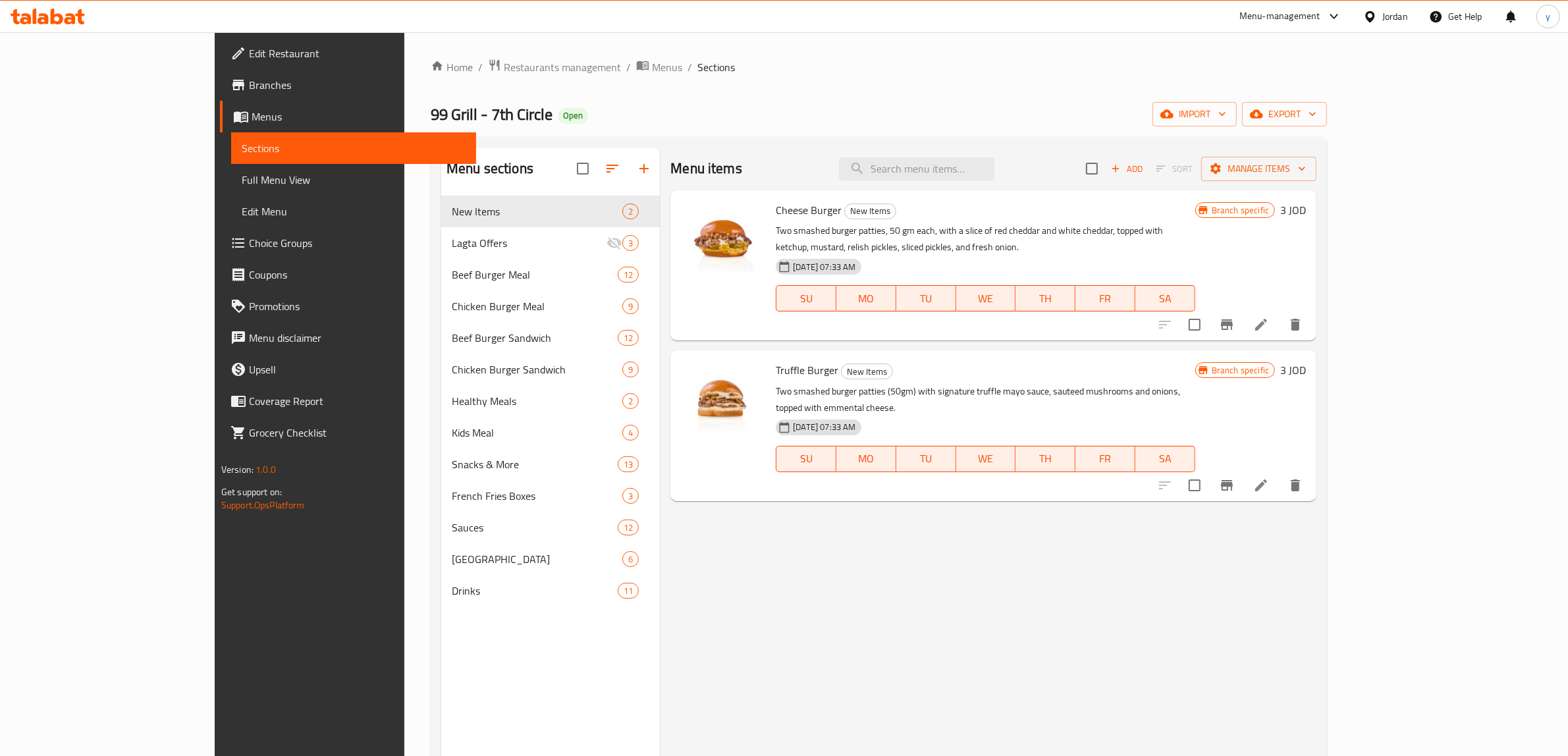
click at [242, 176] on span "Full Menu View" at bounding box center [354, 179] width 225 height 16
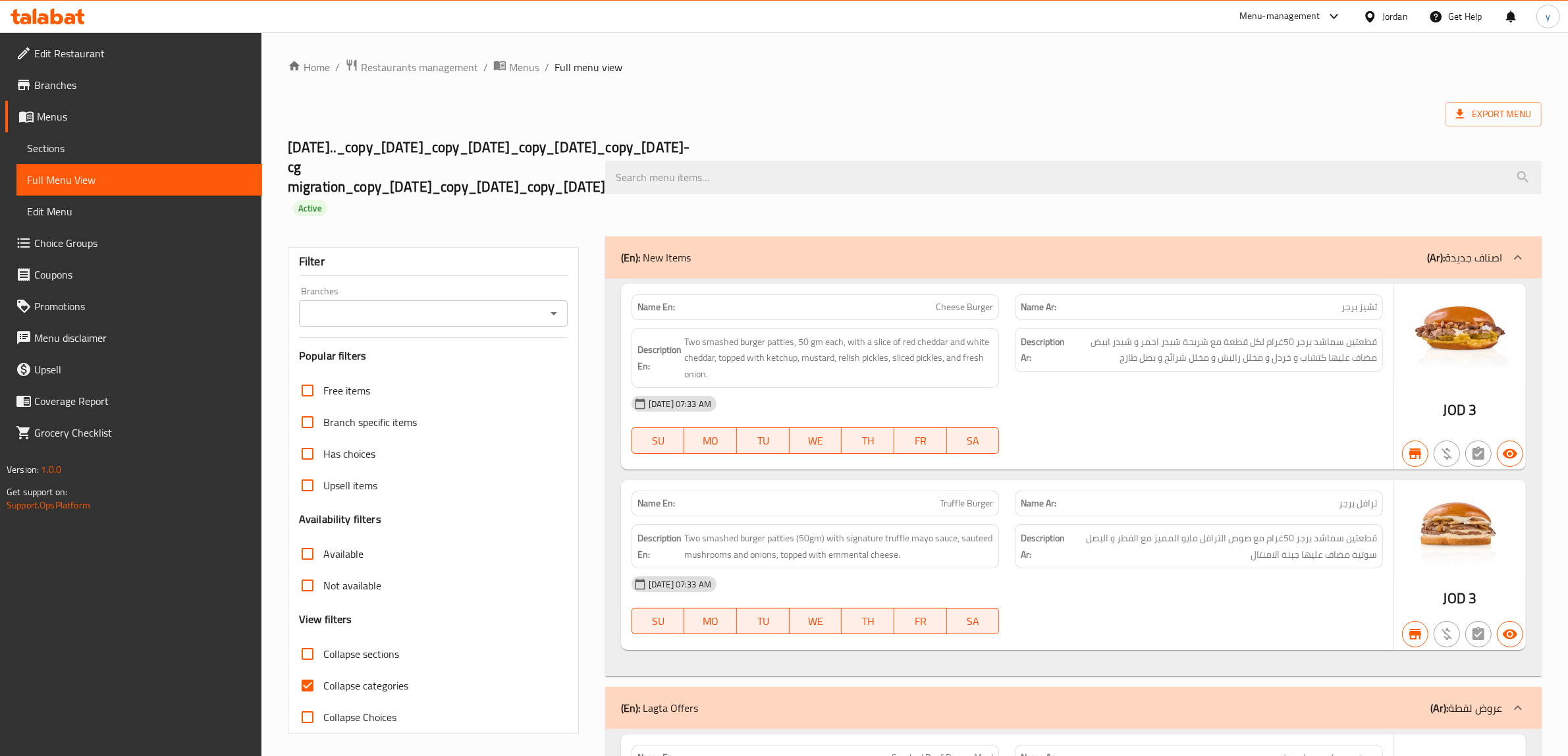
click at [312, 701] on input "Collapse categories" at bounding box center [307, 685] width 32 height 32
checkbox input "false"
click at [1026, 116] on div "Export Menu" at bounding box center [915, 114] width 1254 height 25
click at [1167, 139] on div "[DATE].._copy_[DATE]_copy_[DATE]_copy_[DATE]_copy_[DATE]-cg migration_copy_[DAT…" at bounding box center [915, 178] width 1270 height 118
click at [66, 85] on span "Branches" at bounding box center [143, 85] width 217 height 16
